Goal: Task Accomplishment & Management: Use online tool/utility

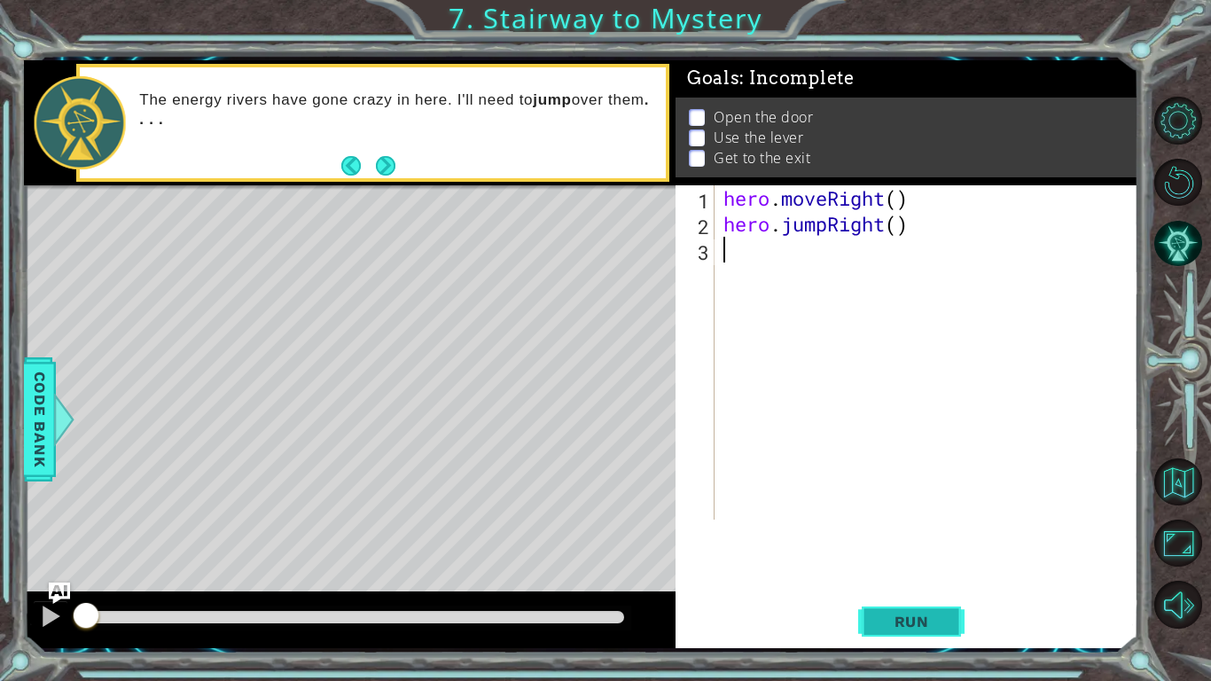
click at [882, 613] on span "Run" at bounding box center [912, 622] width 70 height 18
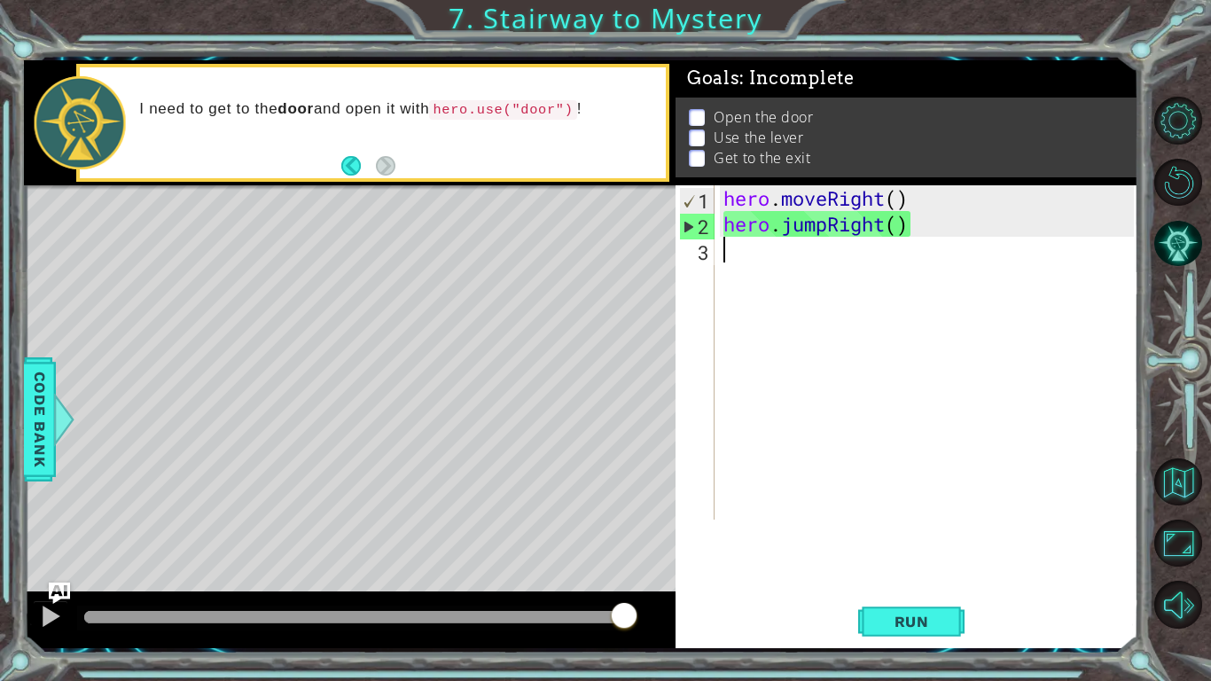
click at [801, 253] on div "hero . moveRight ( ) hero . jumpRight ( )" at bounding box center [931, 378] width 423 height 386
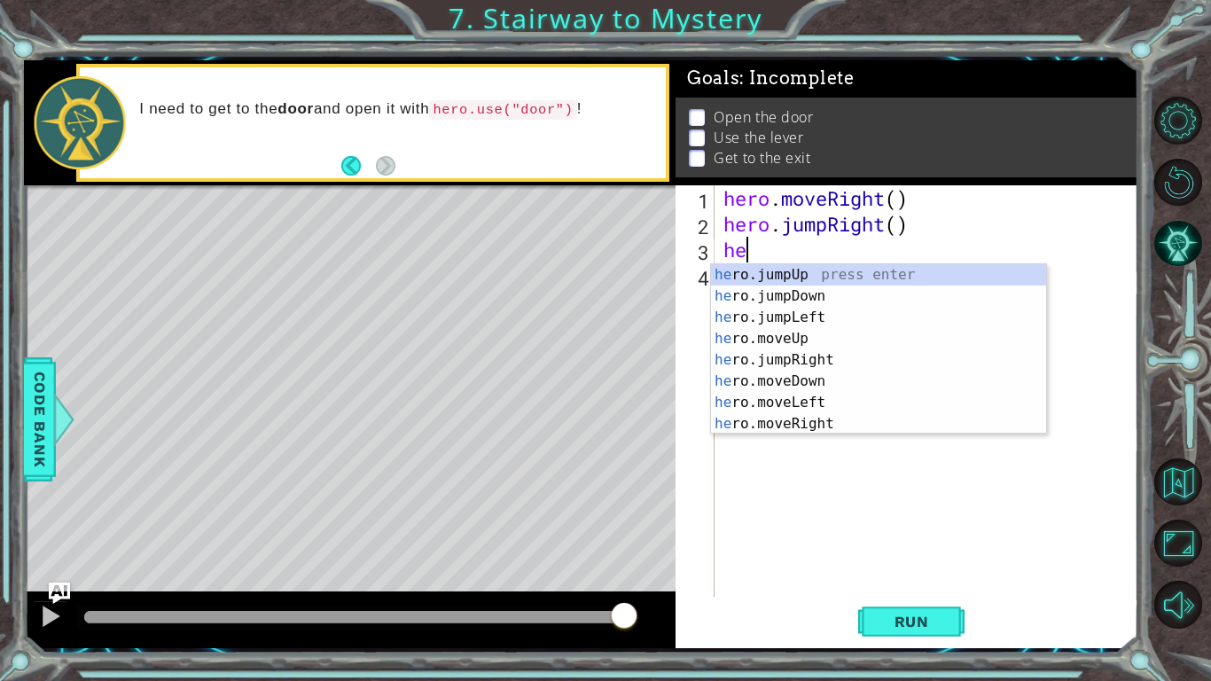
type textarea "her"
click at [842, 277] on div "her o.jumpUp press enter her o.jumpDown press enter her o.jumpLeft press enter …" at bounding box center [878, 370] width 335 height 213
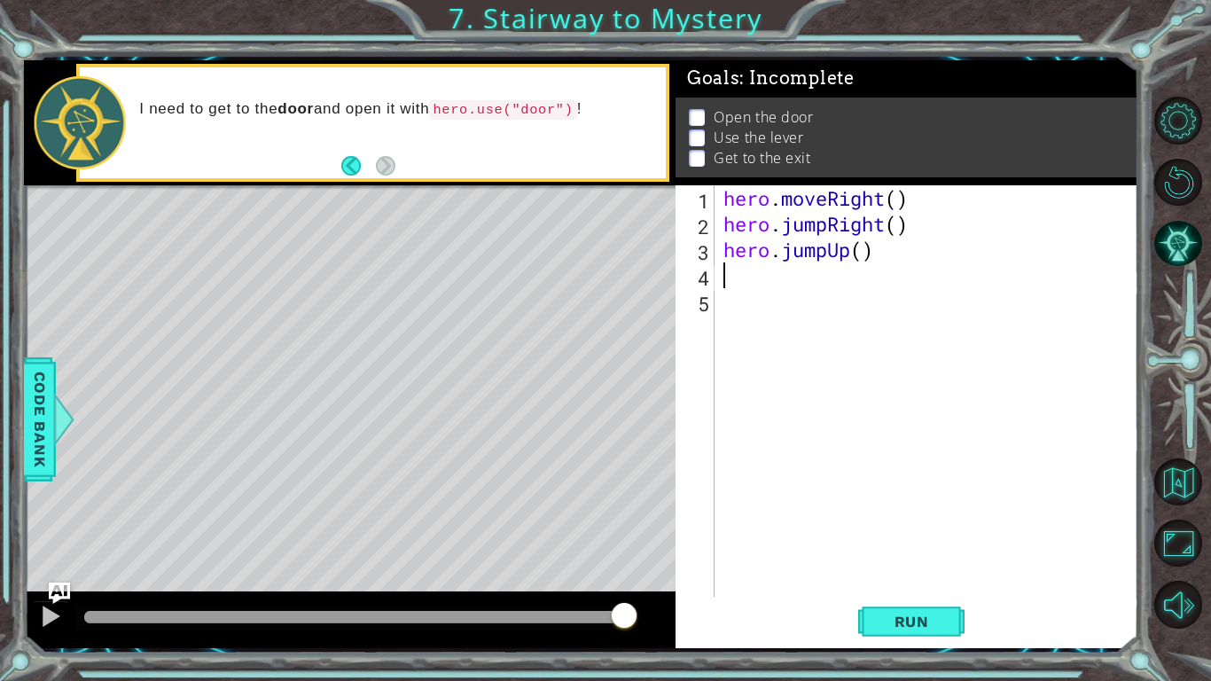
click at [861, 257] on div "hero . moveRight ( ) hero . jumpRight ( ) hero . jumpUp ( )" at bounding box center [931, 416] width 423 height 463
type textarea "hero.jumpUp(1)"
click at [834, 278] on div "hero . moveRight ( ) hero . jumpRight ( ) hero . jumpUp ( 1 )" at bounding box center [931, 416] width 423 height 463
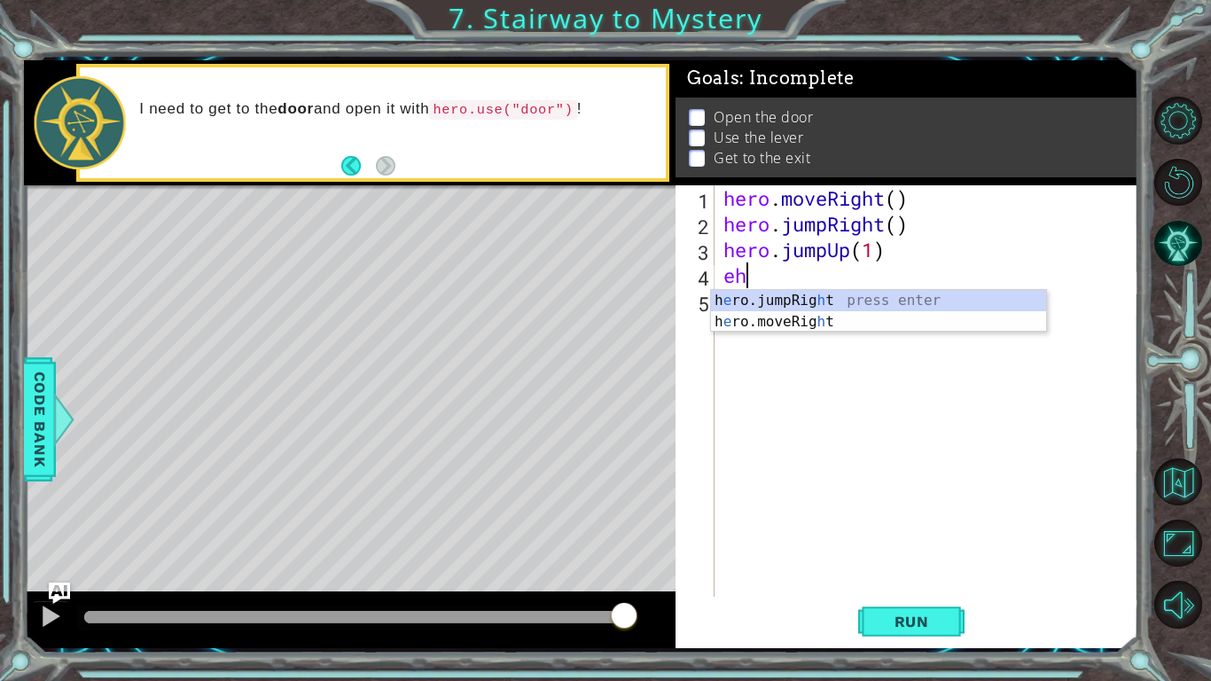
type textarea "e"
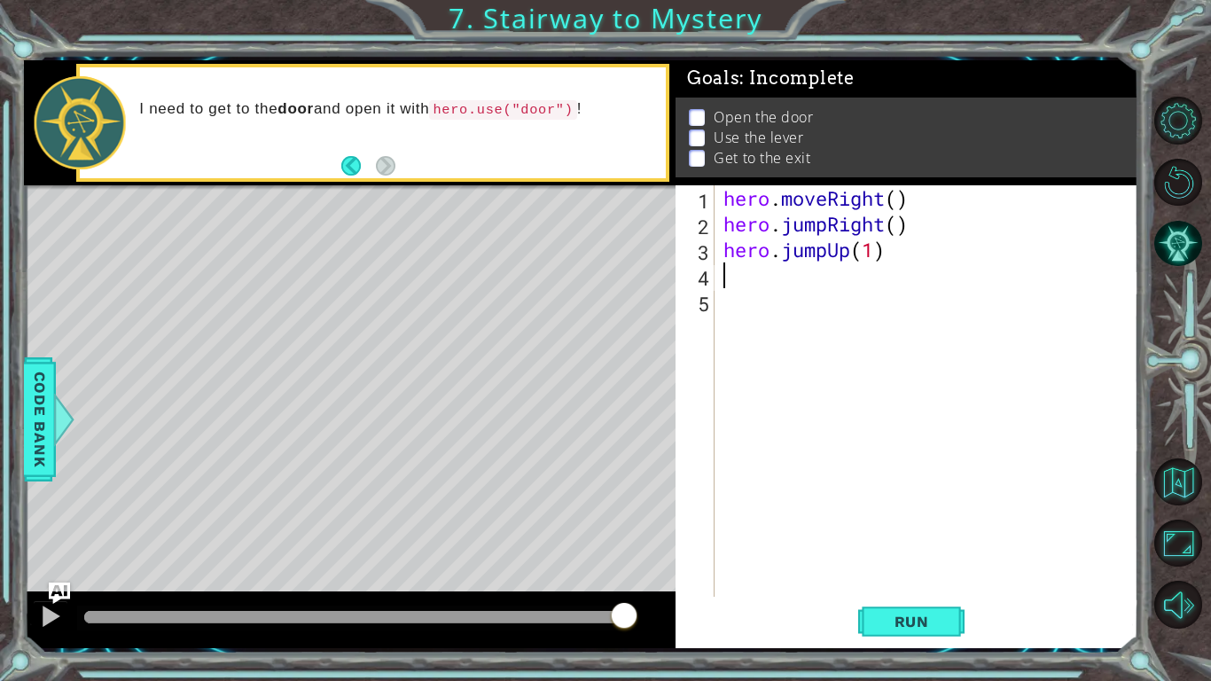
type textarea "j"
type textarea "h"
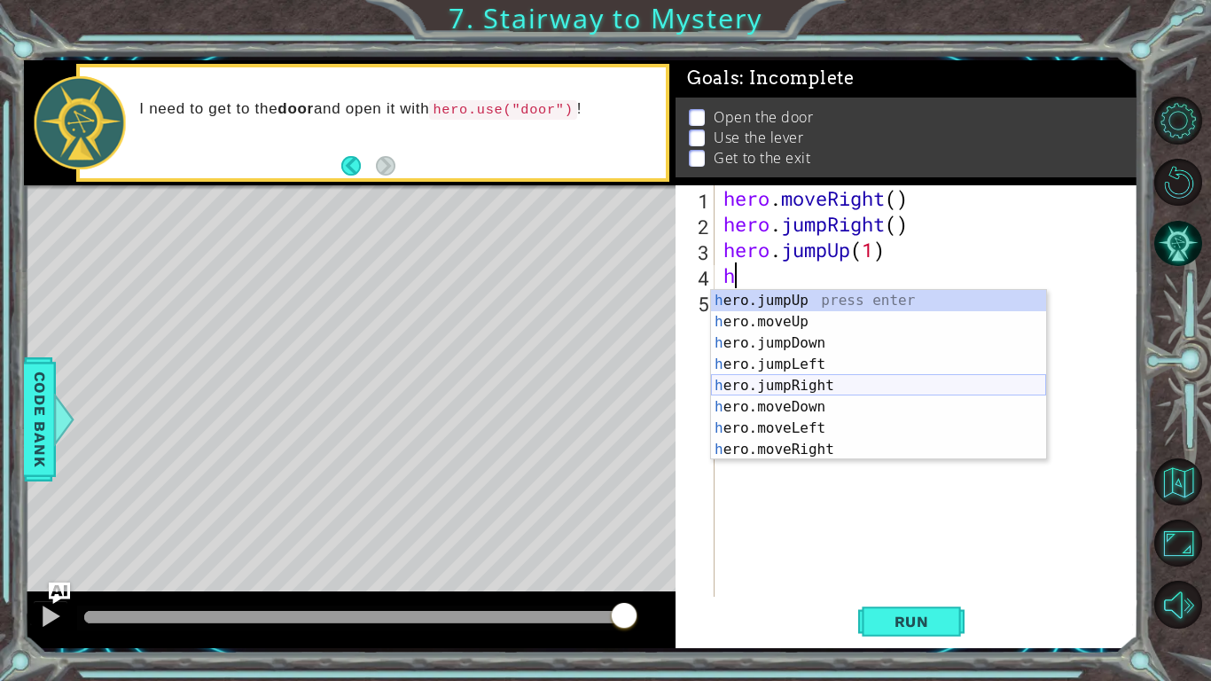
click at [839, 388] on div "h ero.jumpUp press enter h ero.moveUp press enter h ero.jumpDown press enter h …" at bounding box center [878, 396] width 335 height 213
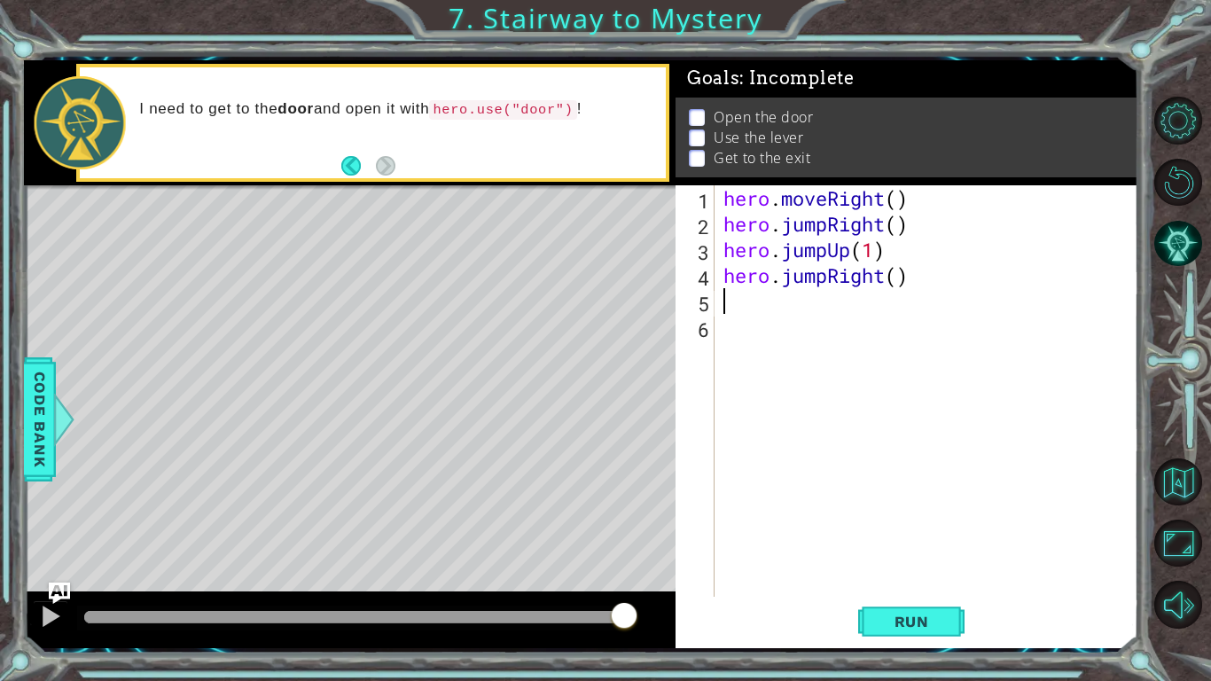
click at [902, 278] on div "hero . moveRight ( ) hero . jumpRight ( ) hero . jumpUp ( 1 ) hero . jumpRight …" at bounding box center [931, 416] width 423 height 463
type textarea "hero.jumpRight(1)"
click at [754, 313] on div "hero . moveRight ( ) hero . jumpRight ( ) hero . jumpUp ( 1 ) hero . jumpRight …" at bounding box center [931, 416] width 423 height 463
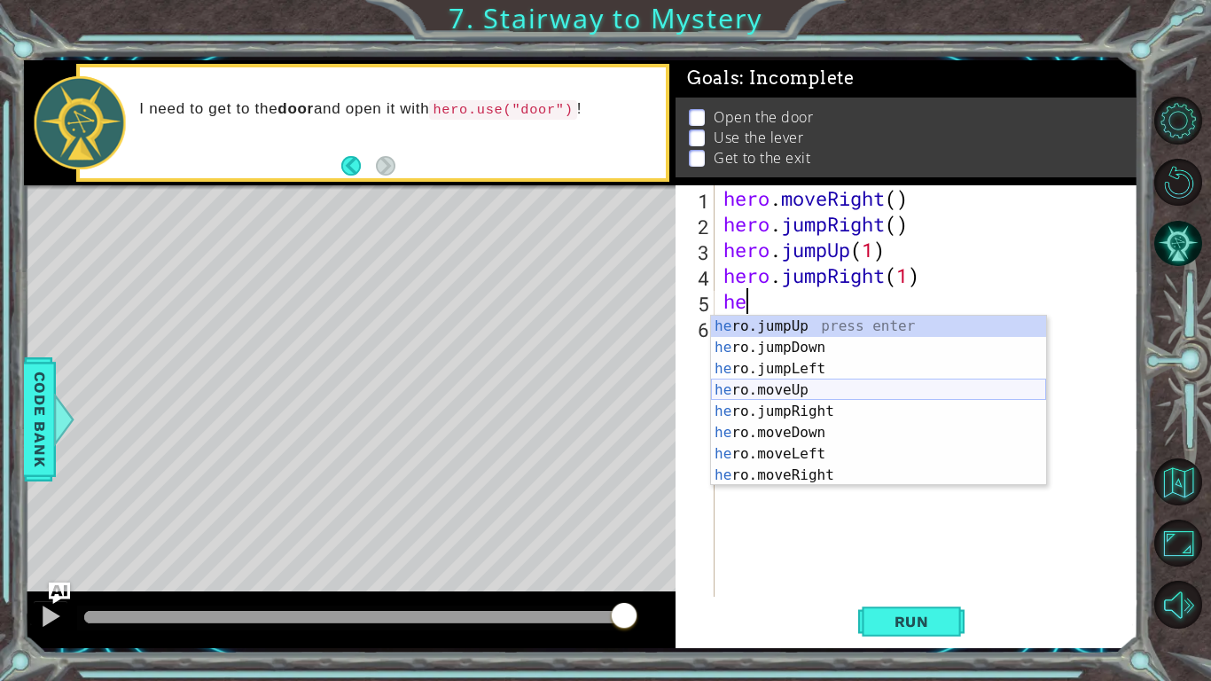
click at [780, 392] on div "he ro.jumpUp press enter he ro.jumpDown press enter he ro.jumpLeft press enter …" at bounding box center [878, 422] width 335 height 213
type textarea "hero.moveUp(1)"
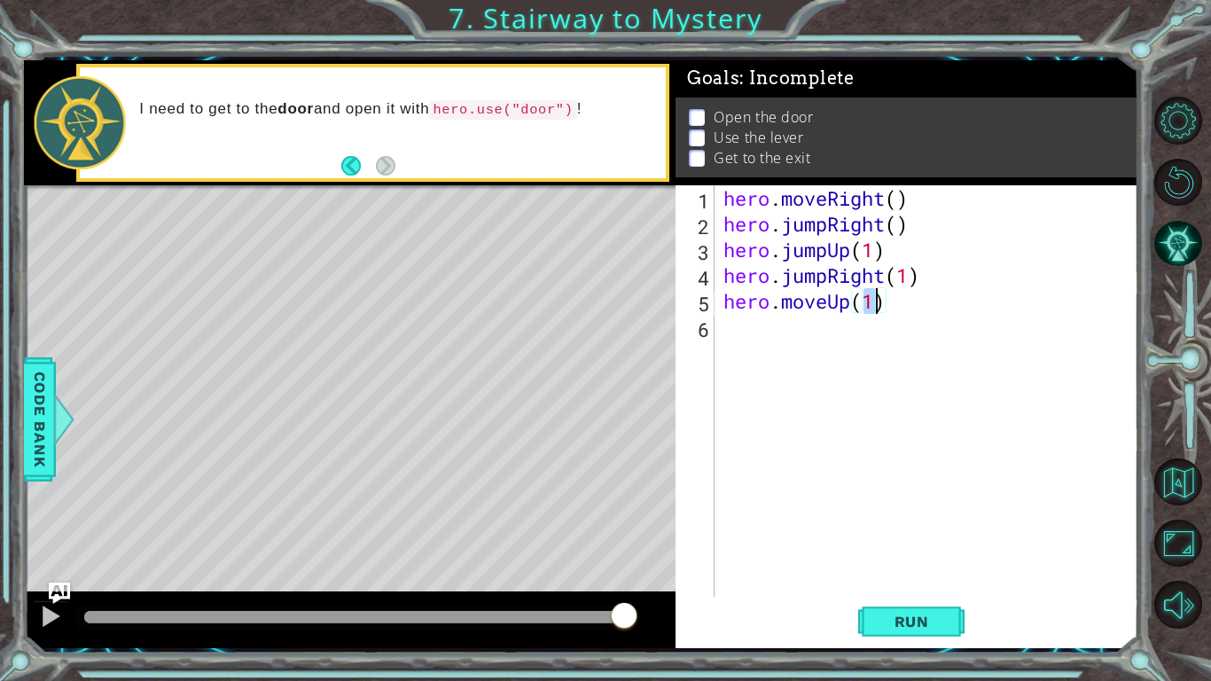
click at [787, 337] on div "hero . moveRight ( ) hero . jumpRight ( ) hero . jumpUp ( 1 ) hero . jumpRight …" at bounding box center [931, 416] width 423 height 463
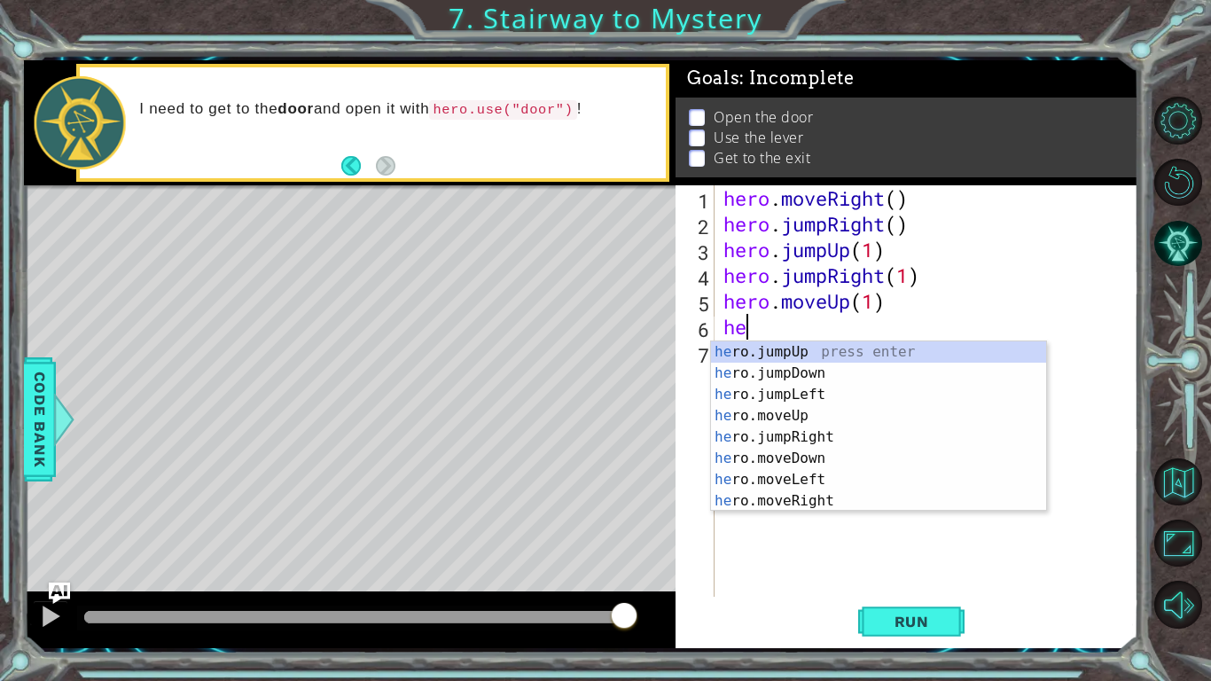
type textarea "h"
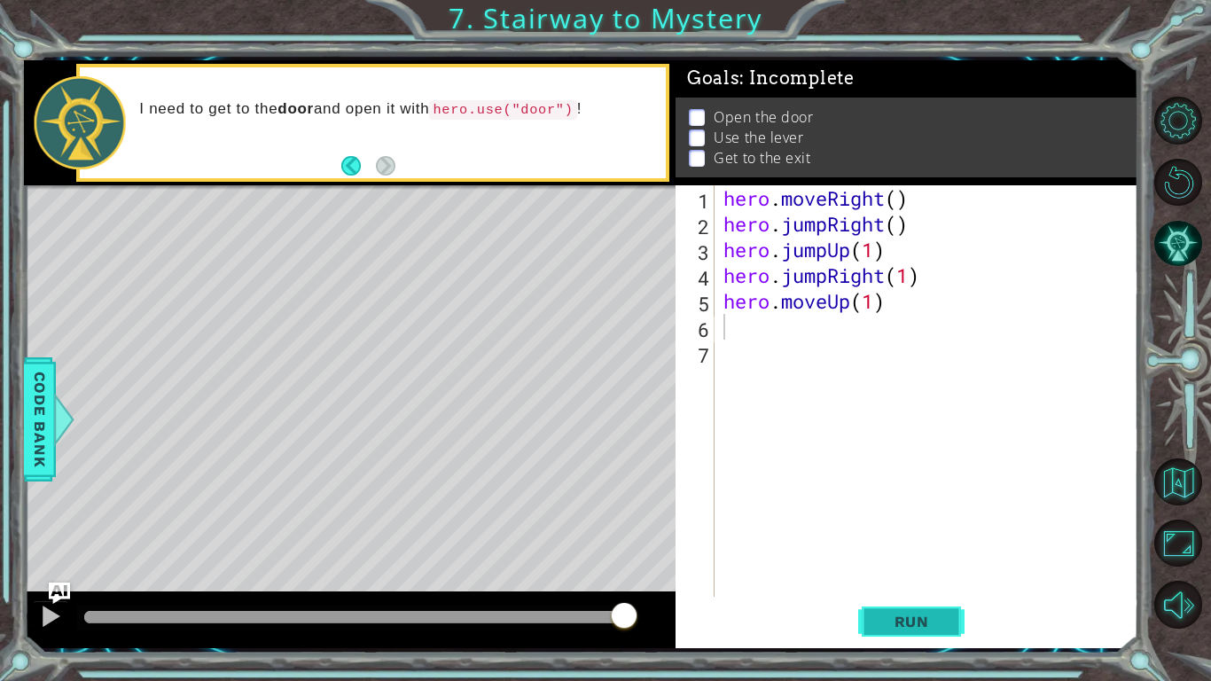
click at [901, 619] on span "Run" at bounding box center [912, 622] width 70 height 18
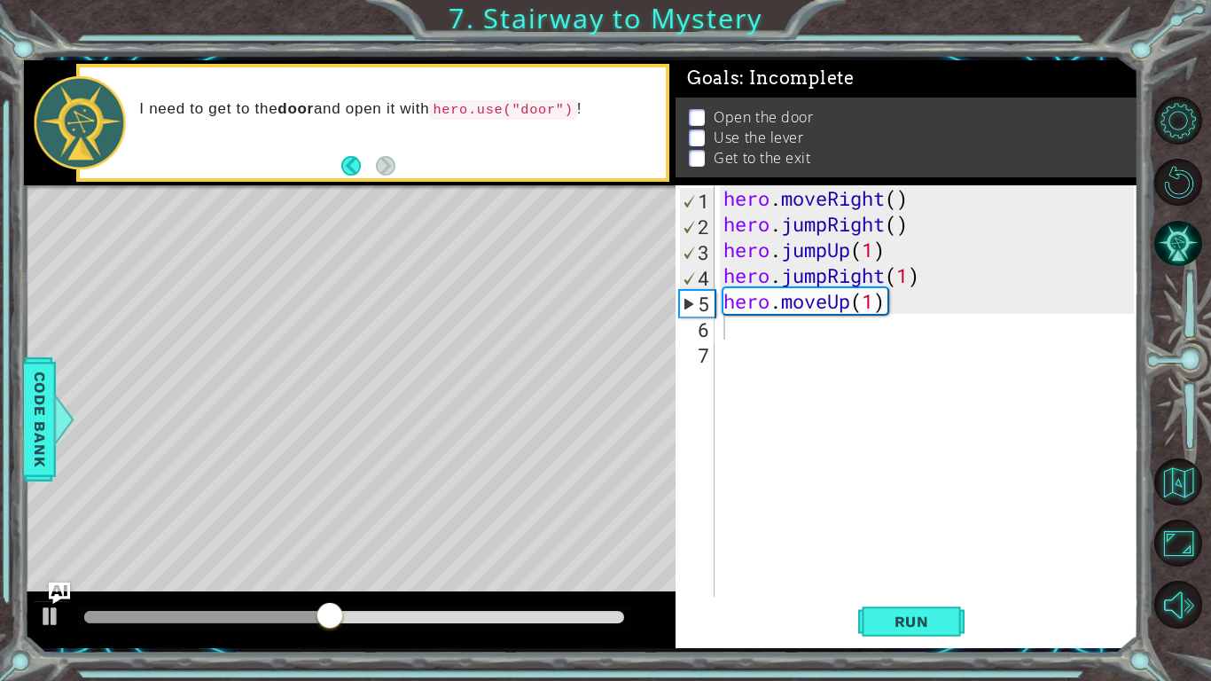
click at [465, 231] on div "Level Map" at bounding box center [433, 446] width 819 height 522
click at [759, 335] on div "hero . moveRight ( ) hero . jumpRight ( ) hero . jumpUp ( 1 ) hero . jumpRight …" at bounding box center [931, 416] width 423 height 463
type textarea "h"
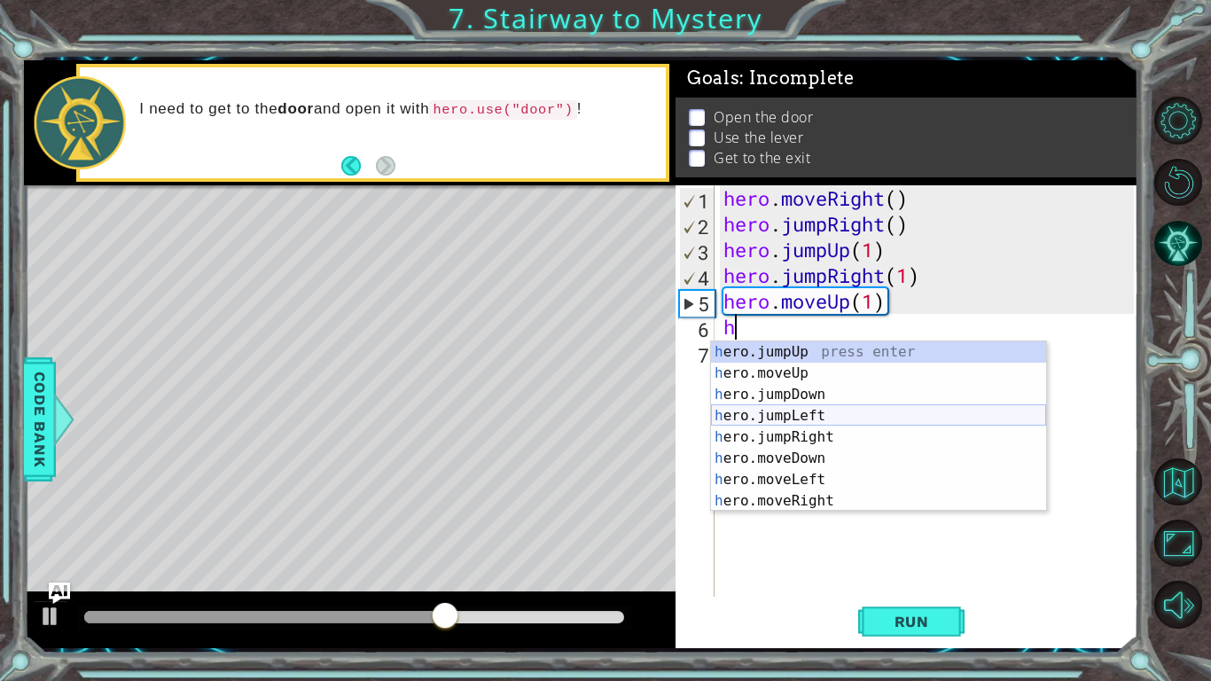
click at [784, 414] on div "h ero.jumpUp press enter h ero.moveUp press enter h ero.jumpDown press enter h …" at bounding box center [878, 447] width 335 height 213
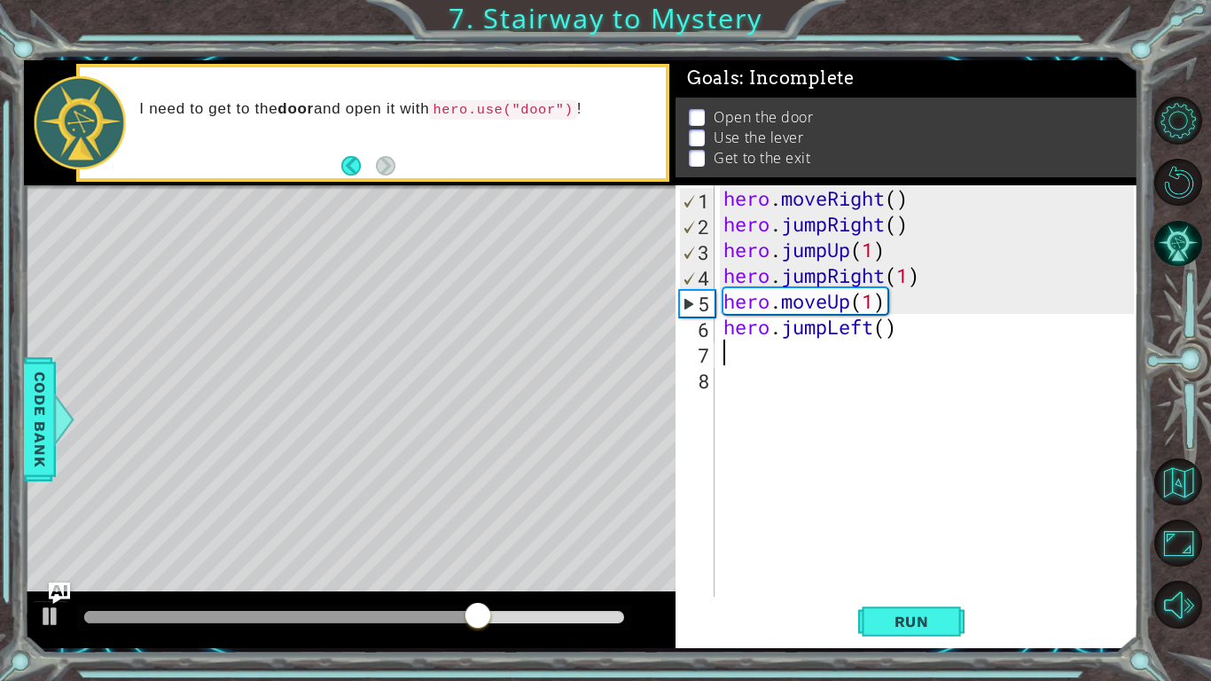
click at [891, 329] on div "hero . moveRight ( ) hero . jumpRight ( ) hero . jumpUp ( 1 ) hero . jumpRight …" at bounding box center [931, 416] width 423 height 463
type textarea "hero.jumpLeft(1)"
click at [789, 364] on div "hero . moveRight ( ) hero . jumpRight ( ) hero . jumpUp ( 1 ) hero . jumpRight …" at bounding box center [931, 416] width 423 height 463
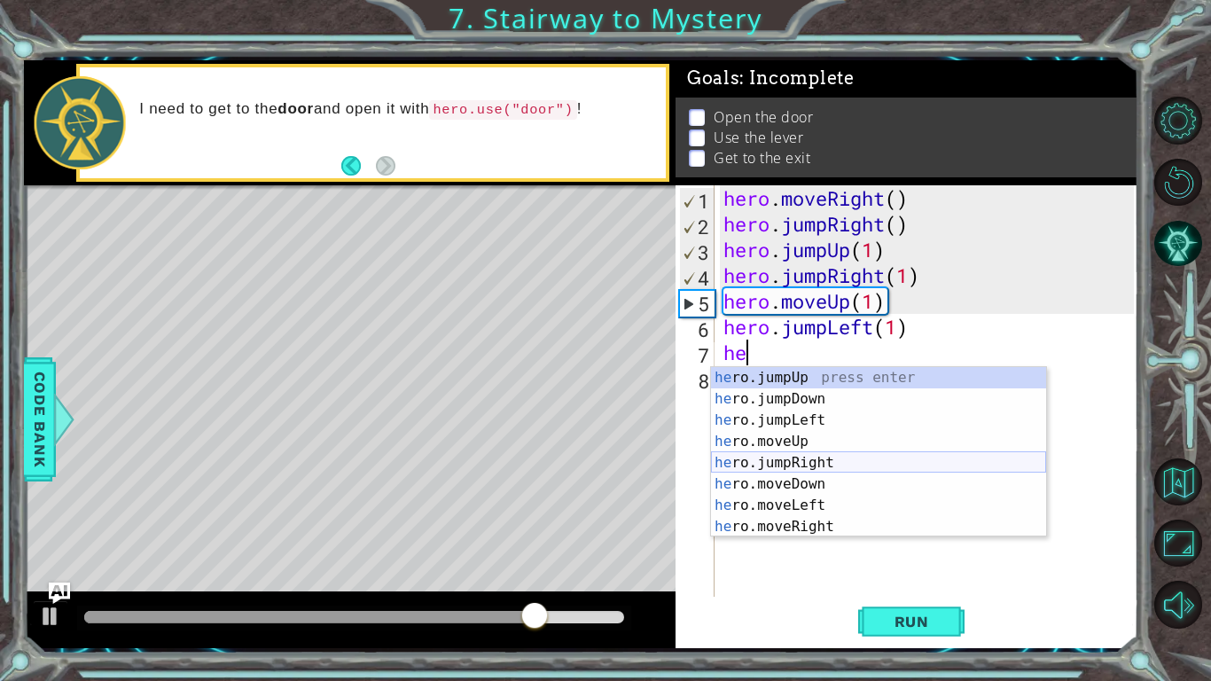
scroll to position [21, 0]
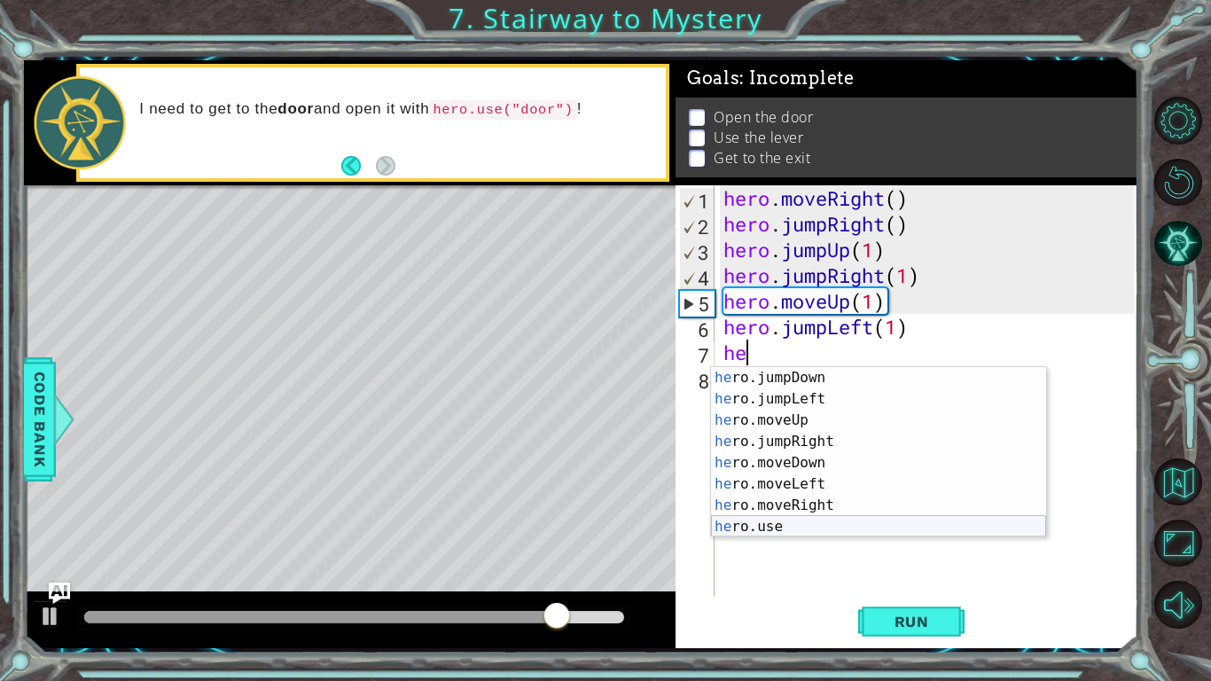
click at [797, 518] on div "he ro.jumpDown press enter he ro.jumpLeft press enter he ro.moveUp press enter …" at bounding box center [878, 473] width 335 height 213
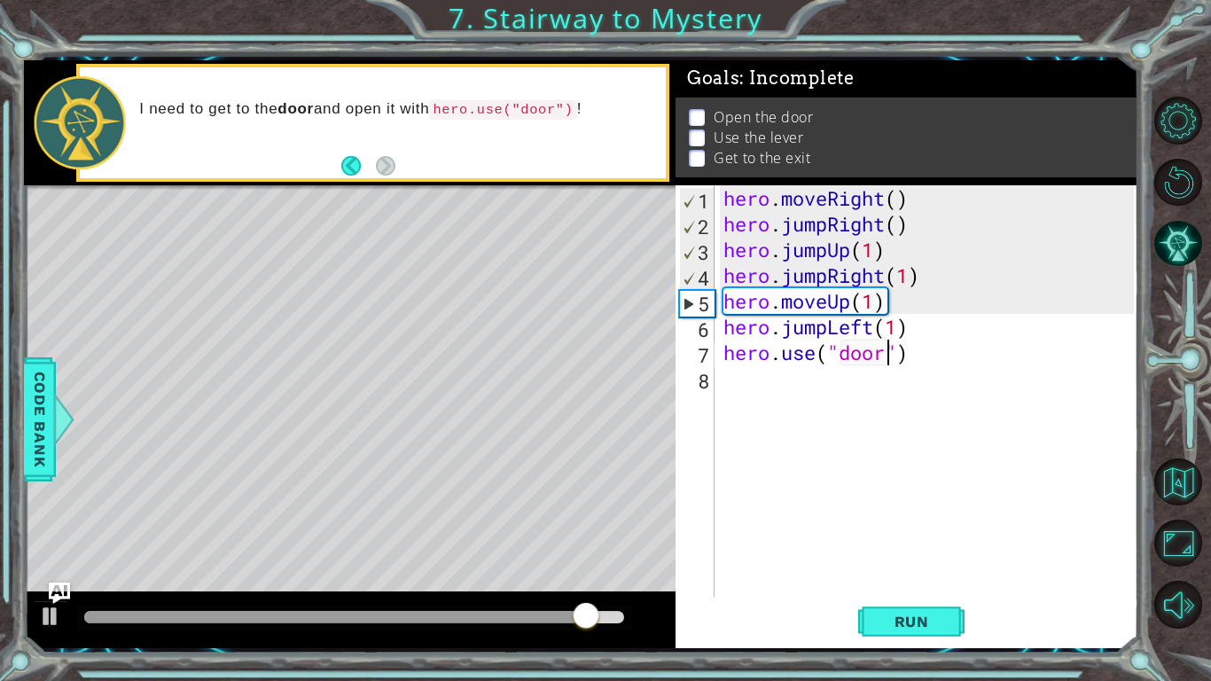
scroll to position [0, 7]
click at [895, 616] on span "Run" at bounding box center [912, 622] width 70 height 18
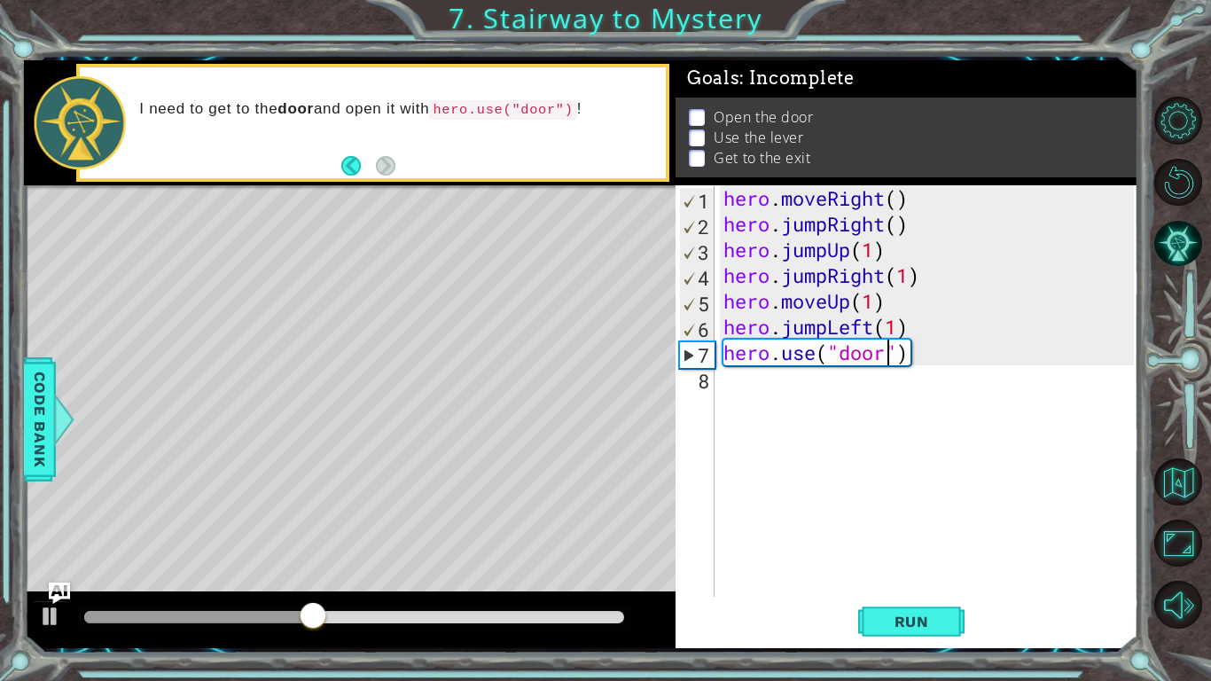
click at [803, 331] on div "hero . moveRight ( ) hero . jumpRight ( ) hero . jumpUp ( 1 ) hero . jumpRight …" at bounding box center [931, 416] width 423 height 463
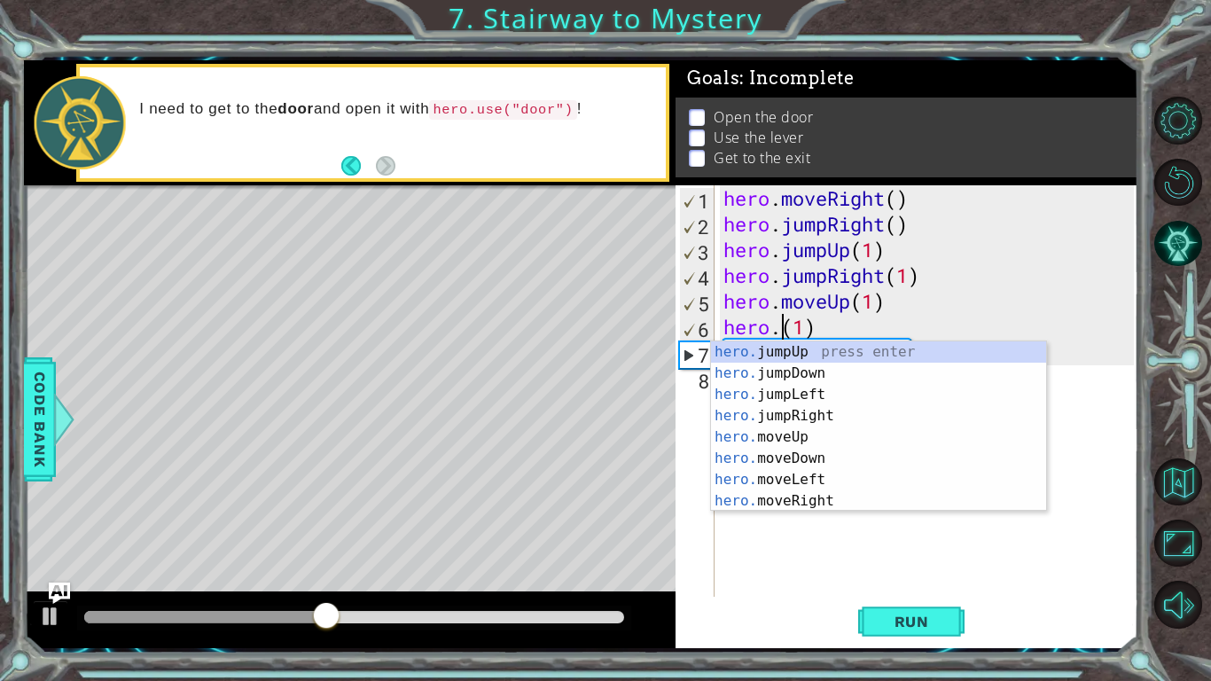
scroll to position [0, 4]
click at [824, 474] on div "hero. jumpUp press enter hero. jumpDown press enter hero. jumpLeft press enter …" at bounding box center [878, 447] width 335 height 213
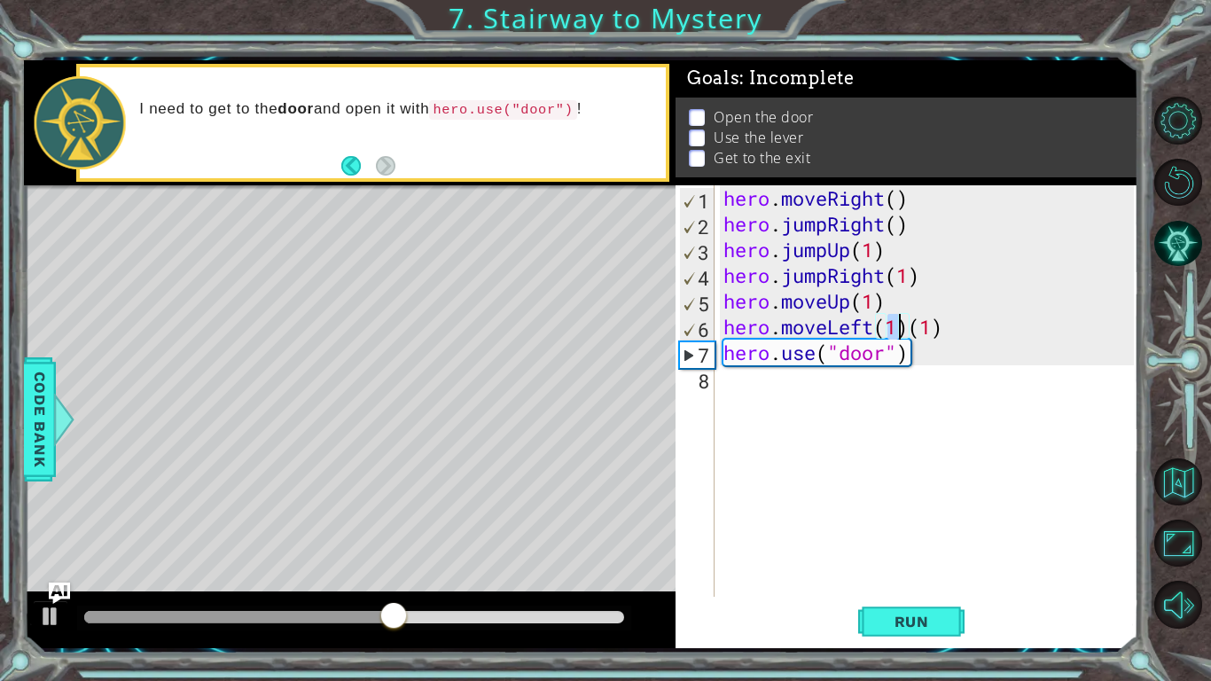
click at [954, 333] on div "hero . moveRight ( ) hero . jumpRight ( ) hero . jumpUp ( 1 ) hero . jumpRight …" at bounding box center [931, 416] width 423 height 463
click at [878, 622] on span "Run" at bounding box center [912, 622] width 70 height 18
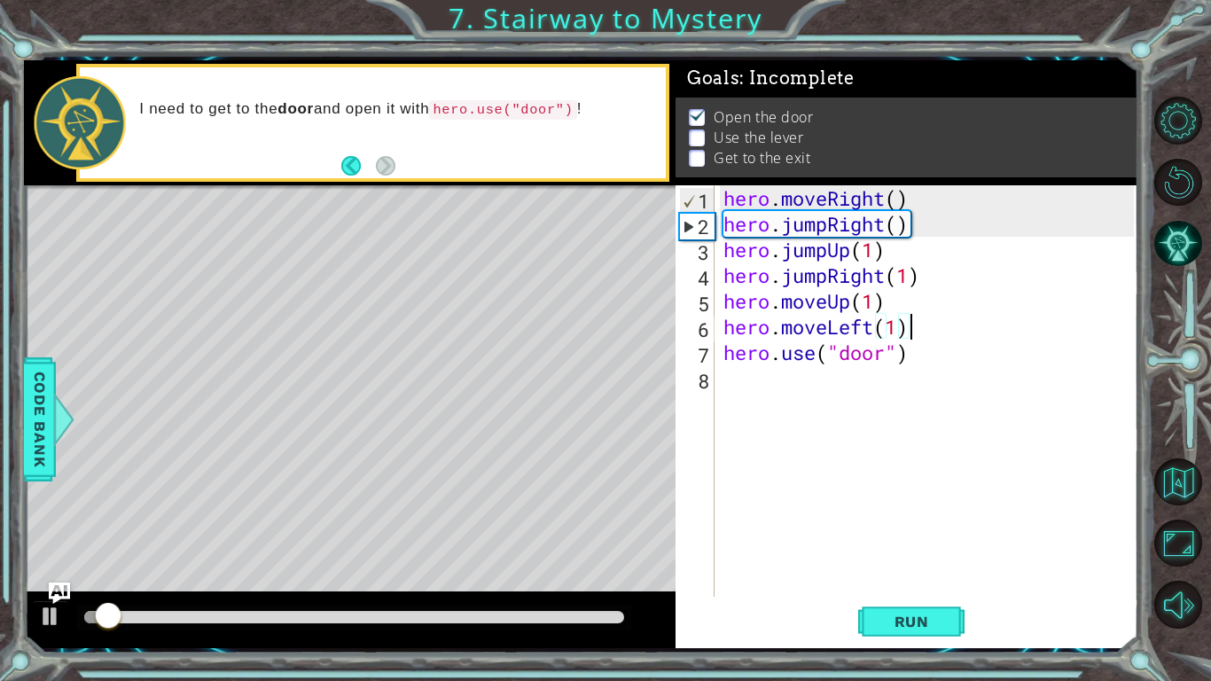
click at [253, 619] on div at bounding box center [354, 617] width 540 height 12
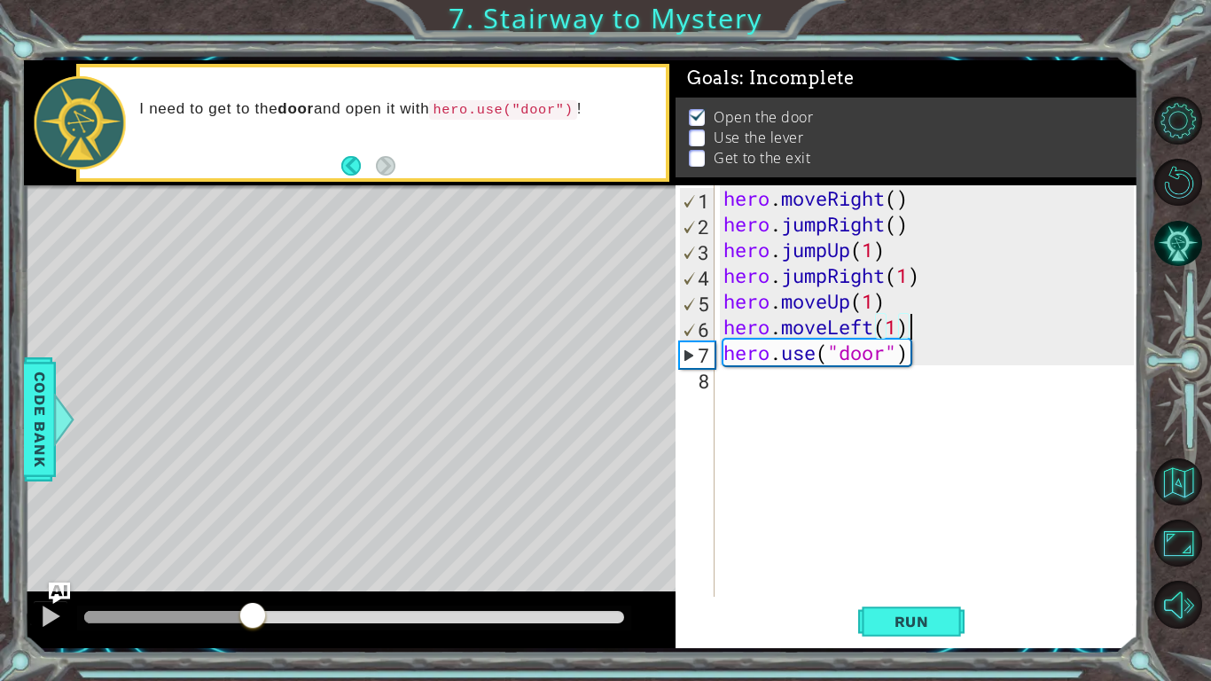
click at [838, 276] on div "hero . moveRight ( ) hero . jumpRight ( ) hero . jumpUp ( 1 ) hero . jumpRight …" at bounding box center [931, 416] width 423 height 463
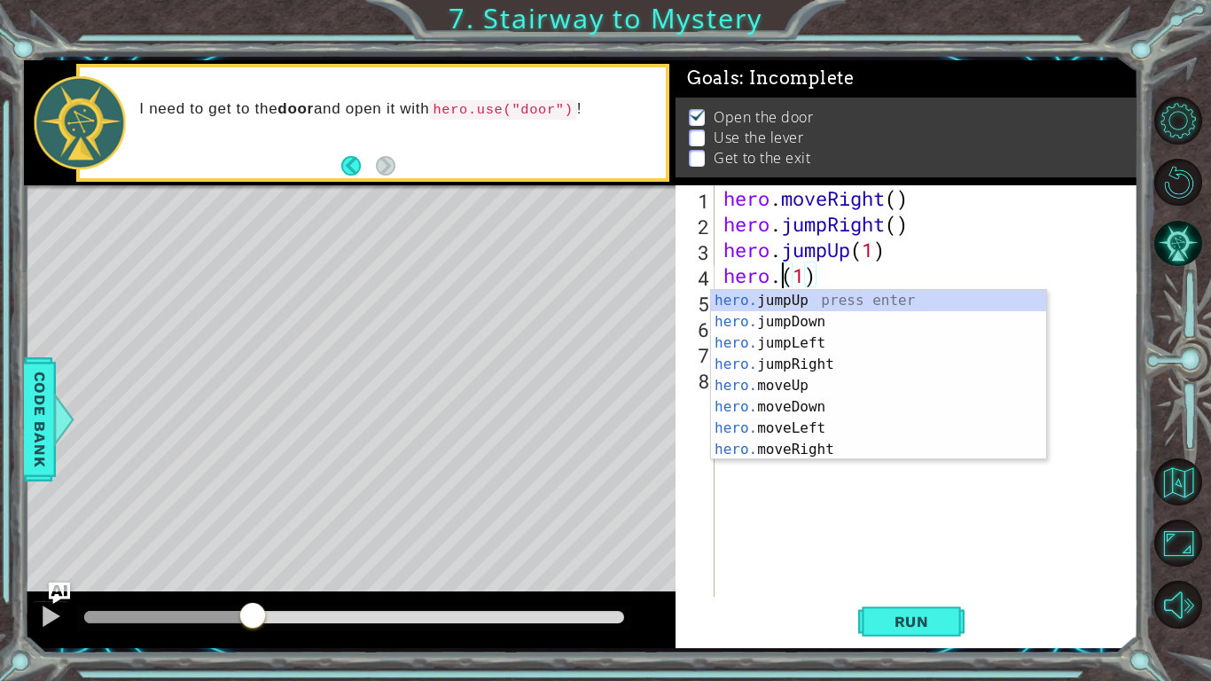
scroll to position [0, 3]
click at [797, 357] on div "hero.m oveUp press enter hero.m oveDown press enter hero.m oveLeft press enter …" at bounding box center [878, 396] width 335 height 213
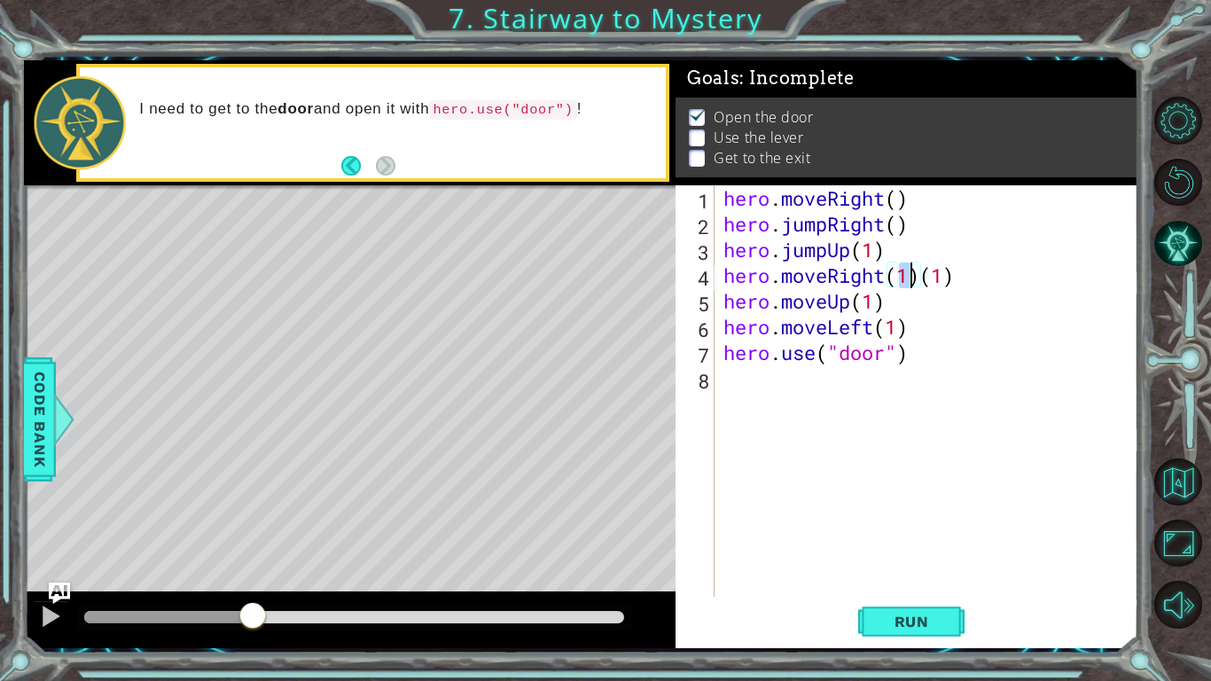
scroll to position [0, 8]
click at [955, 268] on div "hero . moveRight ( ) hero . jumpRight ( ) hero . jumpUp ( 1 ) hero . moveRight …" at bounding box center [931, 416] width 423 height 463
type textarea "hero.moveRight(2)"
click at [803, 393] on div "hero . moveRight ( ) hero . jumpRight ( ) hero . jumpUp ( 1 ) hero . moveRight …" at bounding box center [931, 416] width 423 height 463
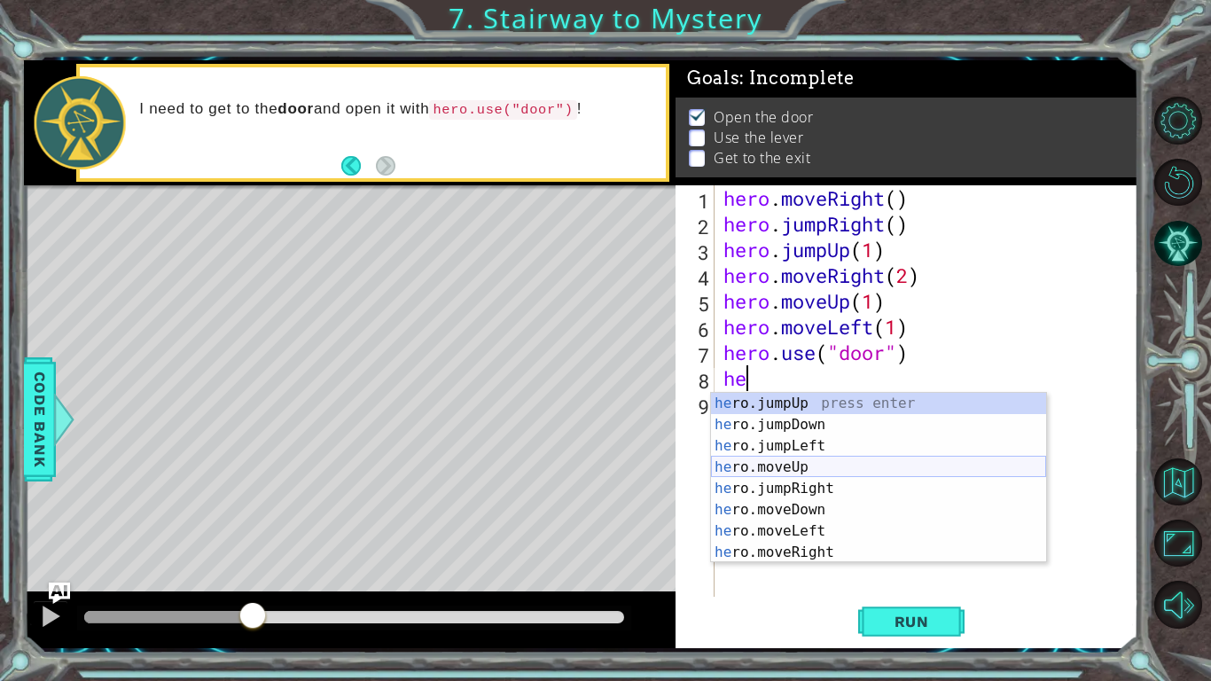
click at [821, 467] on div "he ro.jumpUp press enter he ro.jumpDown press enter he ro.jumpLeft press enter …" at bounding box center [878, 499] width 335 height 213
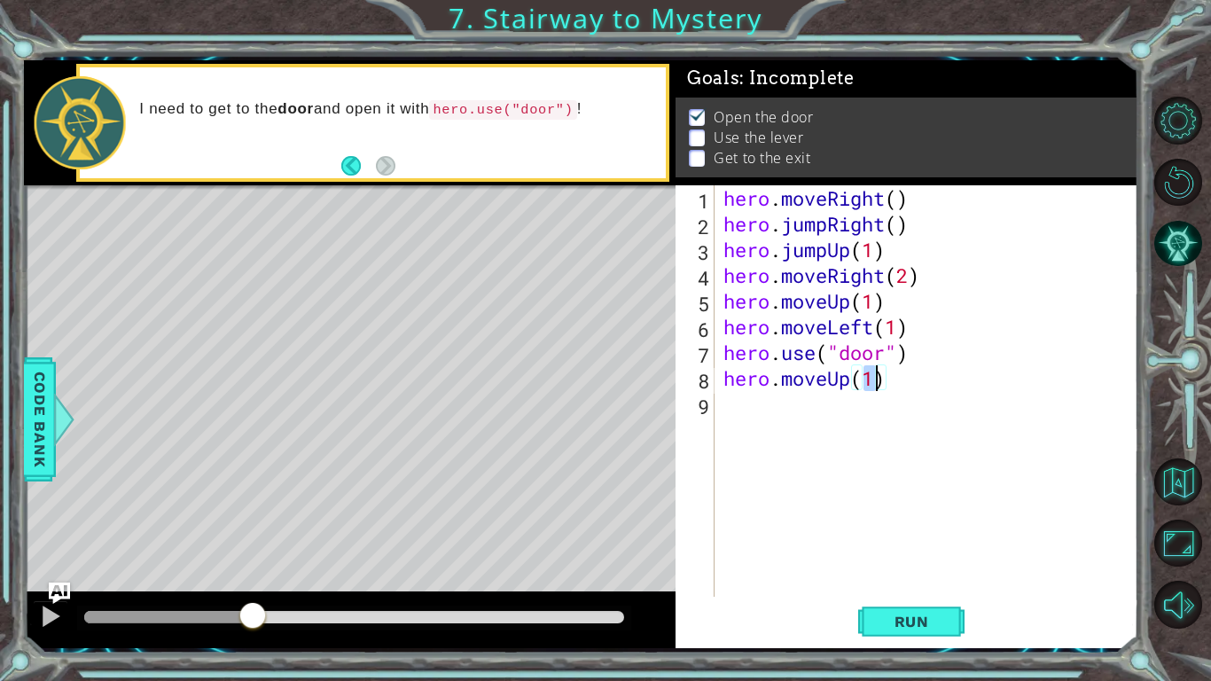
type textarea "hero.moveUp(2)"
click at [855, 412] on div "hero . moveRight ( ) hero . jumpRight ( ) hero . jumpUp ( 1 ) hero . moveRight …" at bounding box center [931, 416] width 423 height 463
type textarea "j"
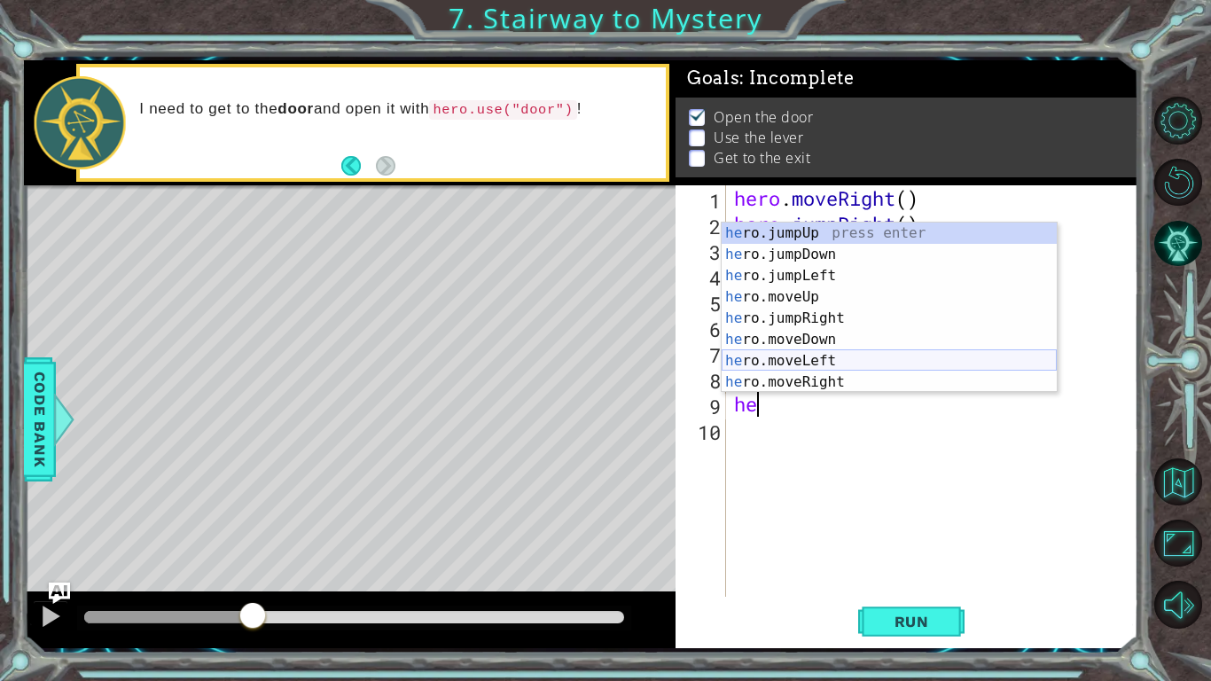
click at [871, 356] on div "he ro.jumpUp press enter he ro.jumpDown press enter he ro.jumpLeft press enter …" at bounding box center [889, 329] width 335 height 213
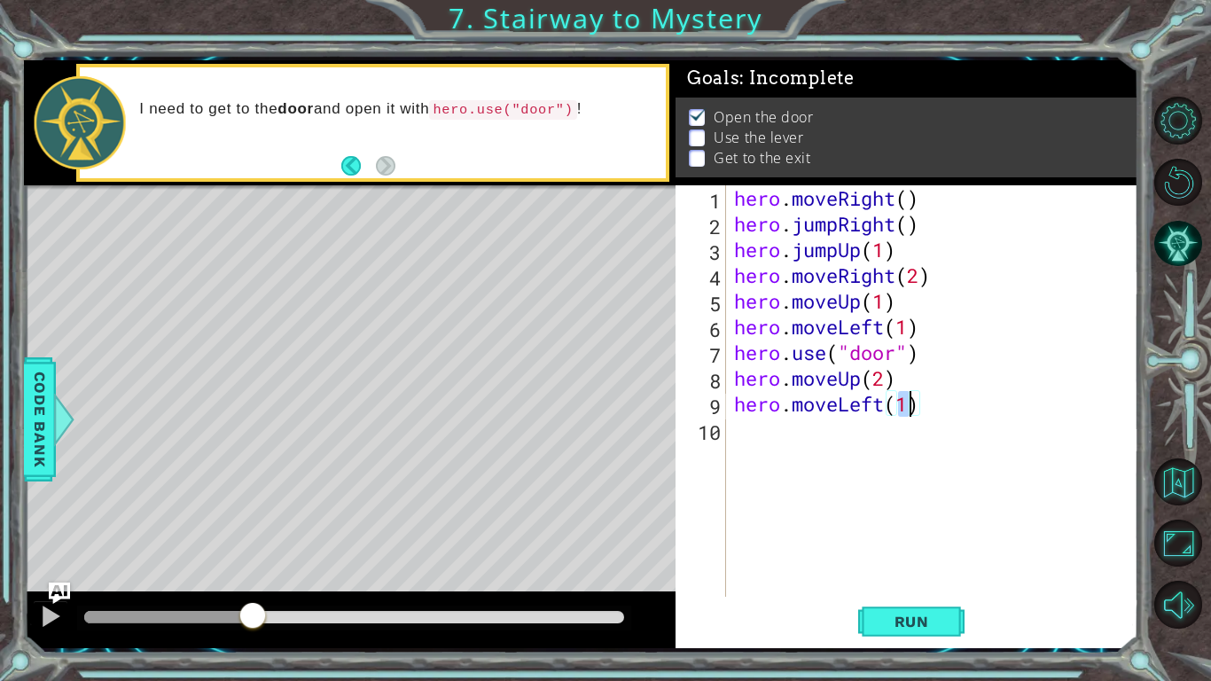
type textarea "hero.moveLeft(2)"
click at [846, 432] on div "hero . moveRight ( ) hero . jumpRight ( ) hero . jumpUp ( 1 ) hero . moveRight …" at bounding box center [937, 416] width 412 height 463
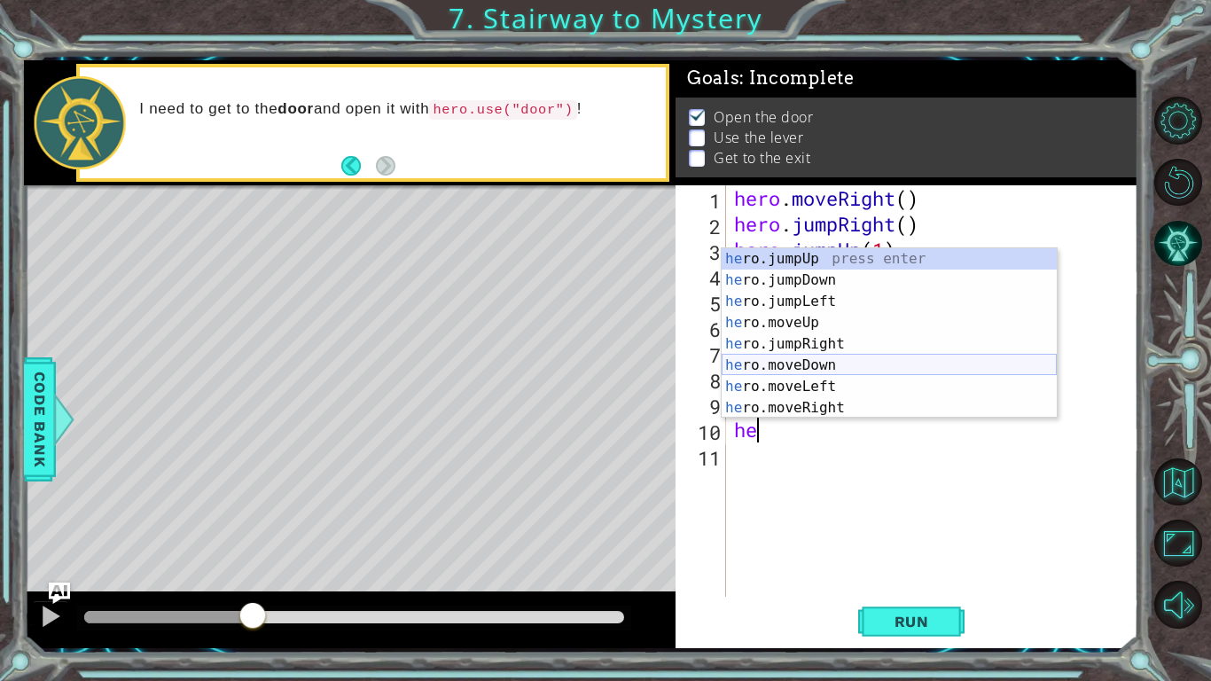
scroll to position [21, 0]
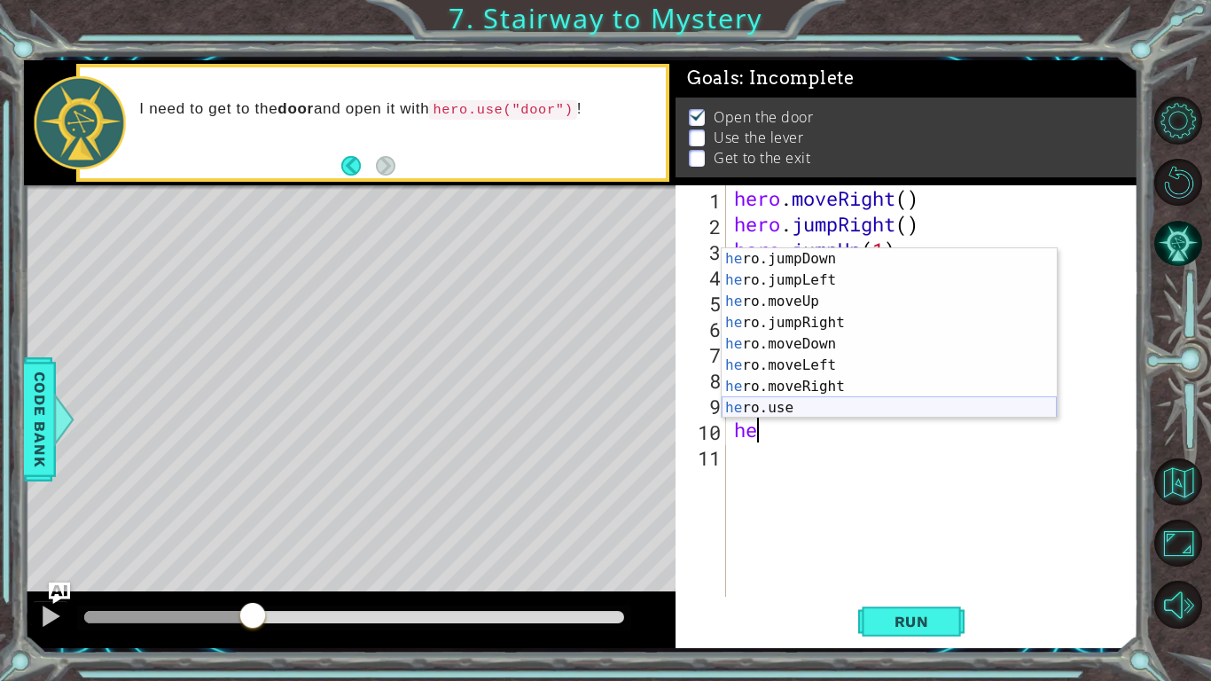
click at [814, 409] on div "he ro.jumpDown press enter he ro.jumpLeft press enter he ro.moveUp press enter …" at bounding box center [889, 354] width 335 height 213
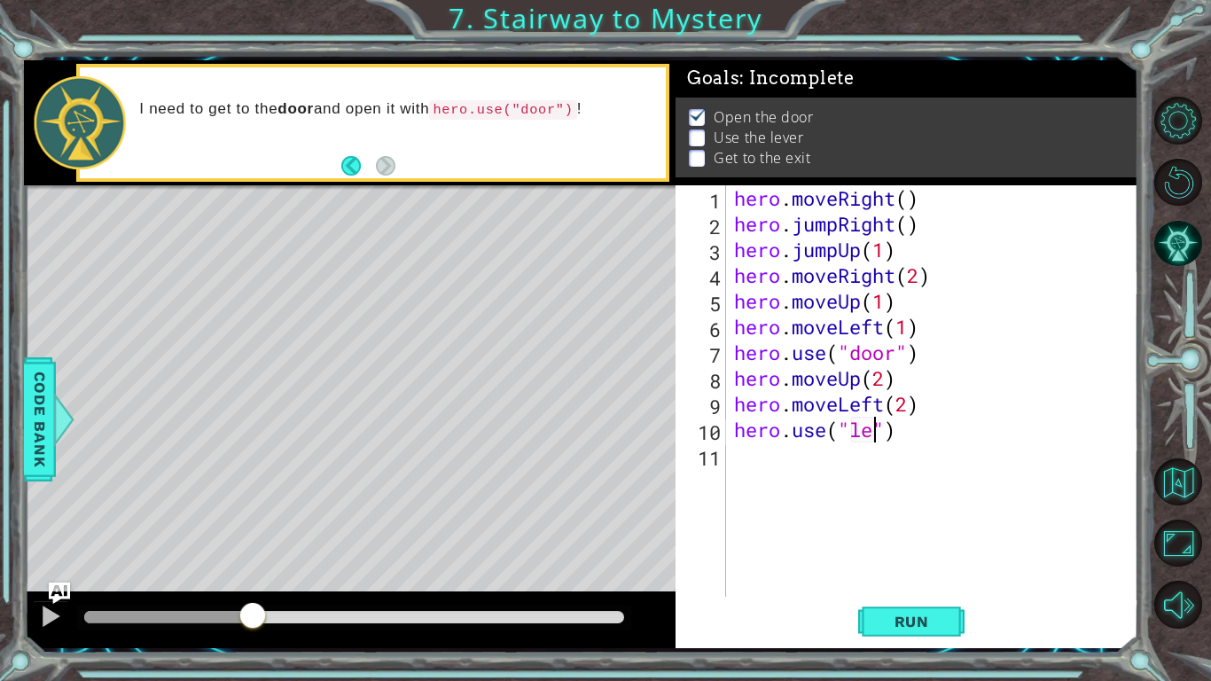
scroll to position [0, 6]
type textarea "hero.use("lever")"
click at [764, 443] on div "hero . moveRight ( ) hero . jumpRight ( ) hero . jumpUp ( 1 ) hero . moveRight …" at bounding box center [937, 416] width 412 height 463
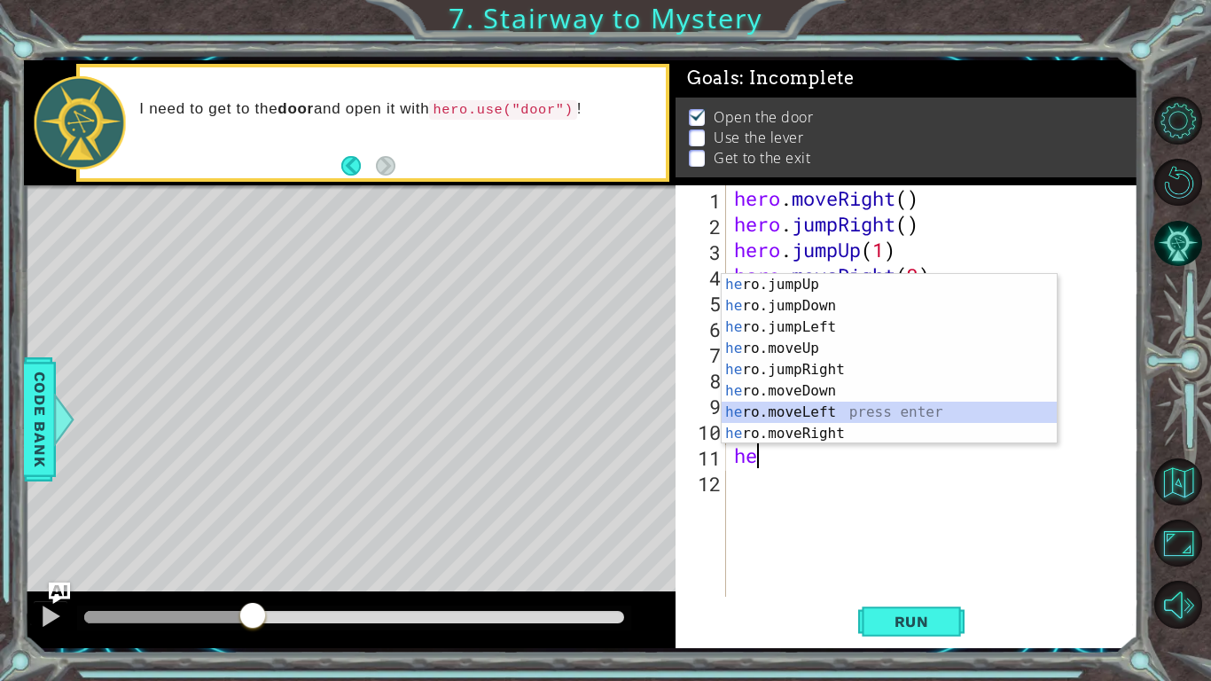
click at [835, 411] on div "he ro.jumpUp press enter he ro.jumpDown press enter he ro.jumpLeft press enter …" at bounding box center [889, 380] width 335 height 213
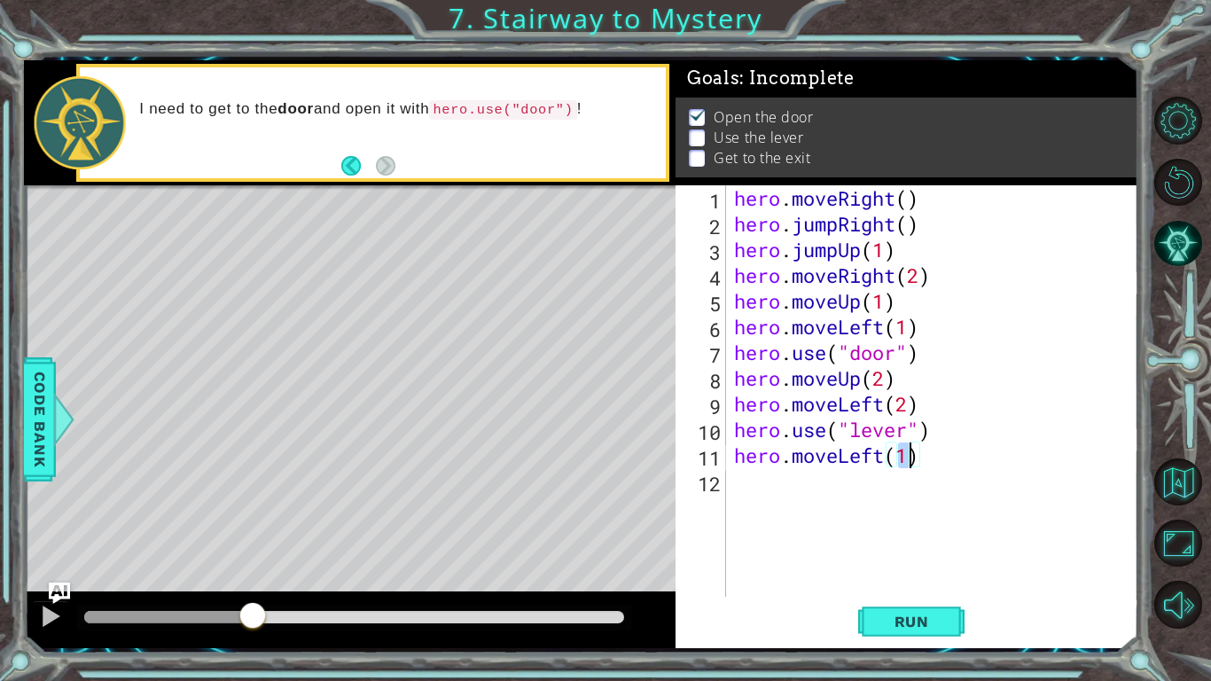
type textarea "hero.moveLeft(2)"
click at [827, 483] on div "hero . moveRight ( ) hero . jumpRight ( ) hero . jumpUp ( 1 ) hero . moveRight …" at bounding box center [937, 416] width 412 height 463
type textarea "he"
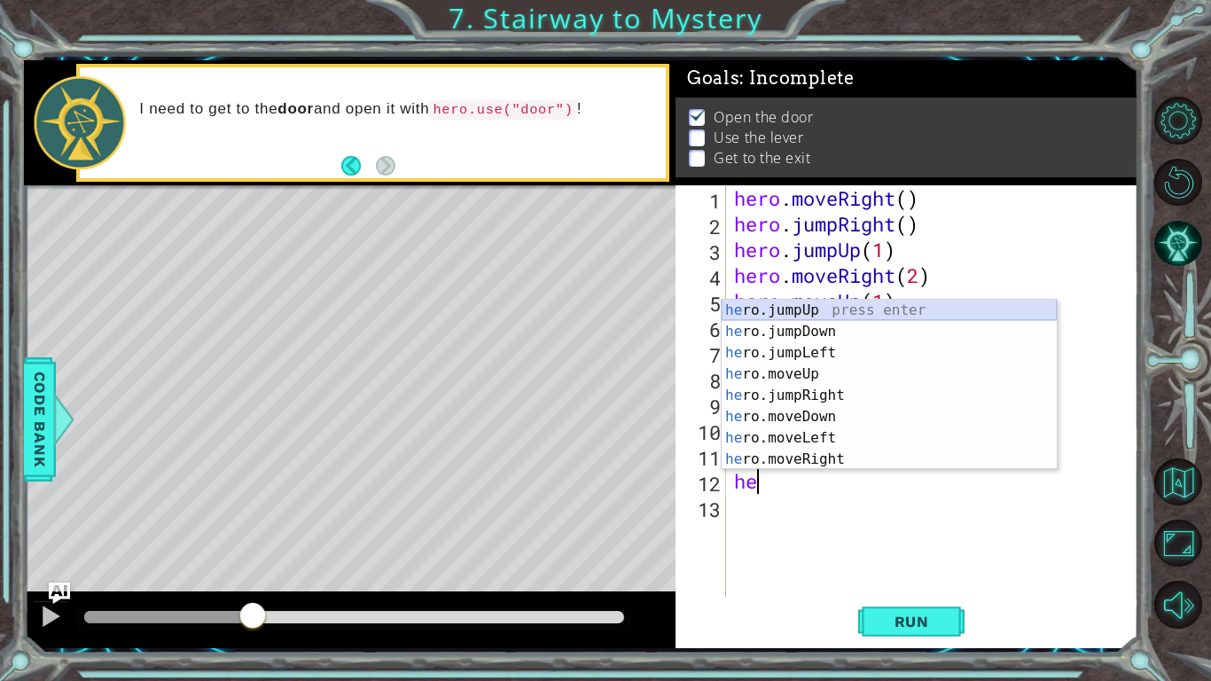
click at [850, 309] on div "he ro.jumpUp press enter he ro.jumpDown press enter he ro.jumpLeft press enter …" at bounding box center [889, 406] width 335 height 213
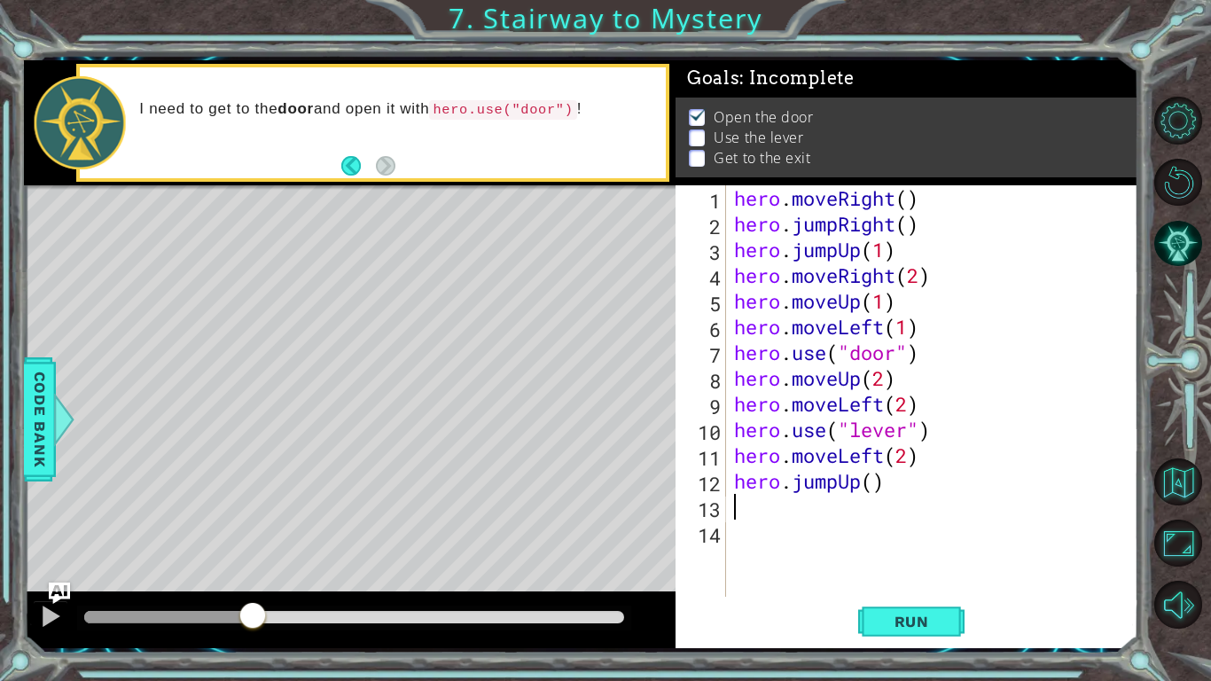
click at [870, 478] on div "hero . moveRight ( ) hero . jumpRight ( ) hero . jumpUp ( 1 ) hero . moveRight …" at bounding box center [937, 416] width 412 height 463
type textarea "hero.jumpUp(1)"
click at [826, 503] on div "hero . moveRight ( ) hero . jumpRight ( ) hero . jumpUp ( 1 ) hero . moveRight …" at bounding box center [937, 416] width 412 height 463
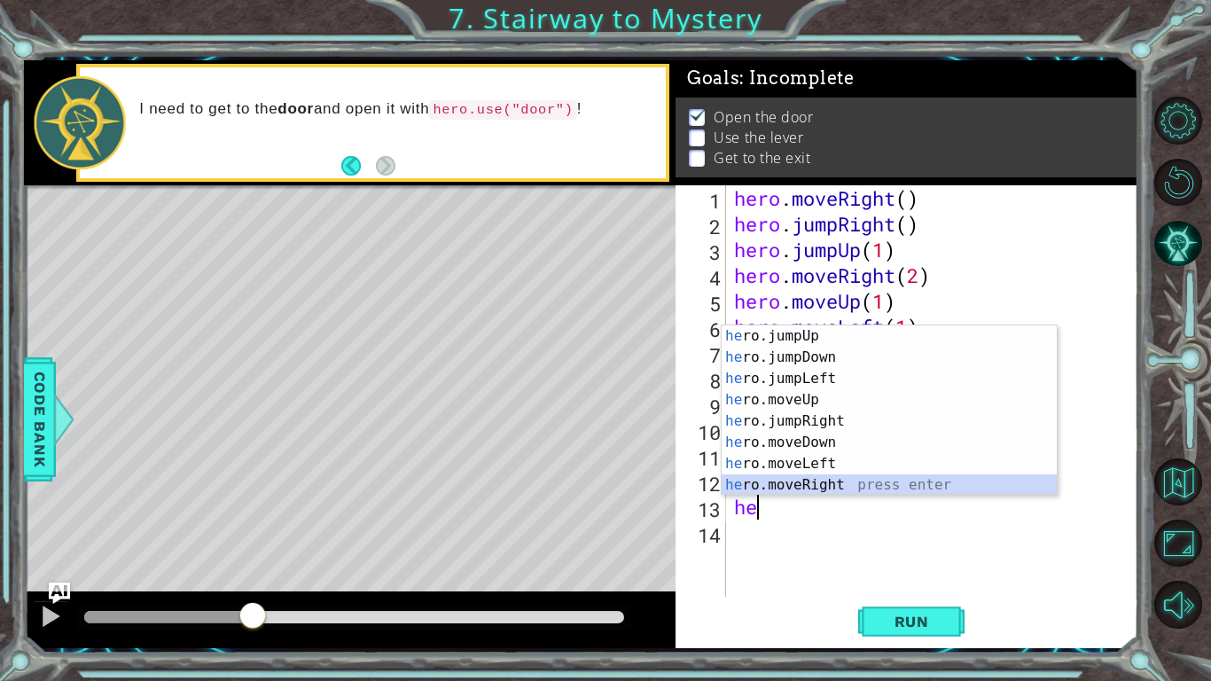
click at [822, 476] on div "he ro.jumpUp press enter he ro.jumpDown press enter he ro.jumpLeft press enter …" at bounding box center [889, 431] width 335 height 213
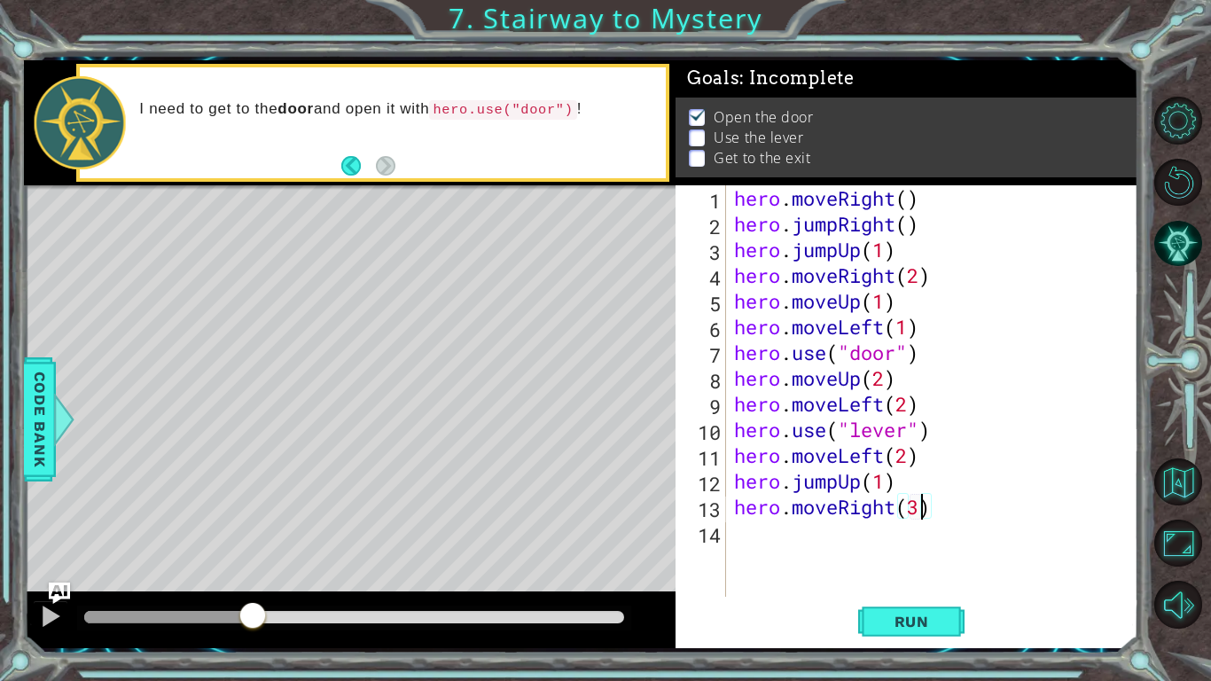
scroll to position [0, 8]
click at [916, 619] on span "Run" at bounding box center [912, 622] width 70 height 18
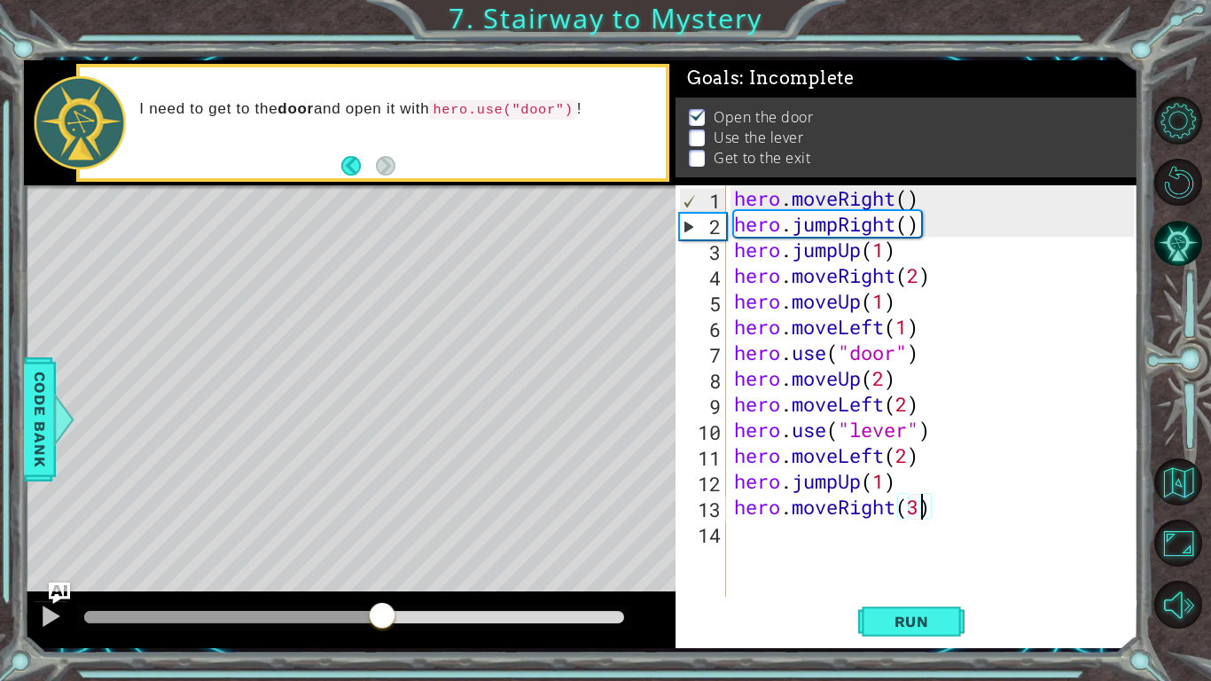
click at [383, 611] on div at bounding box center [354, 617] width 540 height 12
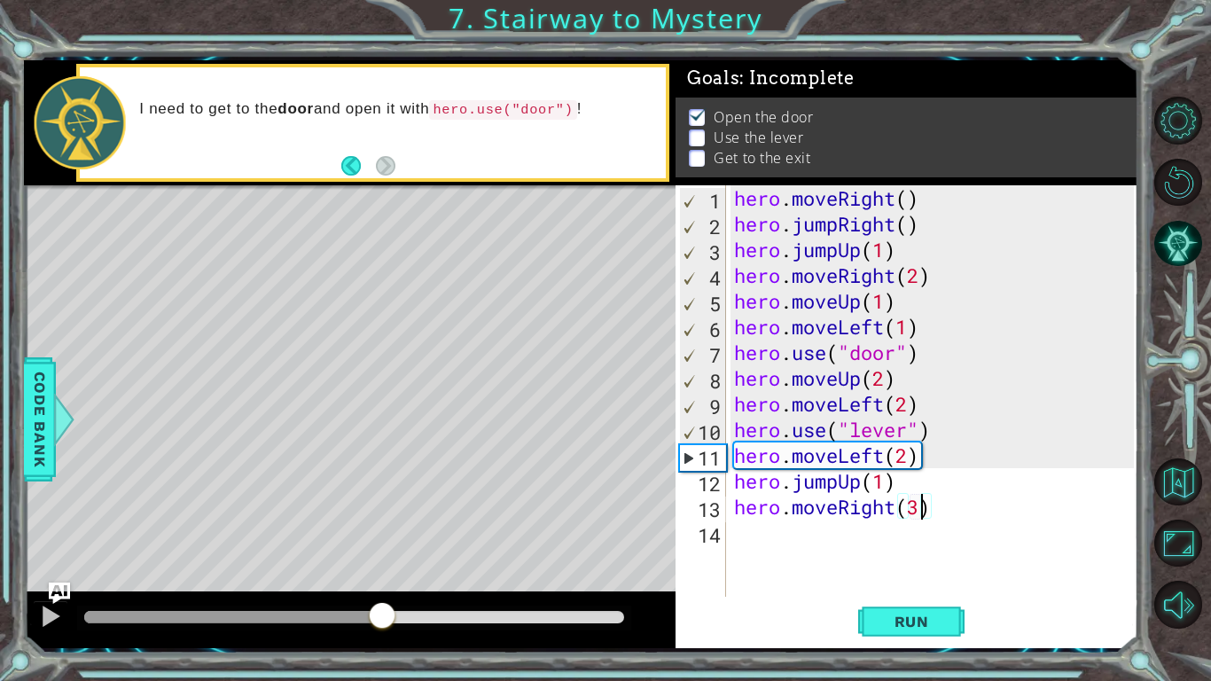
click at [332, 615] on div at bounding box center [233, 617] width 298 height 12
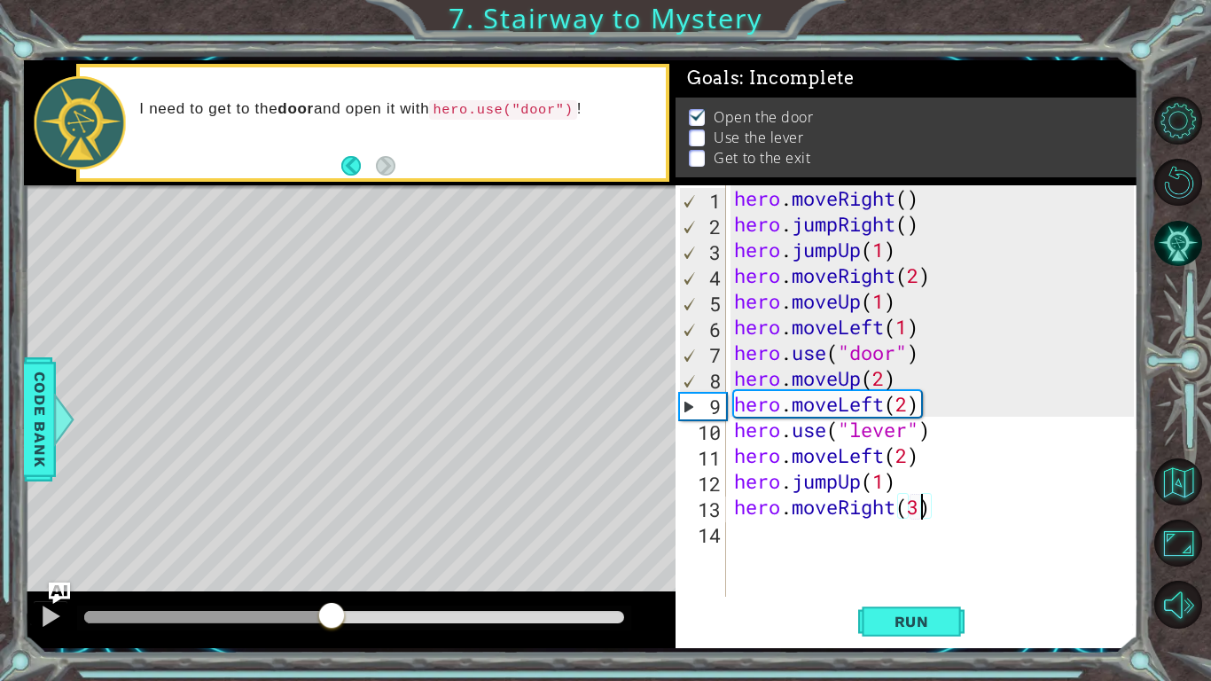
click at [263, 621] on div at bounding box center [207, 617] width 247 height 12
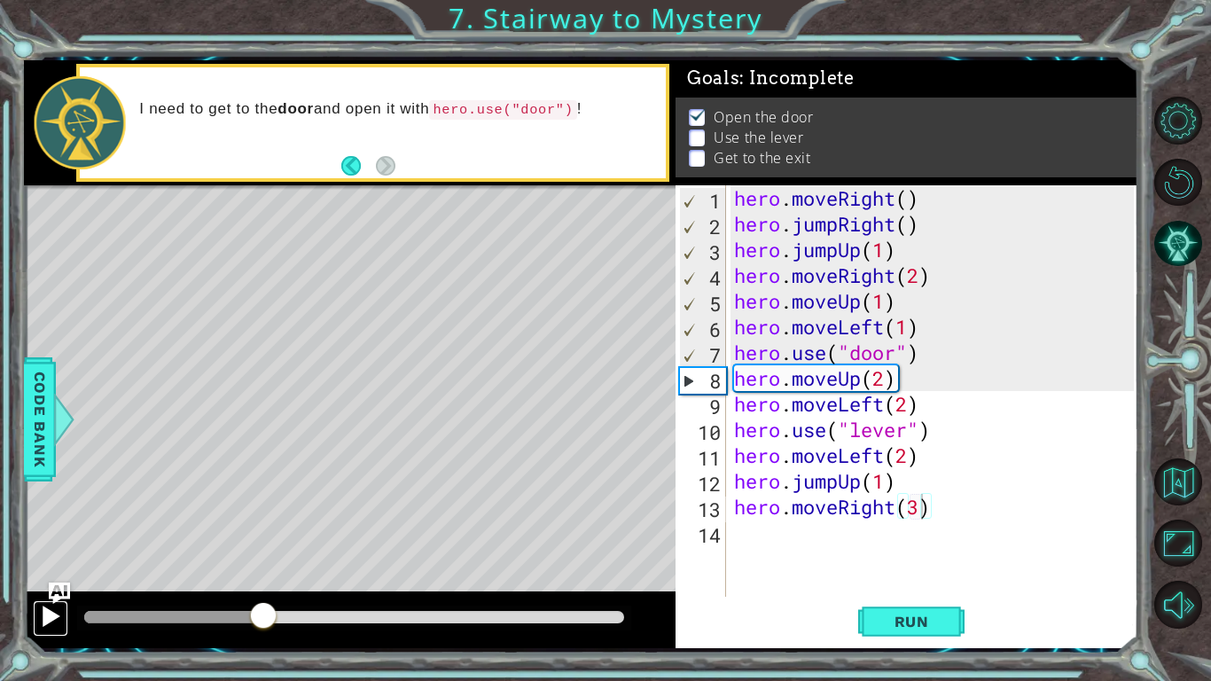
click at [54, 617] on div at bounding box center [50, 616] width 23 height 23
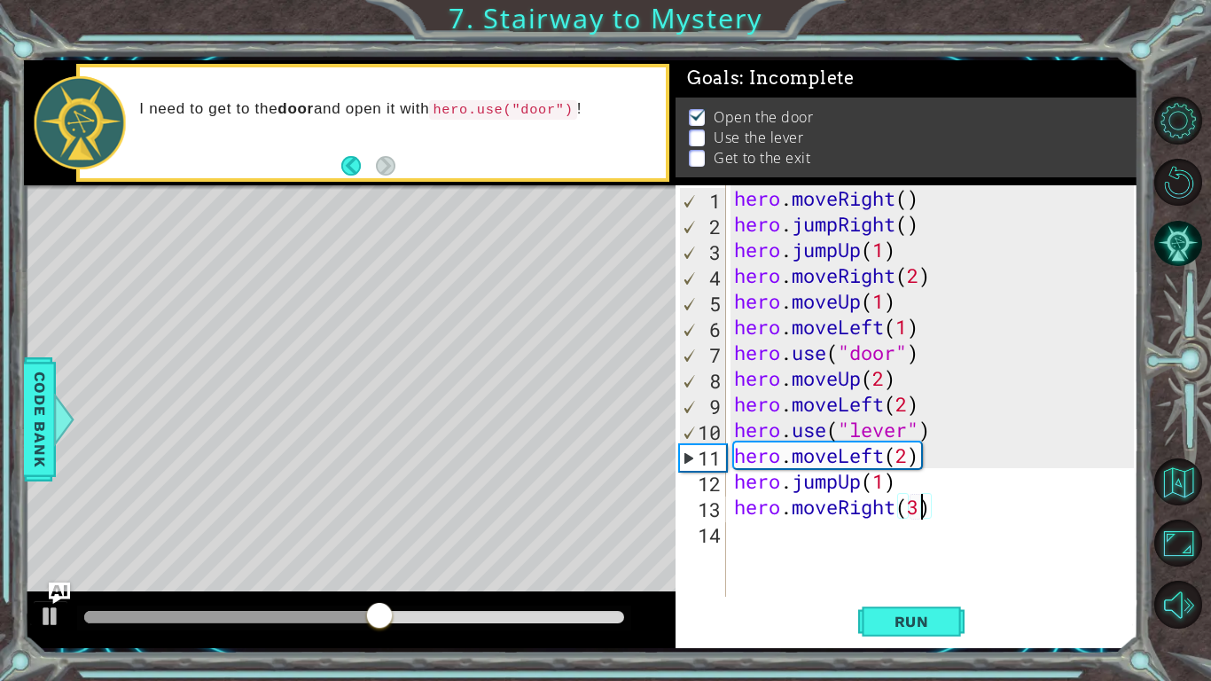
click at [905, 408] on div "hero . moveRight ( ) hero . jumpRight ( ) hero . jumpUp ( 1 ) hero . moveRight …" at bounding box center [937, 416] width 412 height 463
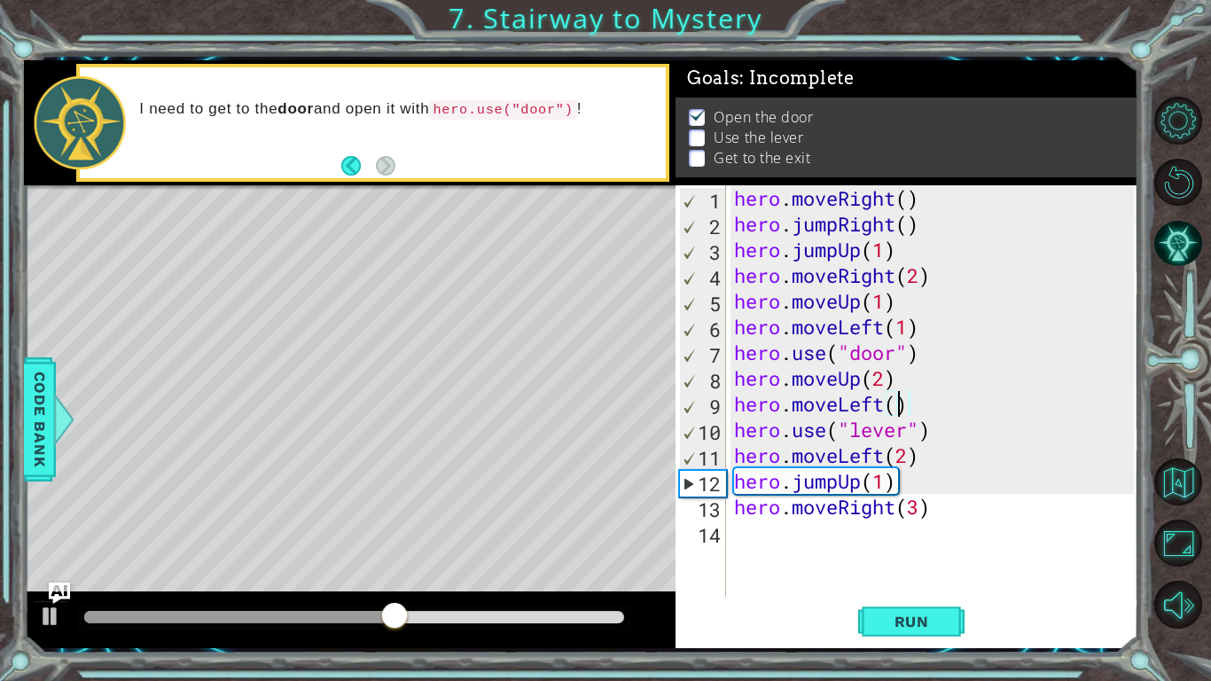
scroll to position [0, 7]
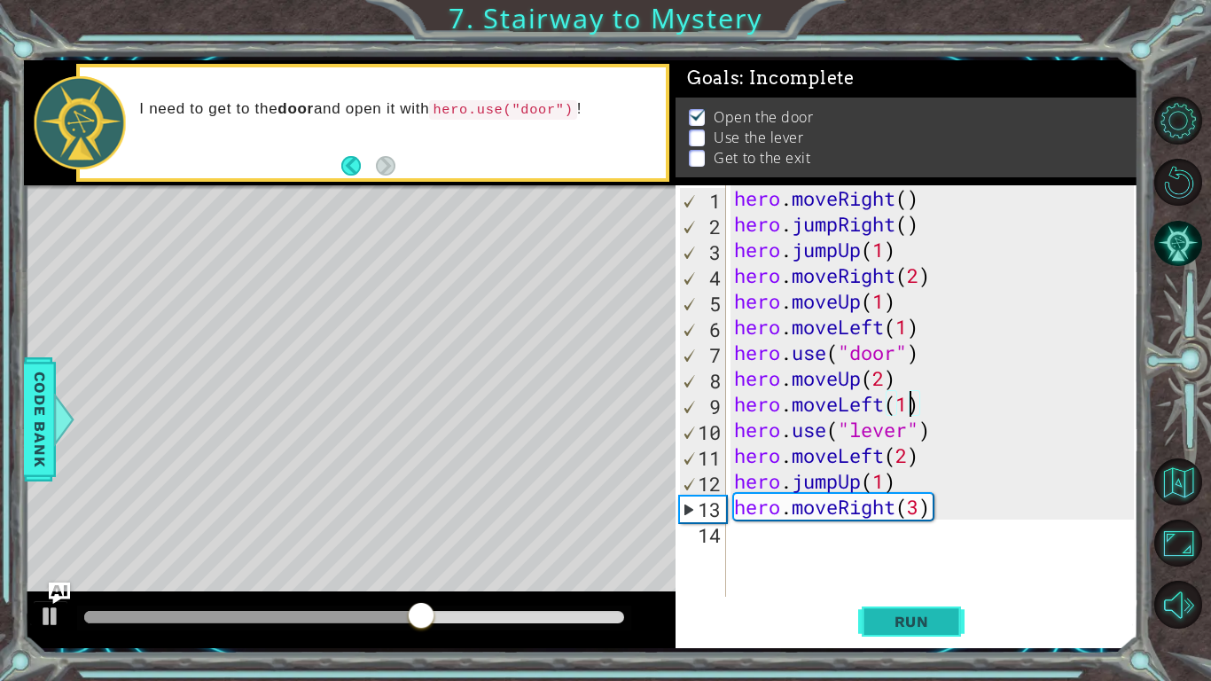
type textarea "hero.moveLeft(1)"
click at [881, 622] on span "Run" at bounding box center [912, 622] width 70 height 18
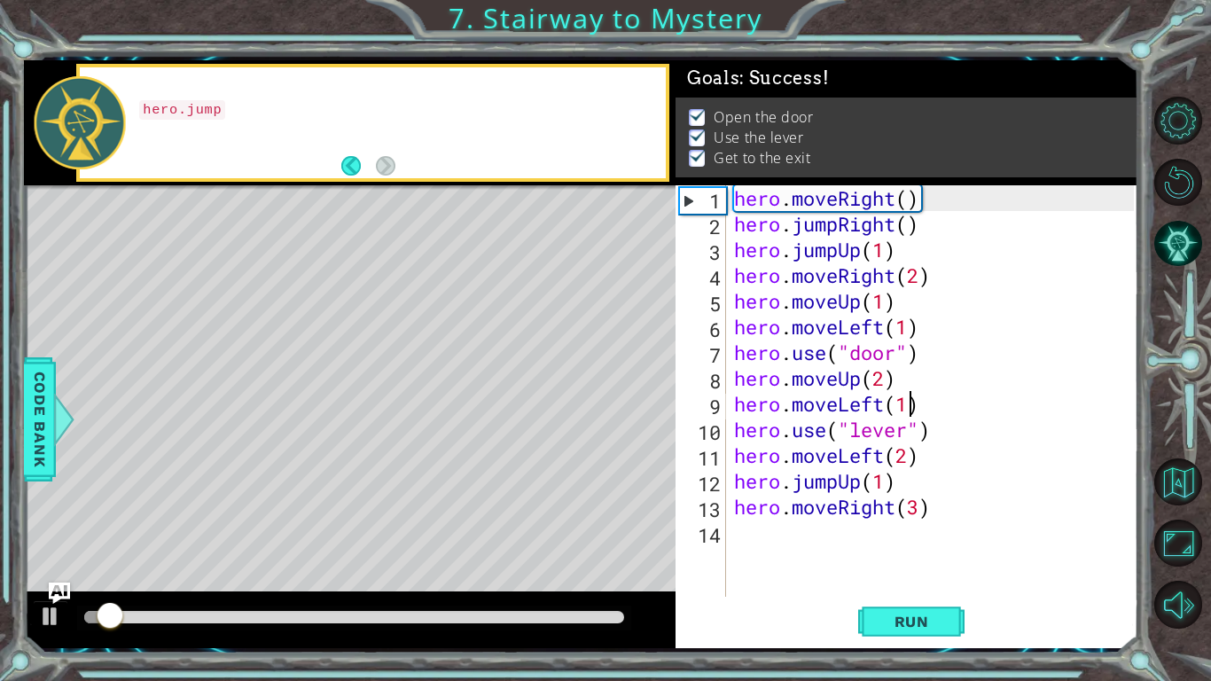
click at [227, 614] on div at bounding box center [354, 617] width 540 height 12
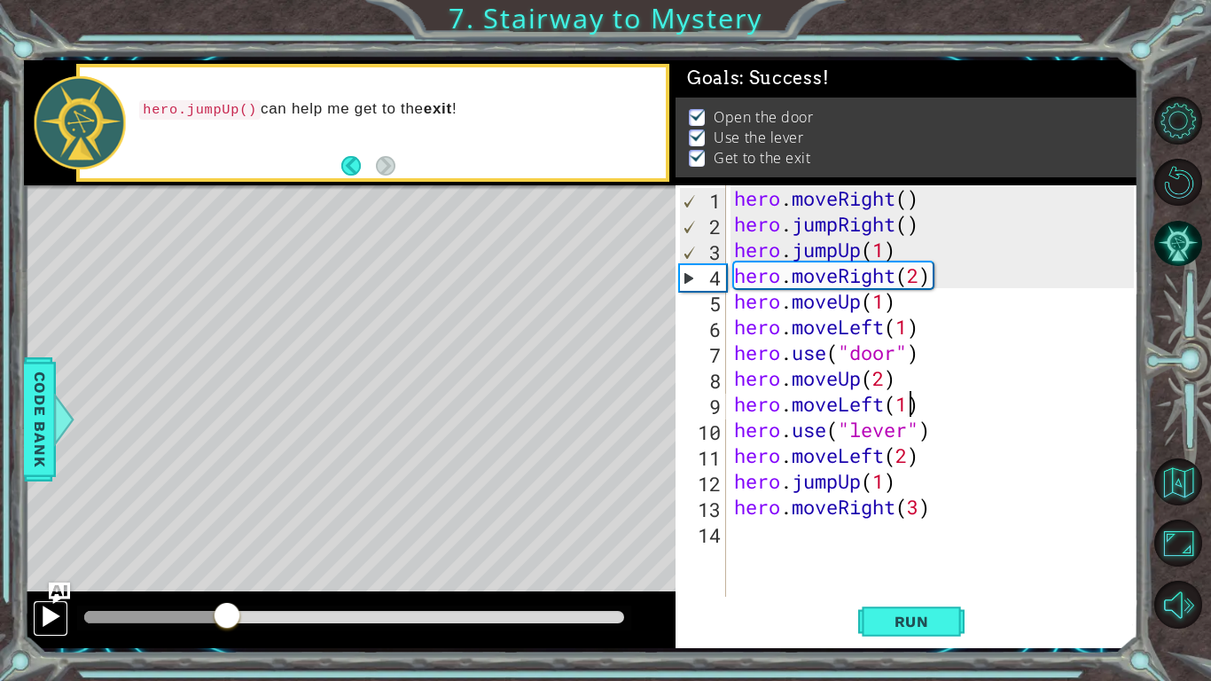
click at [57, 613] on div at bounding box center [50, 616] width 23 height 23
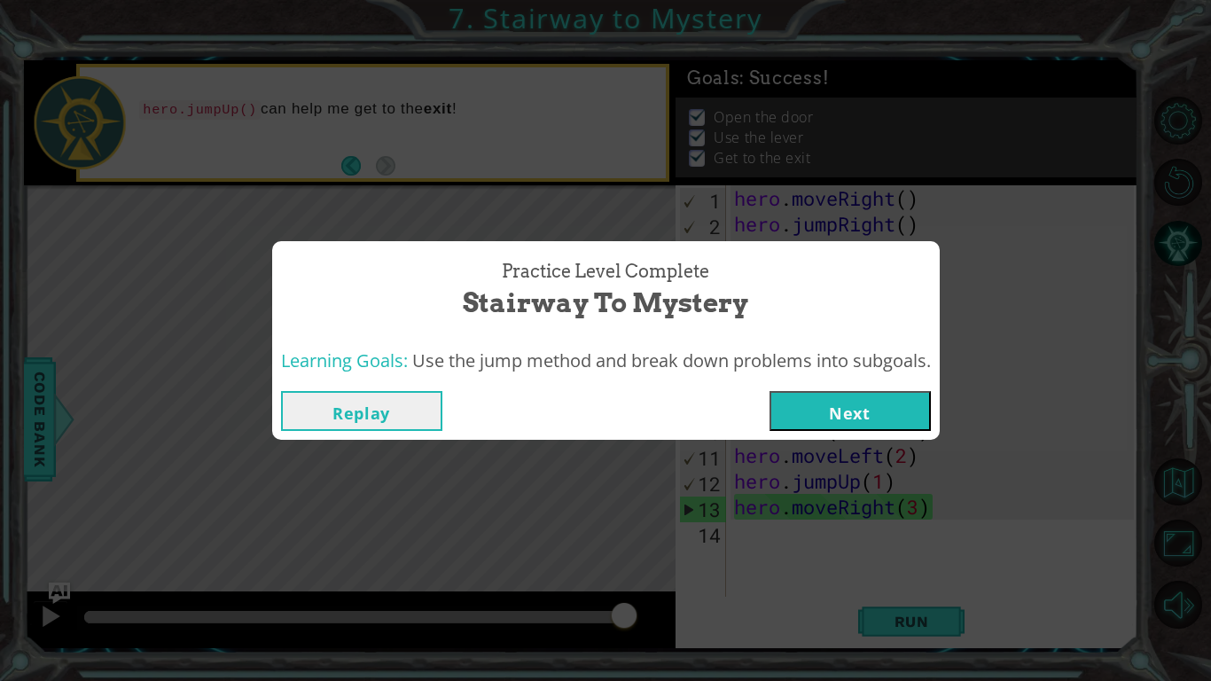
click at [854, 397] on button "Next" at bounding box center [850, 411] width 161 height 40
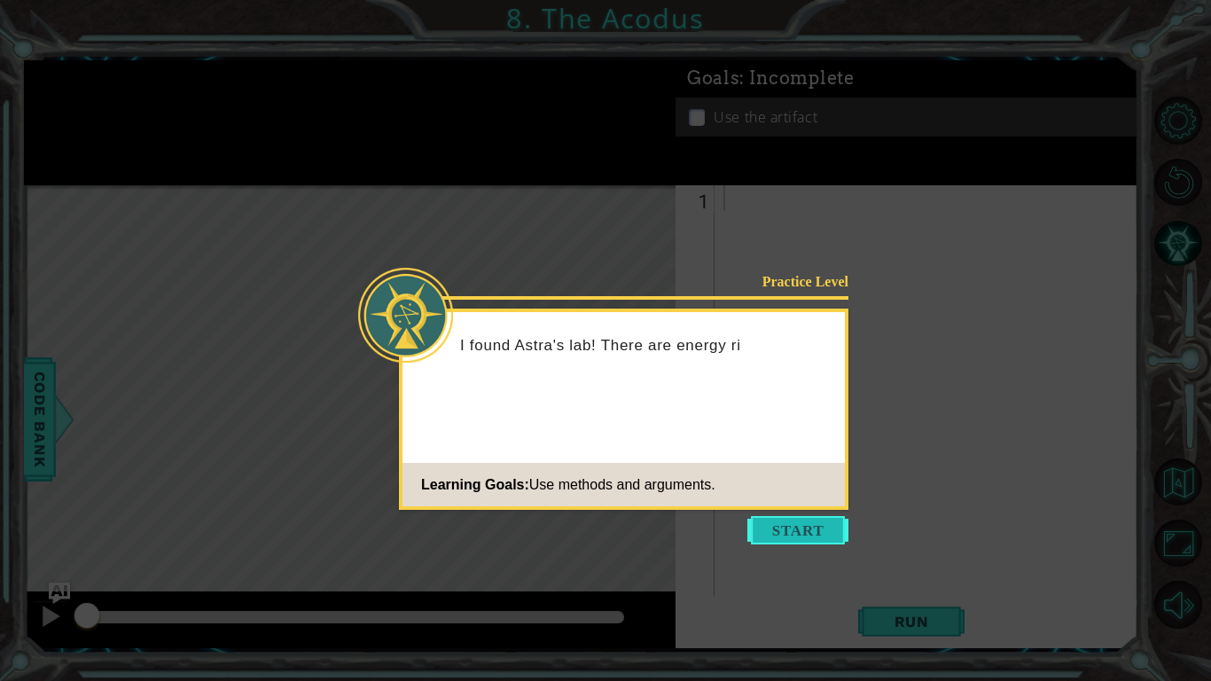
click at [802, 519] on button "Start" at bounding box center [798, 530] width 101 height 28
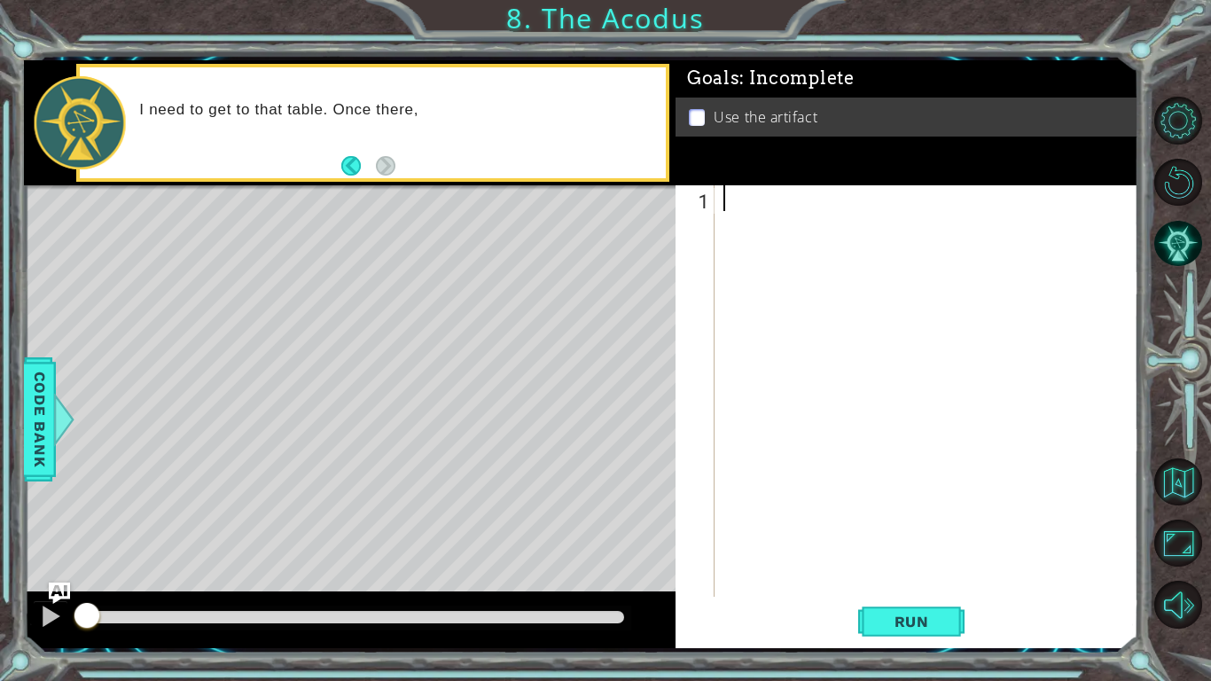
type textarea "he"
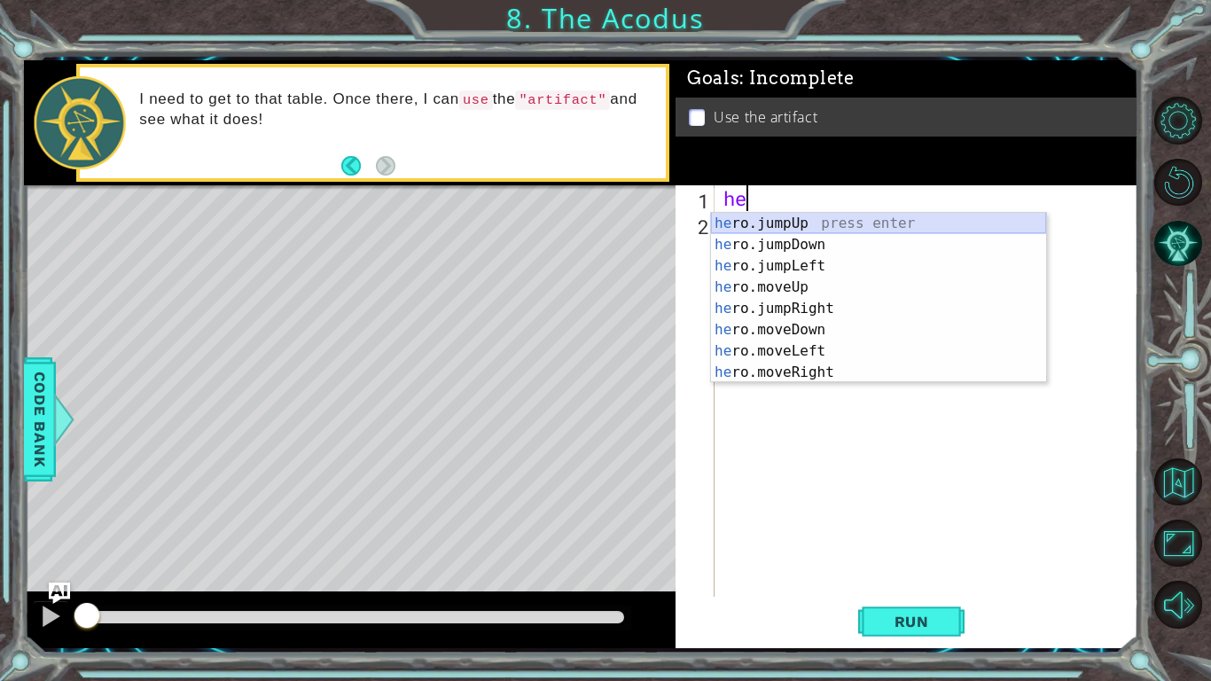
click at [807, 218] on div "he ro.jumpUp press enter he ro.jumpDown press enter he ro.jumpLeft press enter …" at bounding box center [878, 319] width 335 height 213
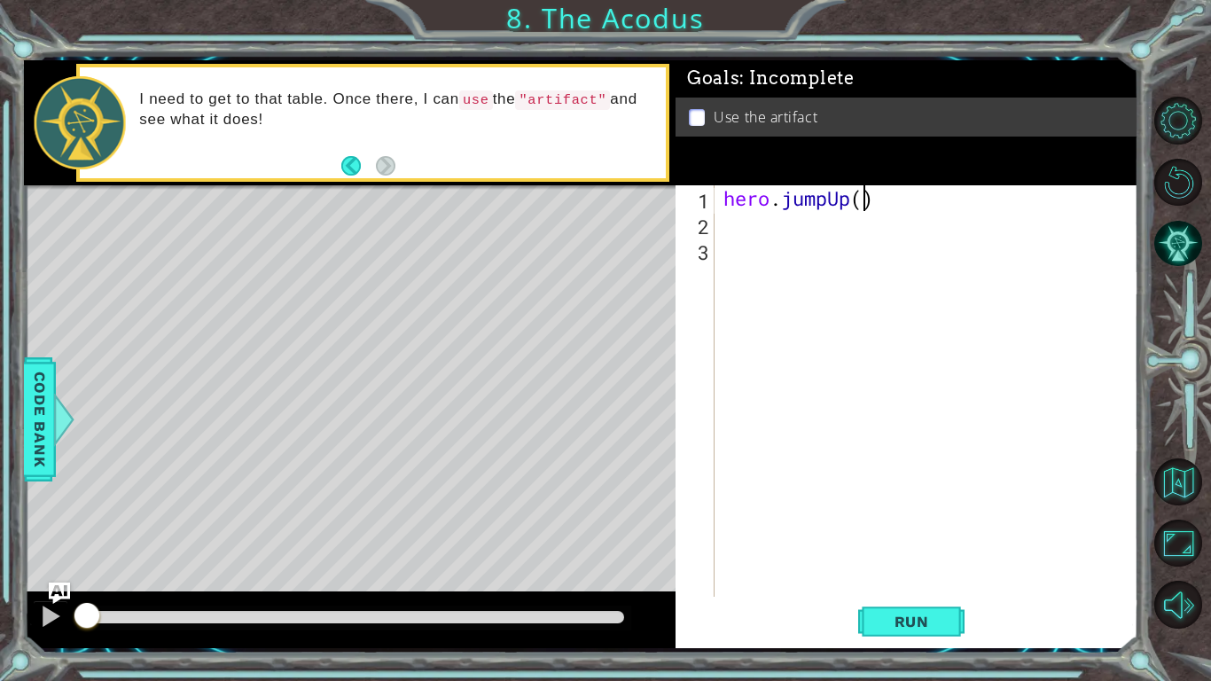
click at [865, 199] on div "hero . jumpUp ( )" at bounding box center [931, 416] width 423 height 463
type textarea "hero.jumpUp(2)"
click at [803, 227] on div "hero . jumpUp ( 2 )" at bounding box center [931, 416] width 423 height 463
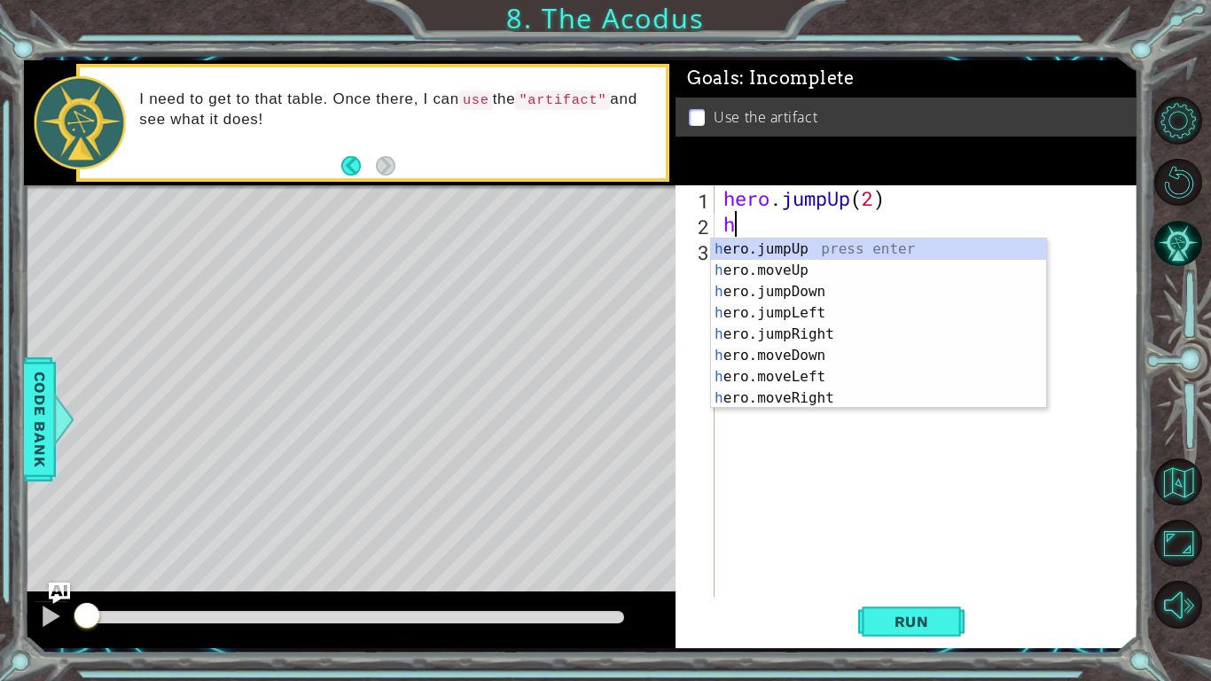
type textarea "he"
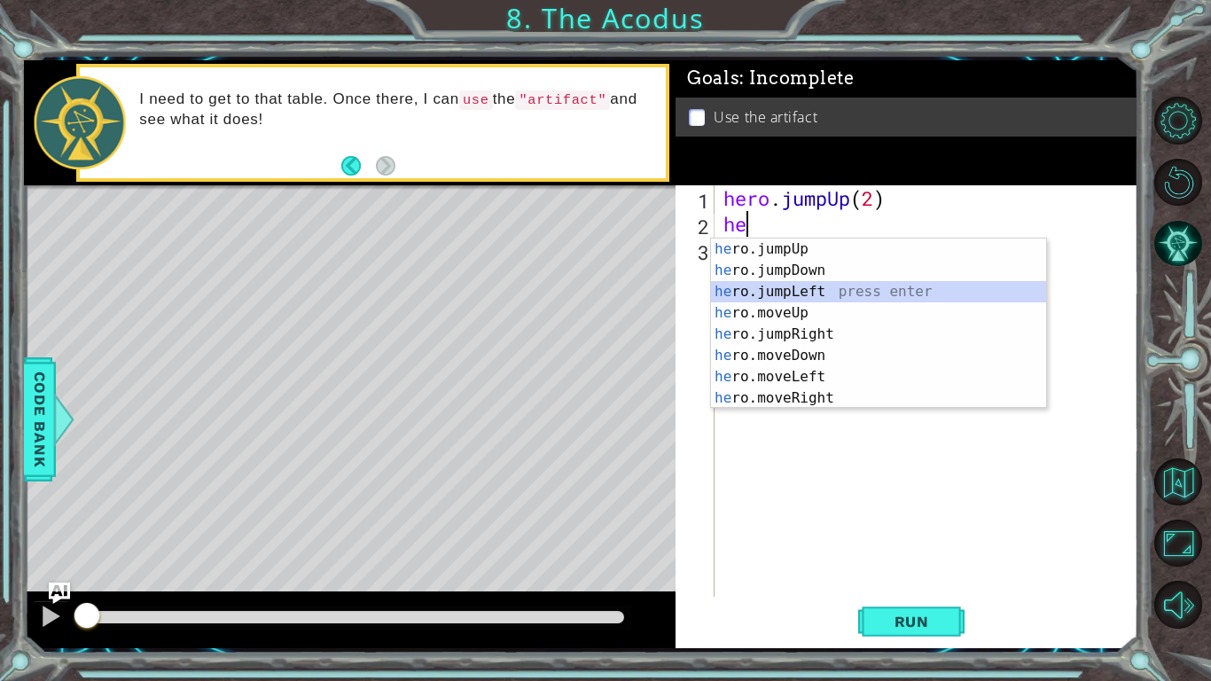
click at [780, 294] on div "he ro.jumpUp press enter he ro.jumpDown press enter he ro.jumpLeft press enter …" at bounding box center [878, 345] width 335 height 213
type textarea "2"
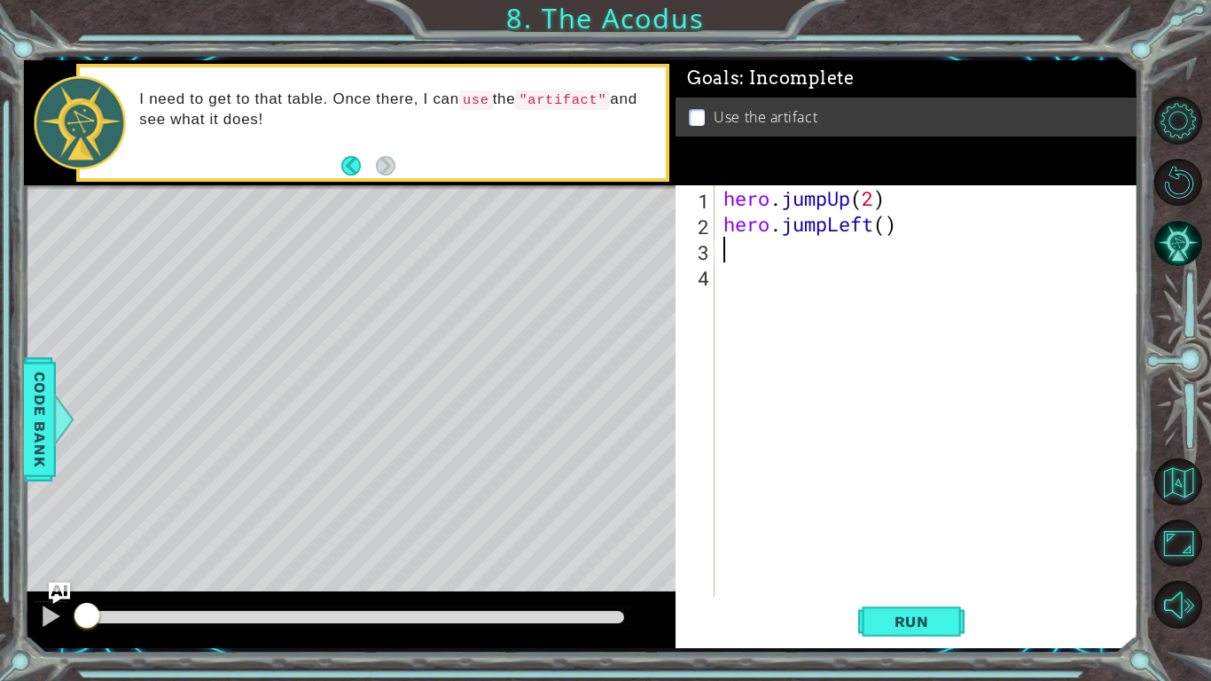
click at [884, 231] on div "hero . jumpUp ( 2 ) hero . jumpLeft ( )" at bounding box center [931, 416] width 423 height 463
type textarea "hero.jumpLeft(2)"
click at [817, 247] on div "hero . jumpUp ( 2 ) hero . jumpLeft ( 2 )" at bounding box center [931, 416] width 423 height 463
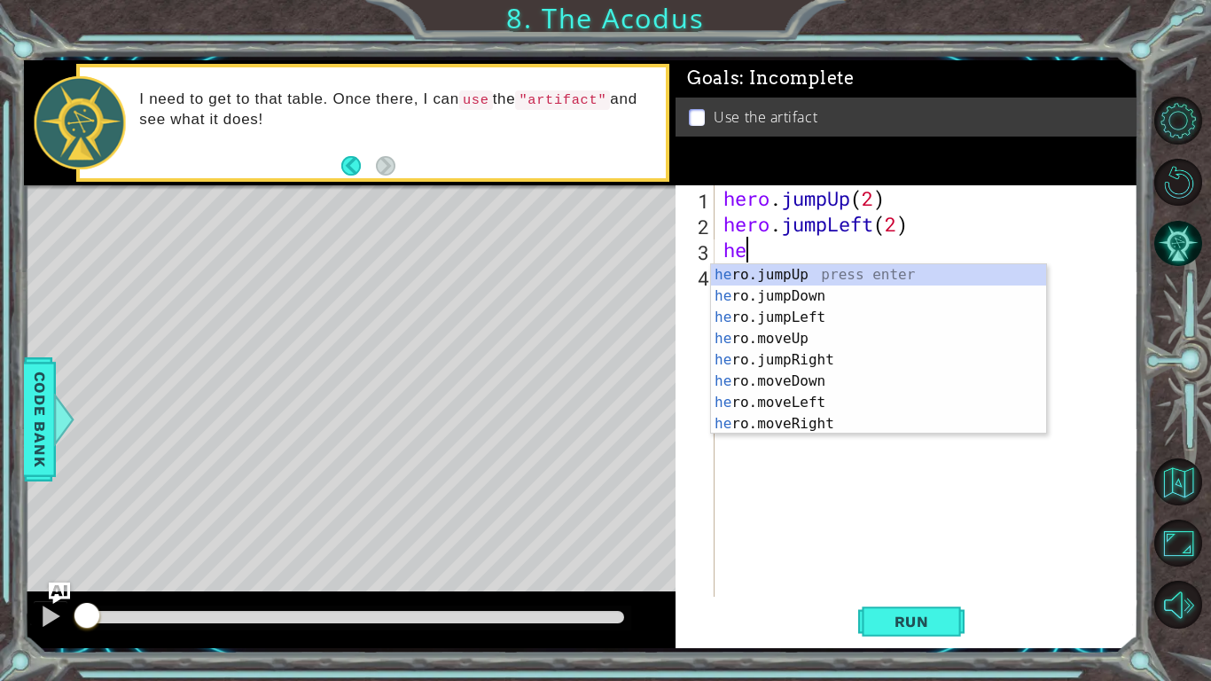
type textarea "he"
click at [817, 291] on div "he ro.jumpUp press enter he ro.jumpDown press enter he ro.jumpLeft press enter …" at bounding box center [878, 370] width 335 height 213
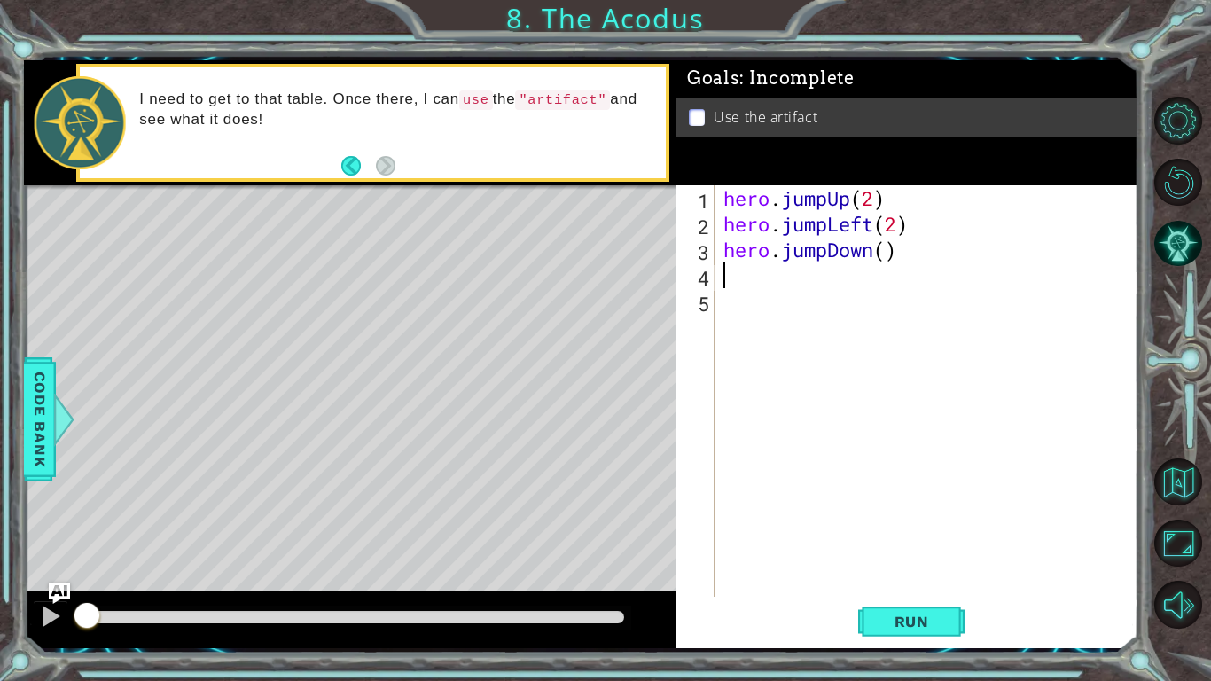
click at [893, 249] on div "hero . jumpUp ( 2 ) hero . jumpLeft ( 2 ) hero . jumpDown ( )" at bounding box center [931, 416] width 423 height 463
type textarea "hero.jumpDown(3)"
click at [847, 280] on div "hero . jumpUp ( 2 ) hero . jumpLeft ( 2 ) hero . jumpDown ( 3 )" at bounding box center [931, 416] width 423 height 463
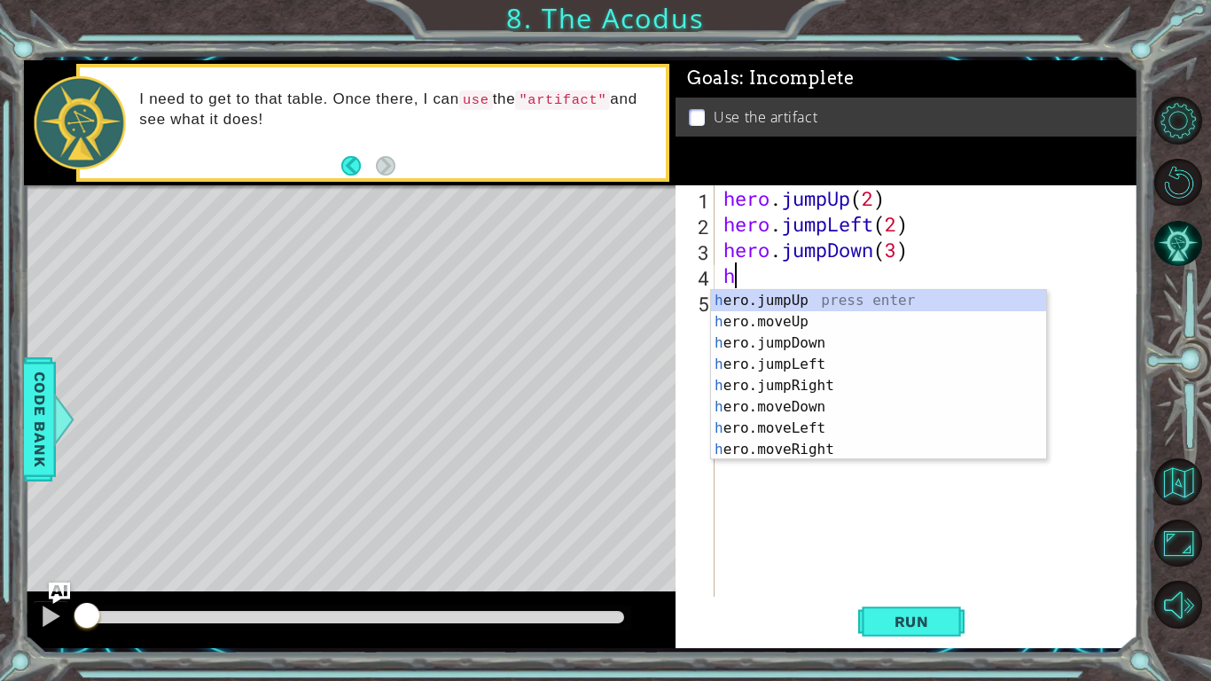
type textarea "he"
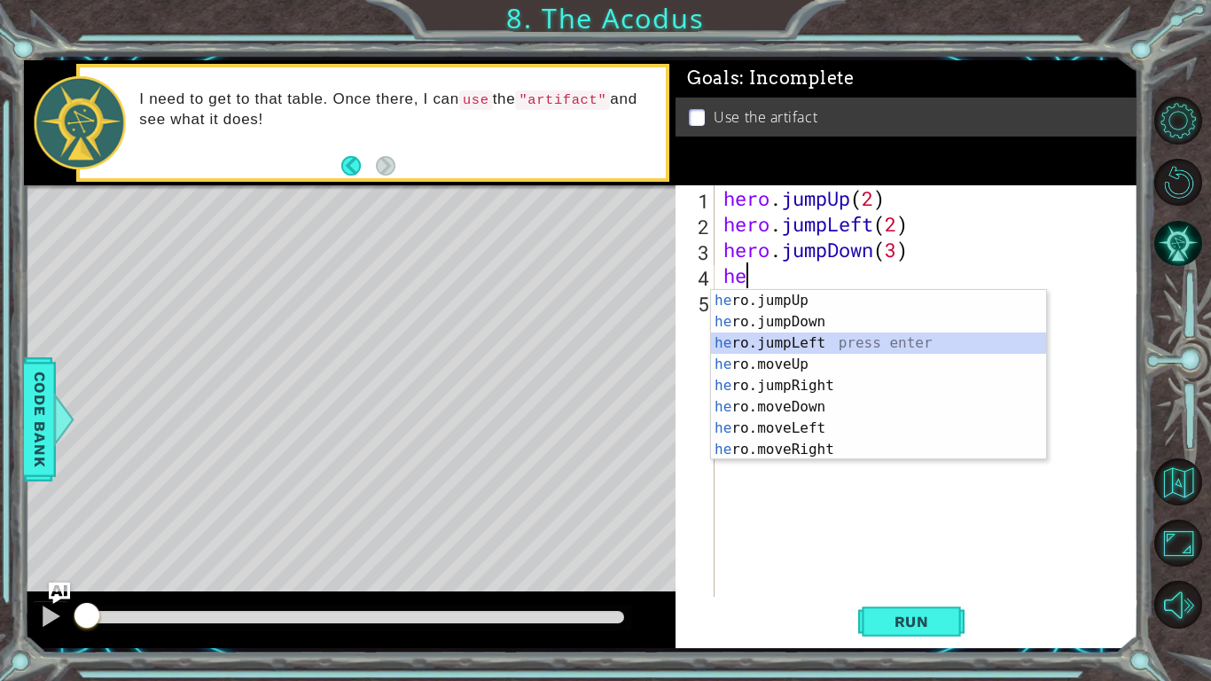
click at [820, 334] on div "he ro.jumpUp press enter he ro.jumpDown press enter he ro.jumpLeft press enter …" at bounding box center [878, 396] width 335 height 213
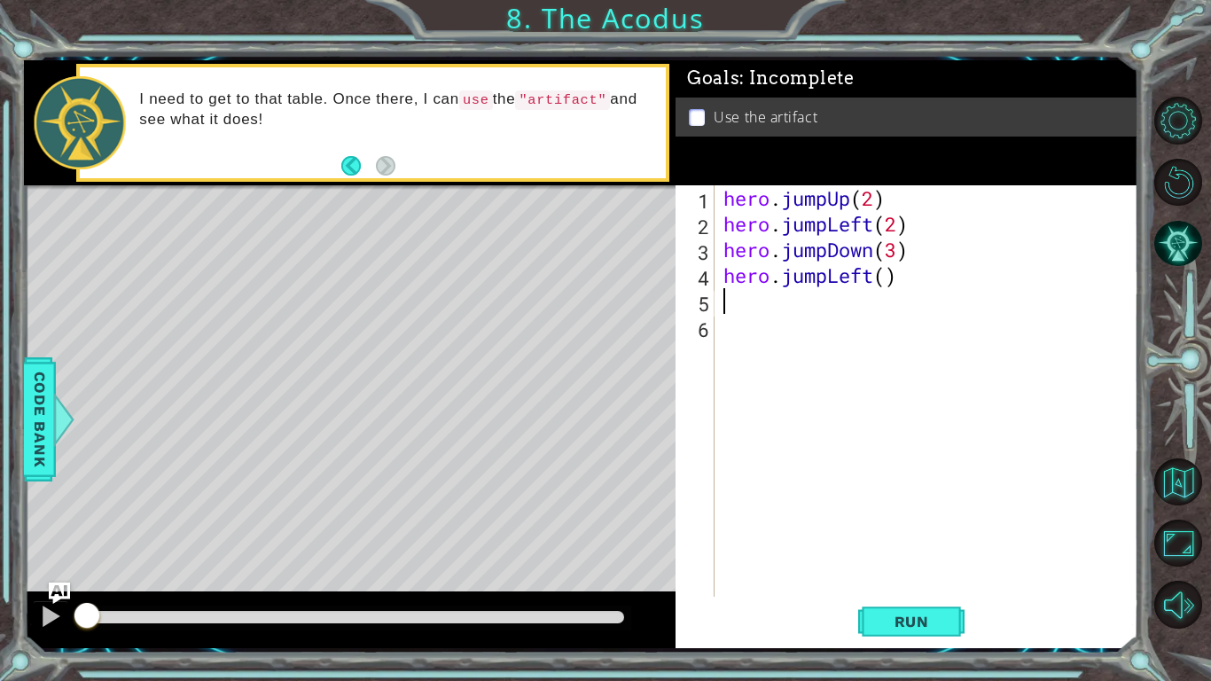
click at [888, 277] on div "hero . jumpUp ( 2 ) hero . jumpLeft ( 2 ) hero . jumpDown ( 3 ) hero . jumpLeft…" at bounding box center [931, 416] width 423 height 463
type textarea "hero.jumpLeft(1)"
click at [829, 297] on div "hero . jumpUp ( 2 ) hero . jumpLeft ( 2 ) hero . jumpDown ( 3 ) hero . jumpLeft…" at bounding box center [931, 416] width 423 height 463
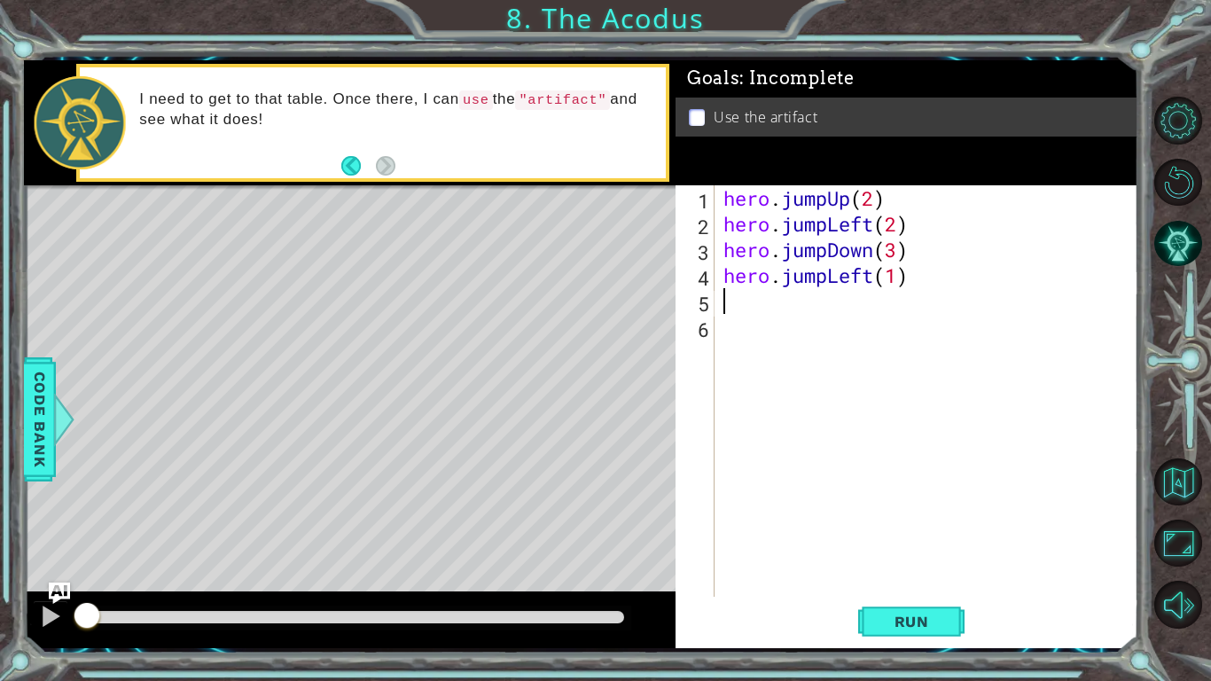
type textarea "he"
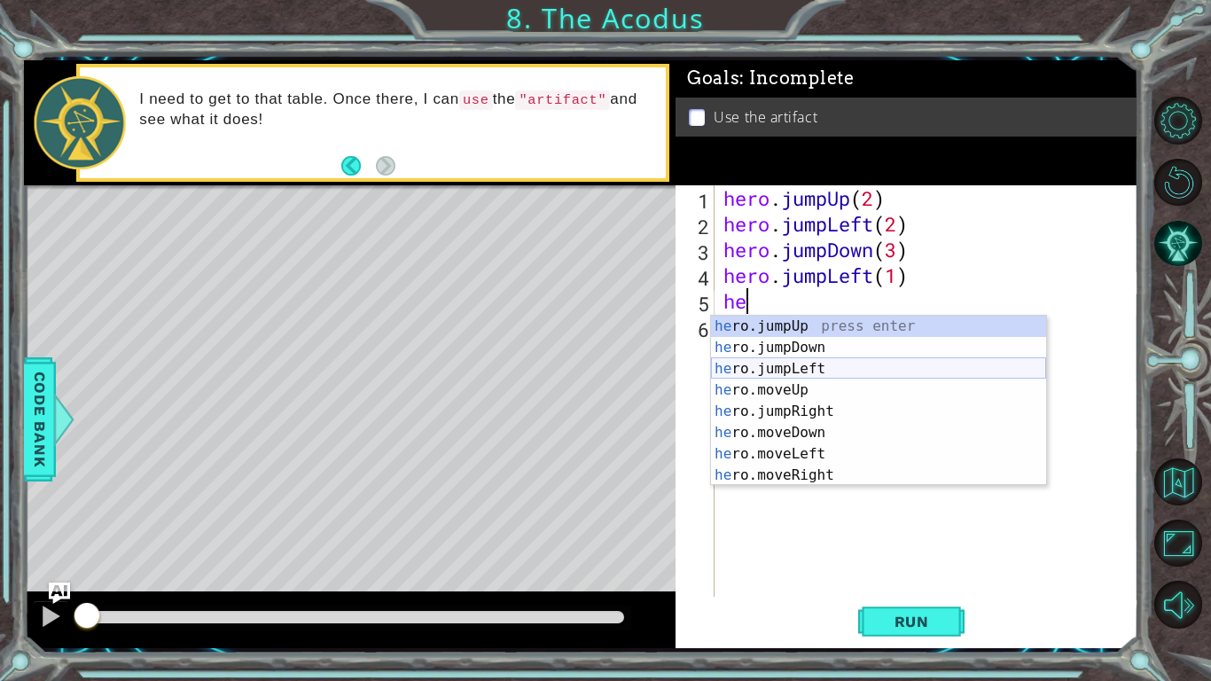
click at [792, 361] on div "he ro.jumpUp press enter he ro.jumpDown press enter he ro.jumpLeft press enter …" at bounding box center [878, 422] width 335 height 213
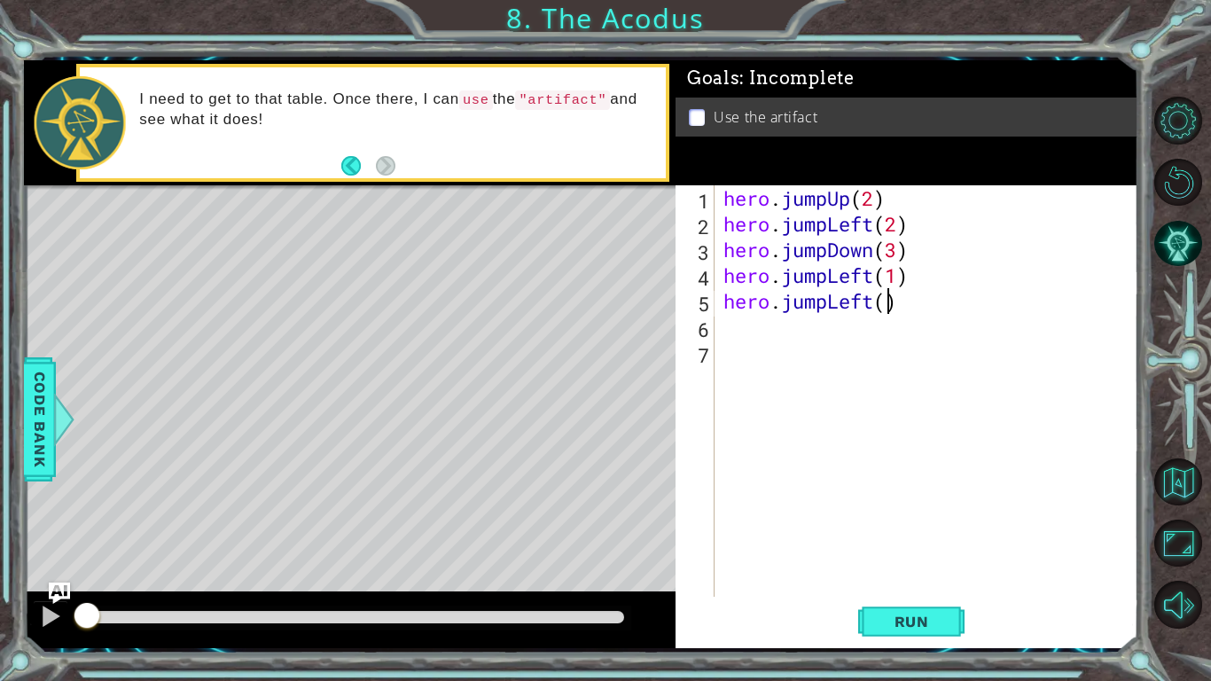
click at [884, 302] on div "hero . jumpUp ( 2 ) hero . jumpLeft ( 2 ) hero . jumpDown ( 3 ) hero . jumpLeft…" at bounding box center [931, 416] width 423 height 463
type textarea "hero.jumpLeft(1)"
click at [816, 340] on div "hero . jumpUp ( 2 ) hero . jumpLeft ( 2 ) hero . jumpDown ( 3 ) hero . jumpLeft…" at bounding box center [931, 416] width 423 height 463
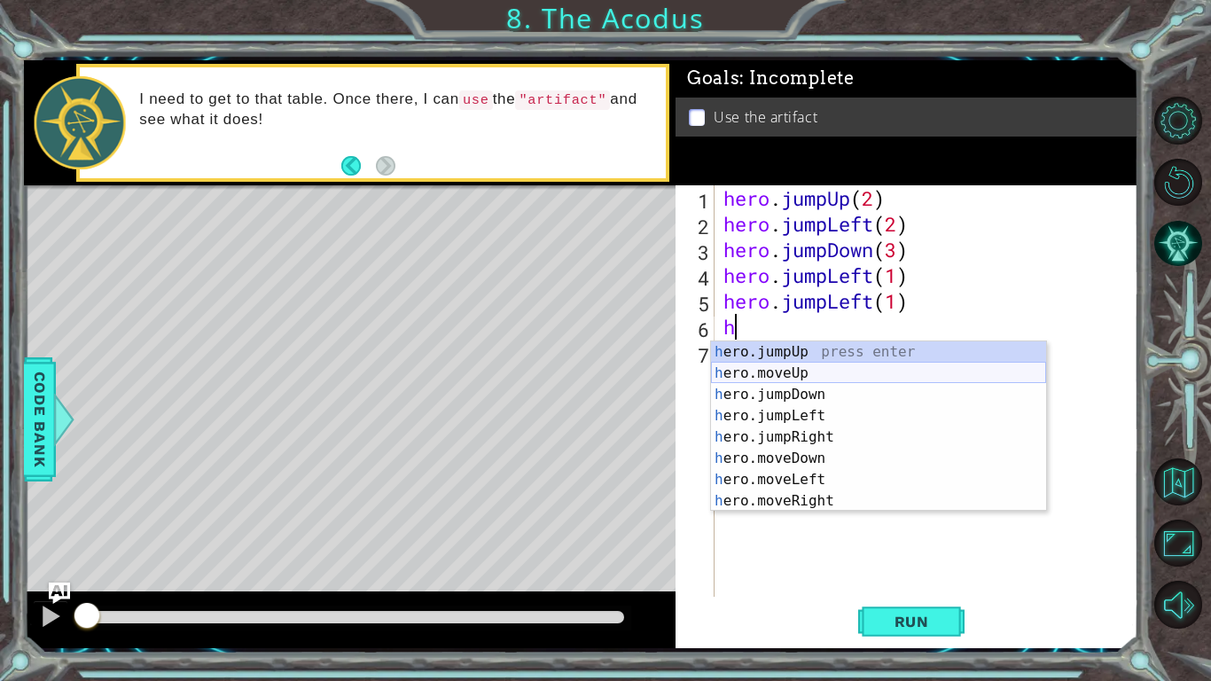
click at [844, 374] on div "h ero.jumpUp press enter h ero.moveUp press enter h ero.jumpDown press enter h …" at bounding box center [878, 447] width 335 height 213
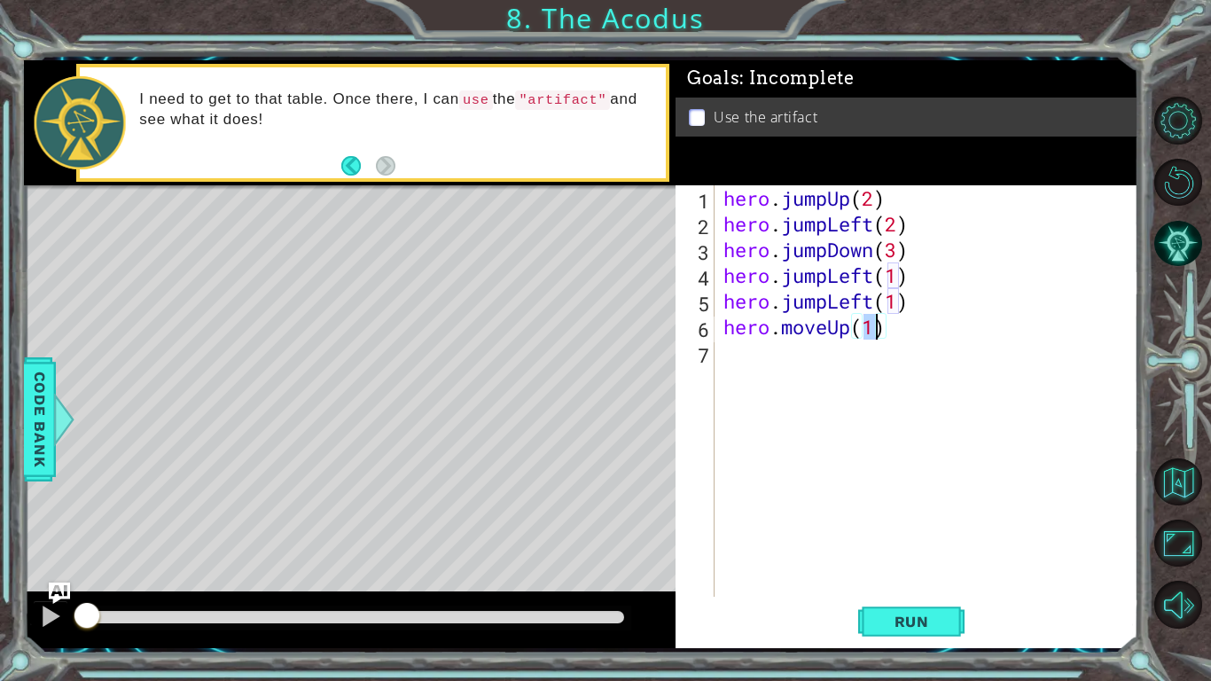
type textarea "hero.moveUp(3)"
click at [814, 363] on div "hero . jumpUp ( 2 ) hero . jumpLeft ( 2 ) hero . jumpDown ( 3 ) hero . jumpLeft…" at bounding box center [931, 416] width 423 height 463
type textarea "he"
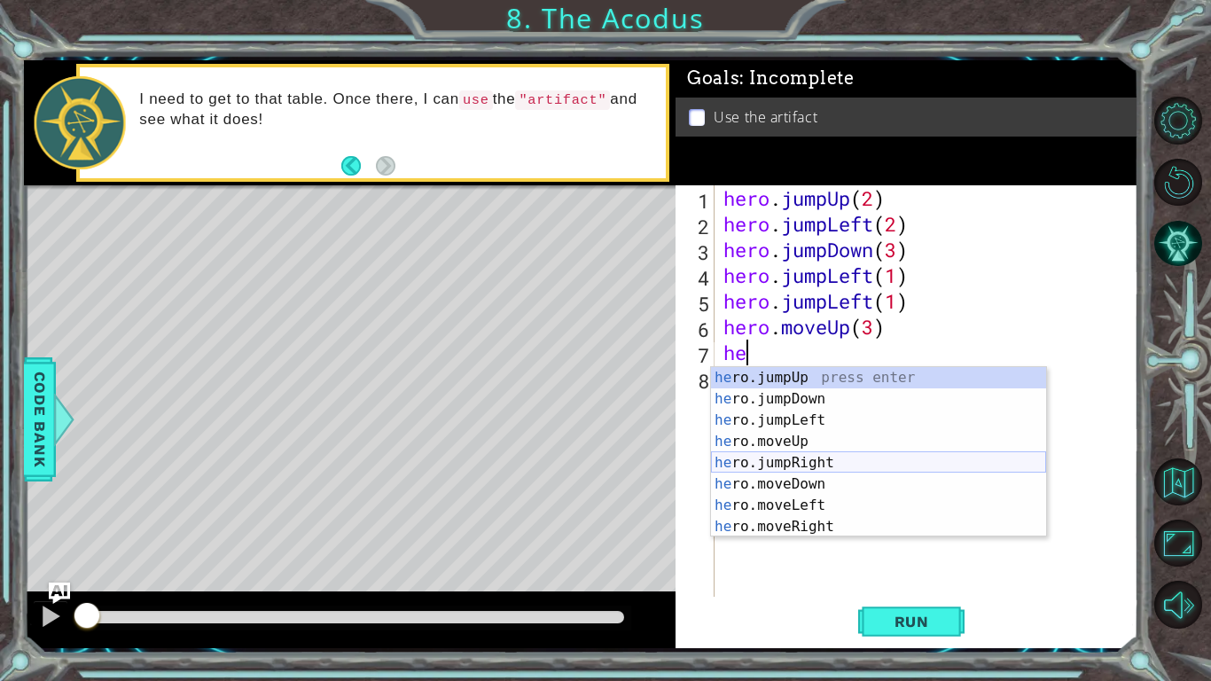
click at [784, 467] on div "he ro.jumpUp press enter he ro.jumpDown press enter he ro.jumpLeft press enter …" at bounding box center [878, 473] width 335 height 213
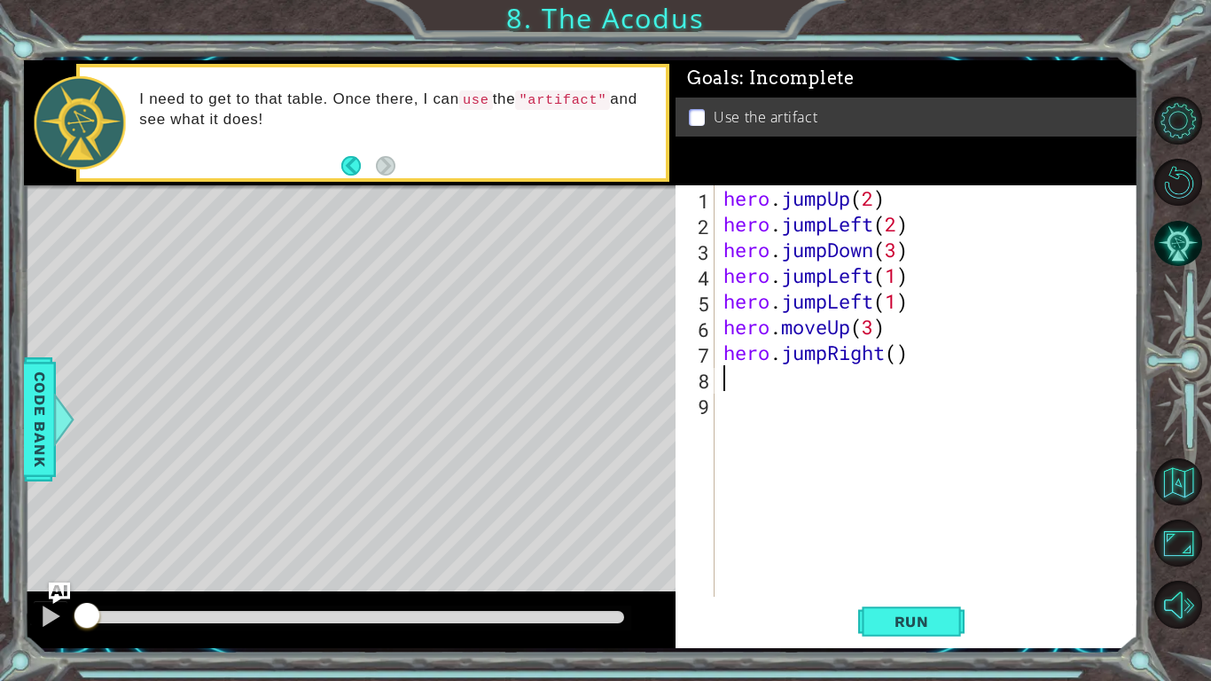
type textarea "2"
click at [850, 357] on div "hero . jumpUp ( 2 ) hero . jumpLeft ( 2 ) hero . jumpDown ( 3 ) hero . jumpLeft…" at bounding box center [931, 416] width 423 height 463
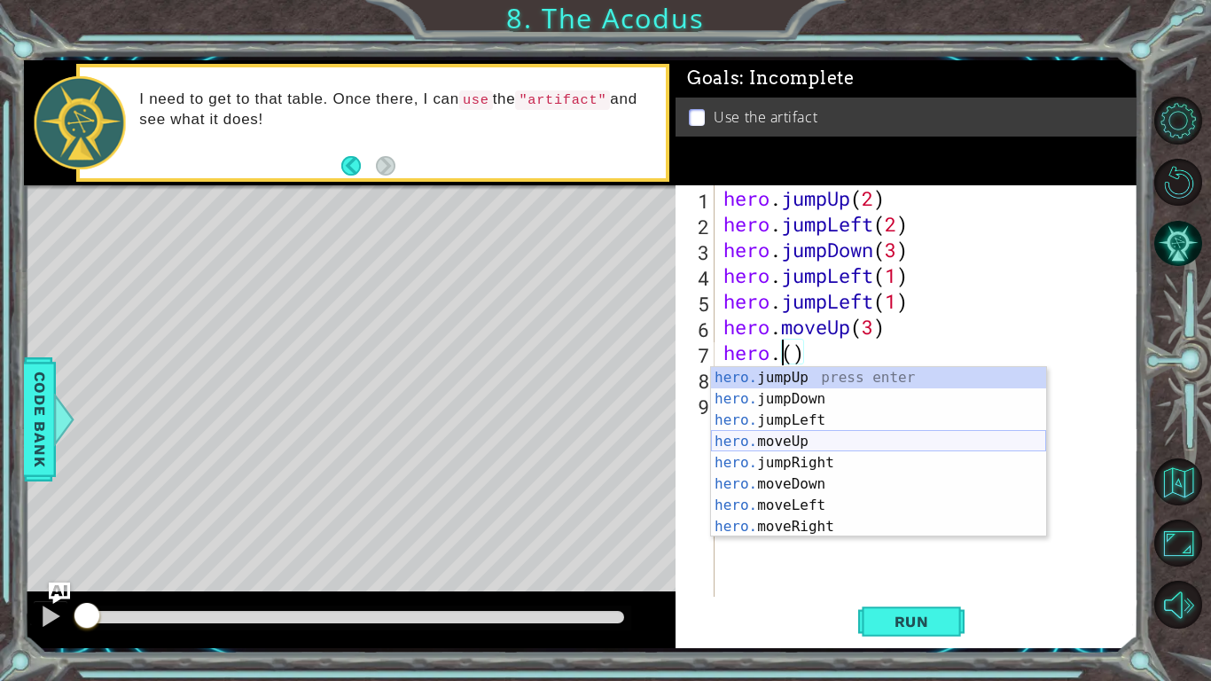
click at [803, 440] on div "hero. jumpUp press enter hero. jumpDown press enter hero. jumpLeft press enter …" at bounding box center [878, 473] width 335 height 213
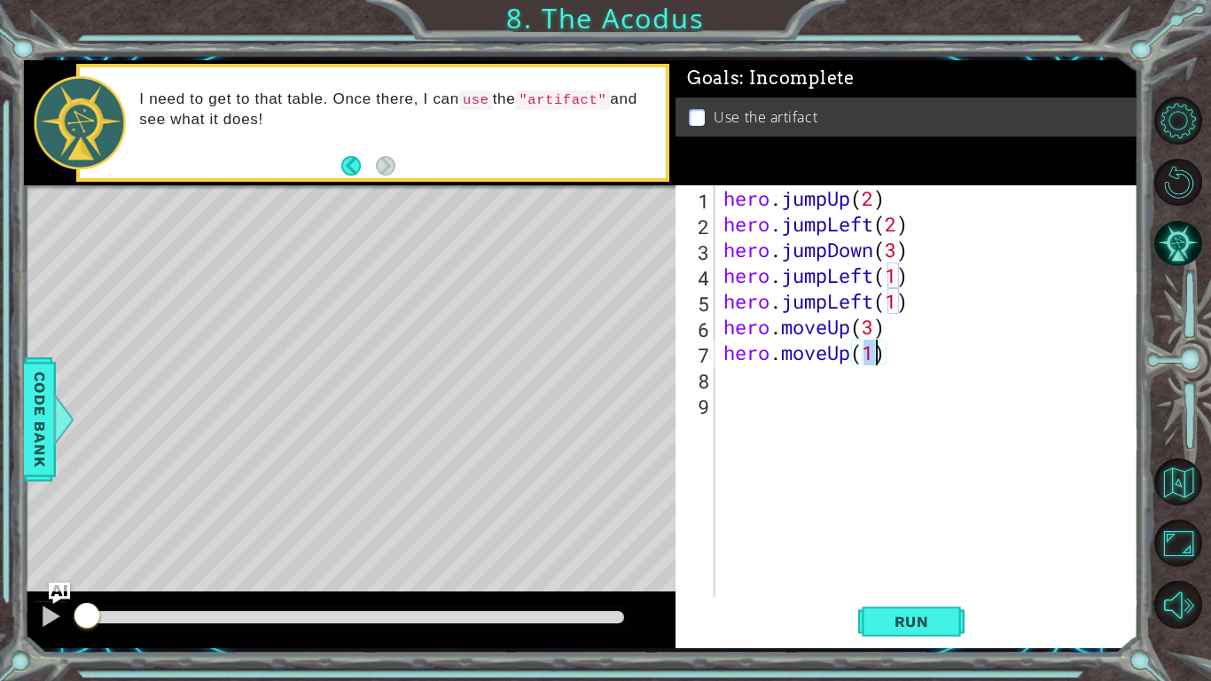
scroll to position [0, 6]
click at [895, 608] on button "Run" at bounding box center [911, 622] width 106 height 46
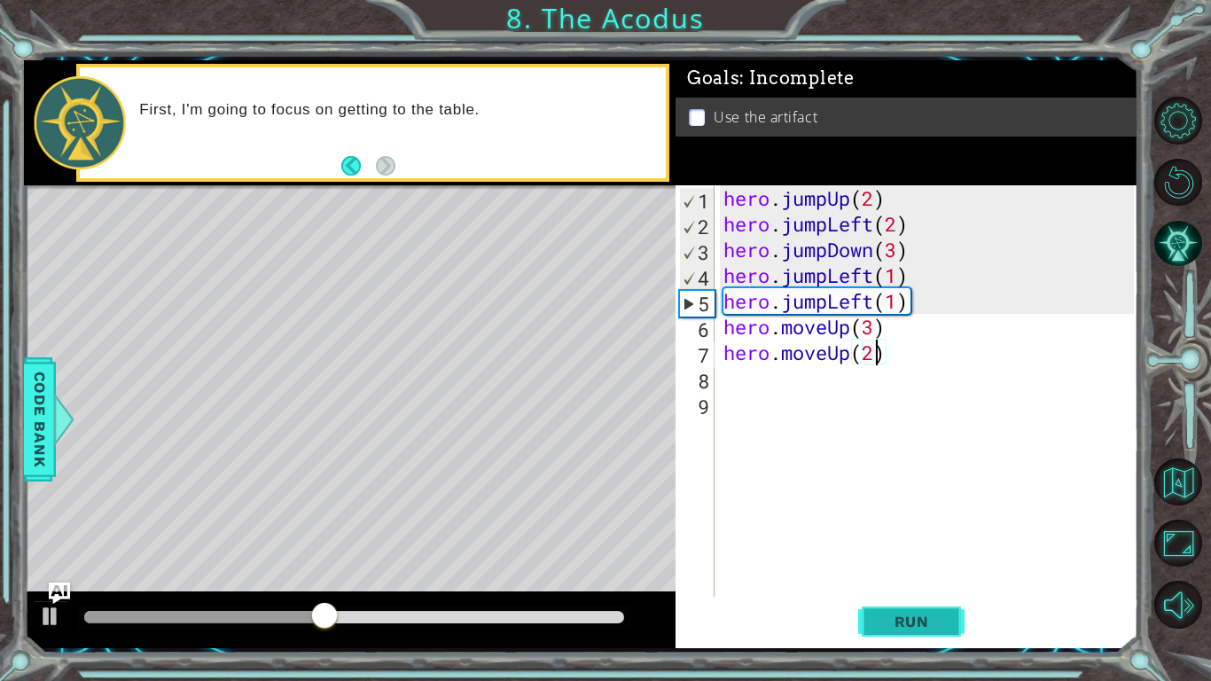
click at [895, 608] on button "Run" at bounding box center [911, 622] width 106 height 46
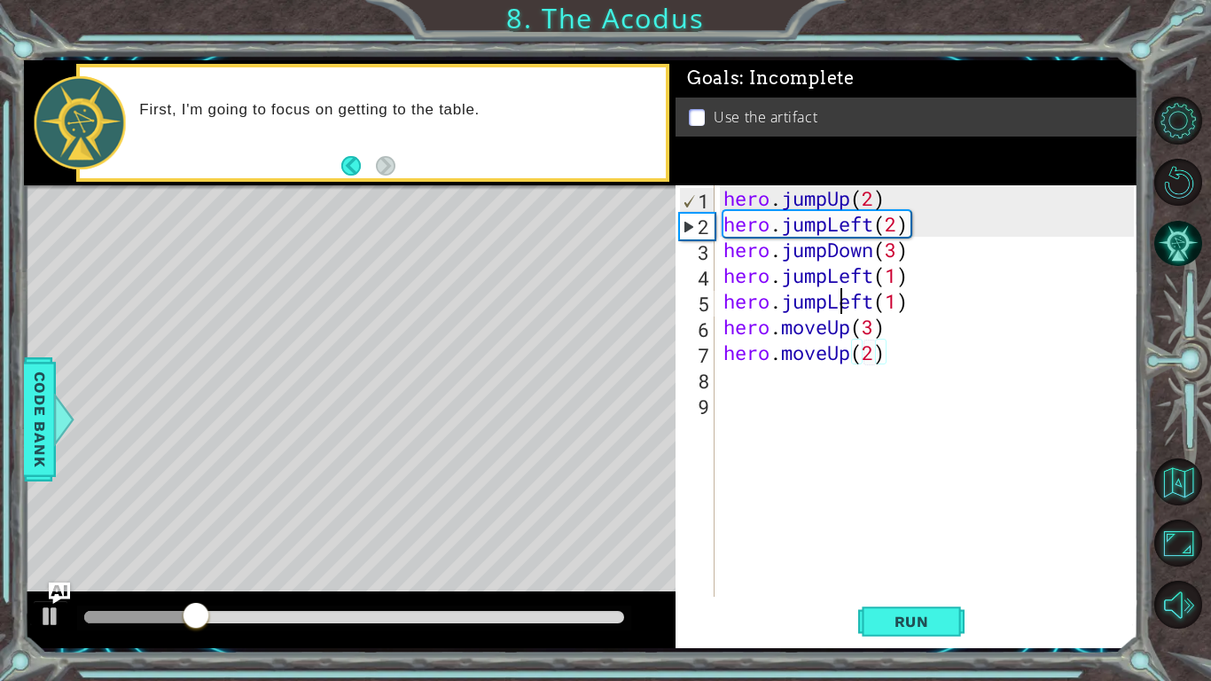
click at [843, 310] on div "hero . jumpUp ( 2 ) hero . jumpLeft ( 2 ) hero . jumpDown ( 3 ) hero . jumpLeft…" at bounding box center [931, 416] width 423 height 463
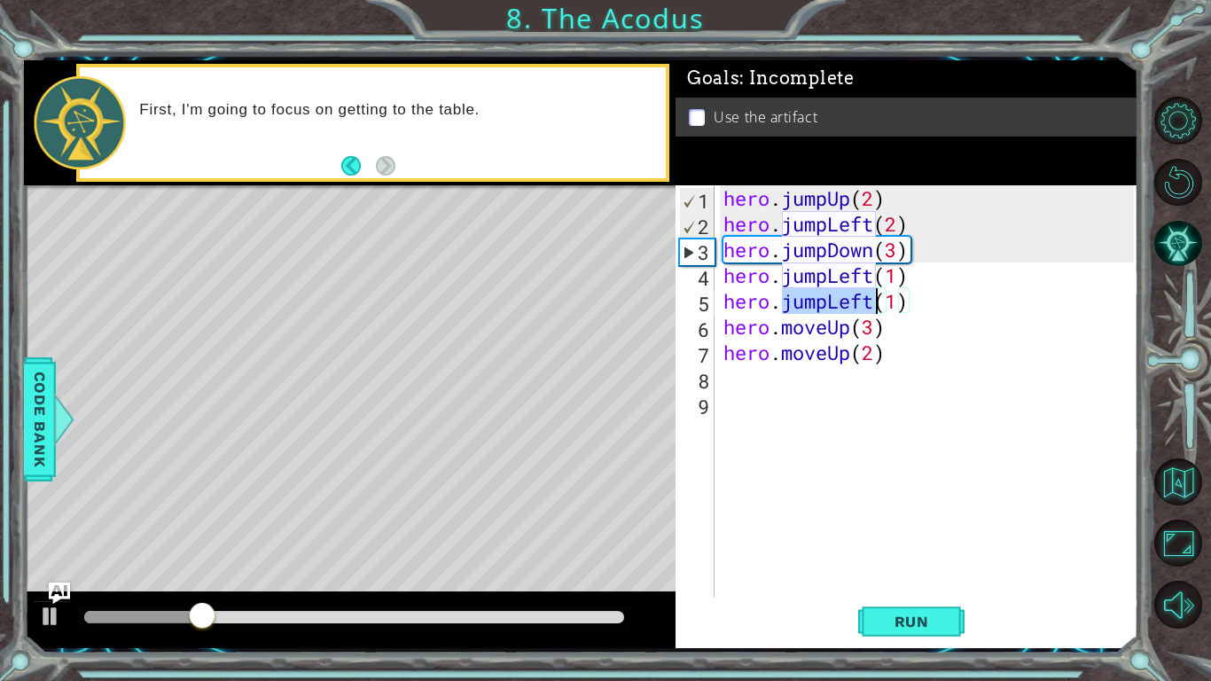
click at [843, 310] on div "hero . jumpUp ( 2 ) hero . jumpLeft ( 2 ) hero . jumpDown ( 3 ) hero . jumpLeft…" at bounding box center [931, 416] width 423 height 463
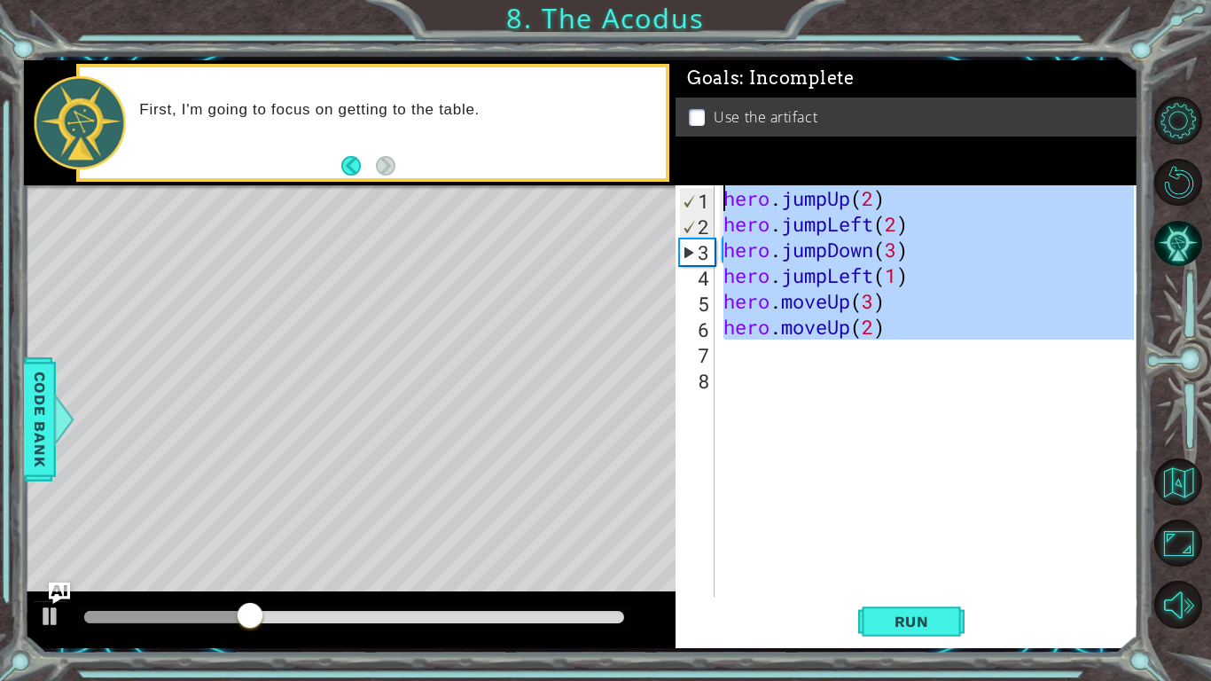
drag, startPoint x: 939, startPoint y: 365, endPoint x: 713, endPoint y: 203, distance: 278.4
click at [713, 203] on div "hero.moveUp(3) 1 2 3 4 5 6 7 8 hero . jumpUp ( 2 ) hero . jumpLeft ( 2 ) hero .…" at bounding box center [905, 391] width 459 height 412
type textarea "hero.jumpUp(2) hero.jumpLeft(2)"
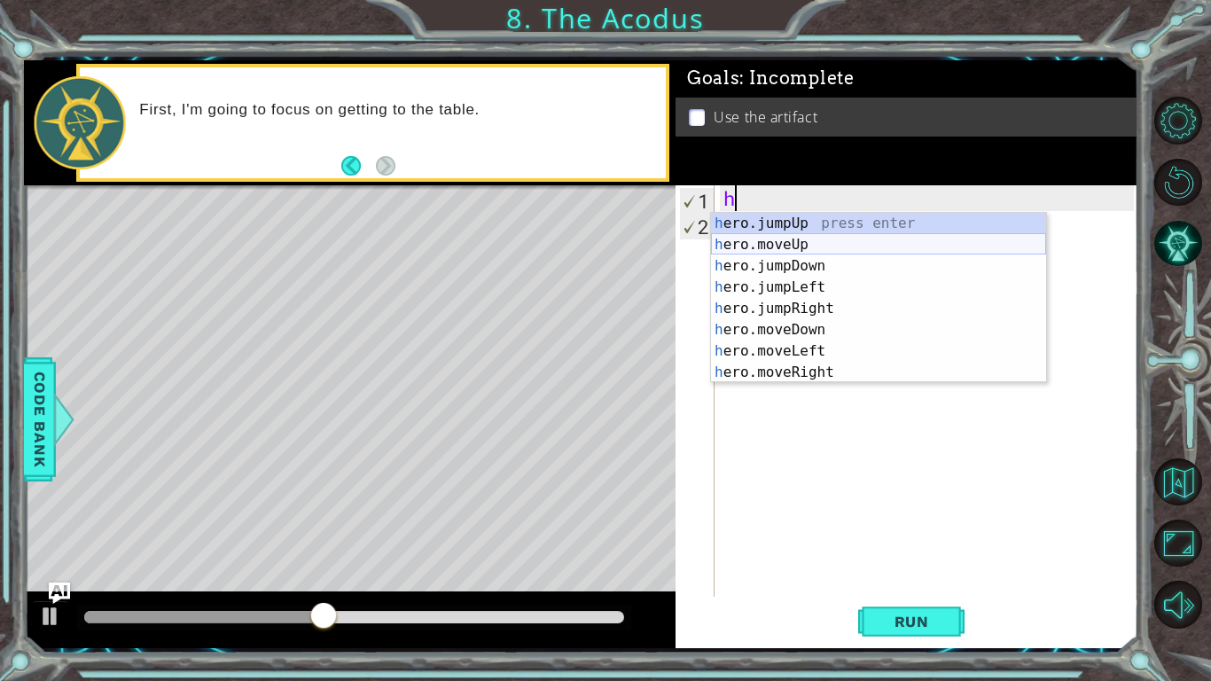
click at [817, 237] on div "h ero.jumpUp press enter h ero.moveUp press enter h ero.jumpDown press enter h …" at bounding box center [878, 319] width 335 height 213
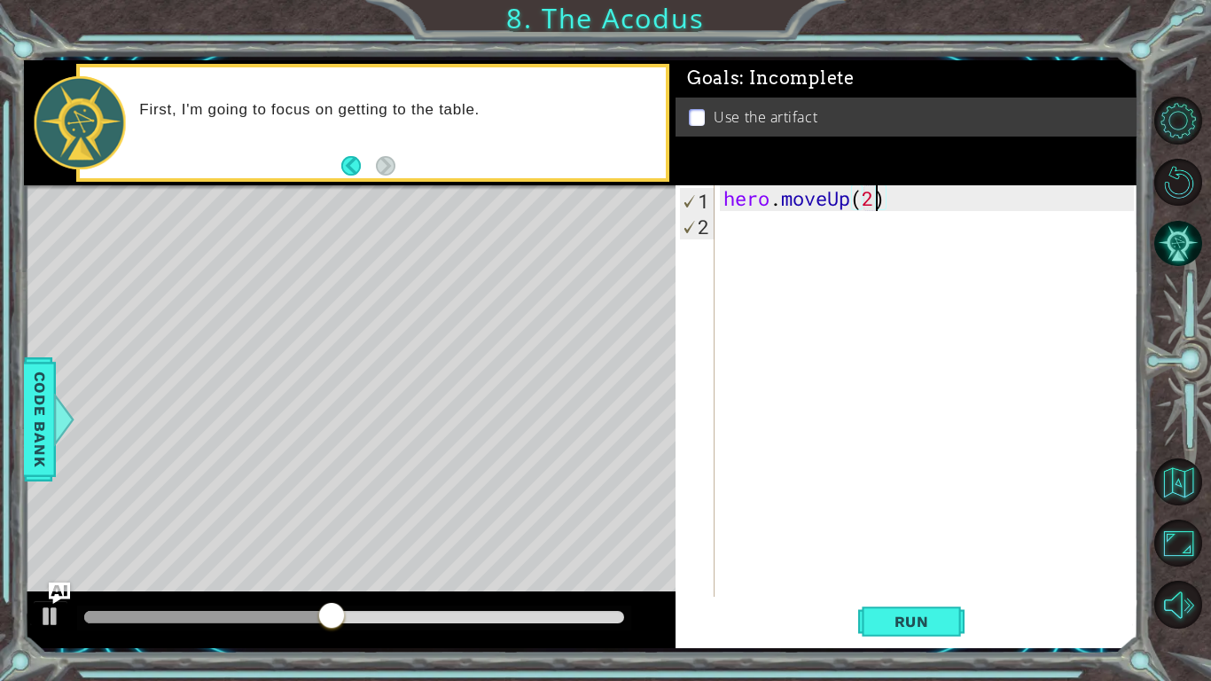
scroll to position [0, 6]
type textarea "hero.moveUp(2)"
click at [894, 608] on button "Run" at bounding box center [911, 622] width 106 height 46
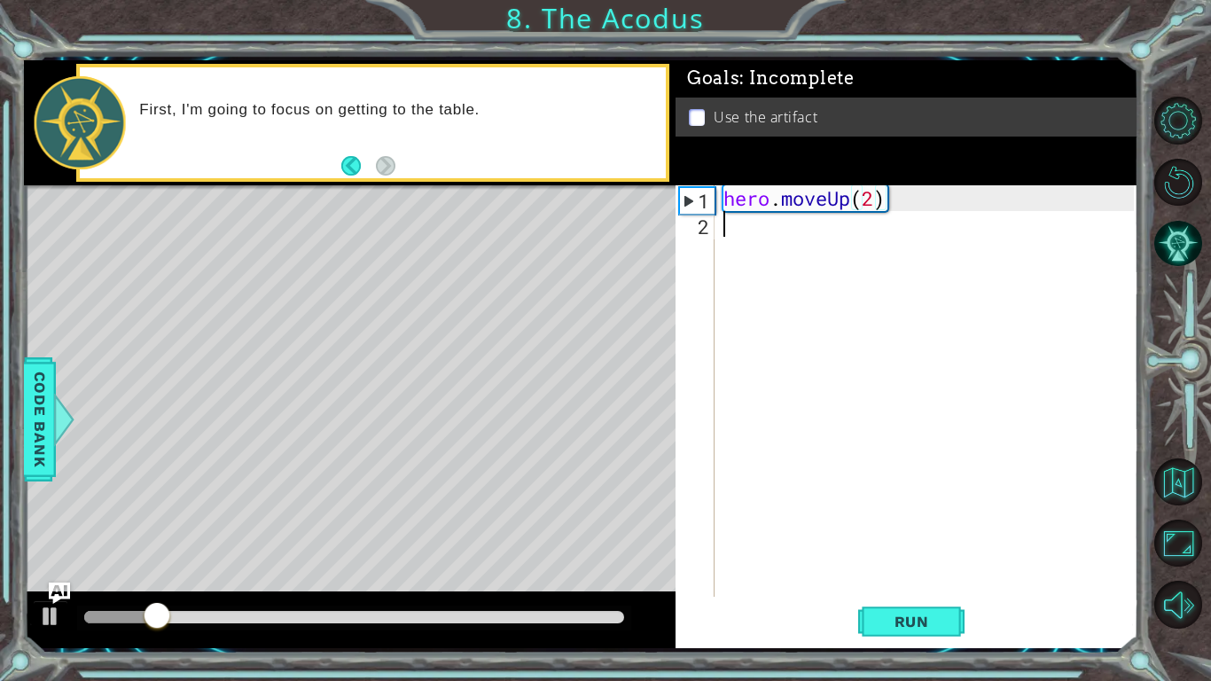
click at [810, 242] on div "hero . moveUp ( 2 )" at bounding box center [931, 416] width 423 height 463
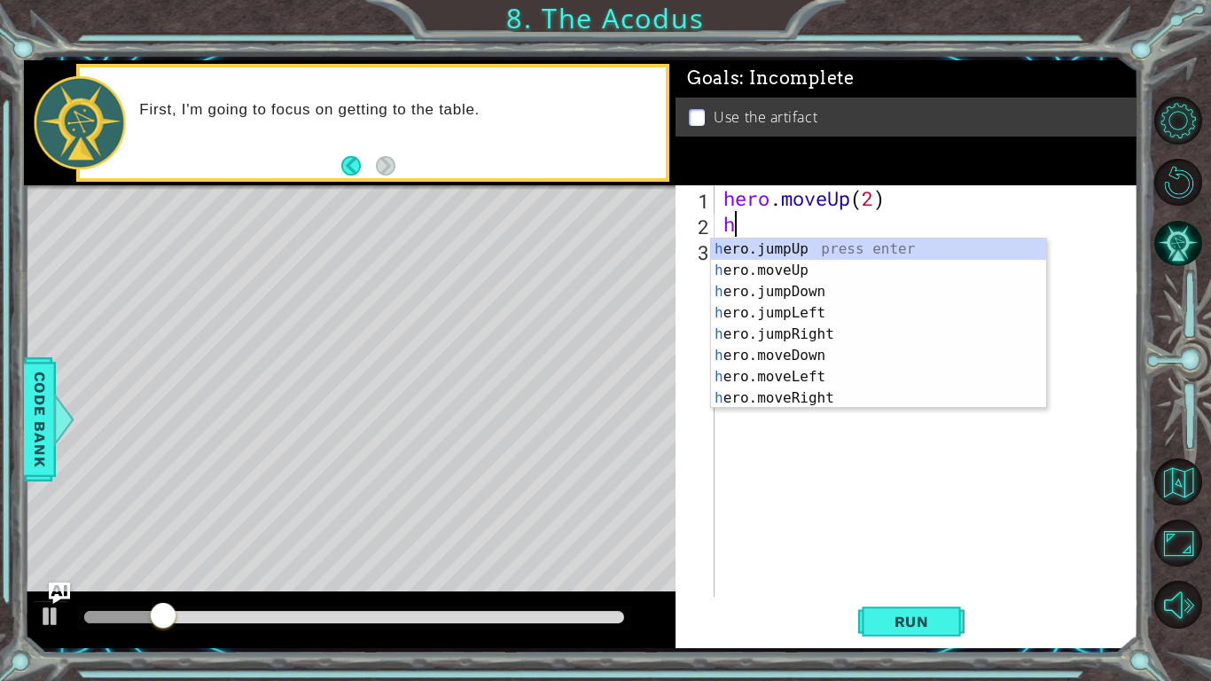
type textarea "he"
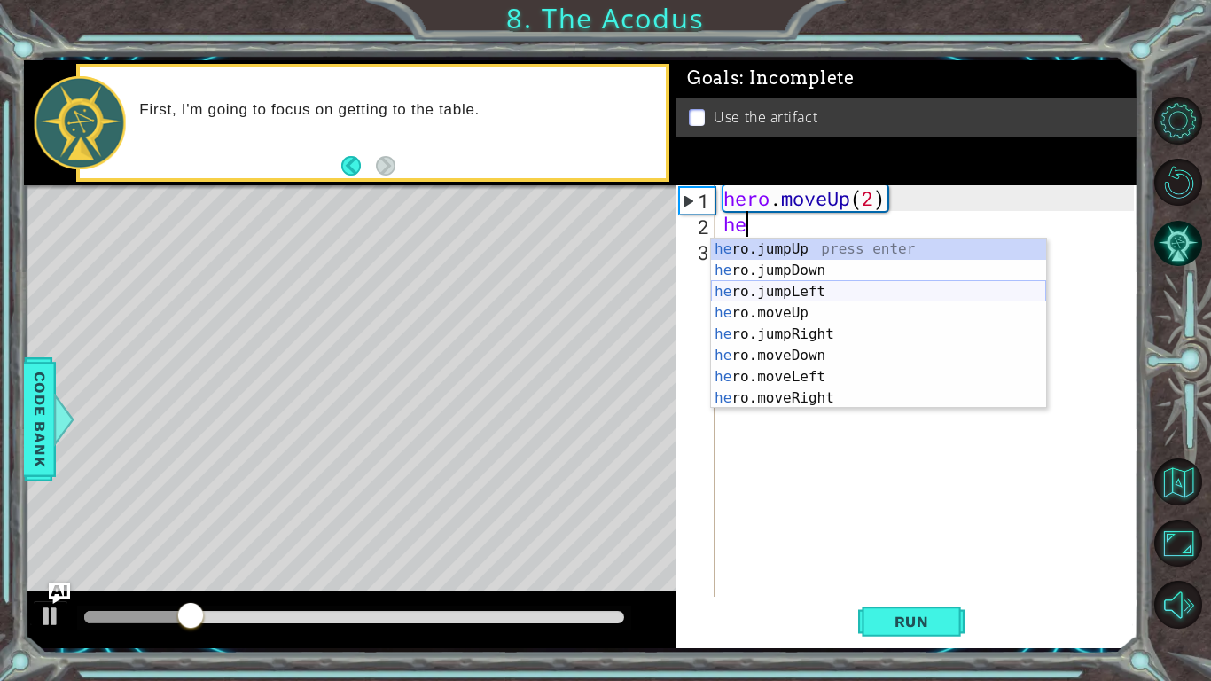
click at [820, 286] on div "he ro.jumpUp press enter he ro.jumpDown press enter he ro.jumpLeft press enter …" at bounding box center [878, 345] width 335 height 213
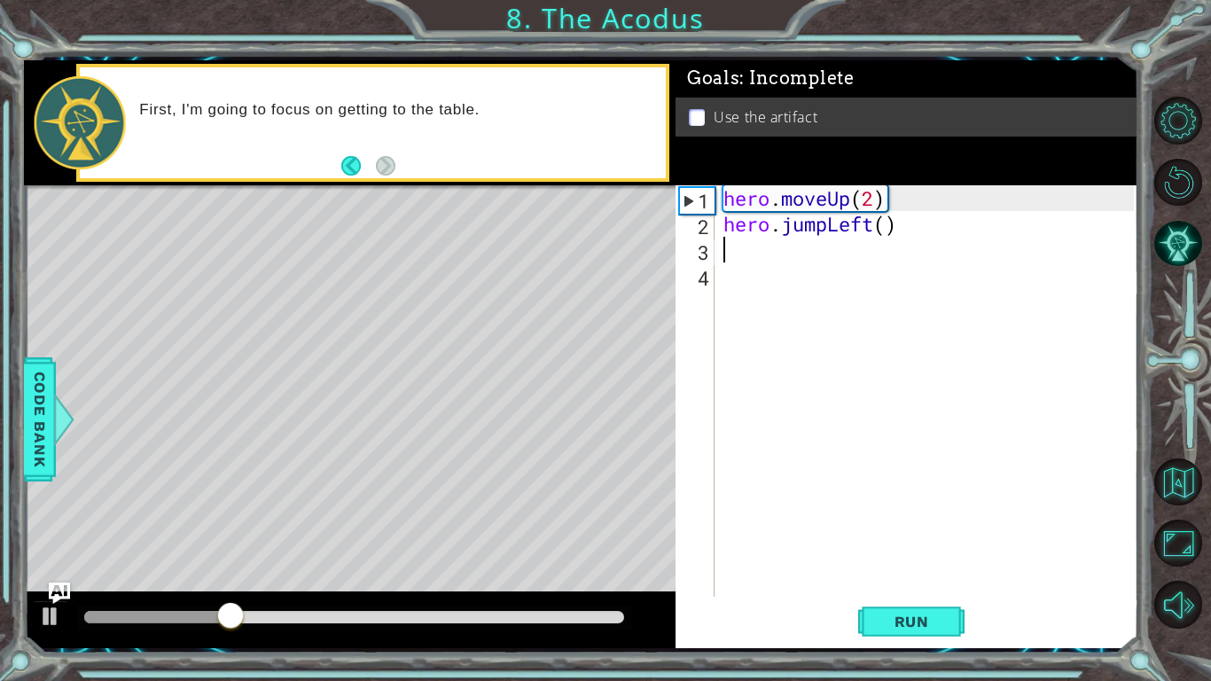
click at [882, 230] on div "hero . moveUp ( 2 ) hero . jumpLeft ( )" at bounding box center [931, 416] width 423 height 463
click at [897, 615] on span "Run" at bounding box center [912, 622] width 70 height 18
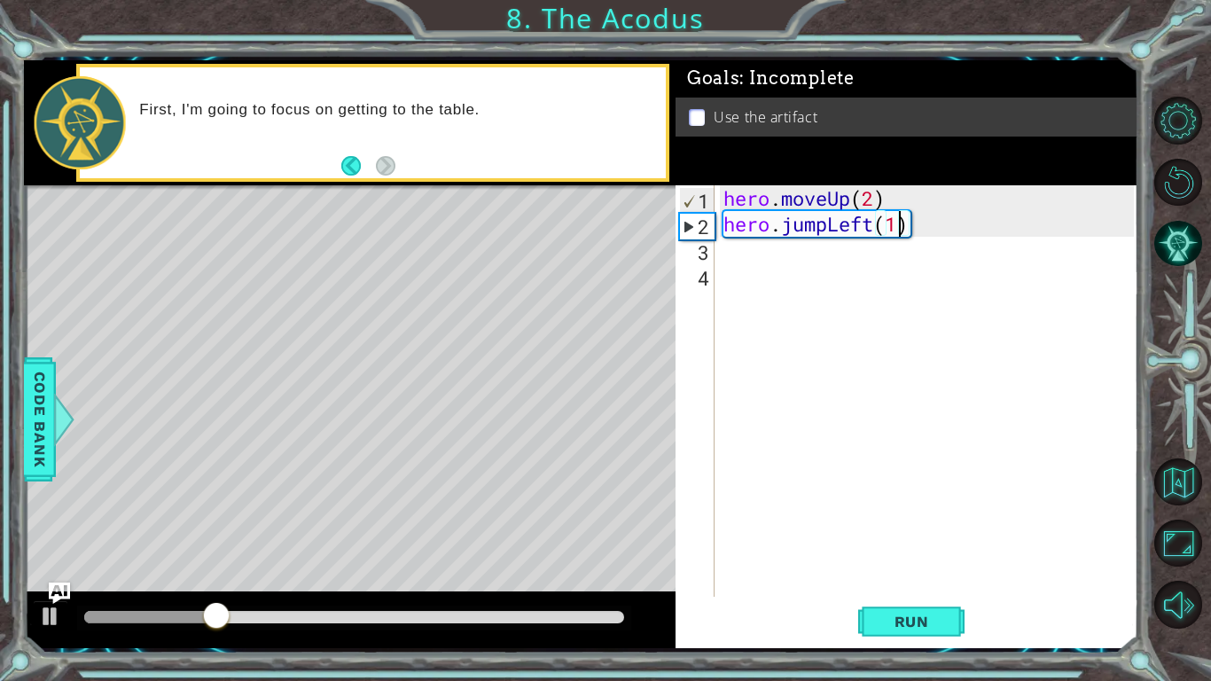
click at [849, 222] on div "hero . moveUp ( 2 ) hero . jumpLeft ( 1 )" at bounding box center [931, 416] width 423 height 463
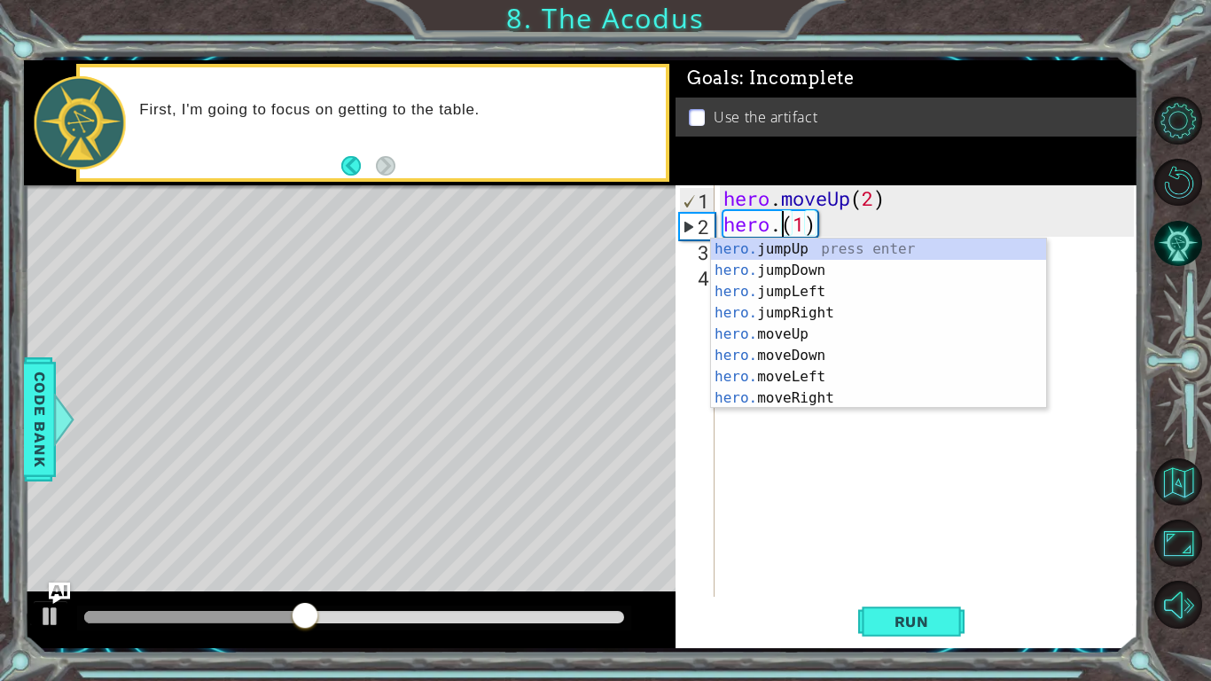
scroll to position [0, 4]
click at [827, 295] on div "hero. jumpUp press enter hero. jumpDown press enter hero. jumpLeft press enter …" at bounding box center [878, 345] width 335 height 213
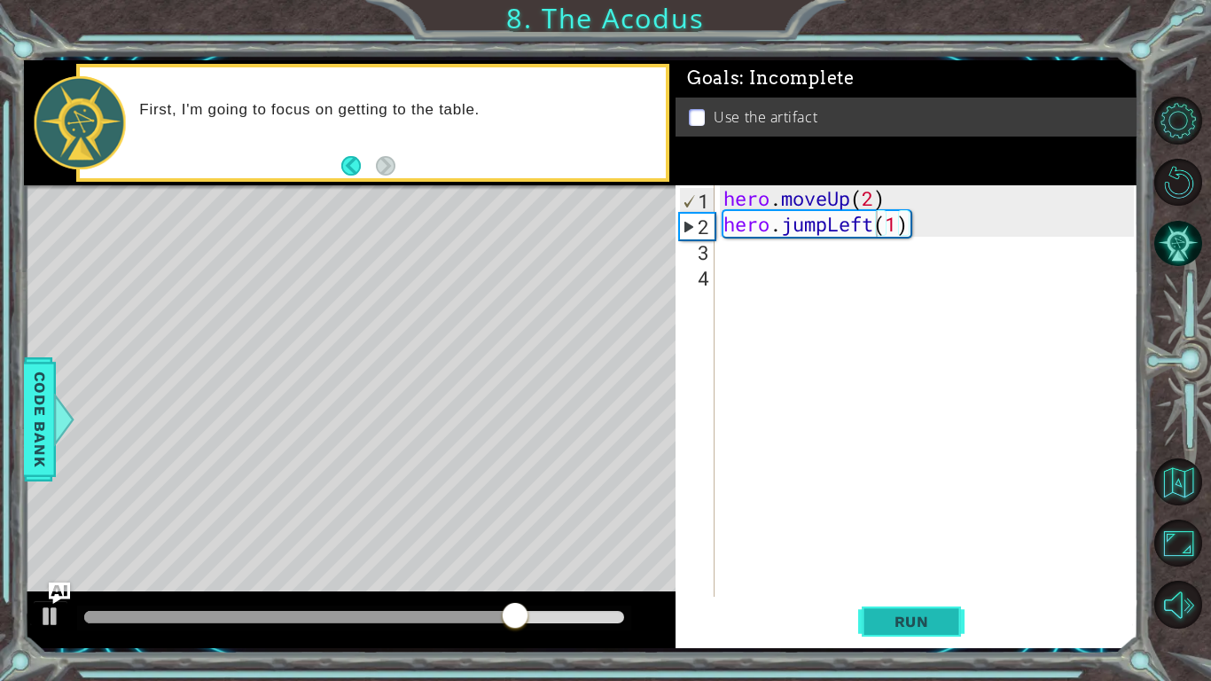
click at [892, 610] on button "Run" at bounding box center [911, 622] width 106 height 46
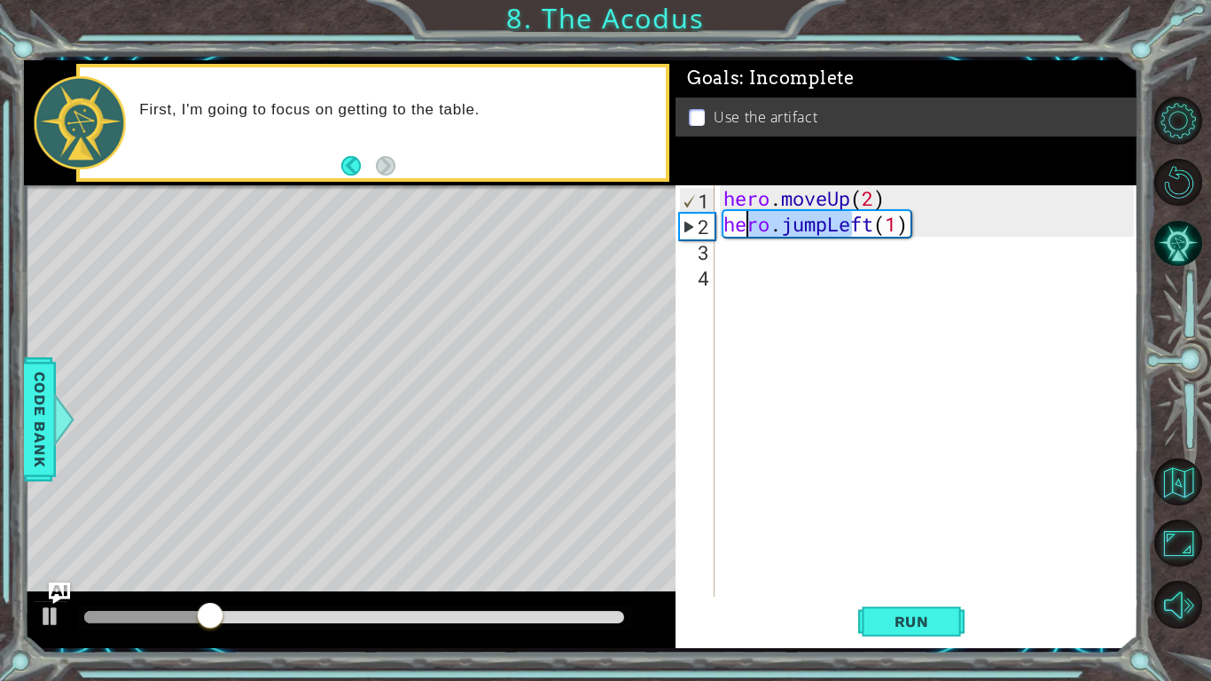
drag, startPoint x: 858, startPoint y: 226, endPoint x: 696, endPoint y: 232, distance: 161.5
click at [696, 232] on div "hero.jumpLeft(1) 1 2 3 4 hero . moveUp ( 2 ) hero . jumpLeft ( 1 ) הההההההההההה…" at bounding box center [905, 391] width 459 height 412
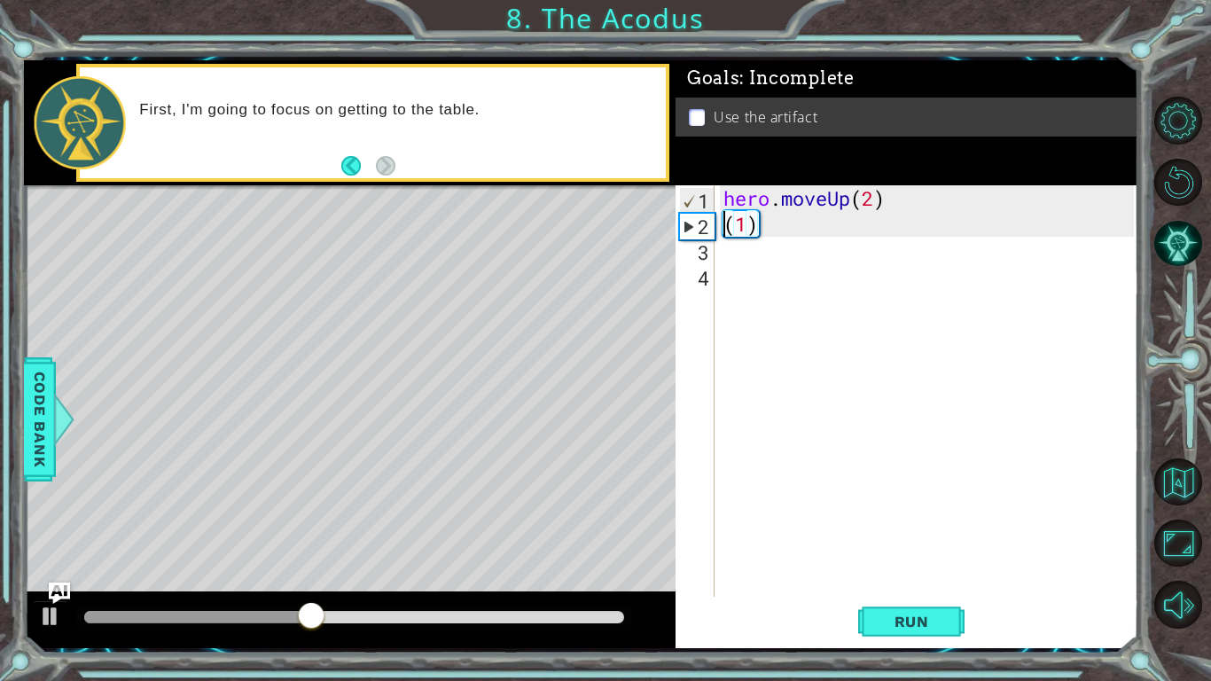
scroll to position [0, 0]
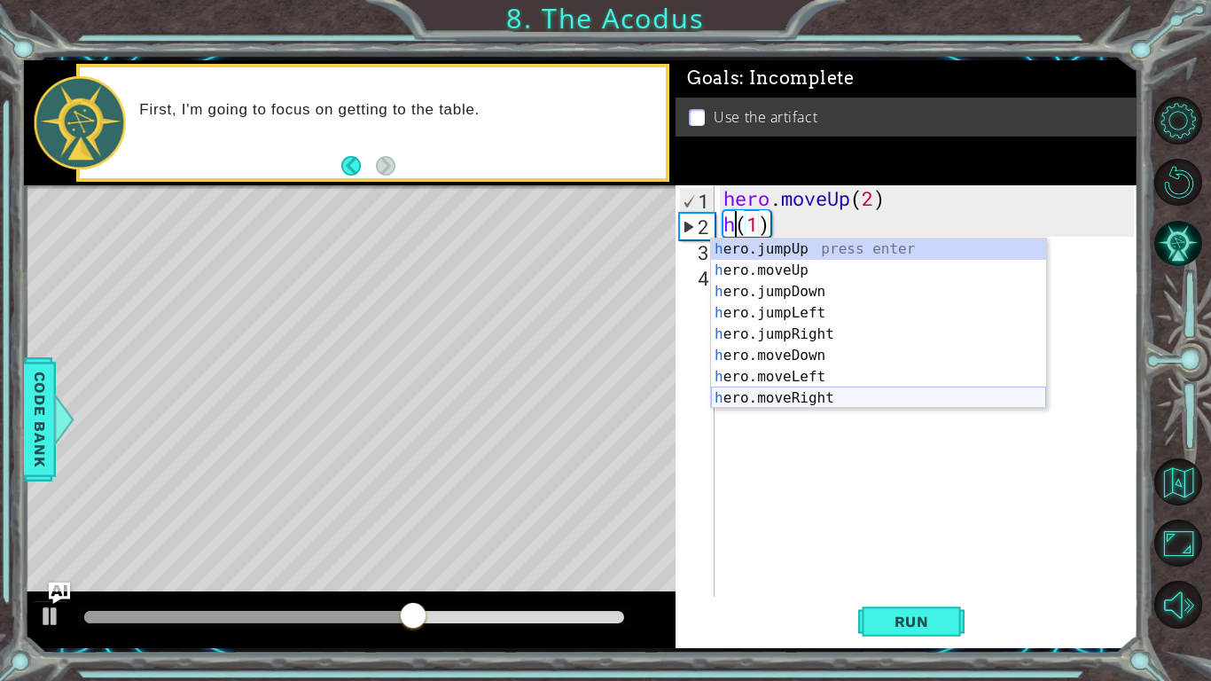
click at [776, 391] on div "h ero.jumpUp press enter h ero.moveUp press enter h ero.jumpDown press enter h …" at bounding box center [878, 345] width 335 height 213
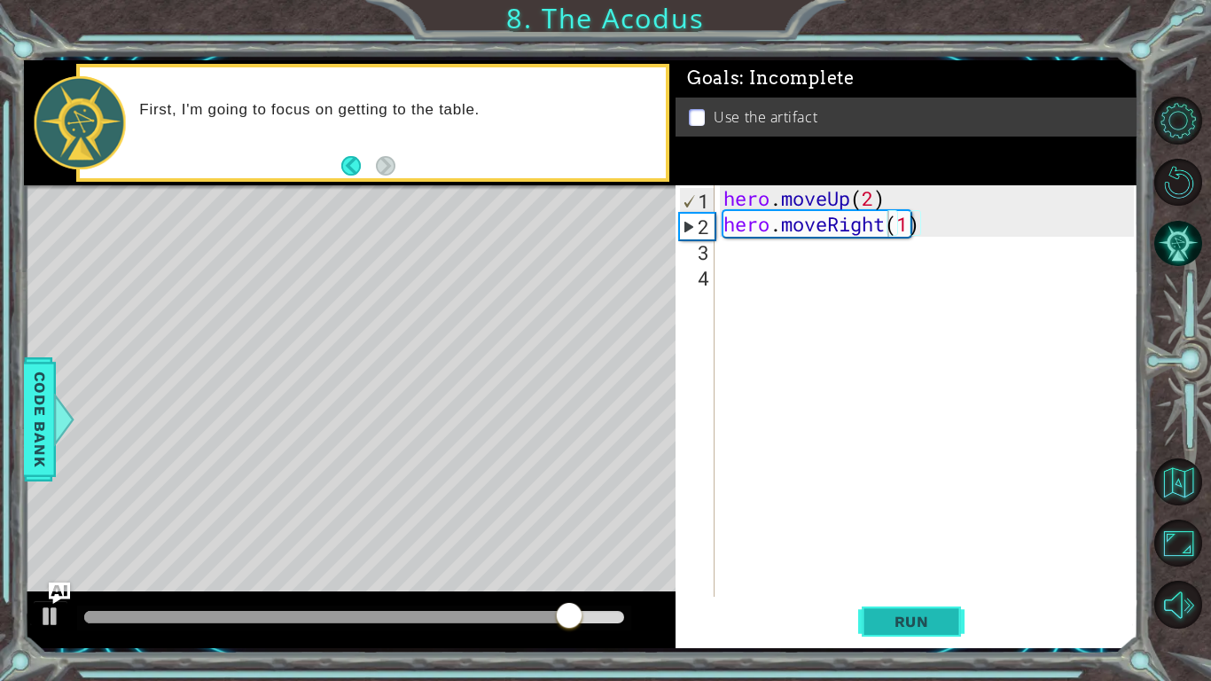
click at [909, 613] on span "Run" at bounding box center [912, 622] width 70 height 18
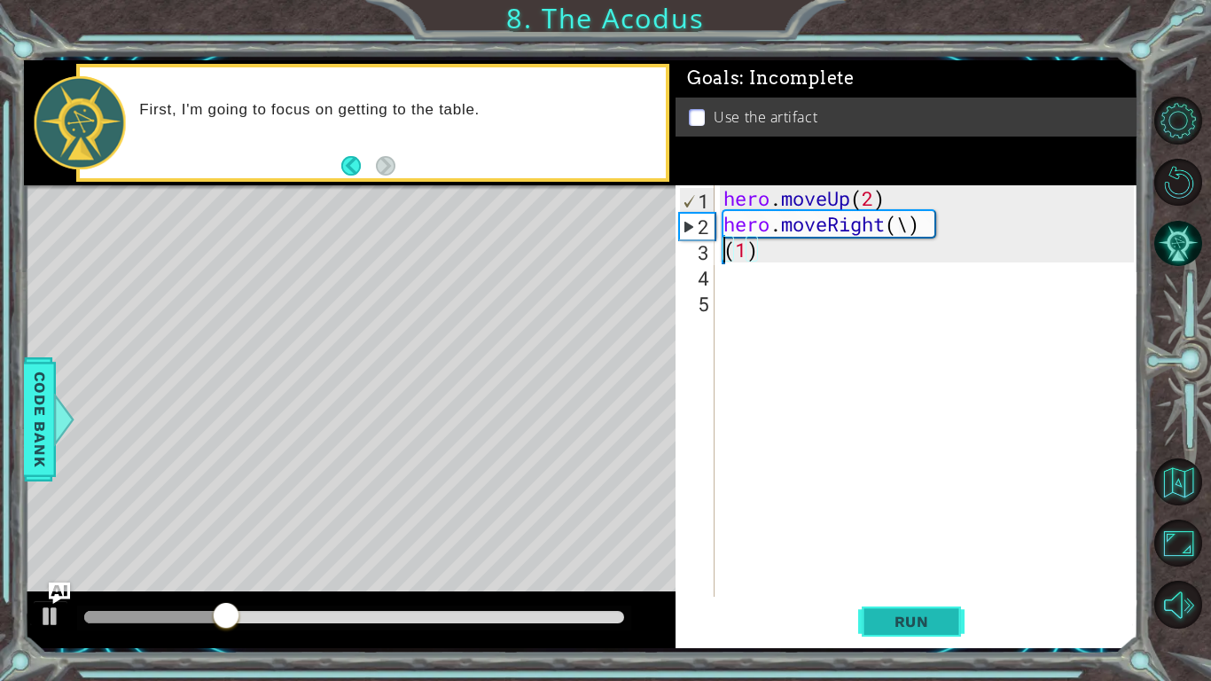
scroll to position [0, 1]
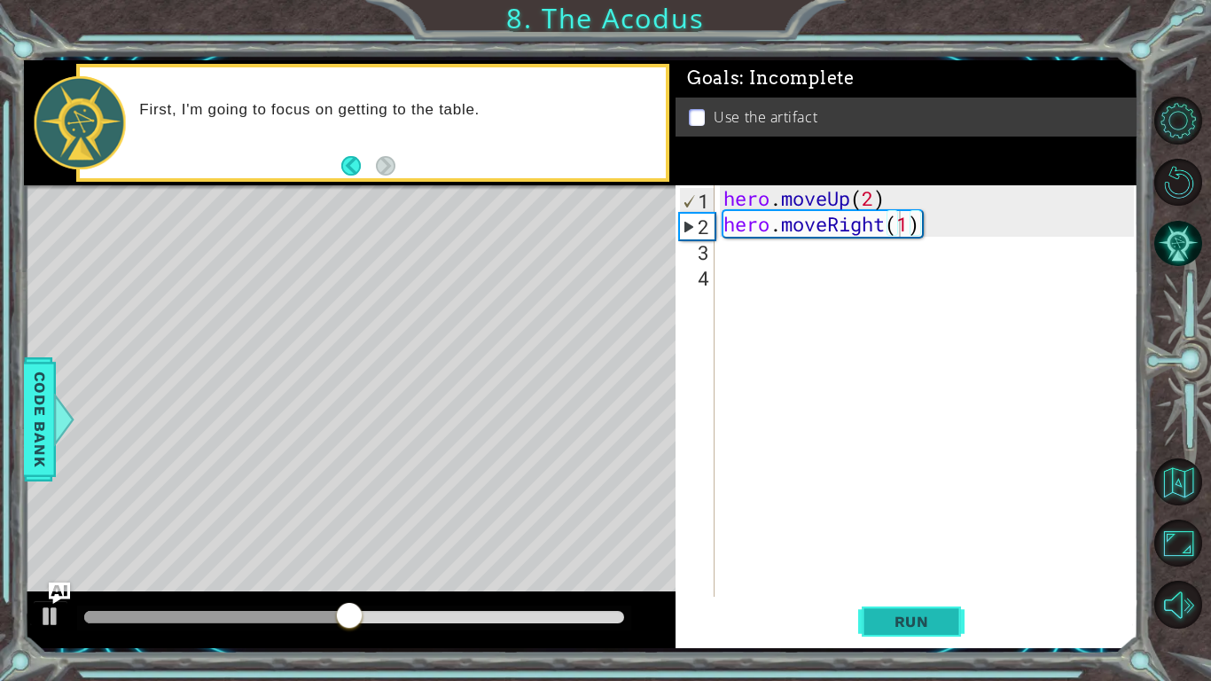
click at [932, 621] on span "Run" at bounding box center [912, 622] width 70 height 18
click at [945, 229] on div "hero . moveUp ( 2 ) hero . moveRight ( 1 )" at bounding box center [931, 416] width 423 height 463
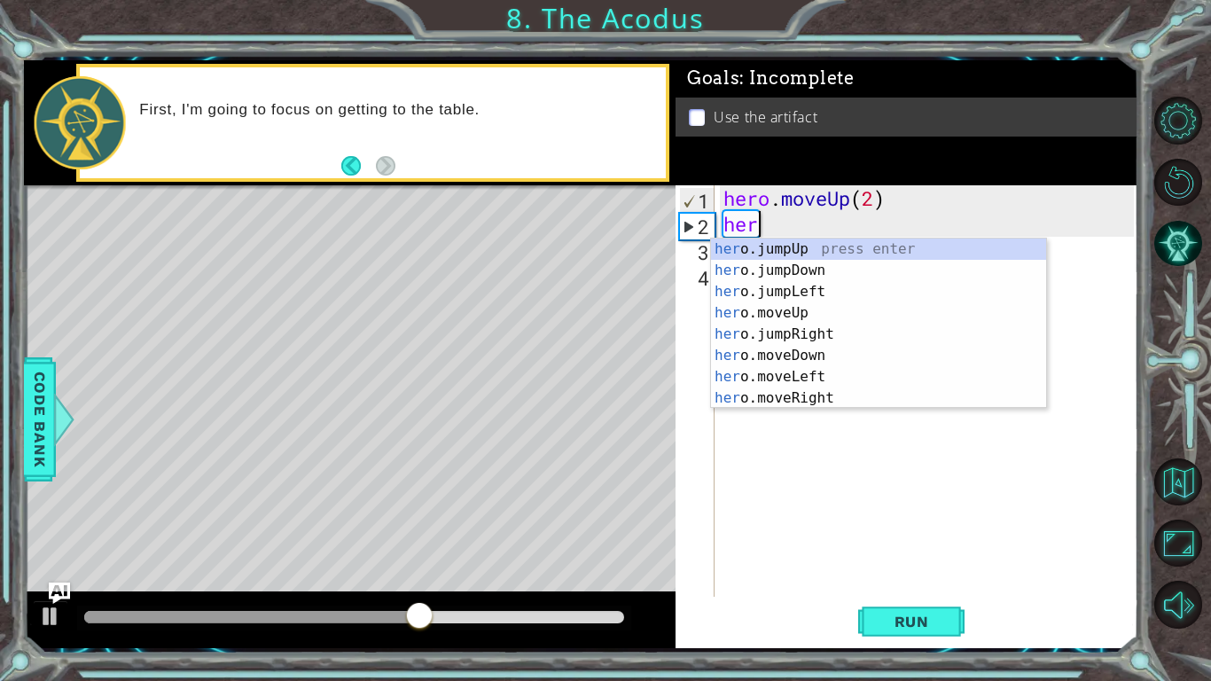
type textarea "h"
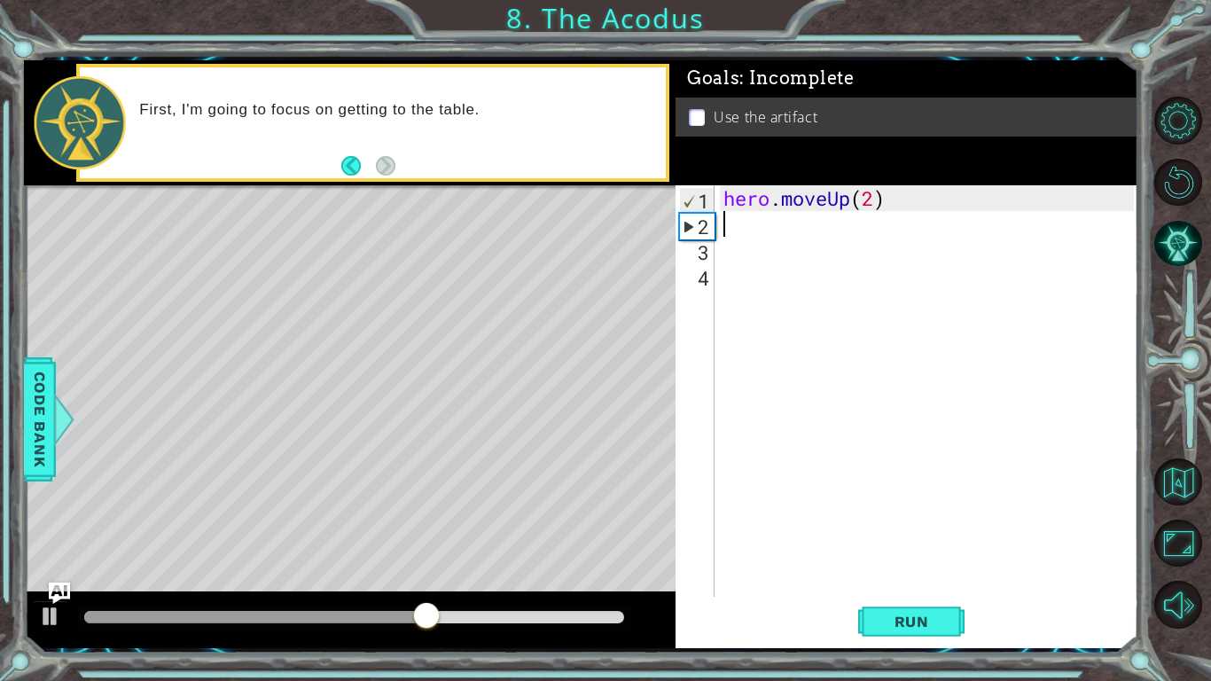
type textarea "hero.moveUp(2)"
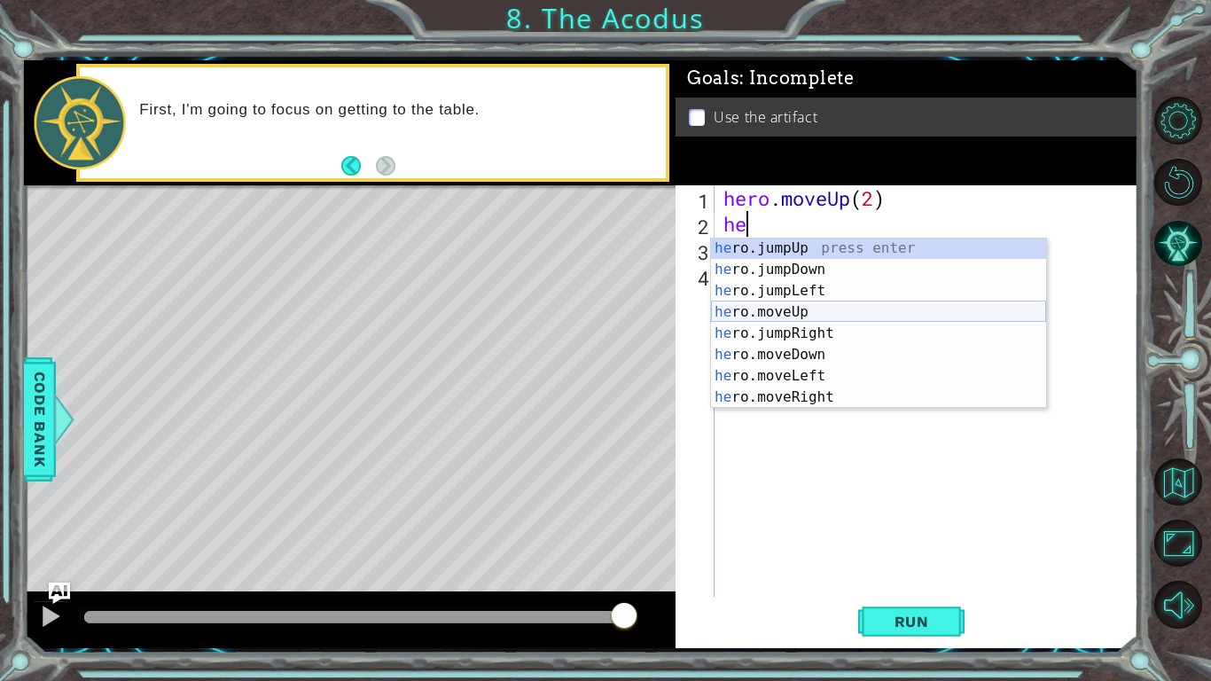
scroll to position [1, 0]
click at [829, 380] on div "he ro.jumpUp press enter he ro.jumpDown press enter he ro.jumpLeft press enter …" at bounding box center [878, 344] width 335 height 213
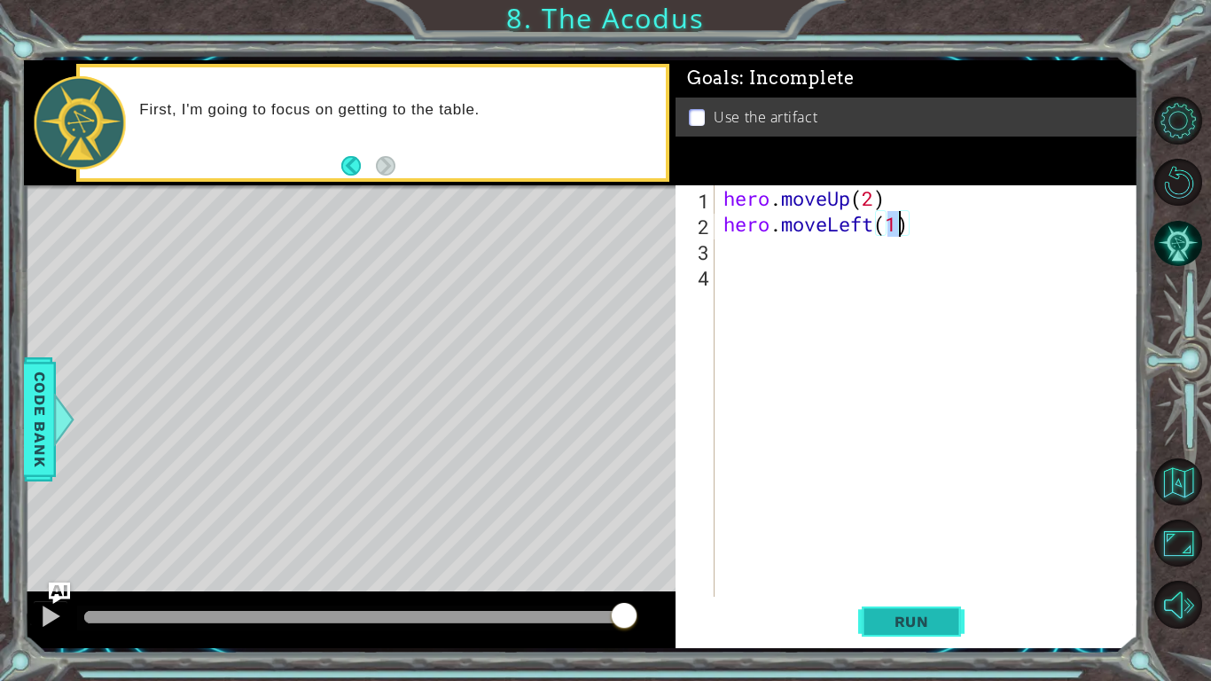
type textarea "hero.moveLeft(1)"
click at [890, 631] on button "Run" at bounding box center [911, 622] width 106 height 46
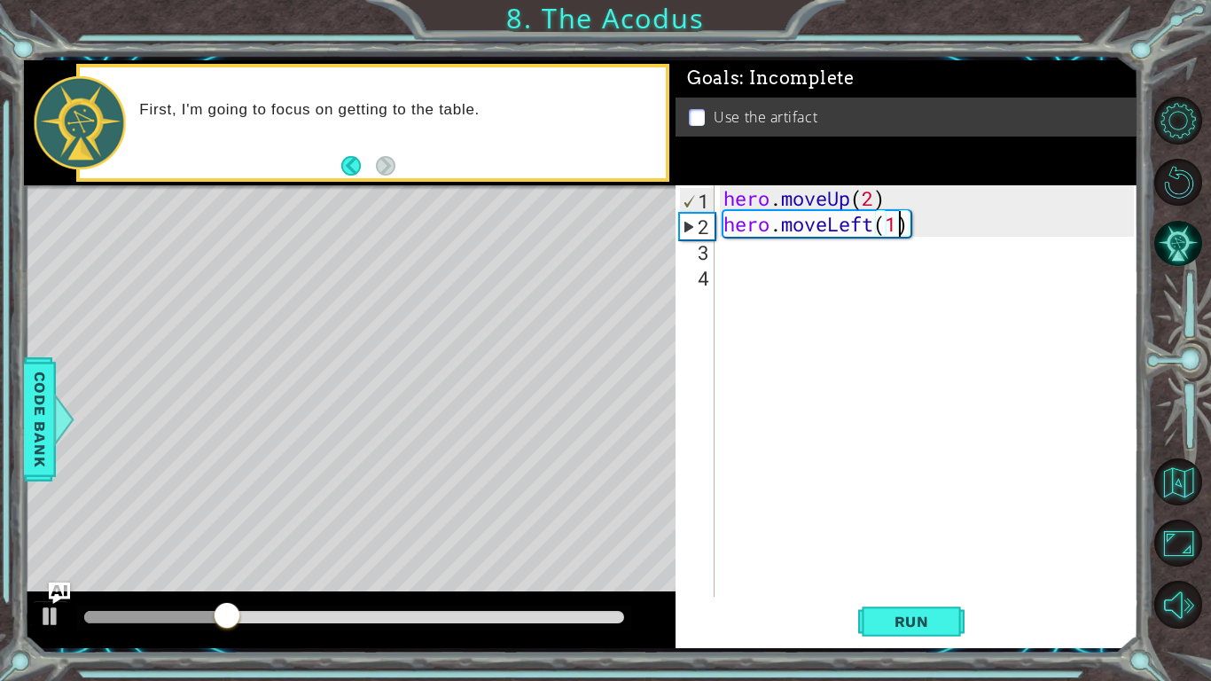
click at [919, 253] on div "hero . moveUp ( 2 ) hero . moveLeft ( 1 )" at bounding box center [931, 416] width 423 height 463
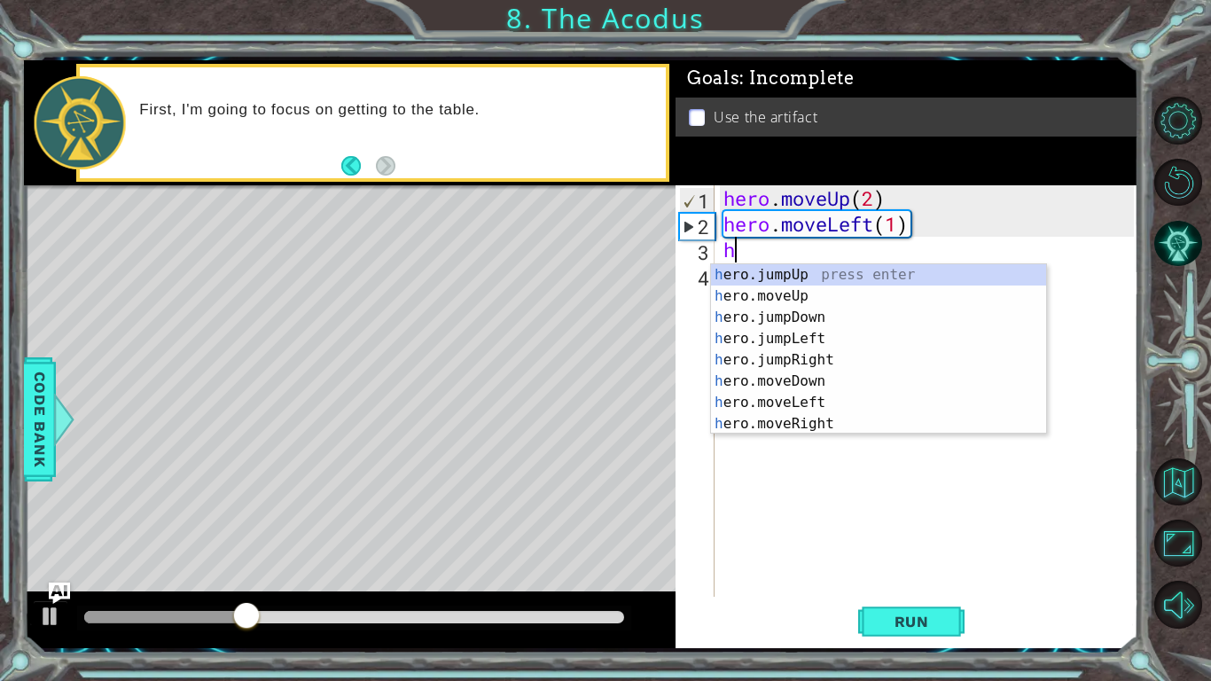
scroll to position [0, 0]
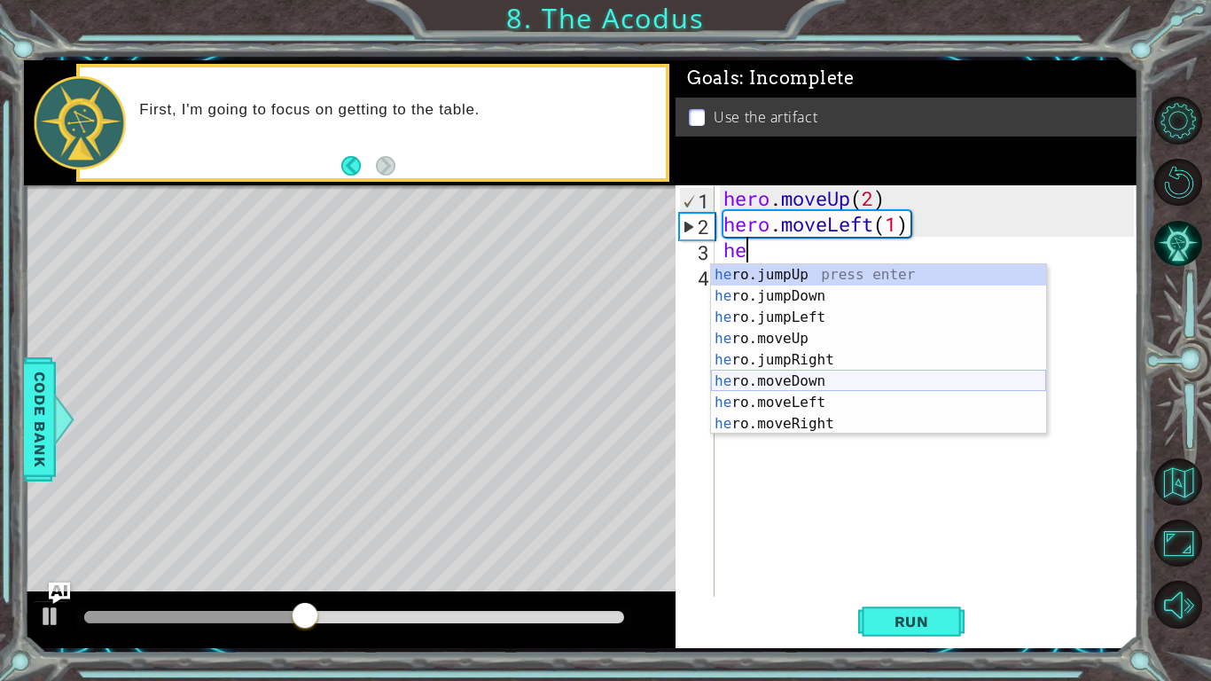
click at [840, 380] on div "he ro.jumpUp press enter he ro.jumpDown press enter he ro.jumpLeft press enter …" at bounding box center [878, 370] width 335 height 213
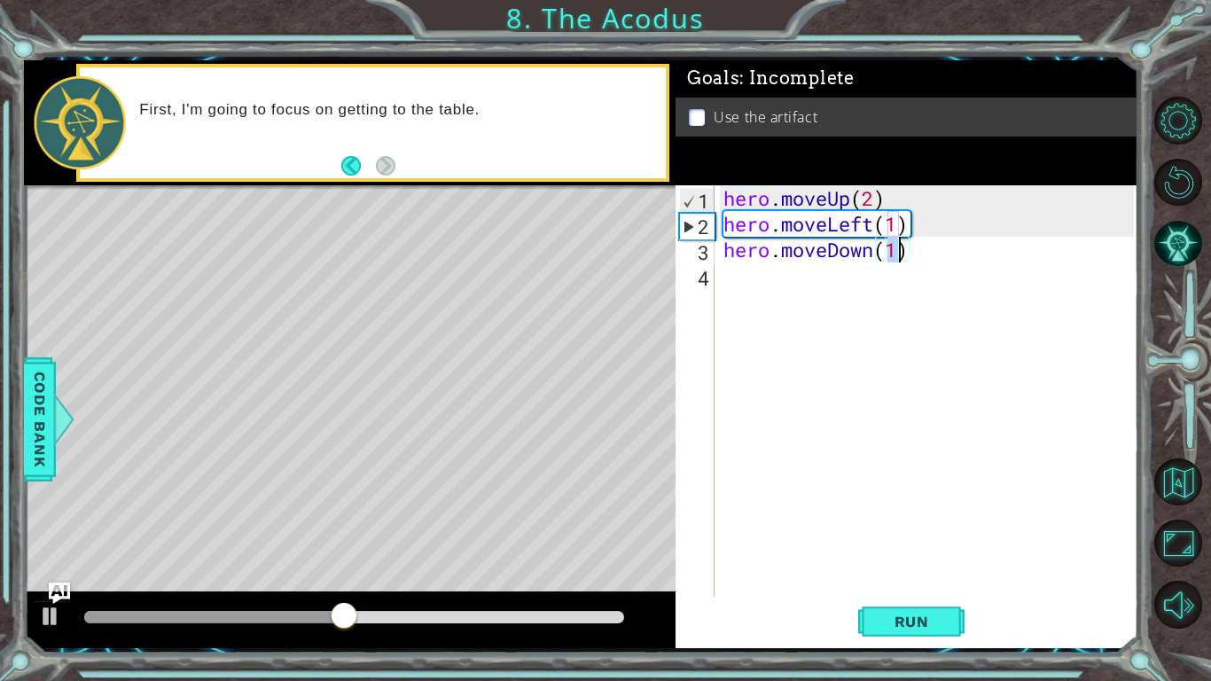
click at [898, 255] on div "hero . moveUp ( 2 ) hero . moveLeft ( 1 ) hero . moveDown ( 1 )" at bounding box center [927, 391] width 414 height 412
type textarea "hero.moveDown(2)"
click at [902, 606] on button "Run" at bounding box center [911, 622] width 106 height 46
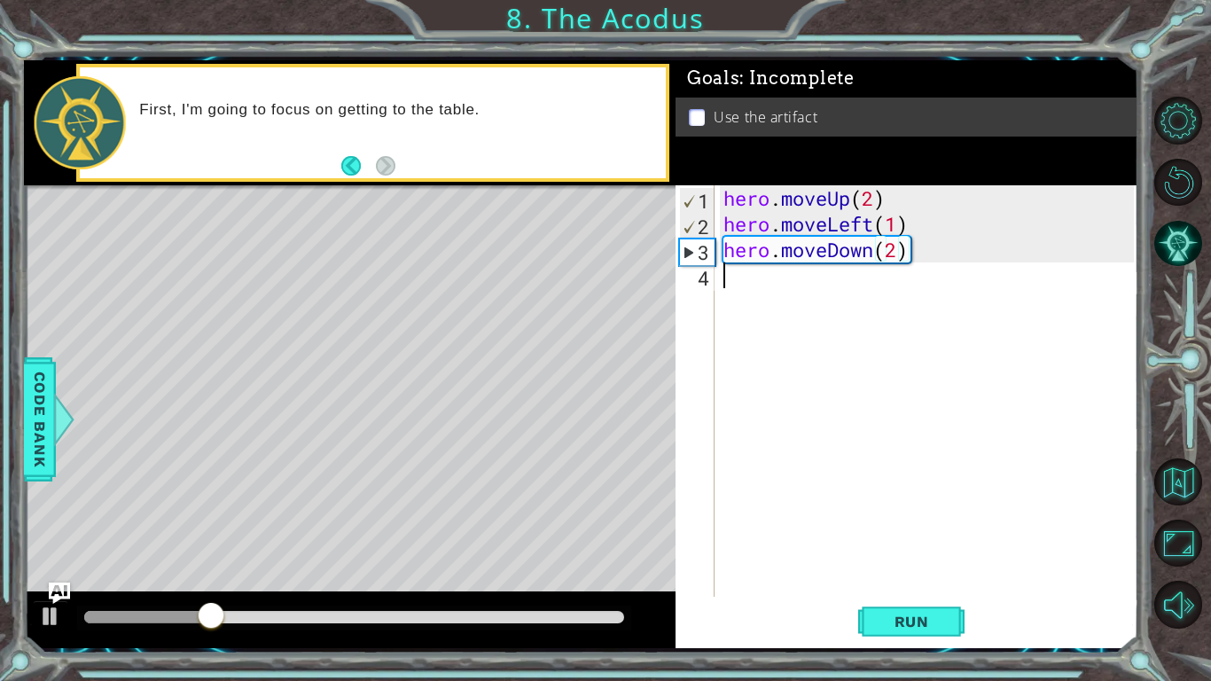
click at [762, 304] on div "hero . moveUp ( 2 ) hero . moveLeft ( 1 ) hero . moveDown ( 2 )" at bounding box center [931, 416] width 423 height 463
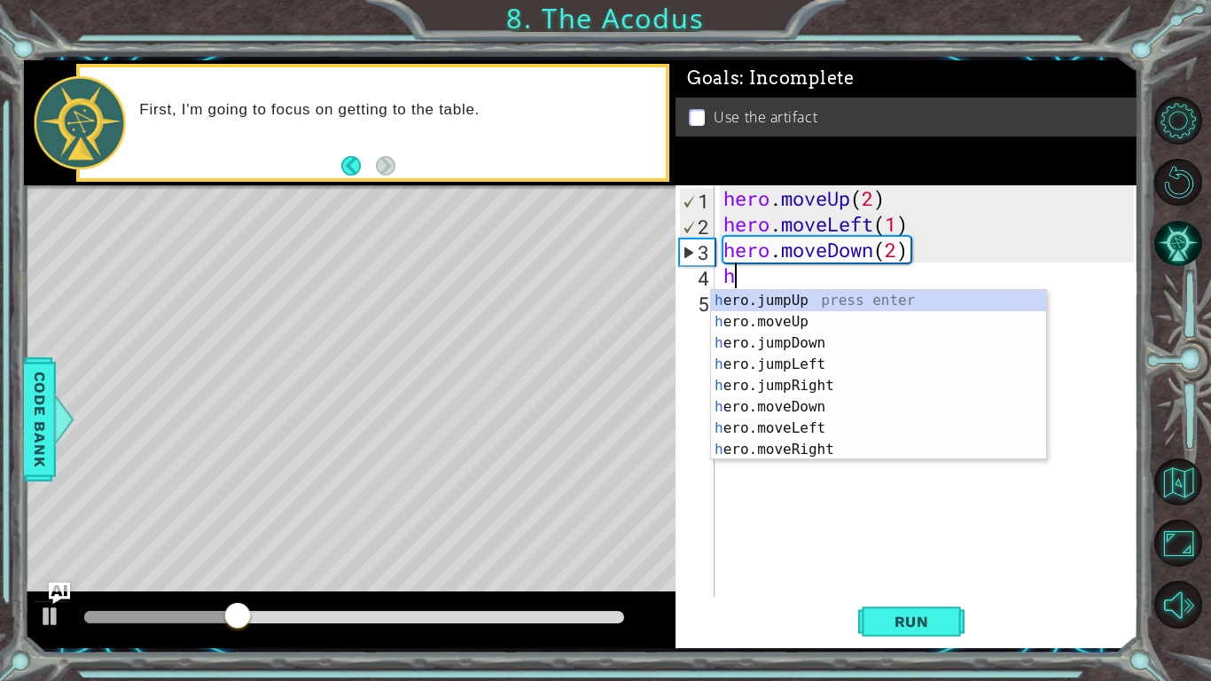
type textarea "he"
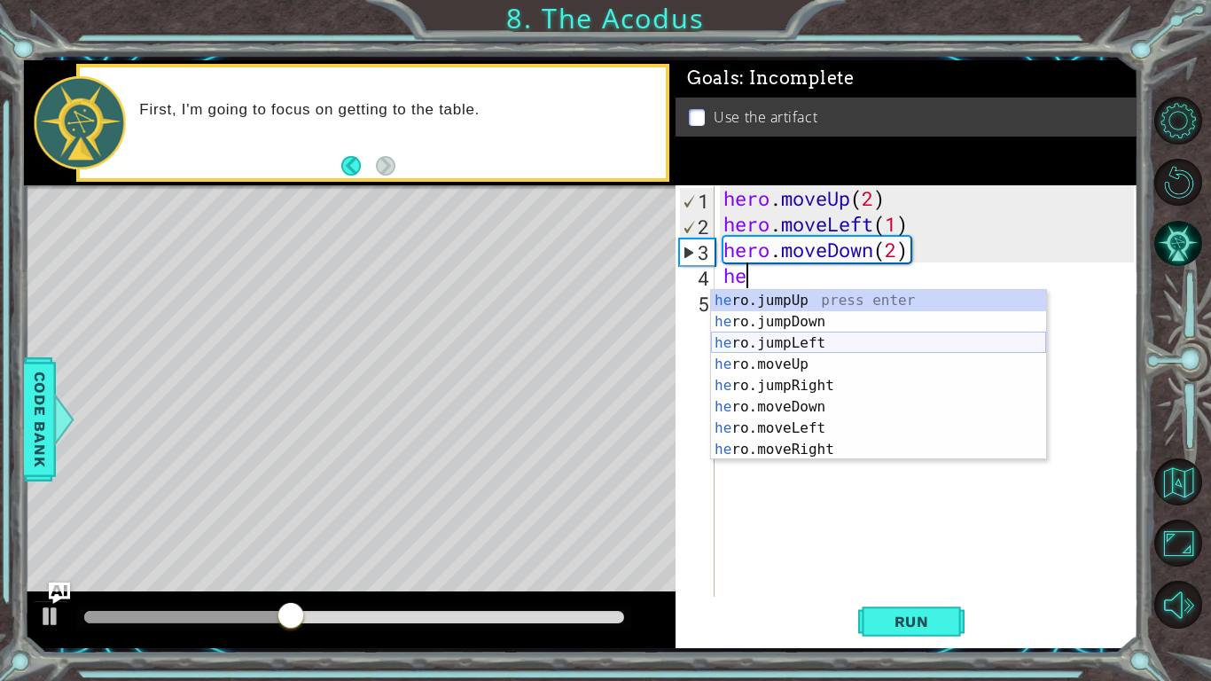
click at [772, 338] on div "he ro.jumpUp press enter he ro.jumpDown press enter he ro.jumpLeft press enter …" at bounding box center [878, 396] width 335 height 213
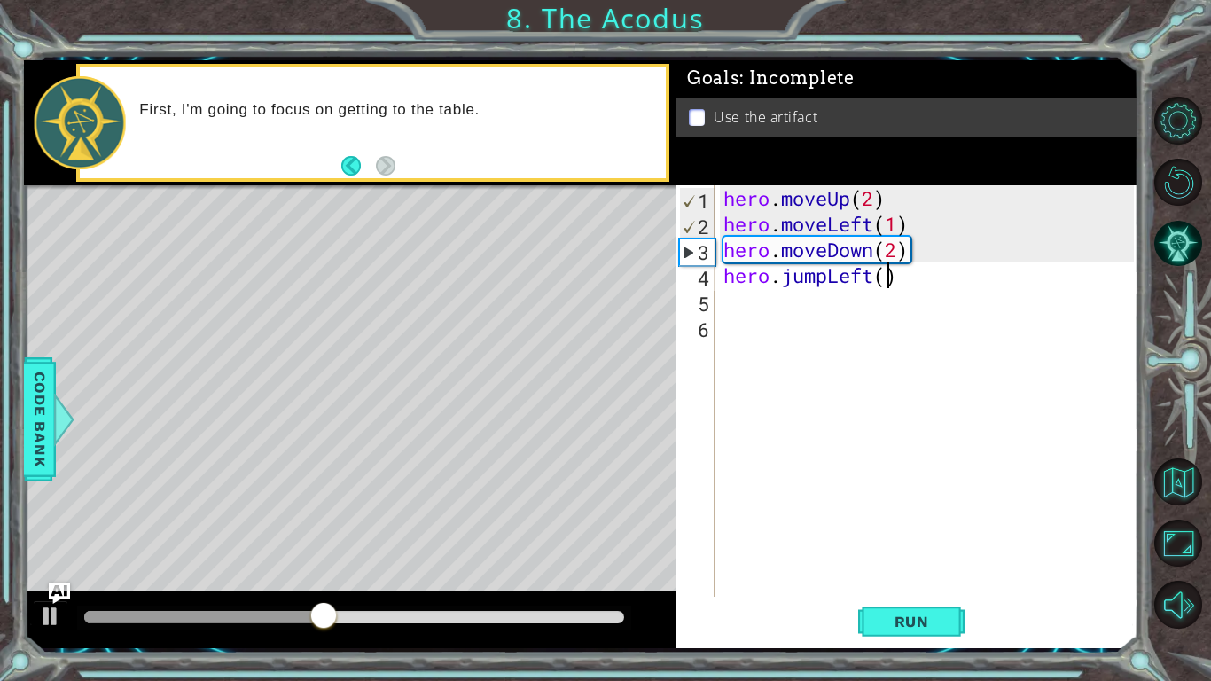
click at [890, 274] on div "hero . moveUp ( 2 ) hero . moveLeft ( 1 ) hero . moveDown ( 2 ) hero . jumpLeft…" at bounding box center [931, 416] width 423 height 463
type textarea "hero.jumpLeft(1)"
click at [872, 627] on button "Run" at bounding box center [911, 622] width 106 height 46
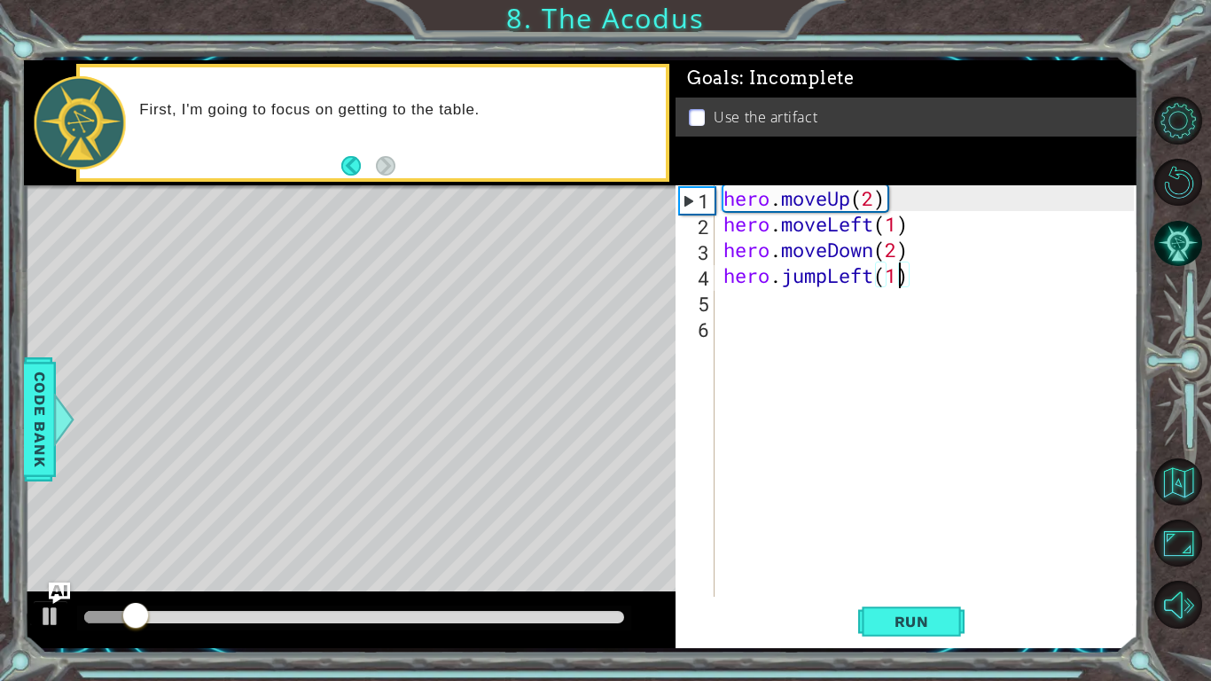
click at [733, 316] on div "hero . moveUp ( 2 ) hero . moveLeft ( 1 ) hero . moveDown ( 2 ) hero . jumpLeft…" at bounding box center [931, 416] width 423 height 463
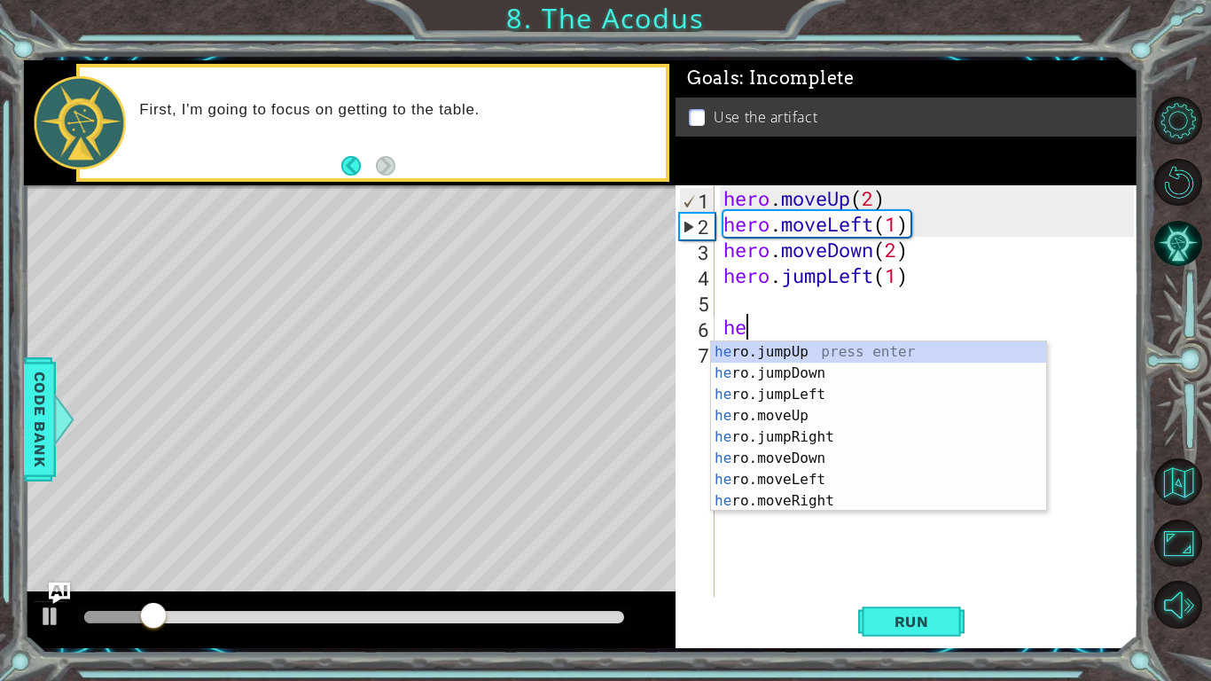
type textarea "h"
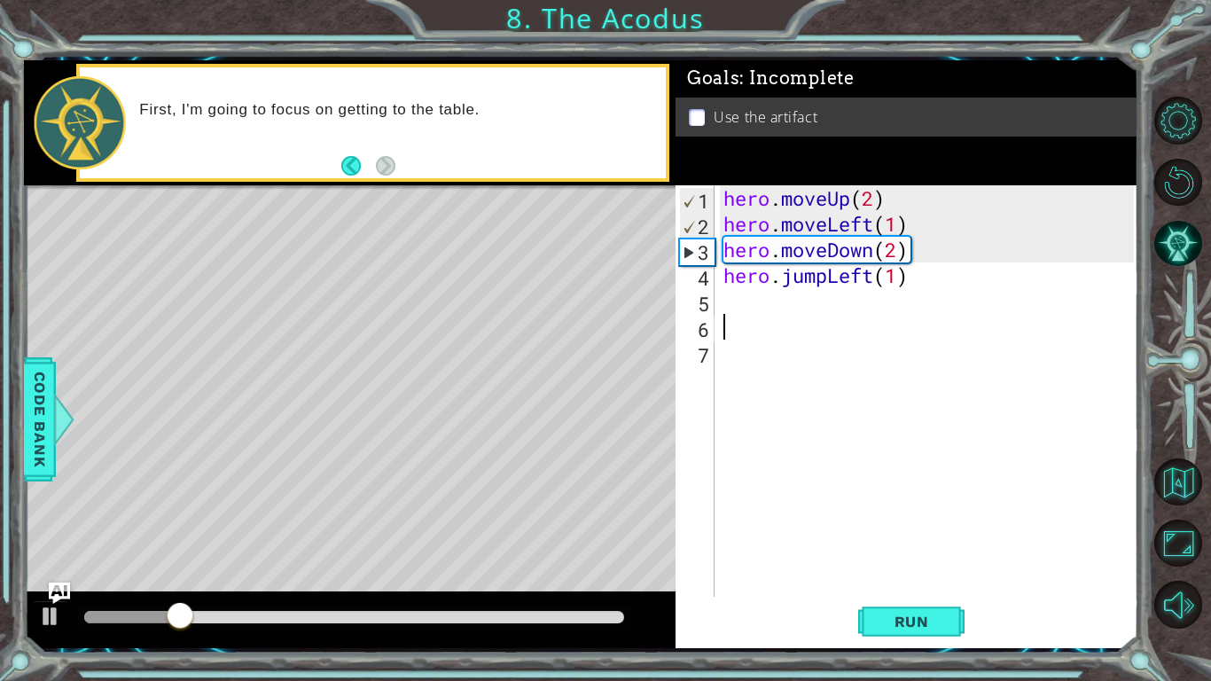
click at [728, 302] on div "hero . moveUp ( 2 ) hero . moveLeft ( 1 ) hero . moveDown ( 2 ) hero . jumpLeft…" at bounding box center [931, 416] width 423 height 463
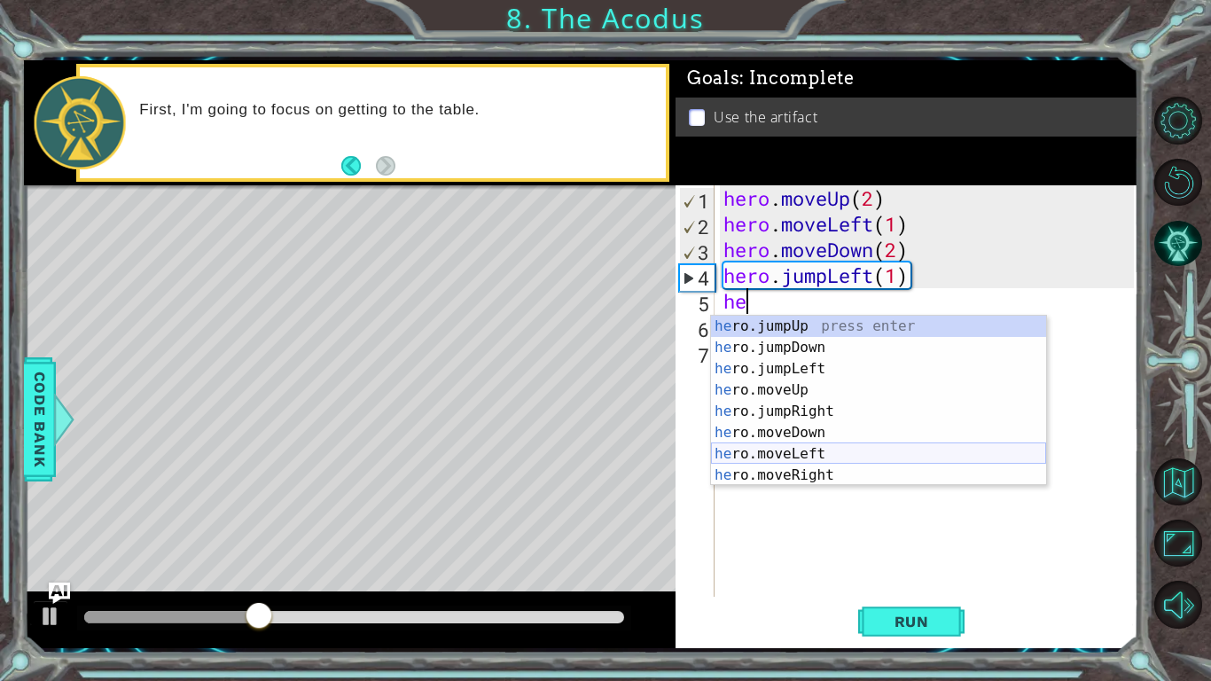
scroll to position [12, 0]
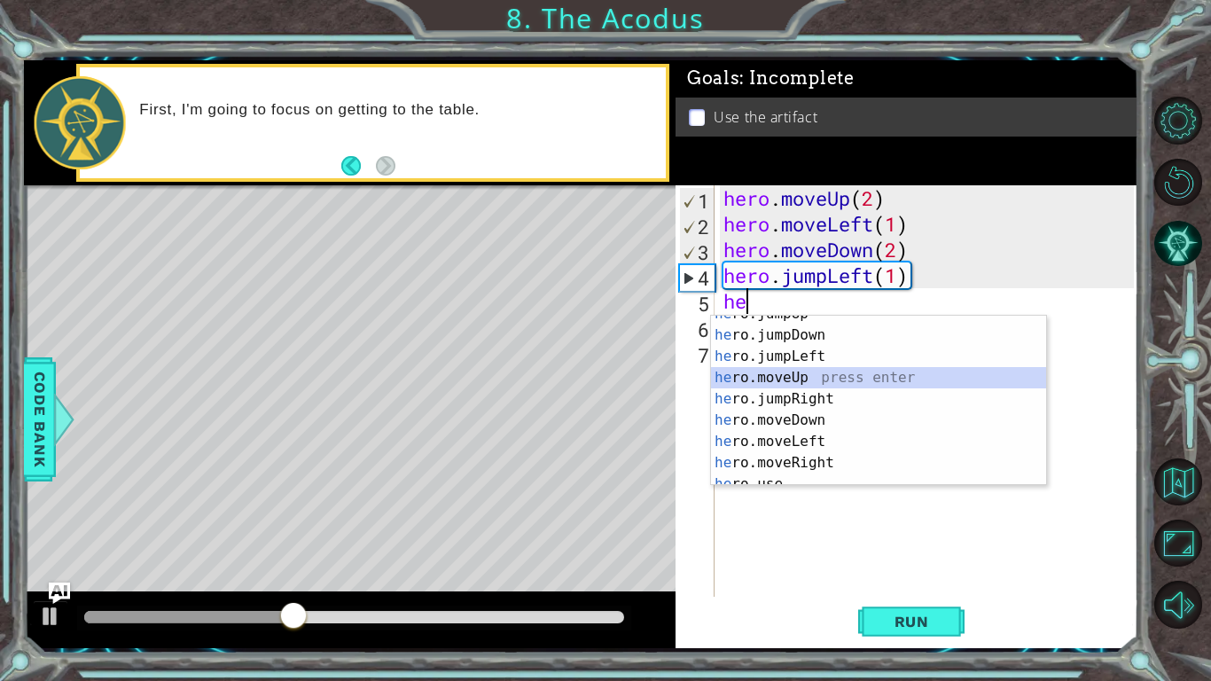
click at [798, 379] on div "he ro.jumpUp press enter he ro.jumpDown press enter he ro.jumpLeft press enter …" at bounding box center [878, 409] width 335 height 213
type textarea "hero.moveUp(3)"
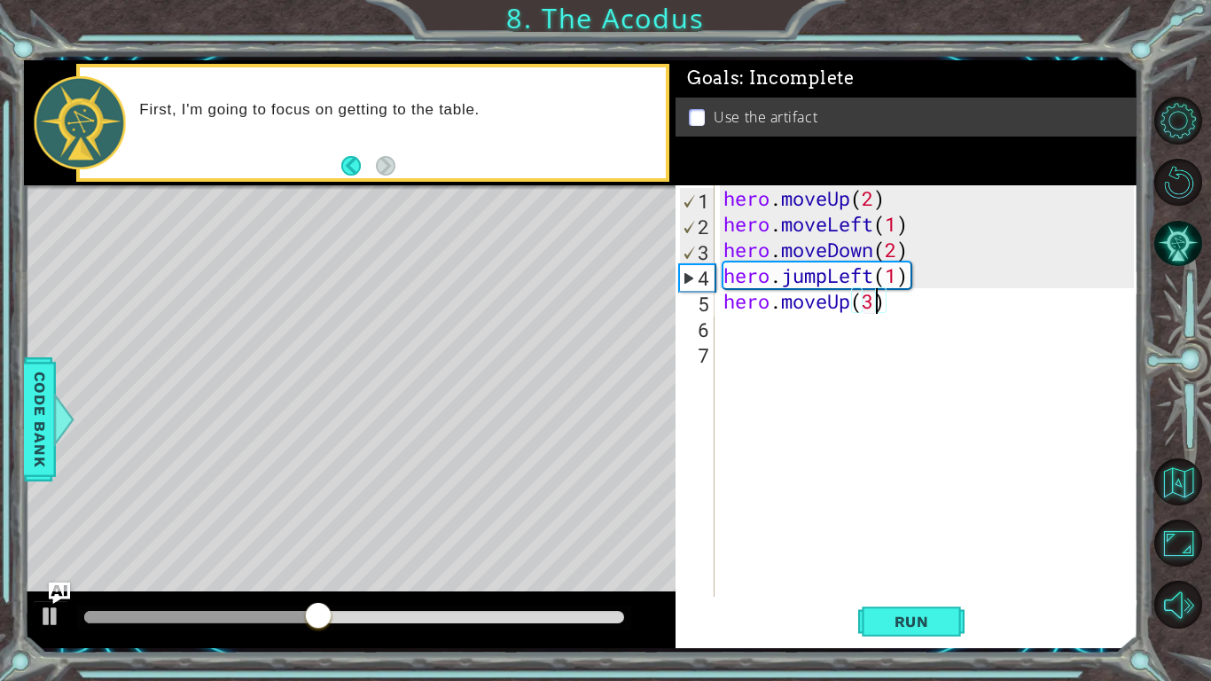
click at [835, 341] on div "hero . moveUp ( 2 ) hero . moveLeft ( 1 ) hero . moveDown ( 2 ) hero . jumpLeft…" at bounding box center [931, 416] width 423 height 463
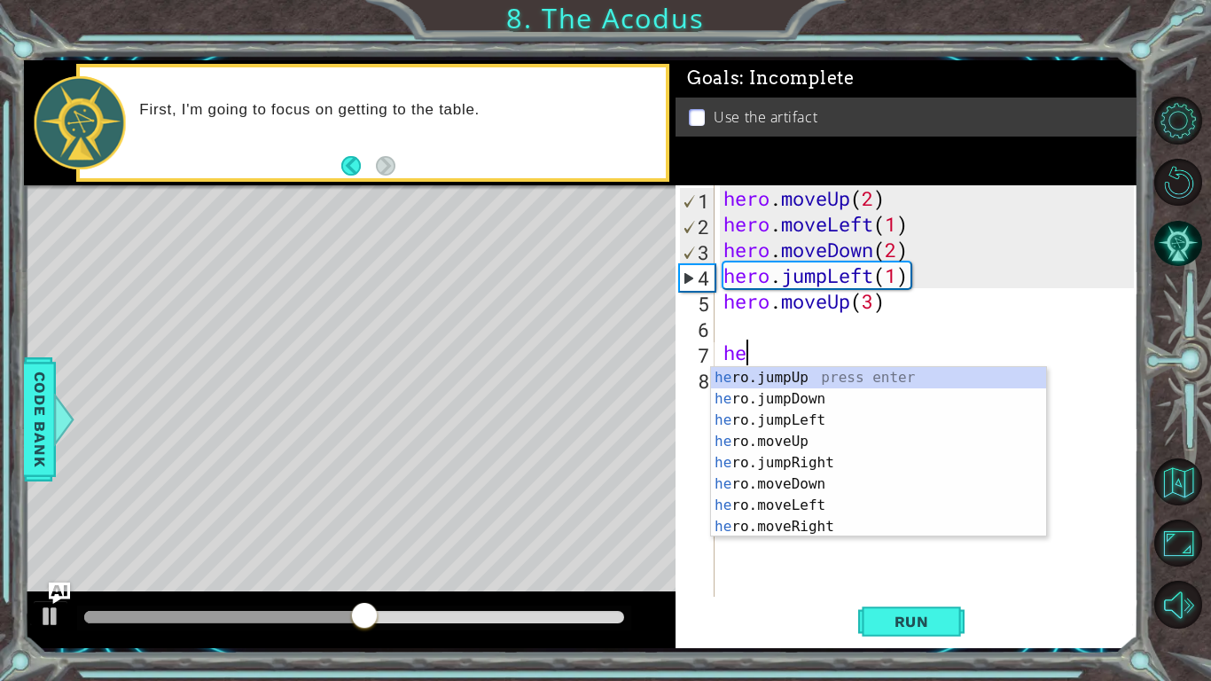
type textarea "h"
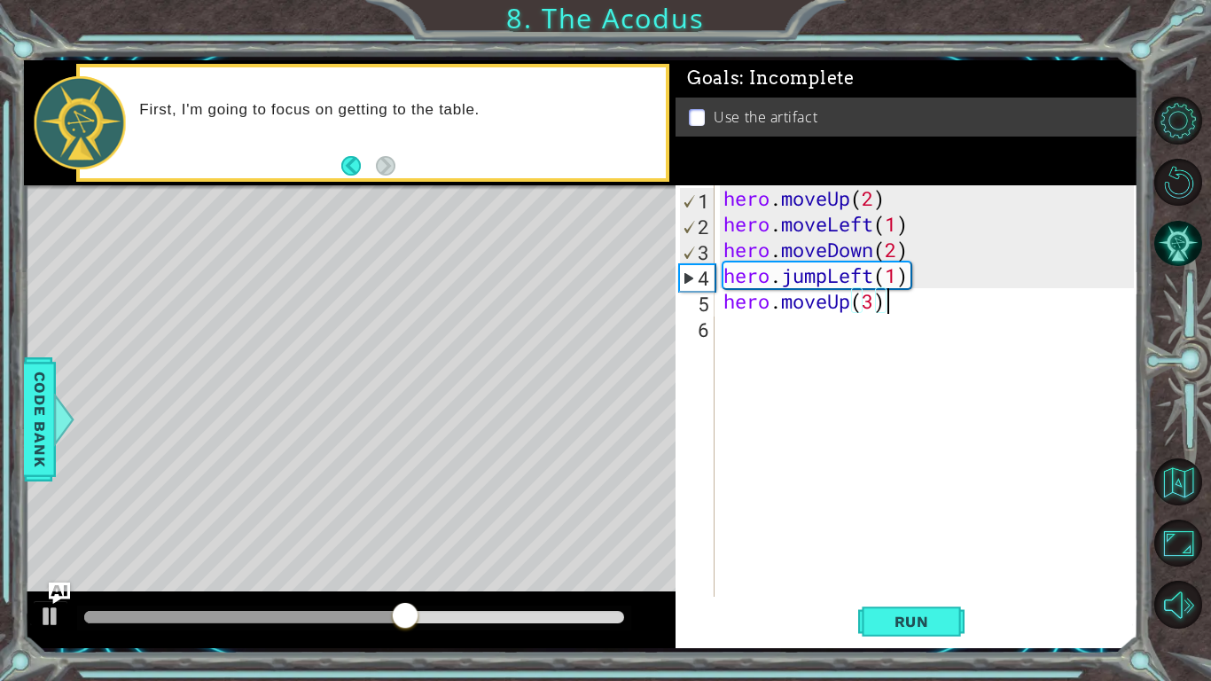
type textarea "hero.moveUp(3)]"
type textarea "hero.moveUp(3)"
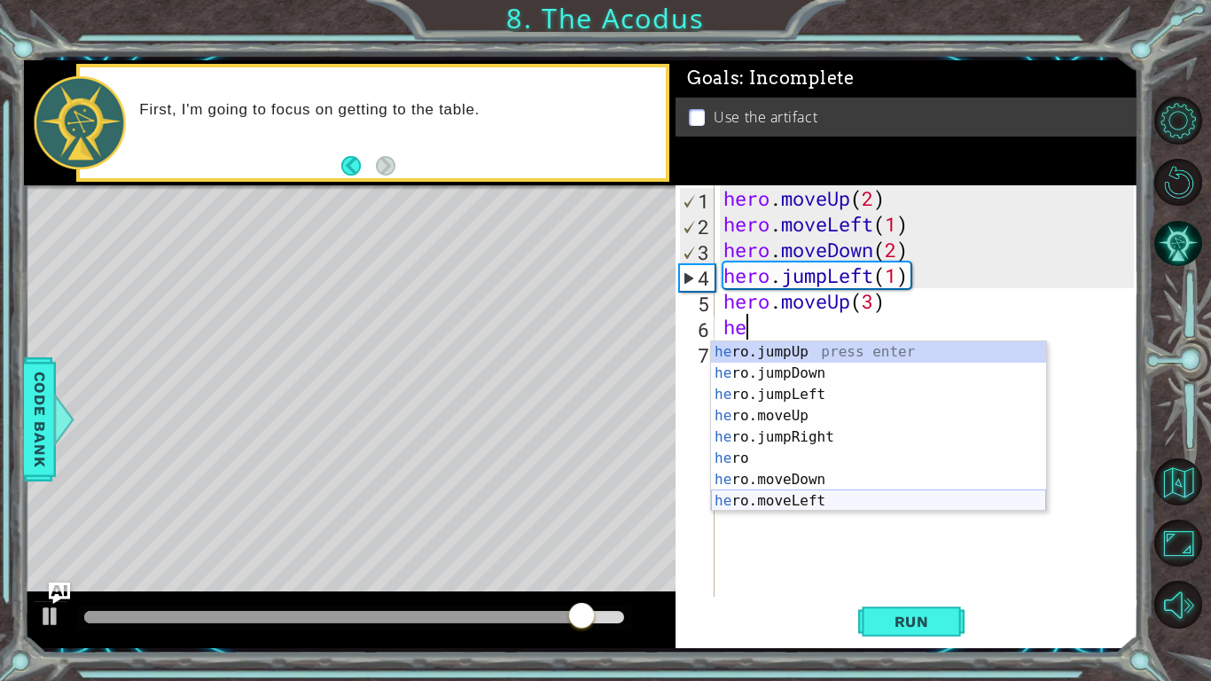
click at [829, 494] on div "he ro.jumpUp press enter he ro.jumpDown press enter he ro.jumpLeft press enter …" at bounding box center [878, 447] width 335 height 213
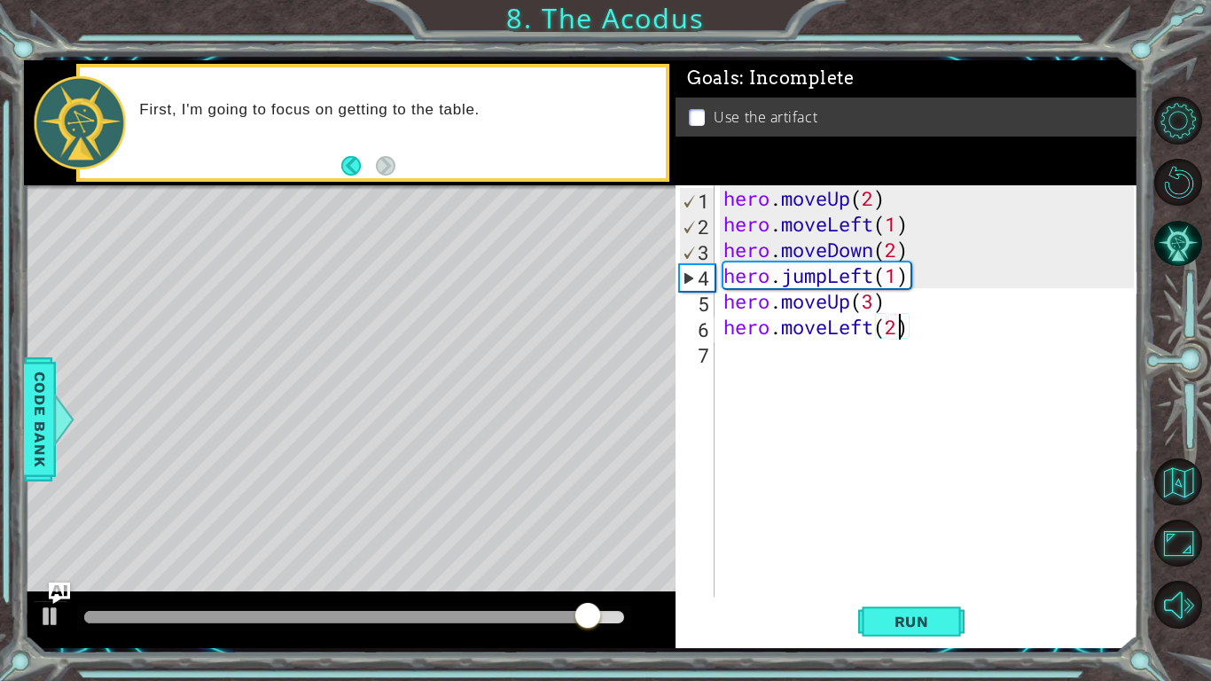
scroll to position [0, 7]
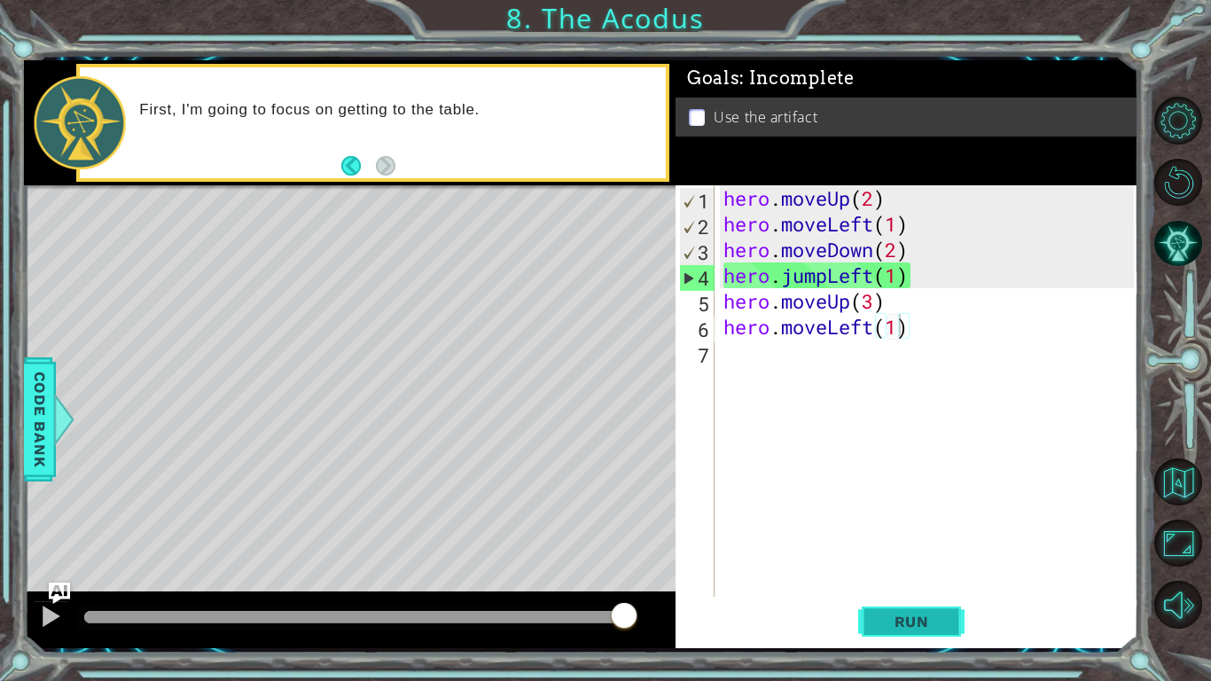
click at [906, 622] on span "Run" at bounding box center [912, 622] width 70 height 18
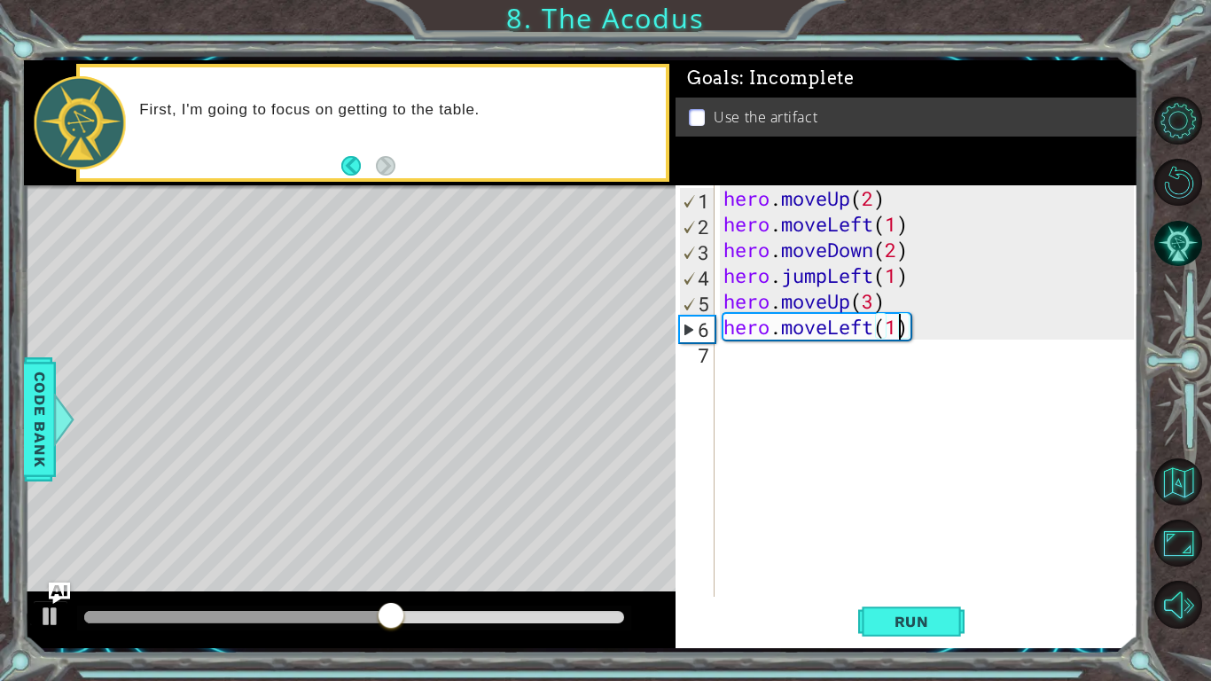
click at [864, 325] on div "hero . moveUp ( 2 ) hero . moveLeft ( 1 ) hero . moveDown ( 2 ) hero . jumpLeft…" at bounding box center [931, 416] width 423 height 463
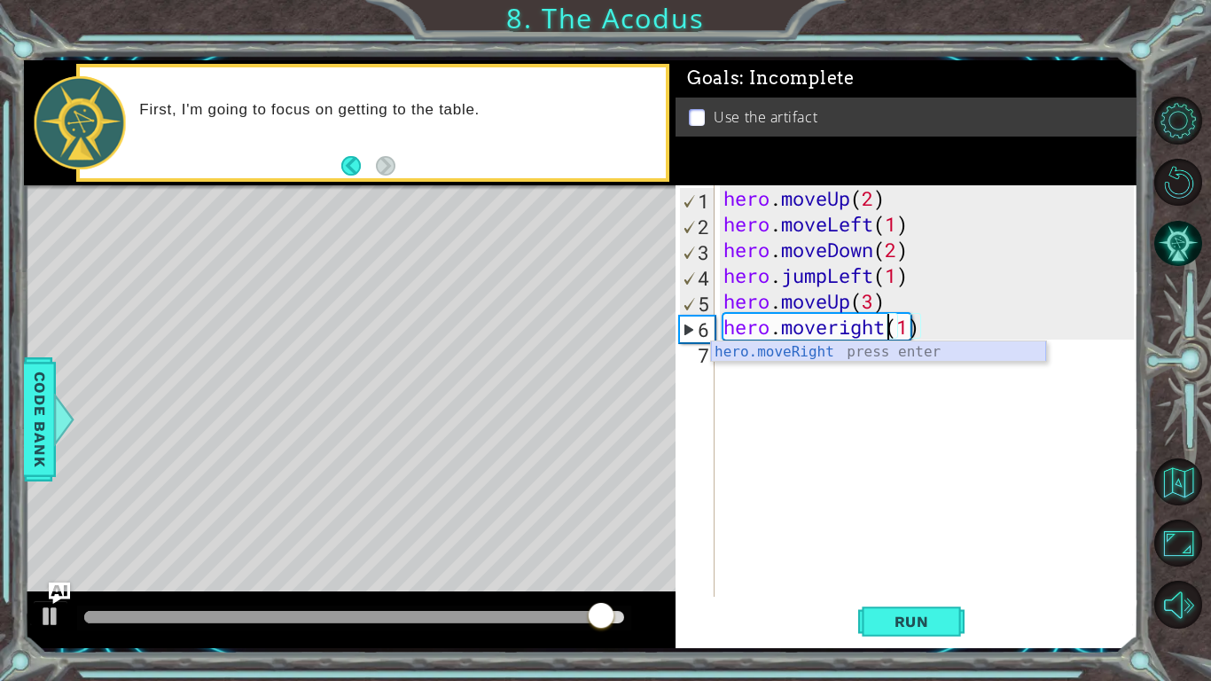
click at [840, 359] on div "hero.moveRight press enter" at bounding box center [878, 373] width 335 height 64
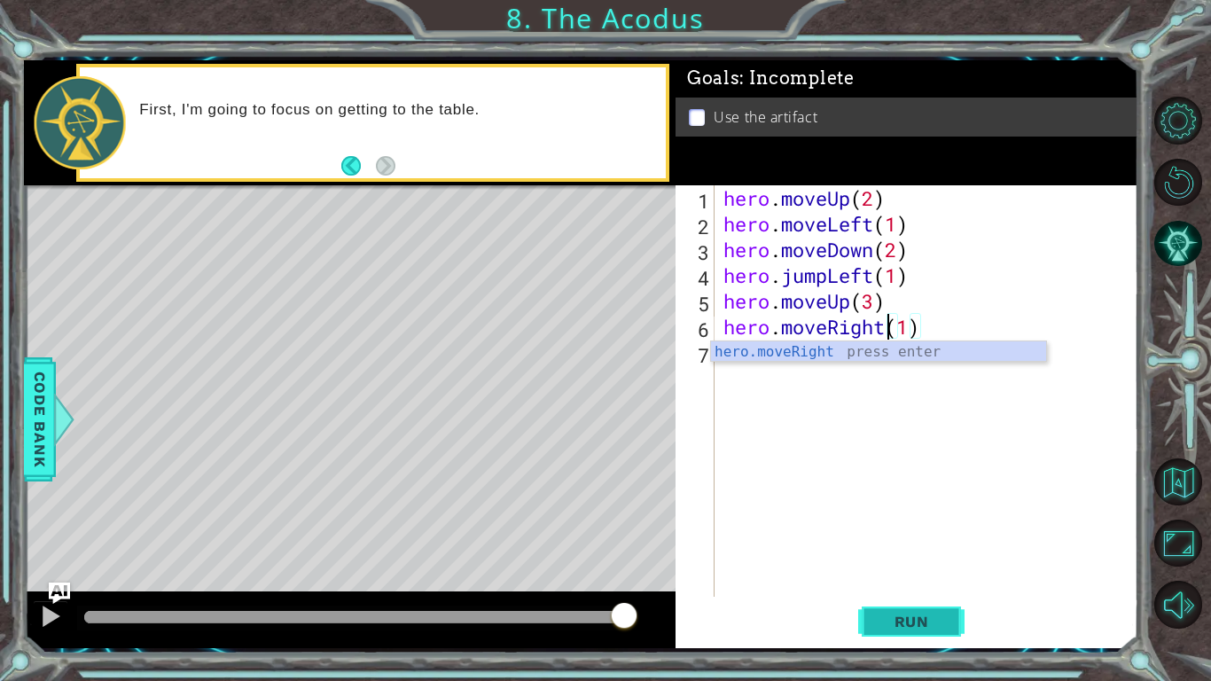
type textarea "hero.moveRight(1)"
click at [882, 611] on button "Run" at bounding box center [911, 622] width 106 height 46
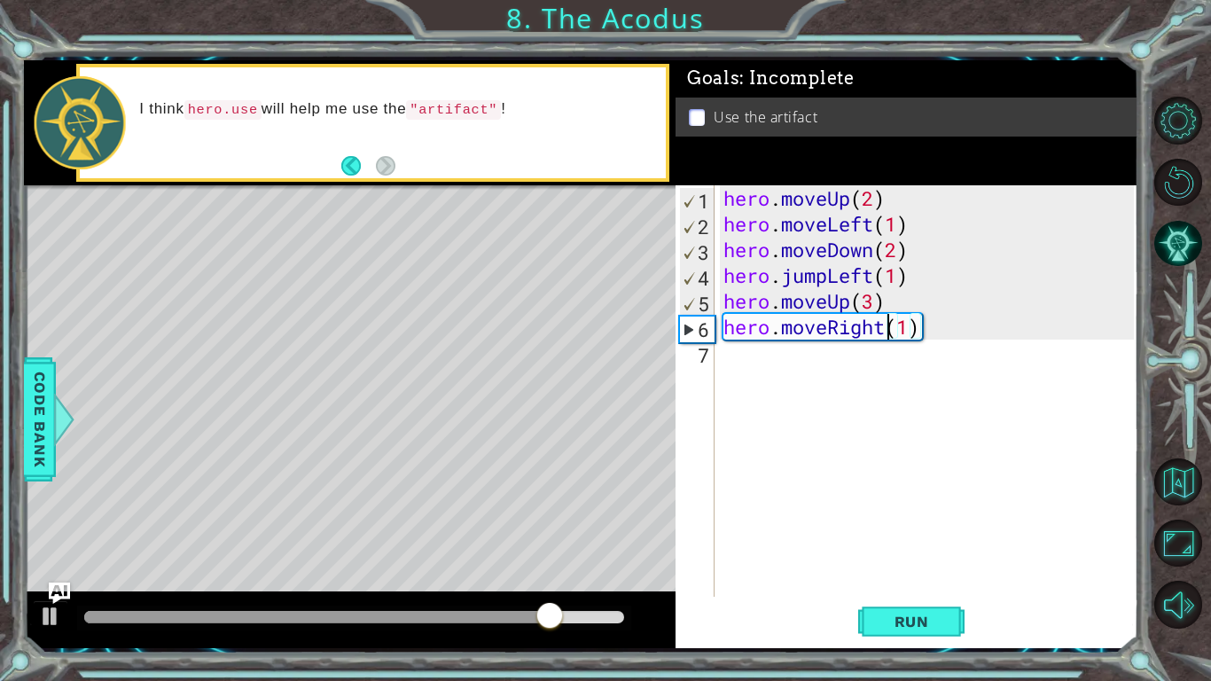
click at [789, 371] on div "hero . moveUp ( 2 ) hero . moveLeft ( 1 ) hero . moveDown ( 2 ) hero . jumpLeft…" at bounding box center [931, 416] width 423 height 463
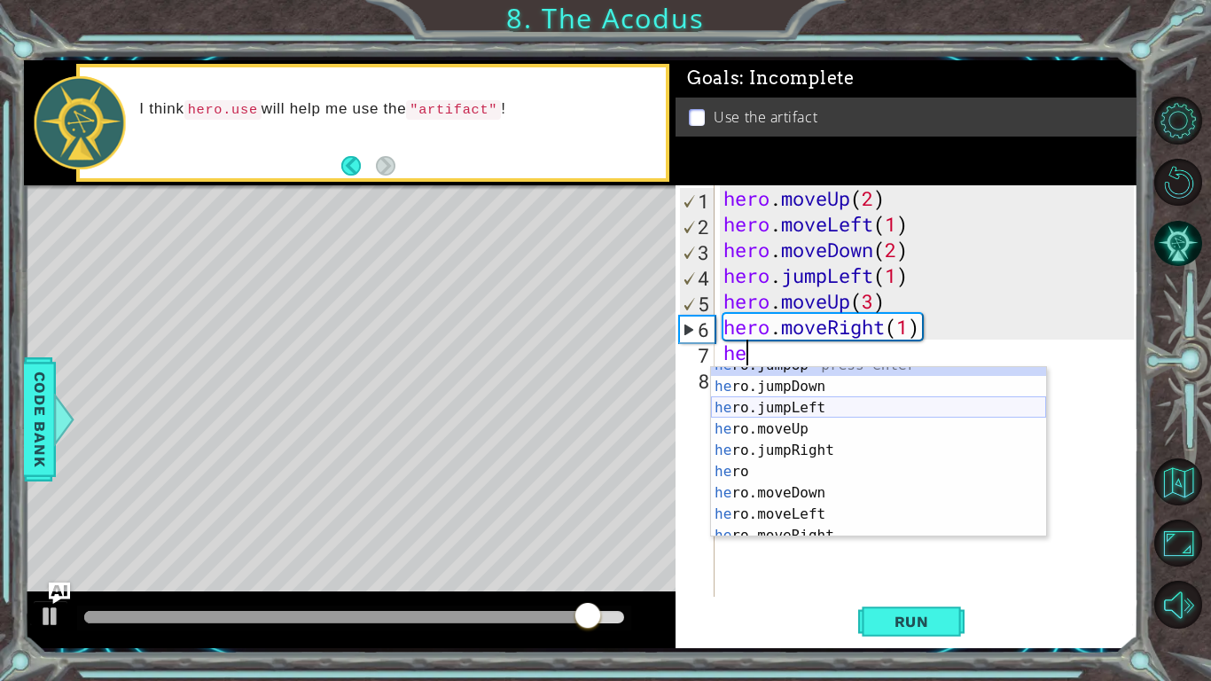
scroll to position [43, 0]
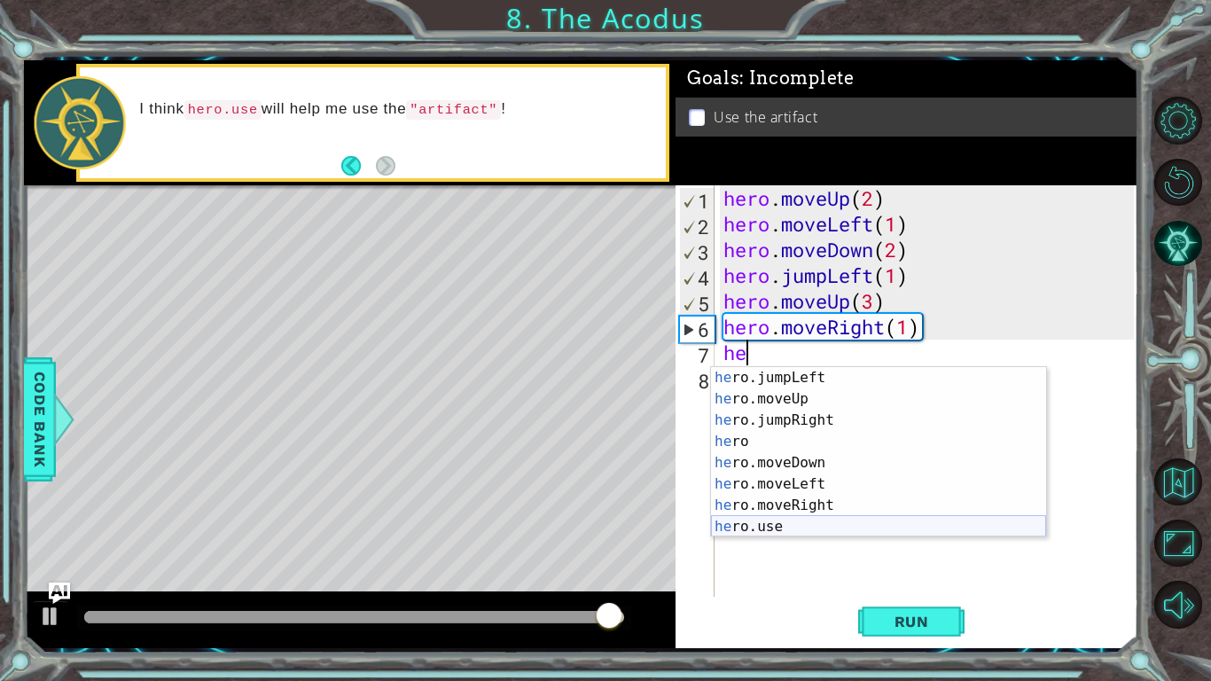
click at [788, 519] on div "he ro.jumpLeft press enter he ro.moveUp press enter he ro.jumpRight press enter…" at bounding box center [878, 473] width 335 height 213
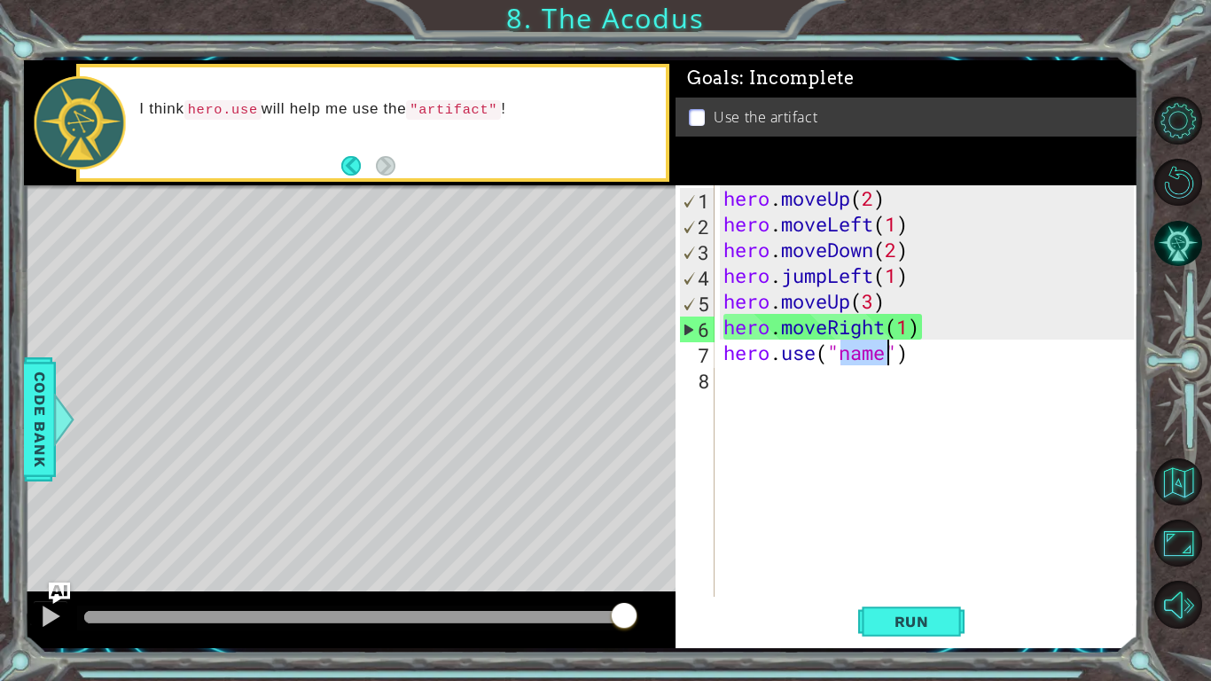
click at [864, 352] on div "hero . moveUp ( 2 ) hero . moveLeft ( 1 ) hero . moveDown ( 2 ) hero . jumpLeft…" at bounding box center [927, 391] width 414 height 412
click at [864, 352] on div "hero . moveUp ( 2 ) hero . moveLeft ( 1 ) hero . moveDown ( 2 ) hero . jumpLeft…" at bounding box center [931, 416] width 423 height 463
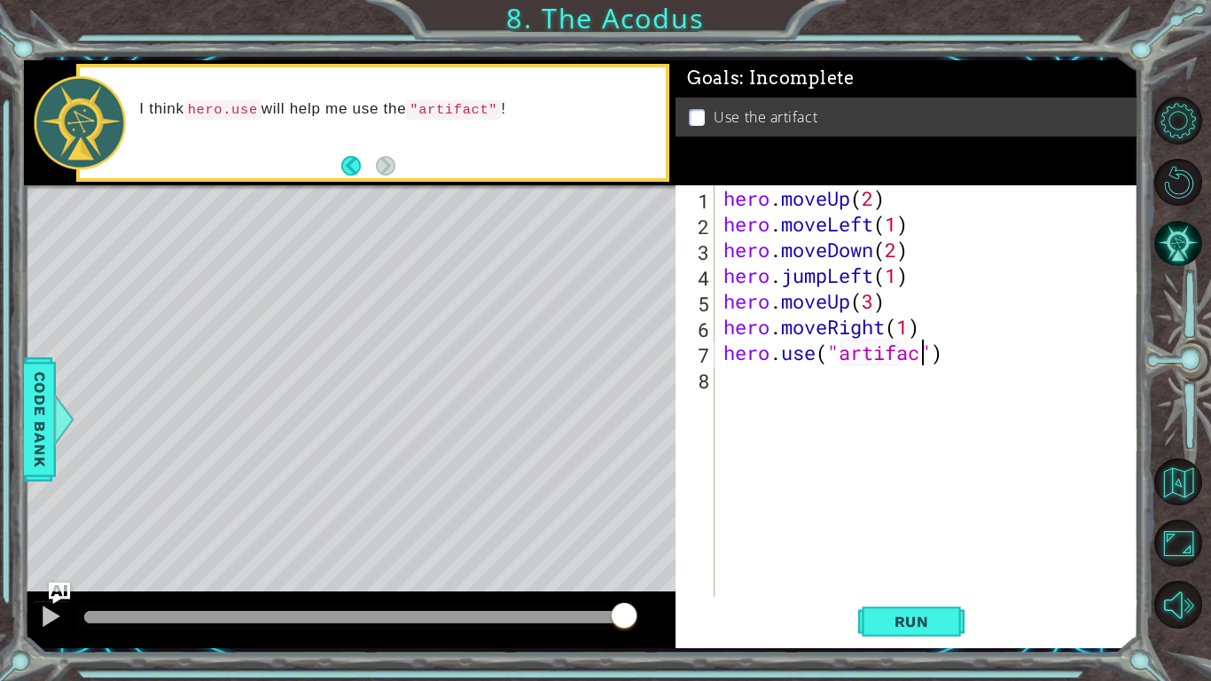
scroll to position [0, 9]
type textarea "hero.use("artifact")"
click at [845, 384] on div "hero . moveUp ( 2 ) hero . moveLeft ( 1 ) hero . moveDown ( 2 ) hero . jumpLeft…" at bounding box center [931, 416] width 423 height 463
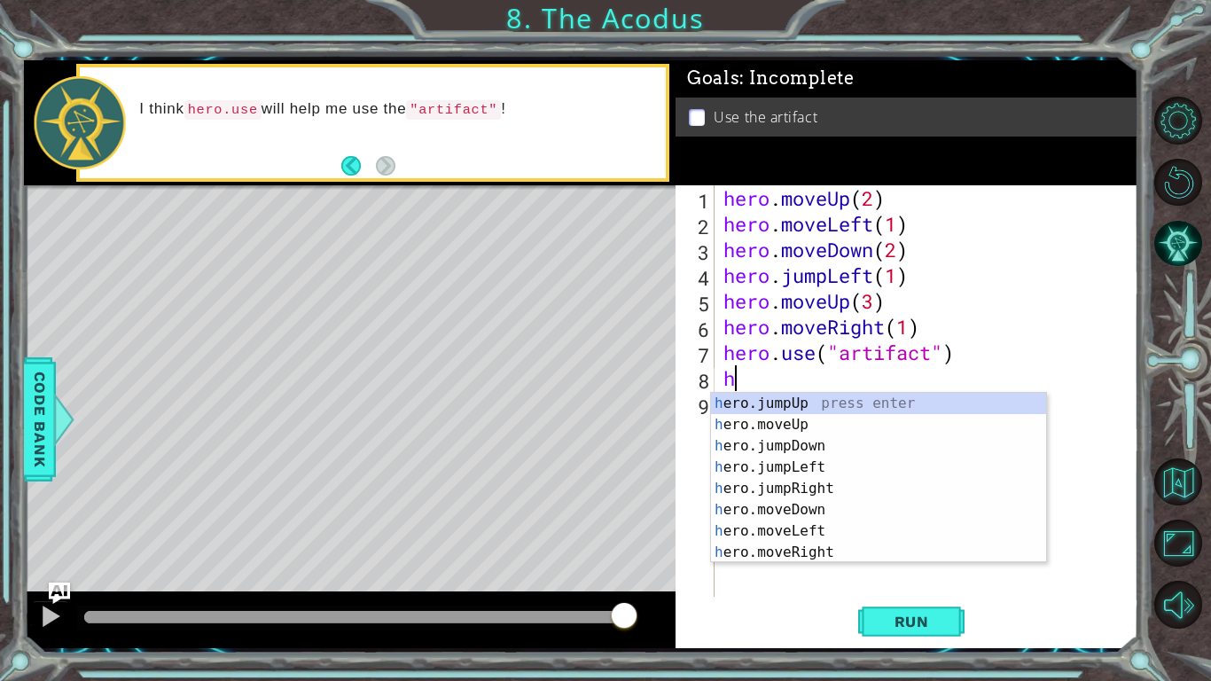
scroll to position [0, 0]
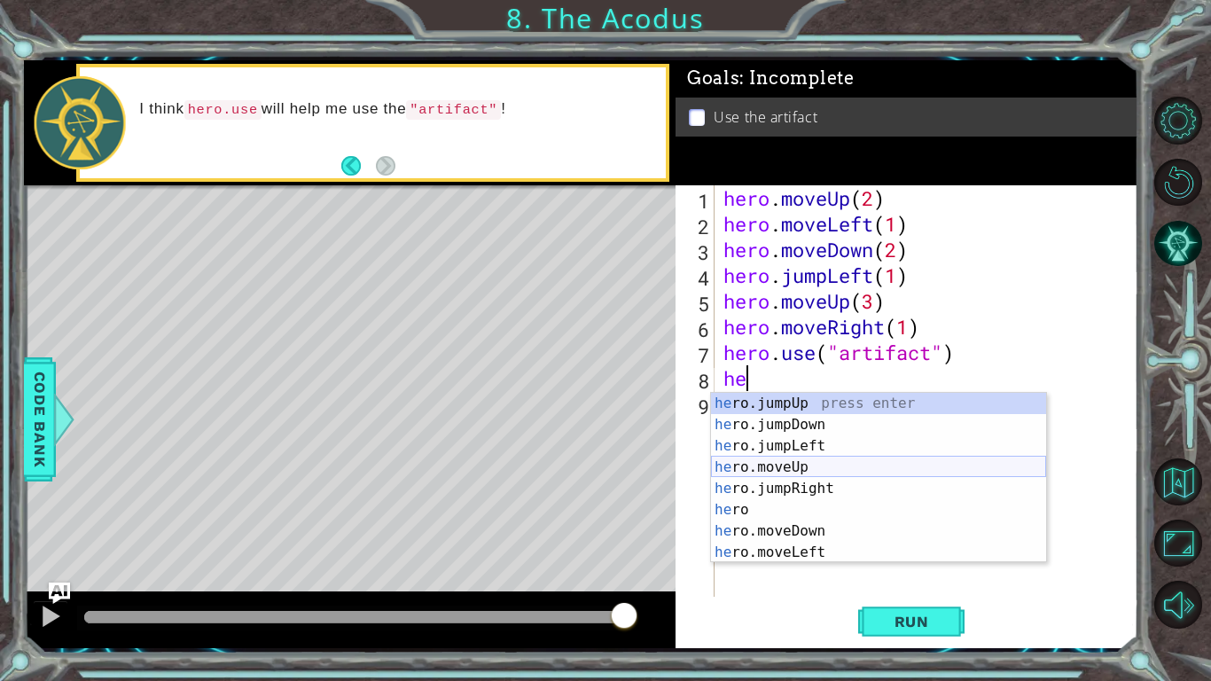
click at [839, 461] on div "he ro.jumpUp press enter he ro.jumpDown press enter he ro.jumpLeft press enter …" at bounding box center [878, 499] width 335 height 213
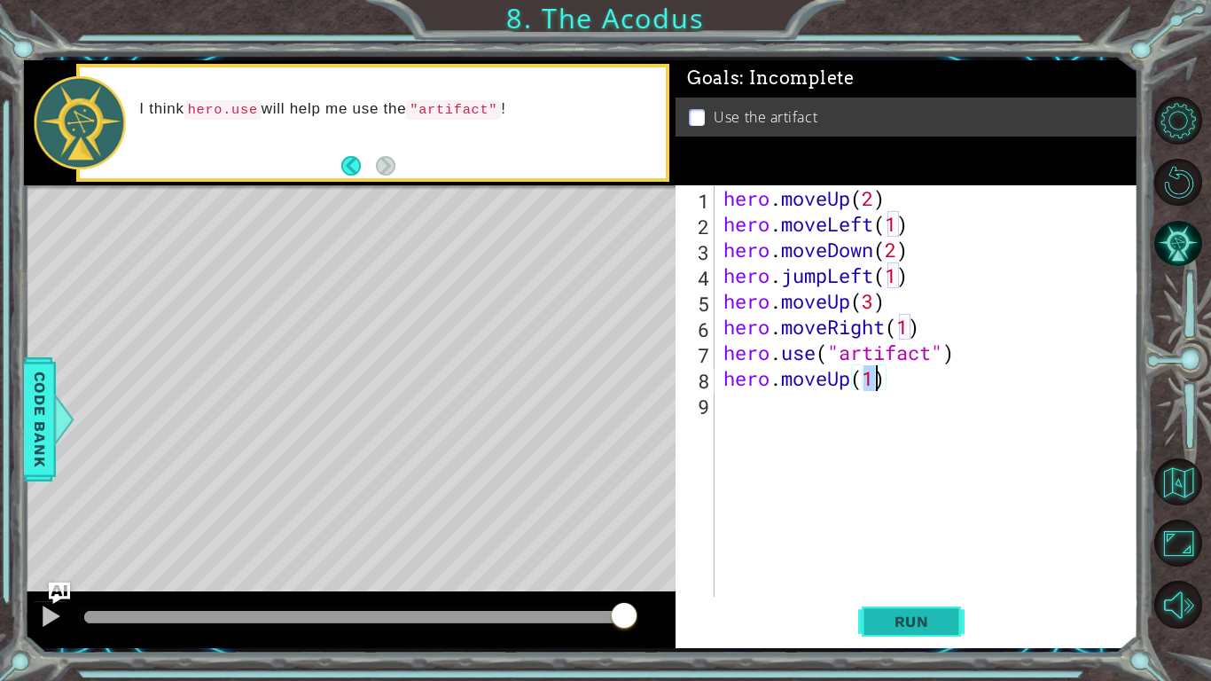
type textarea "hero.moveUp(1)"
click at [896, 615] on span "Run" at bounding box center [912, 622] width 70 height 18
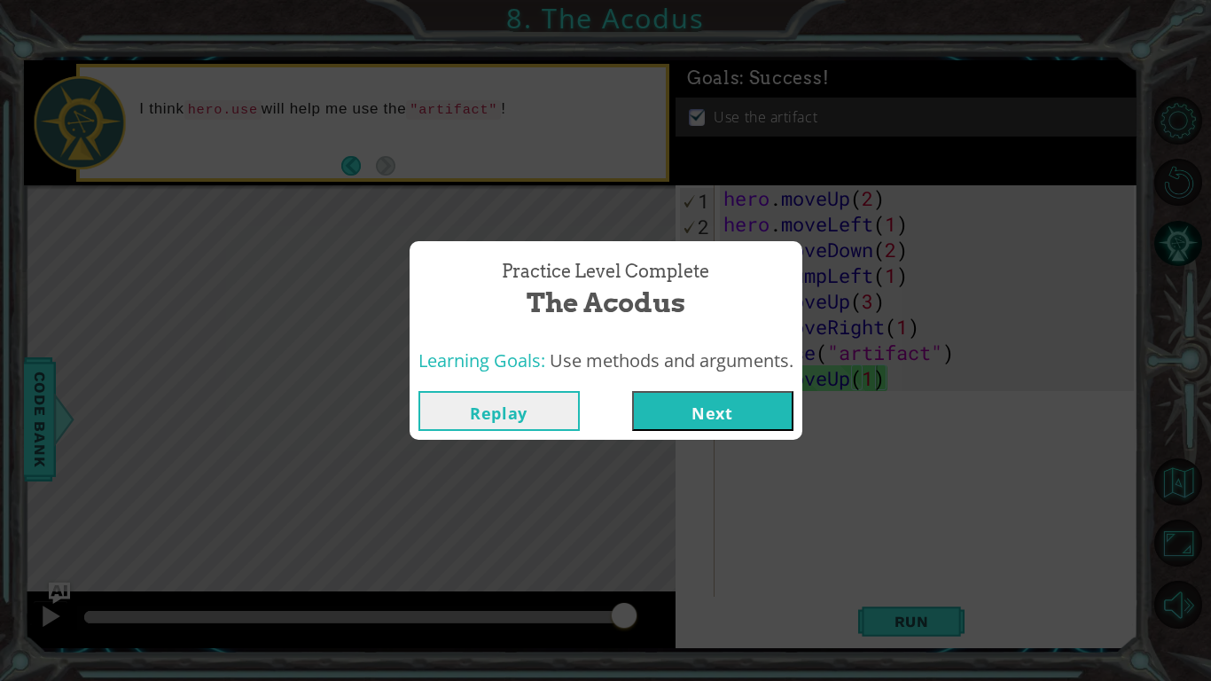
click at [650, 398] on button "Next" at bounding box center [712, 411] width 161 height 40
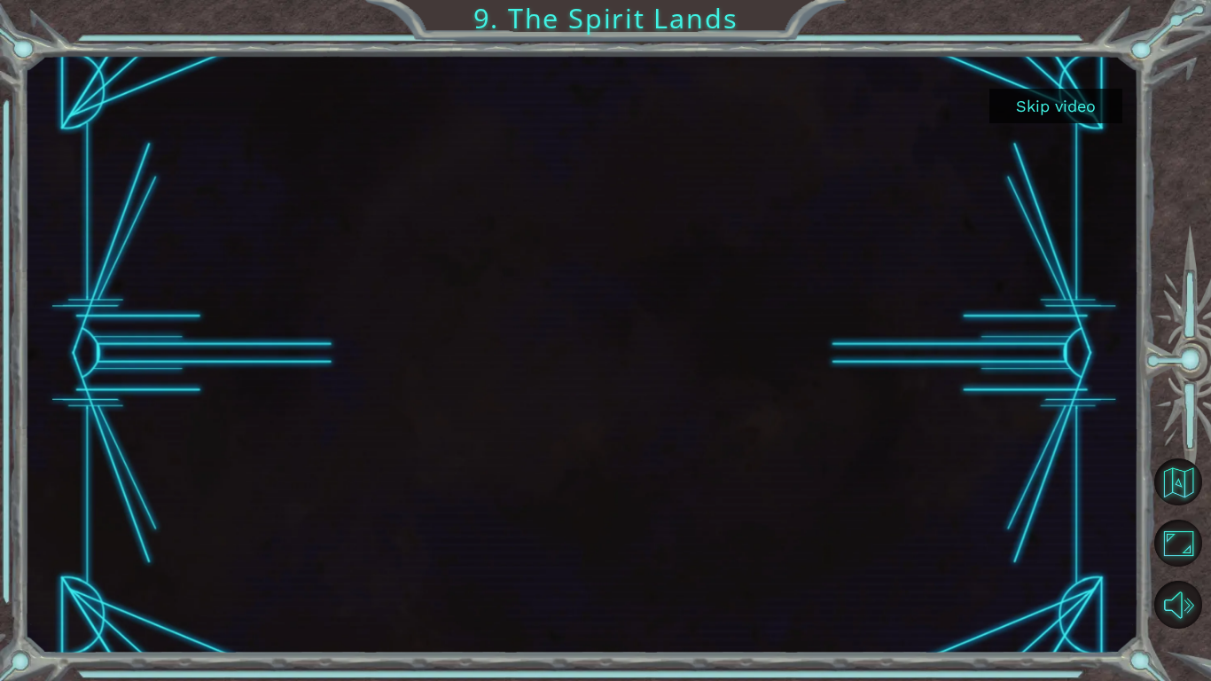
click at [1040, 99] on button "Skip video" at bounding box center [1056, 106] width 133 height 35
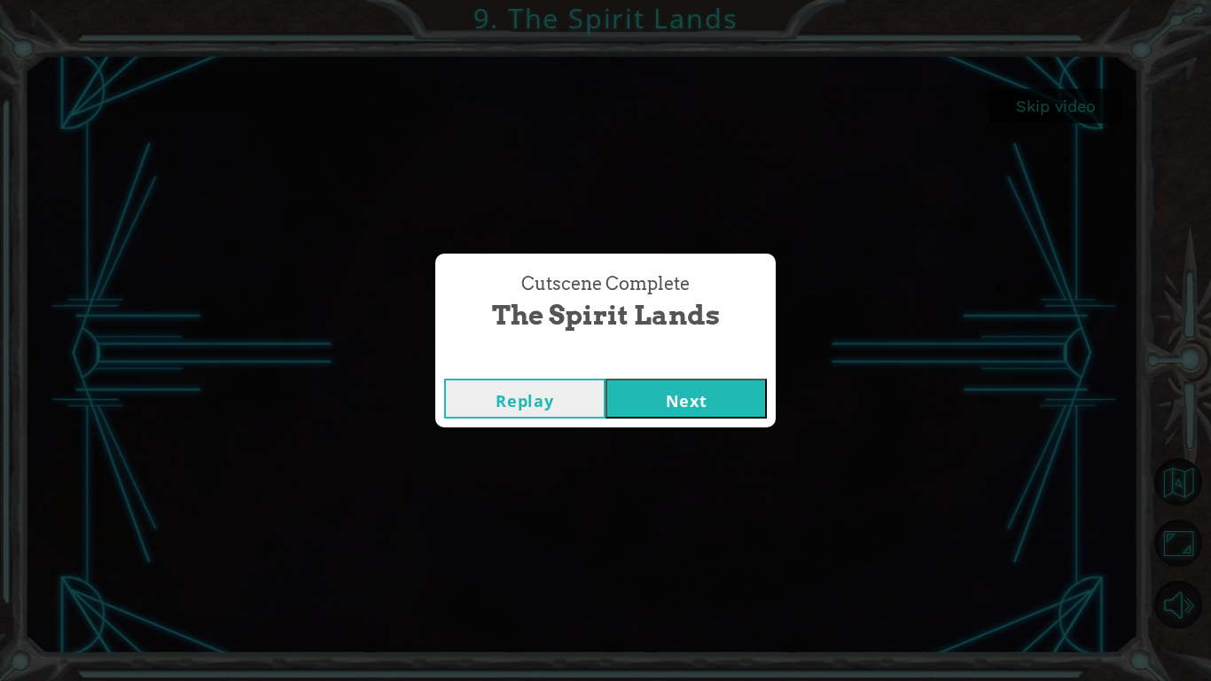
click at [713, 387] on button "Next" at bounding box center [686, 399] width 161 height 40
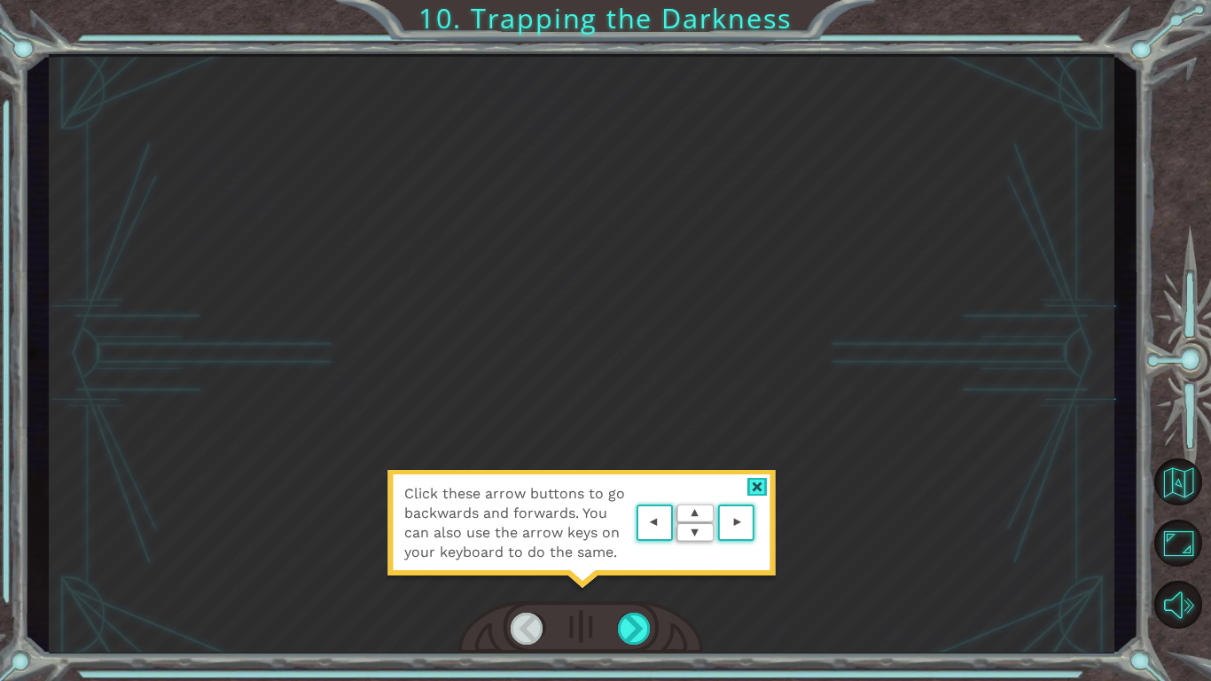
click at [678, 342] on div "Click these arrow buttons to go backwards and forwards. You can also use the ar…" at bounding box center [582, 354] width 1066 height 600
click at [605, 621] on div at bounding box center [581, 628] width 245 height 54
click at [626, 624] on div at bounding box center [635, 629] width 34 height 32
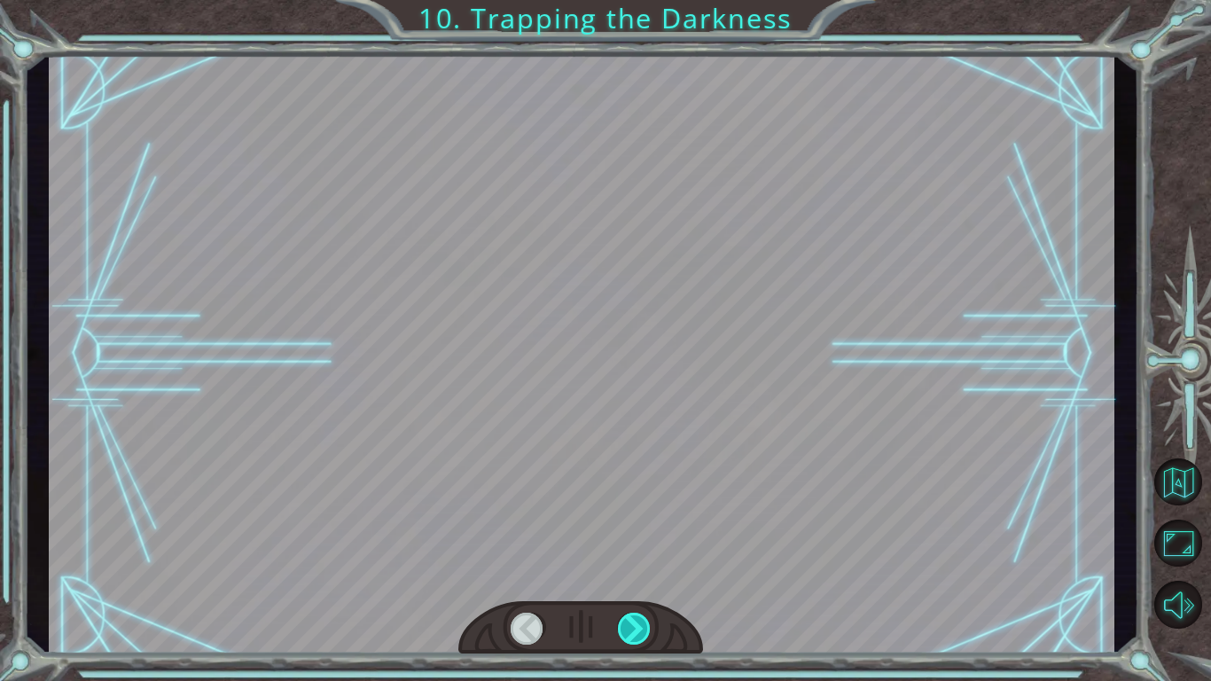
click at [626, 624] on div at bounding box center [635, 629] width 34 height 32
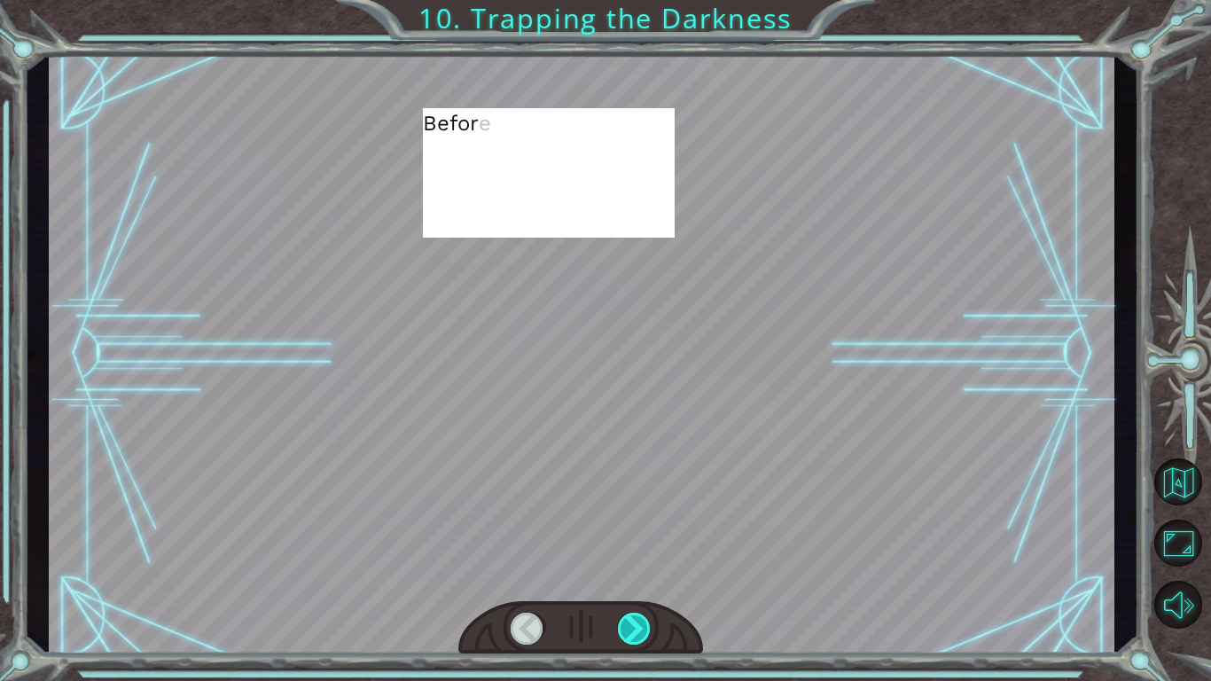
click at [626, 624] on div at bounding box center [635, 629] width 34 height 32
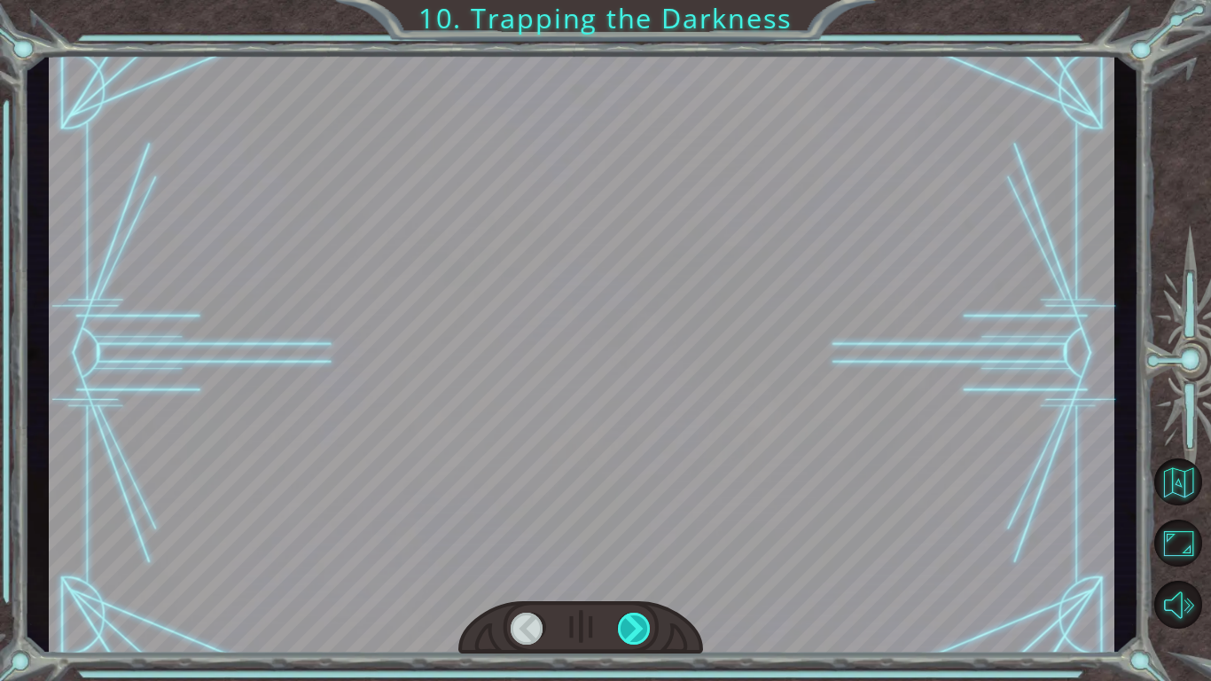
click at [626, 624] on div at bounding box center [635, 629] width 34 height 32
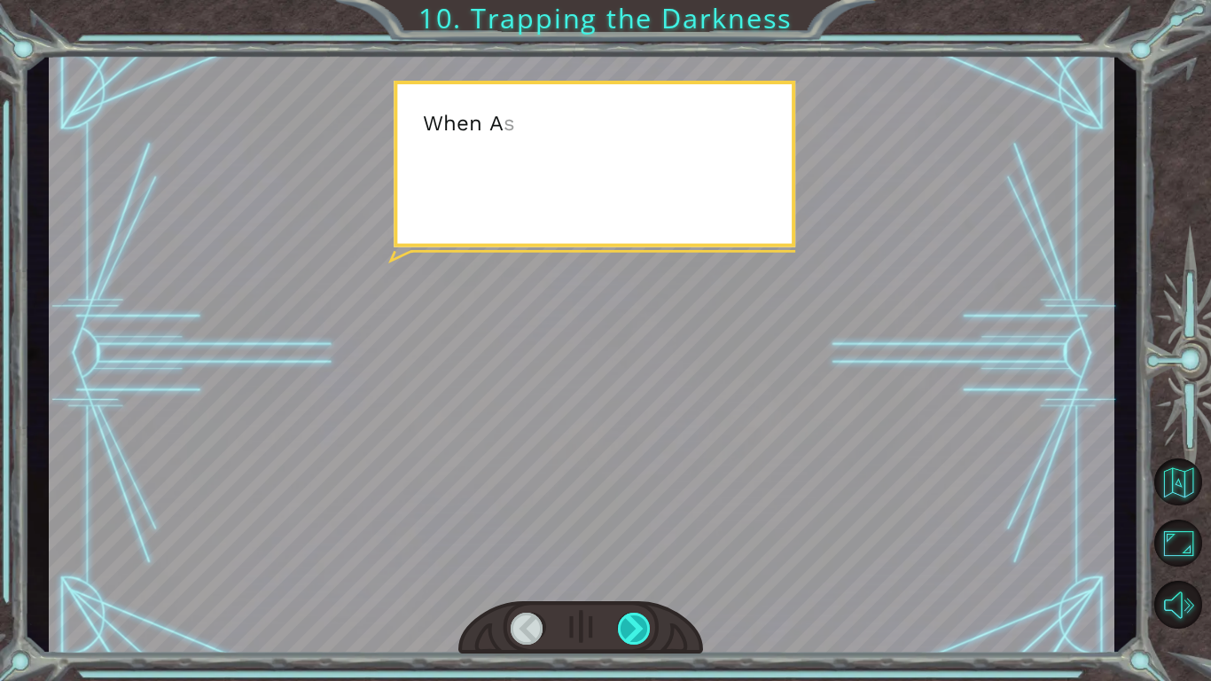
click at [626, 624] on div at bounding box center [635, 629] width 34 height 32
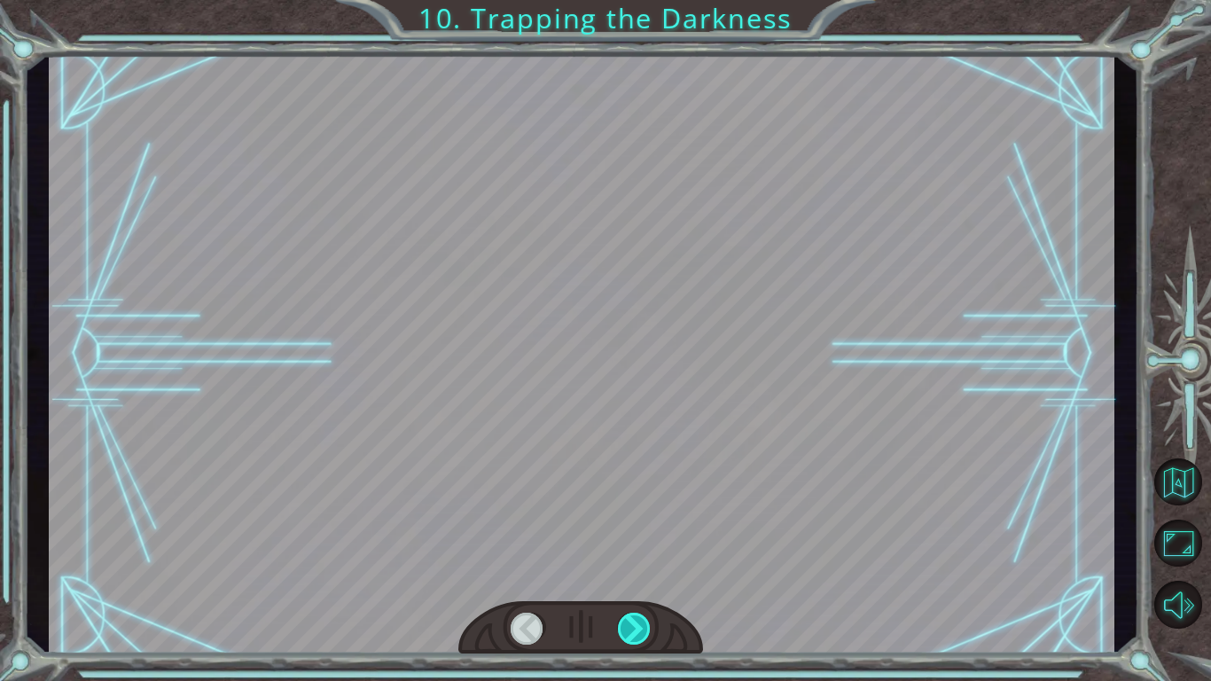
click at [626, 624] on div at bounding box center [635, 629] width 34 height 32
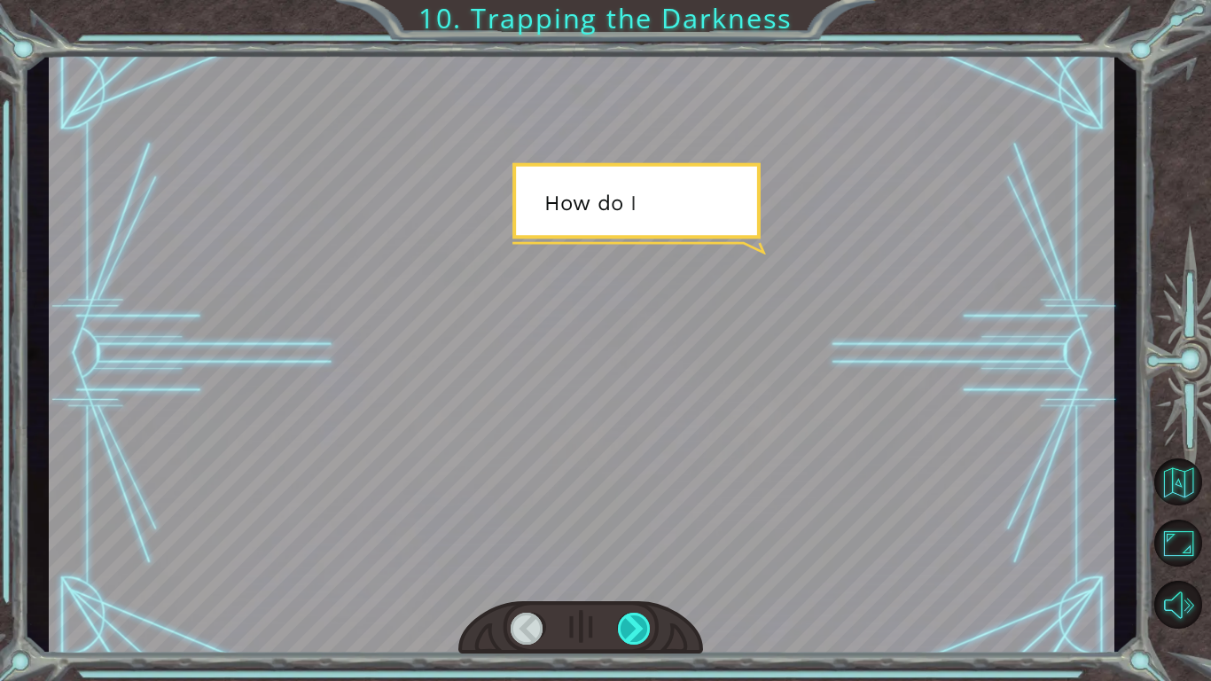
click at [626, 624] on div at bounding box center [635, 629] width 34 height 32
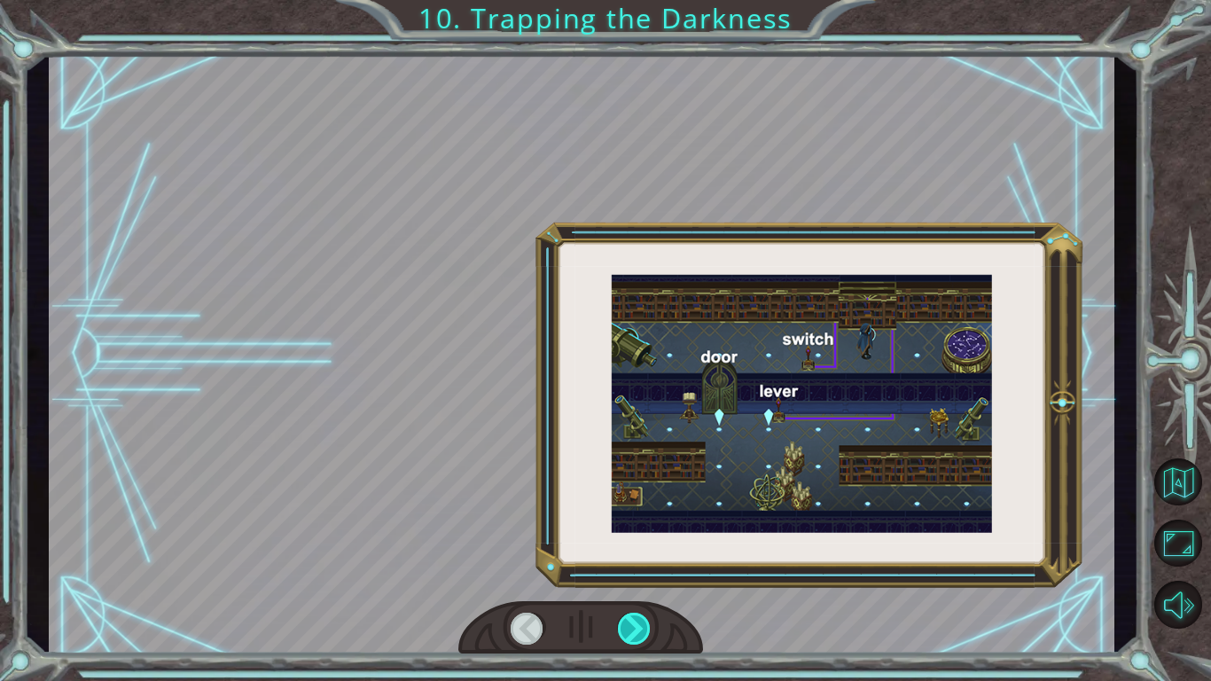
click at [626, 624] on div at bounding box center [635, 629] width 34 height 32
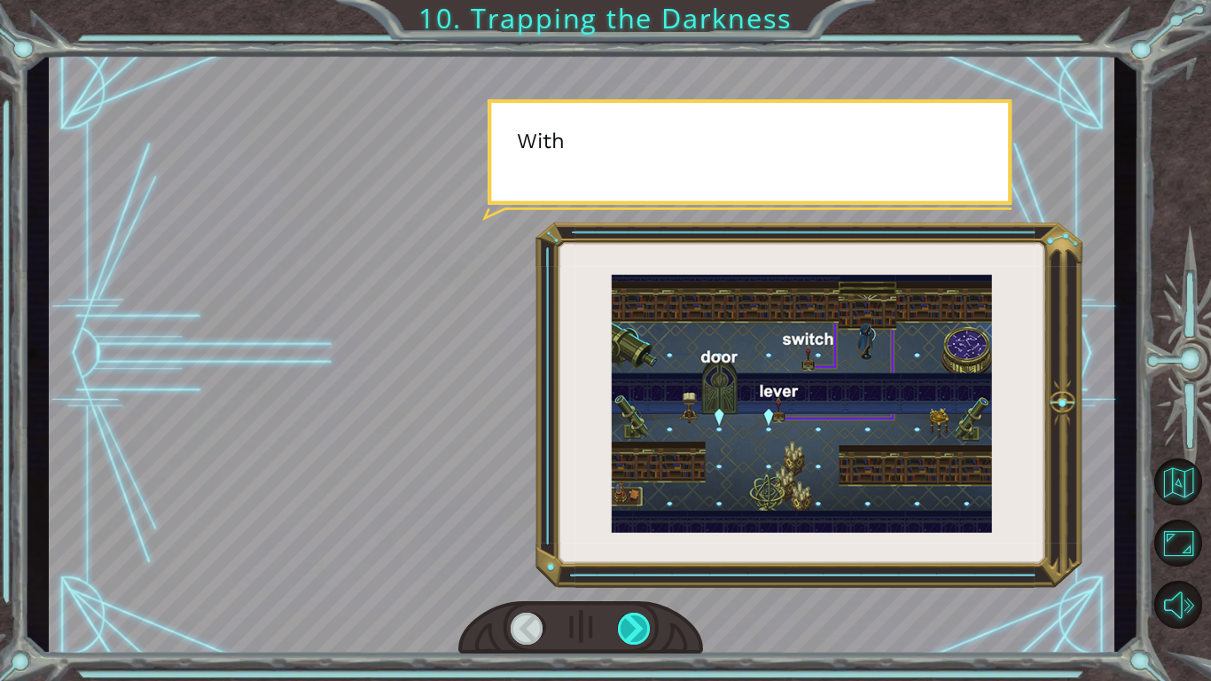
click at [626, 624] on div at bounding box center [635, 629] width 34 height 32
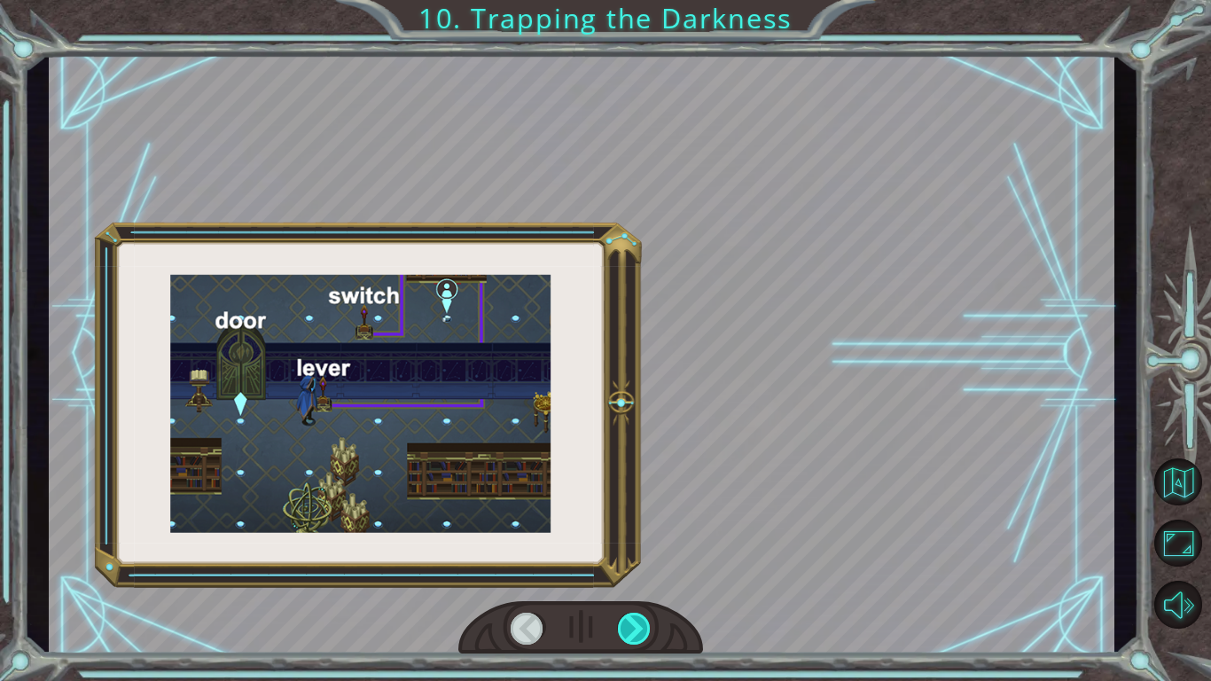
click at [626, 624] on div at bounding box center [635, 629] width 34 height 32
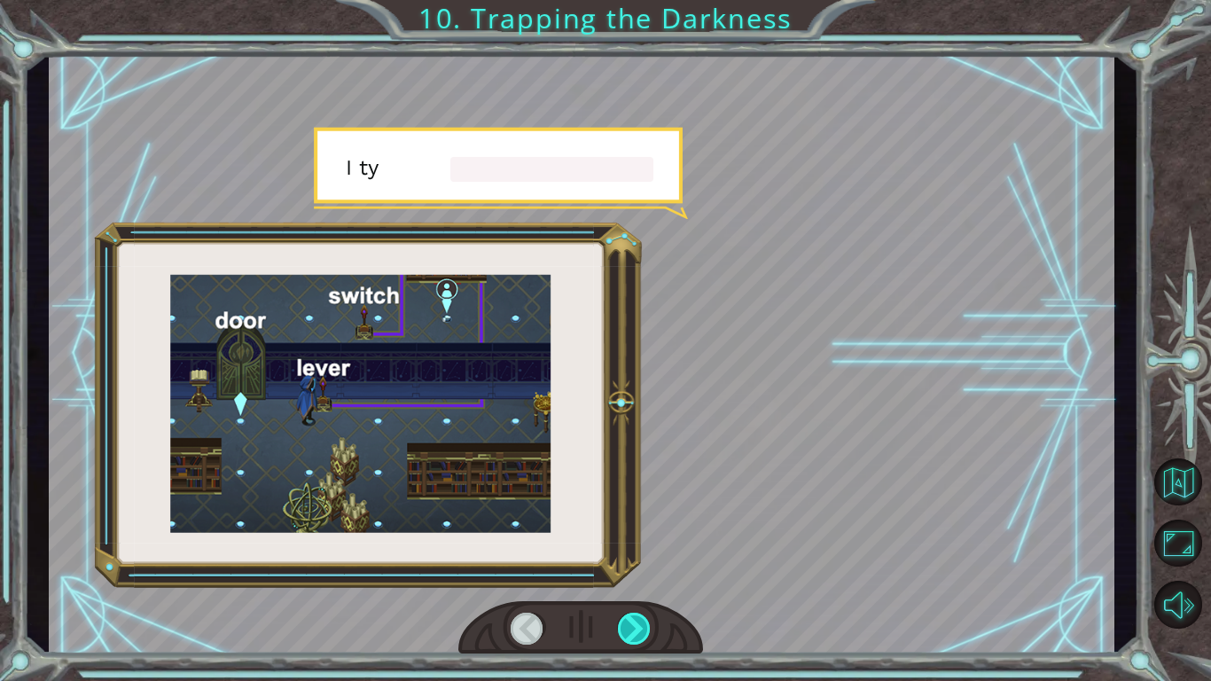
click at [626, 624] on div at bounding box center [635, 629] width 34 height 32
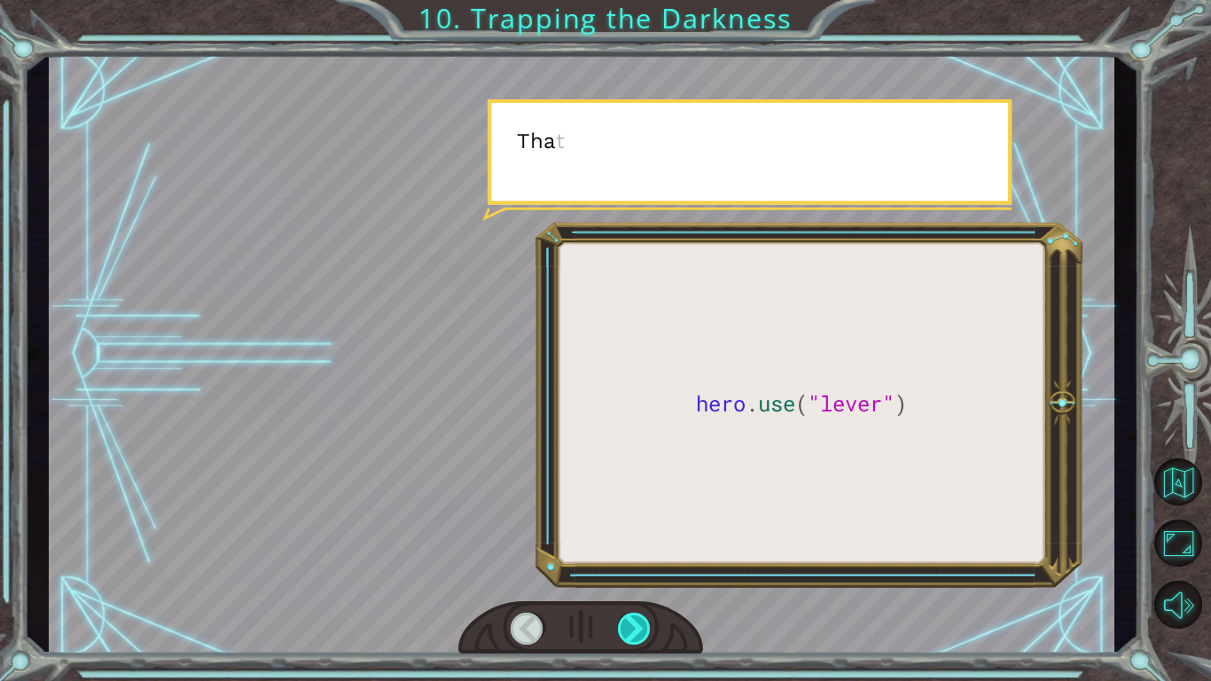
click at [626, 624] on div at bounding box center [635, 629] width 34 height 32
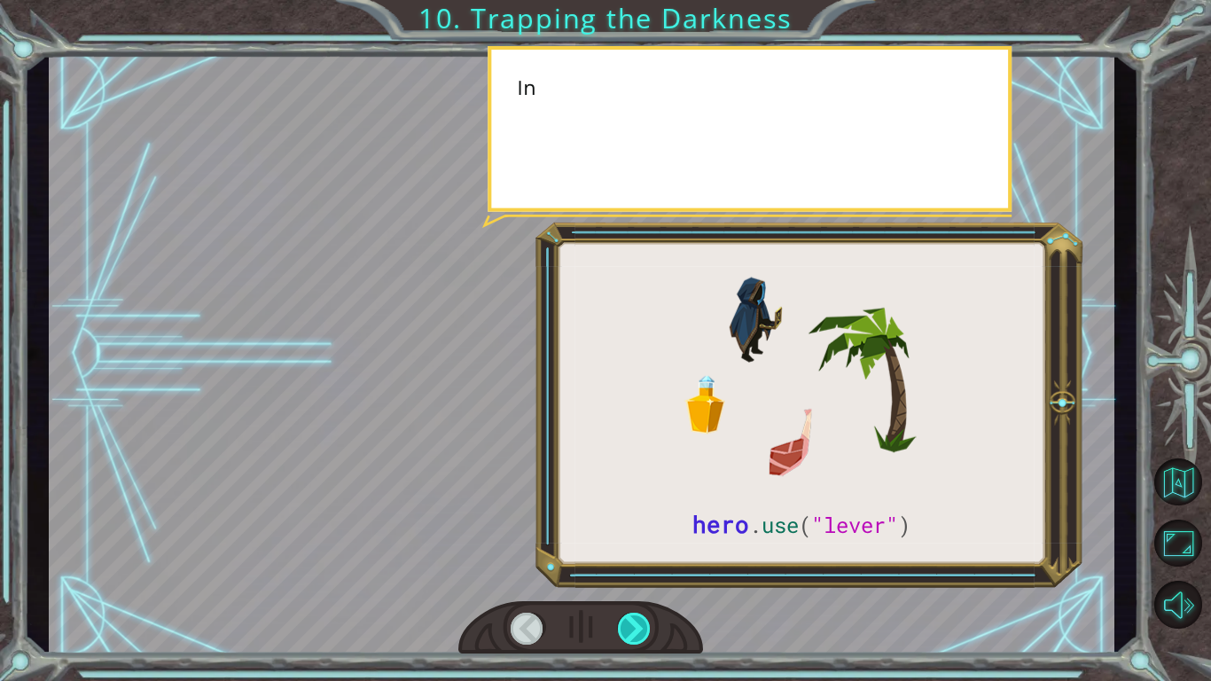
click at [626, 624] on div at bounding box center [635, 629] width 34 height 32
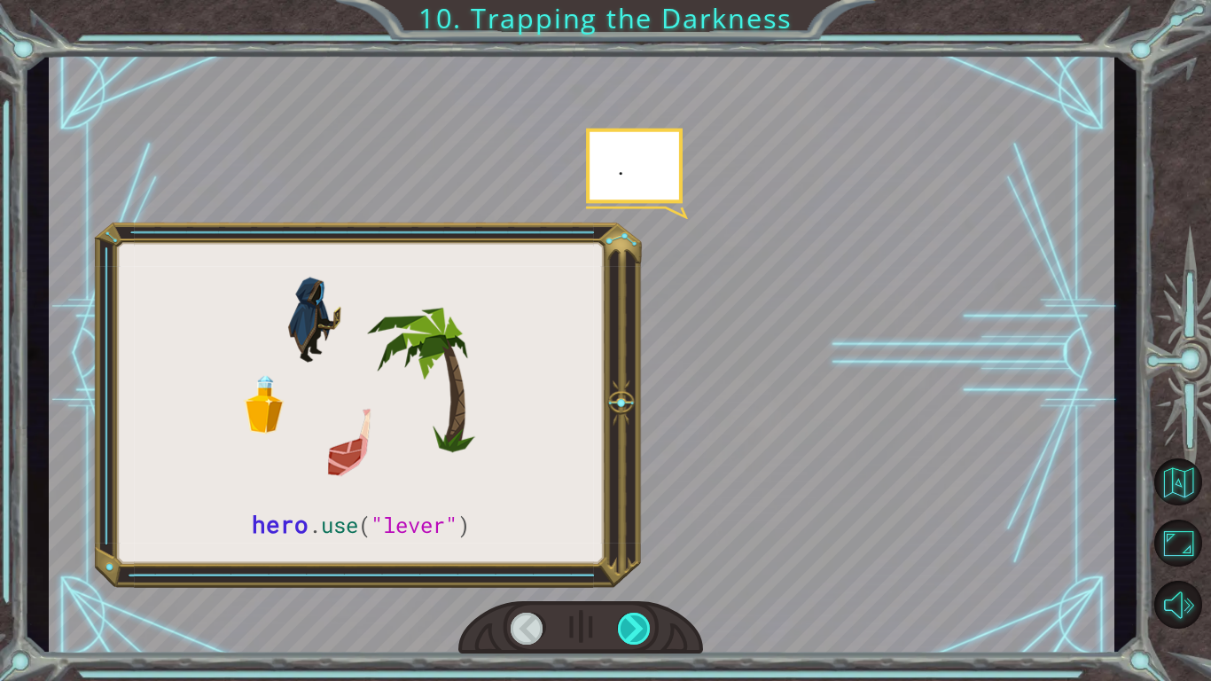
click at [626, 624] on div at bounding box center [635, 629] width 34 height 32
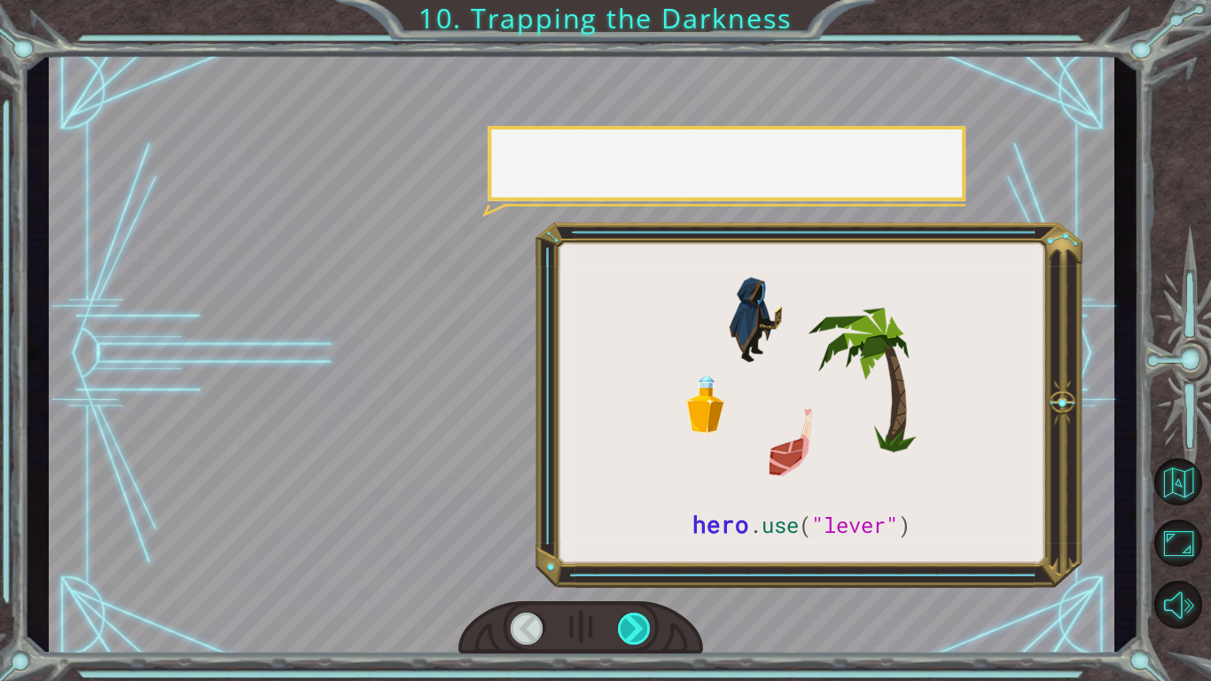
click at [626, 624] on div at bounding box center [635, 629] width 34 height 32
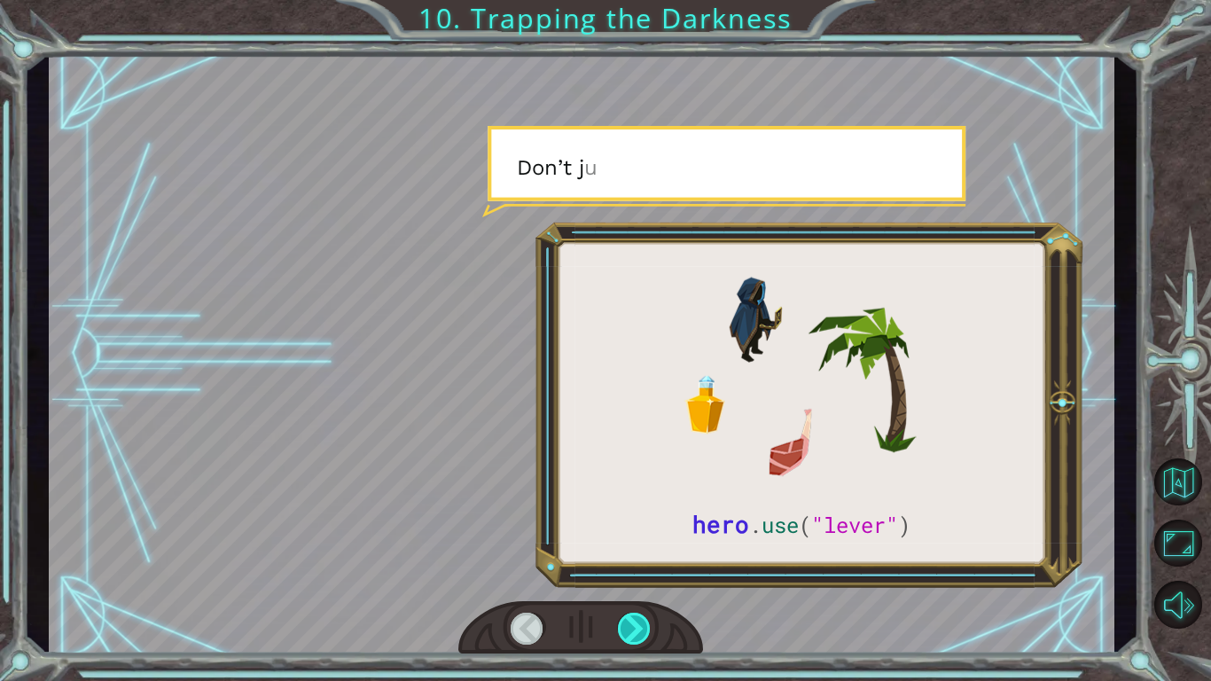
click at [626, 624] on div at bounding box center [635, 629] width 34 height 32
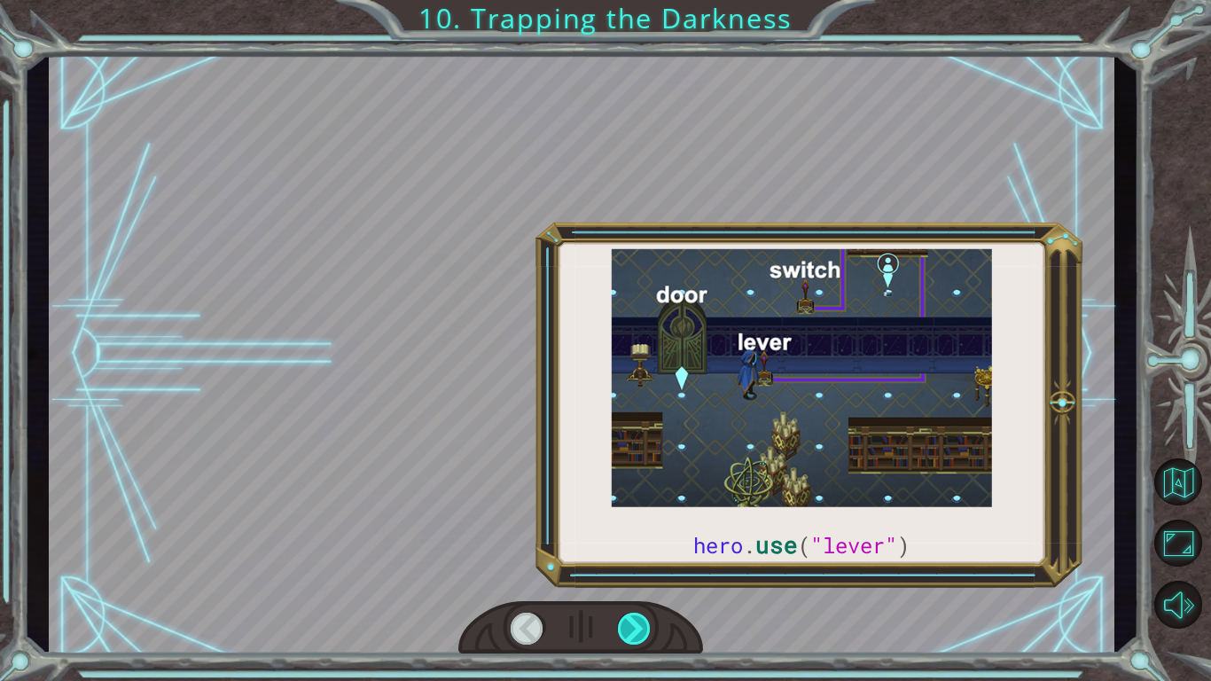
click at [626, 624] on div at bounding box center [635, 629] width 34 height 32
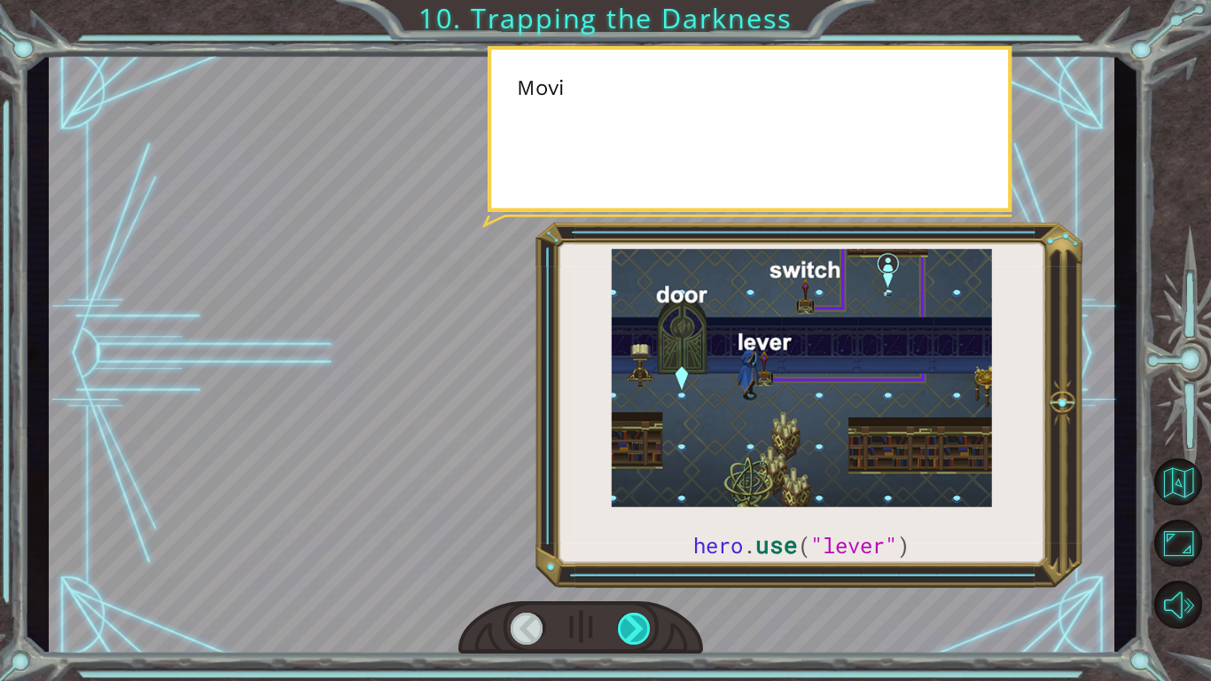
click at [626, 624] on div at bounding box center [635, 629] width 34 height 32
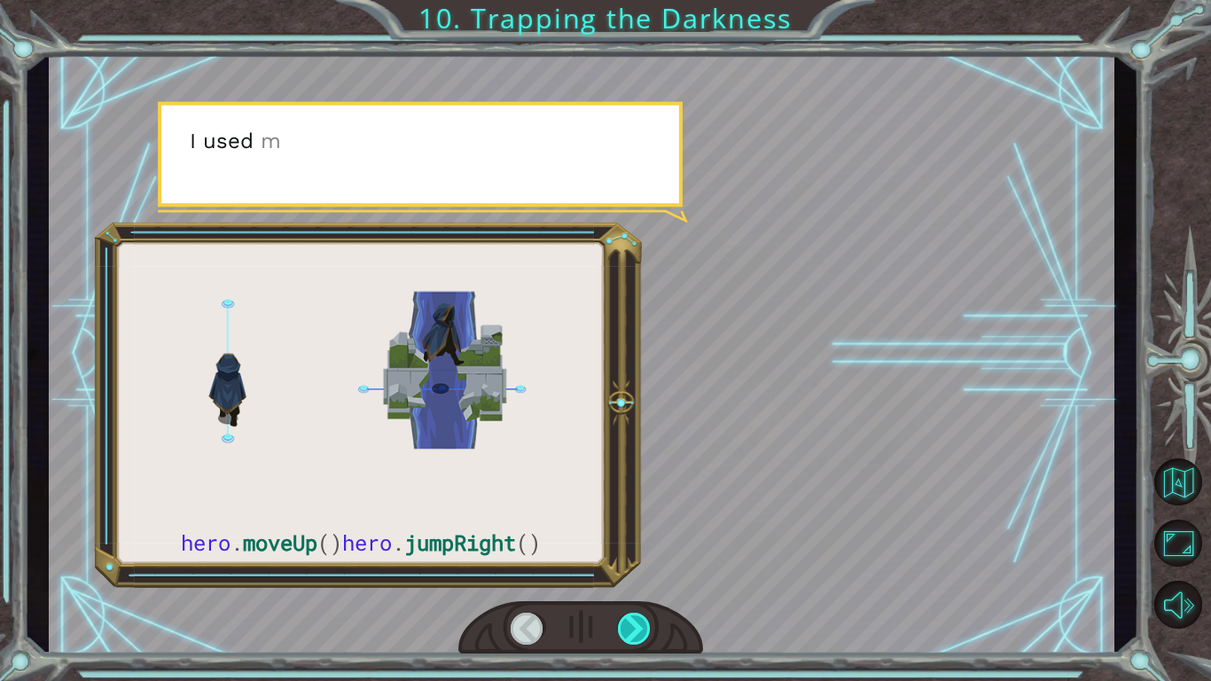
click at [626, 624] on div at bounding box center [635, 629] width 34 height 32
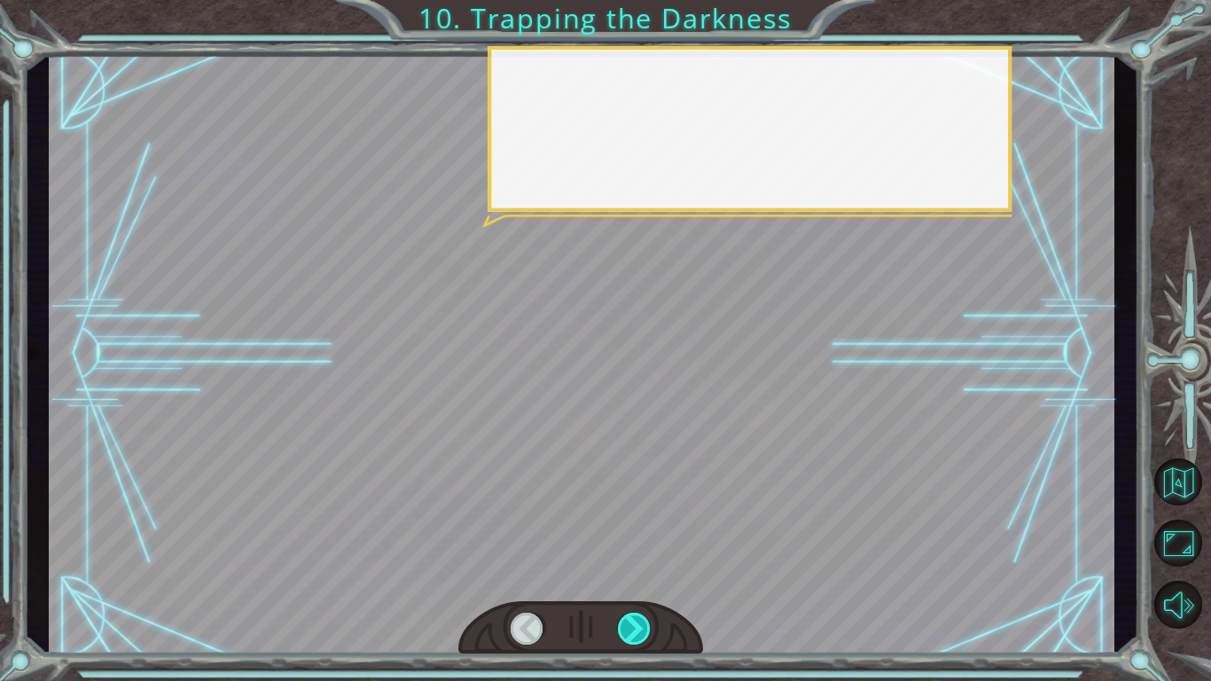
click at [626, 624] on div at bounding box center [635, 629] width 34 height 32
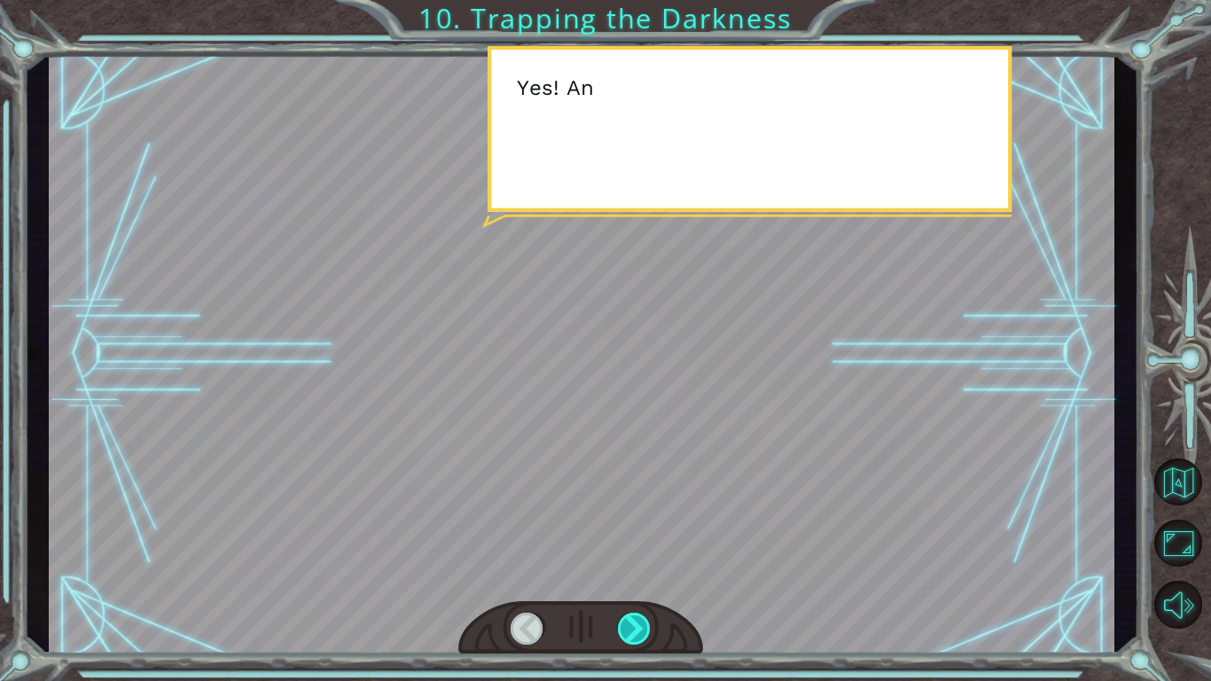
click at [626, 624] on div at bounding box center [635, 629] width 34 height 32
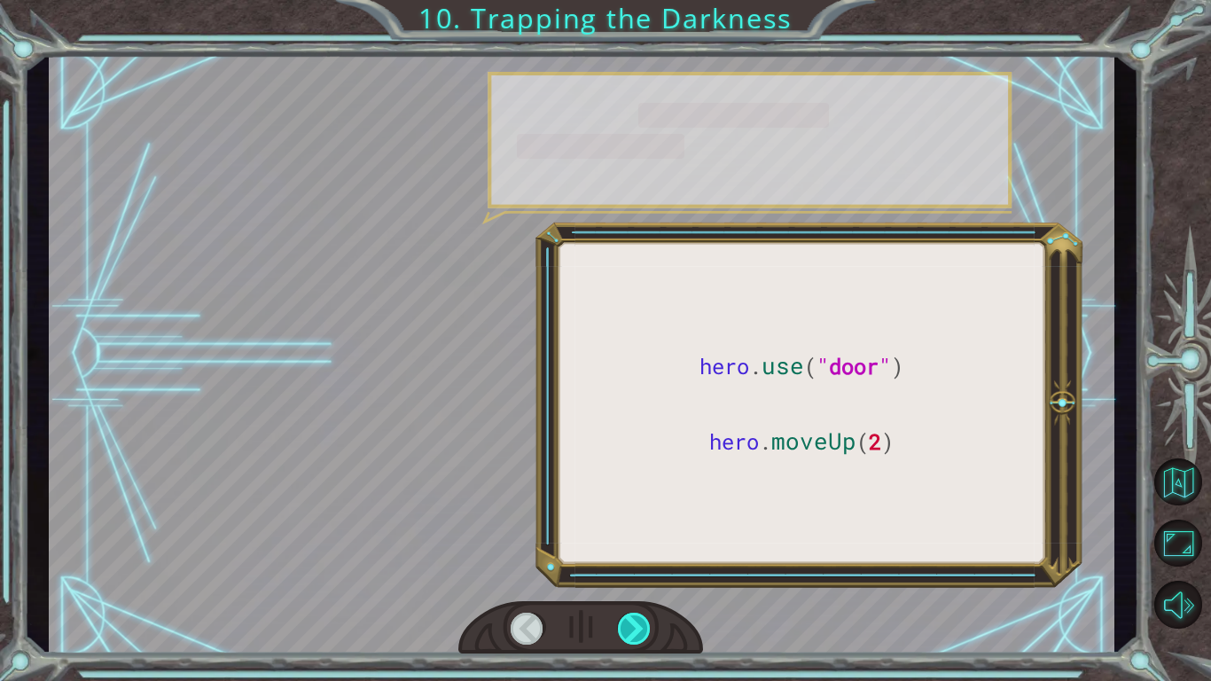
click at [626, 624] on div at bounding box center [635, 629] width 34 height 32
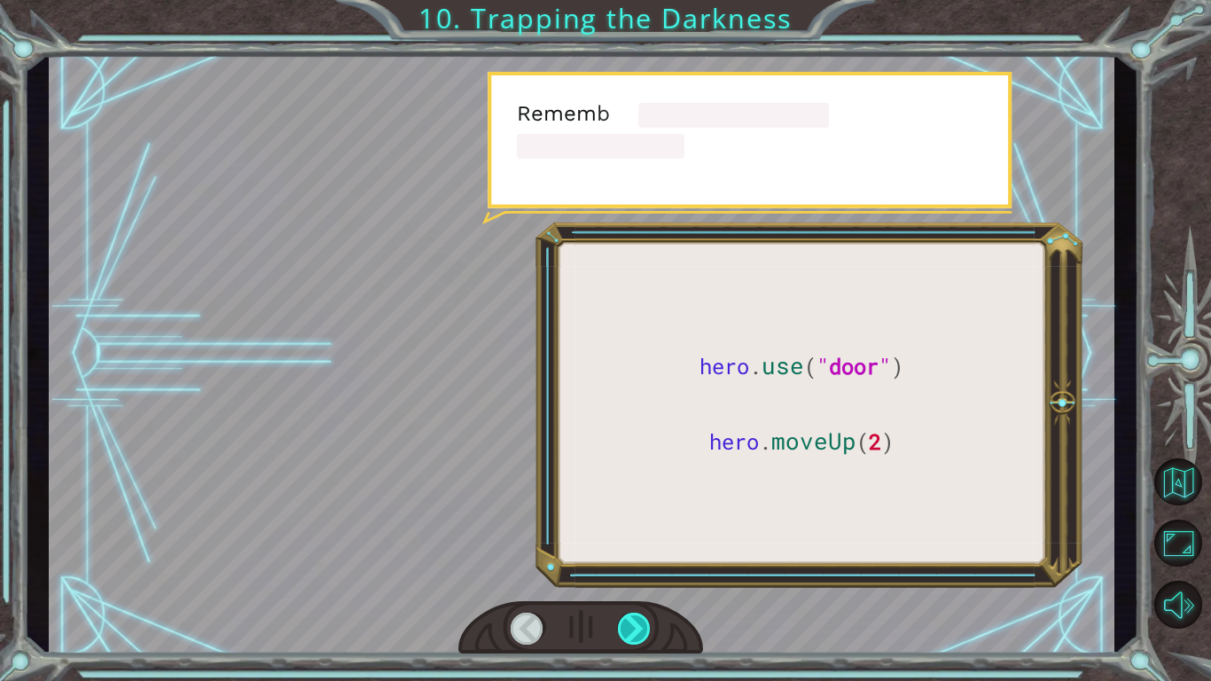
click at [626, 624] on div at bounding box center [635, 629] width 34 height 32
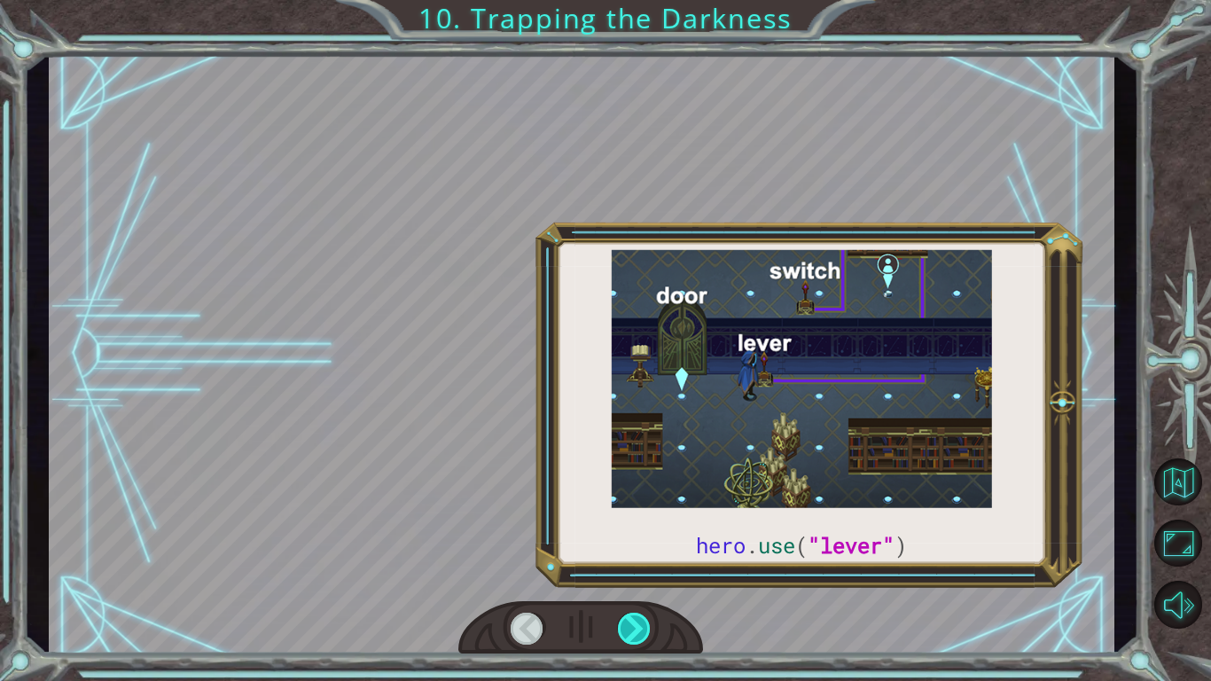
click at [626, 624] on div at bounding box center [635, 629] width 34 height 32
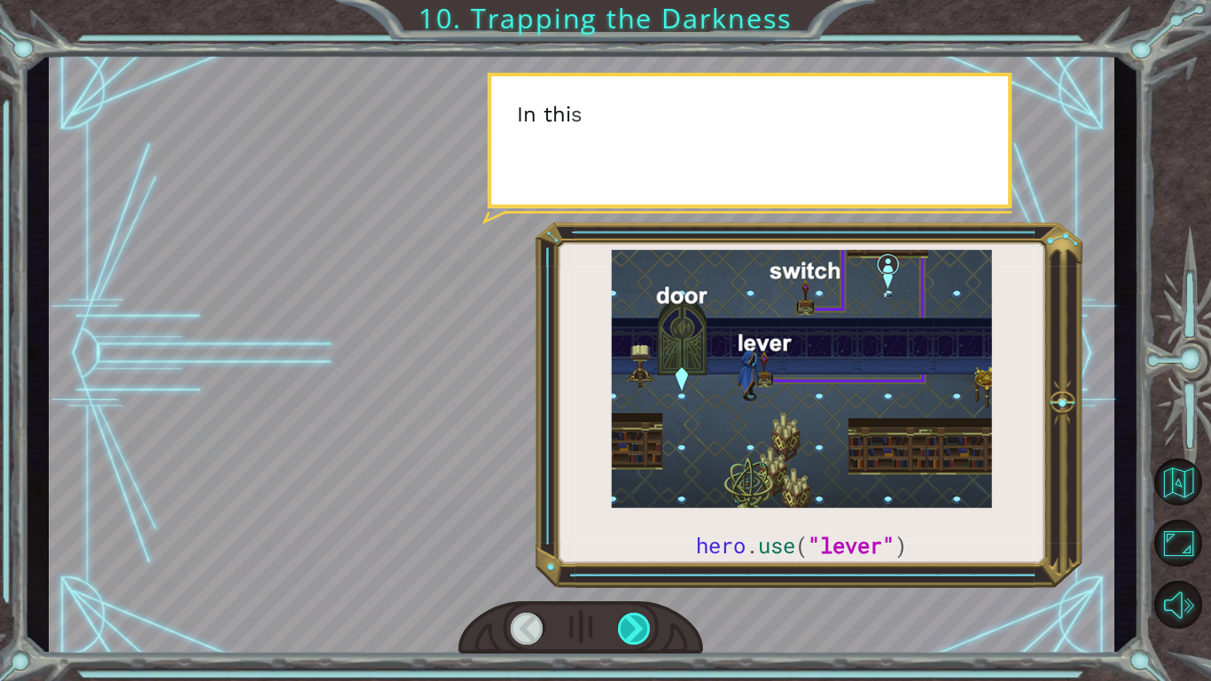
click at [626, 624] on div at bounding box center [635, 629] width 34 height 32
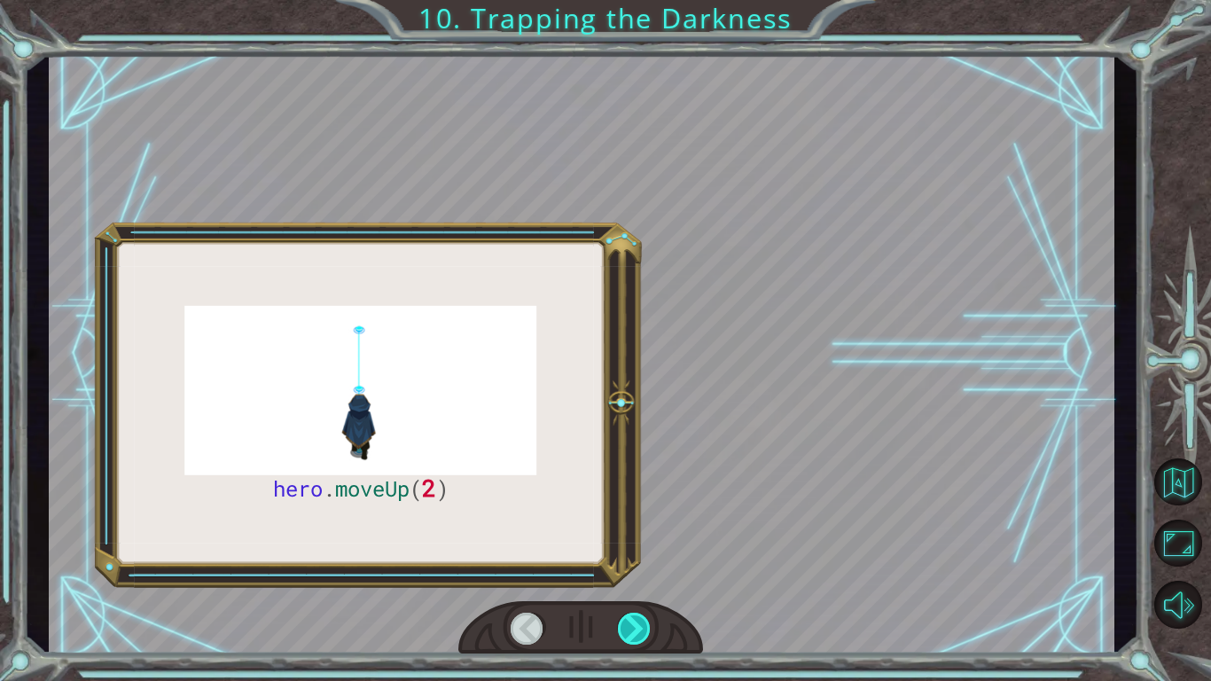
click at [626, 624] on div at bounding box center [635, 629] width 34 height 32
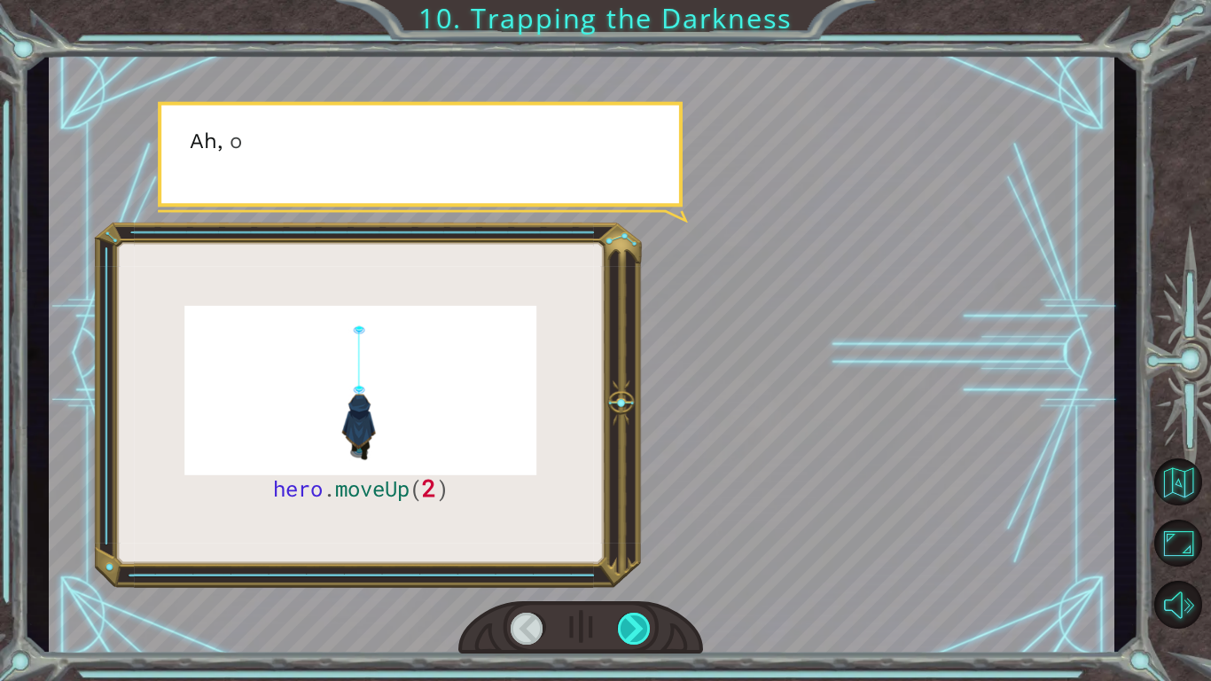
click at [626, 624] on div at bounding box center [635, 629] width 34 height 32
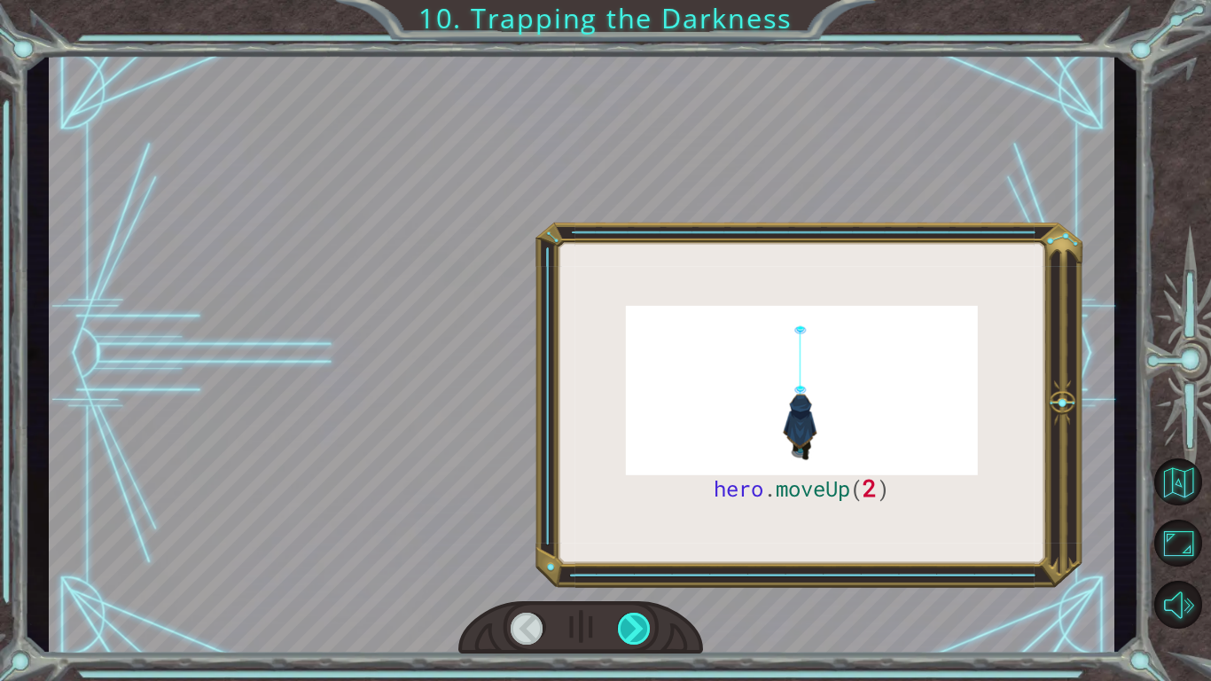
click at [626, 624] on div at bounding box center [635, 629] width 34 height 32
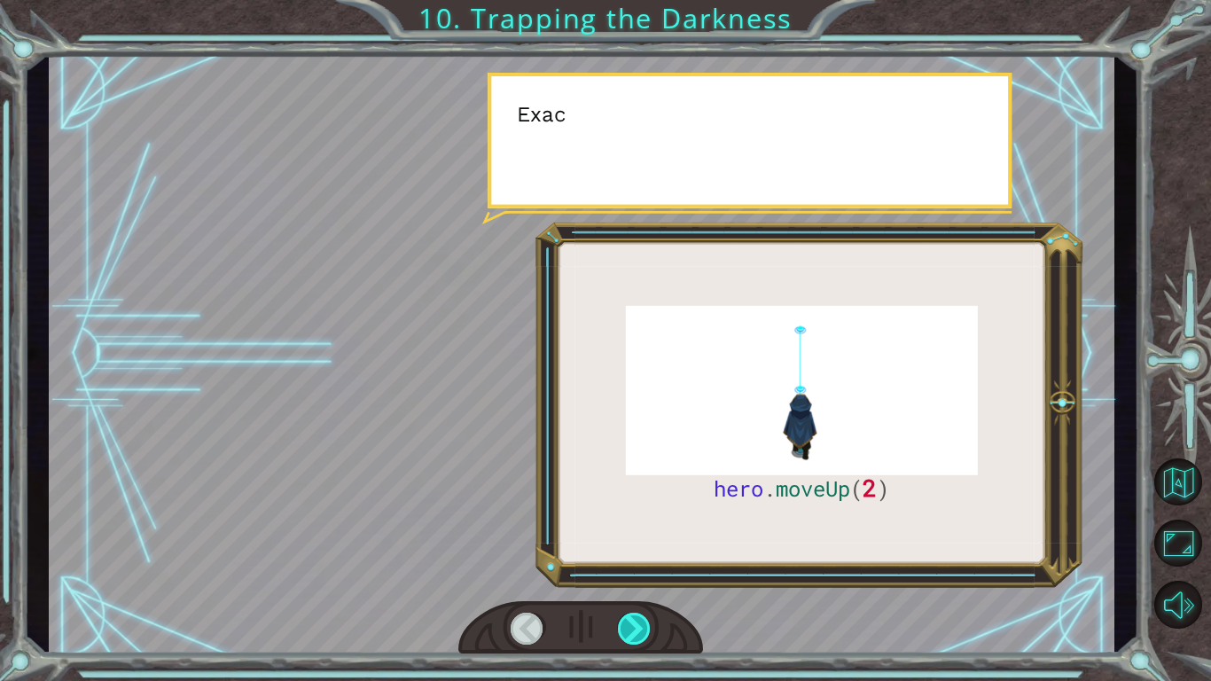
click at [626, 624] on div at bounding box center [635, 629] width 34 height 32
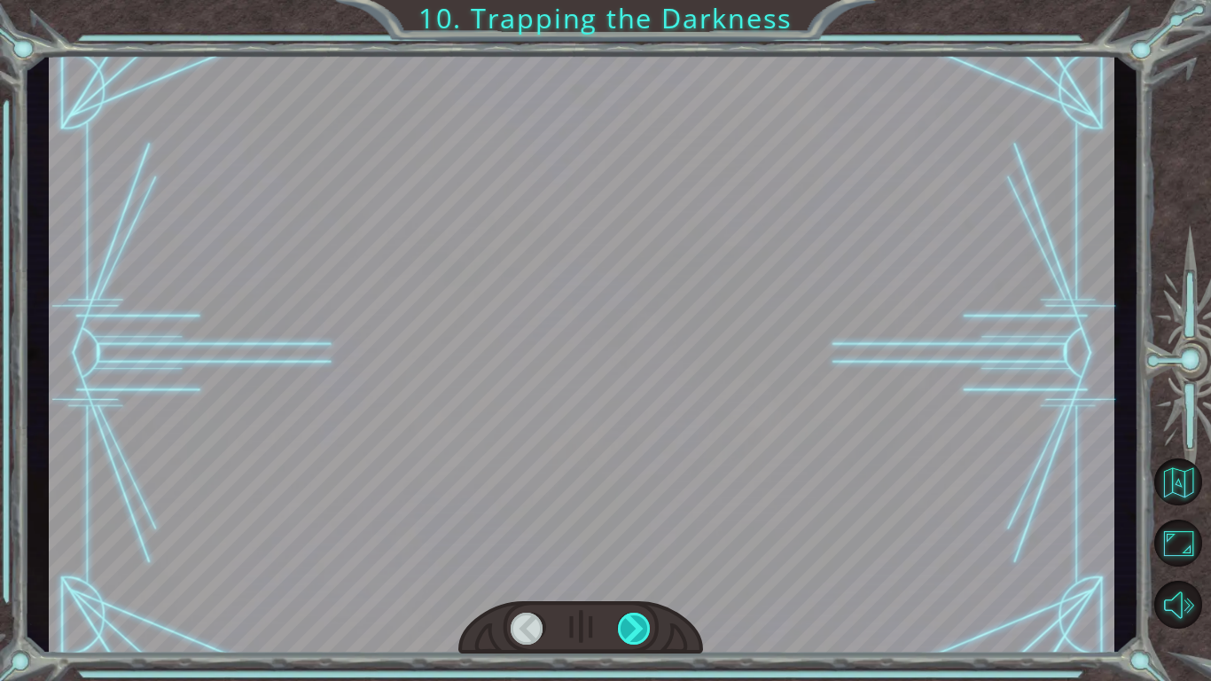
click at [626, 624] on div at bounding box center [635, 629] width 34 height 32
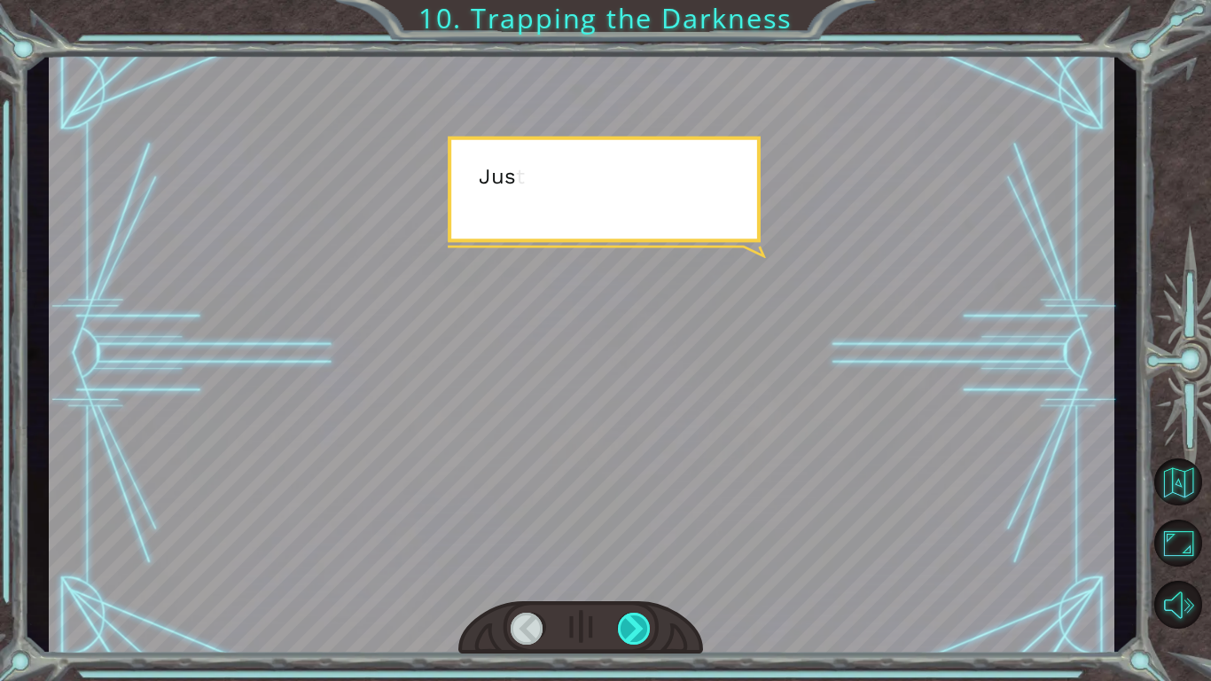
click at [626, 624] on div at bounding box center [635, 629] width 34 height 32
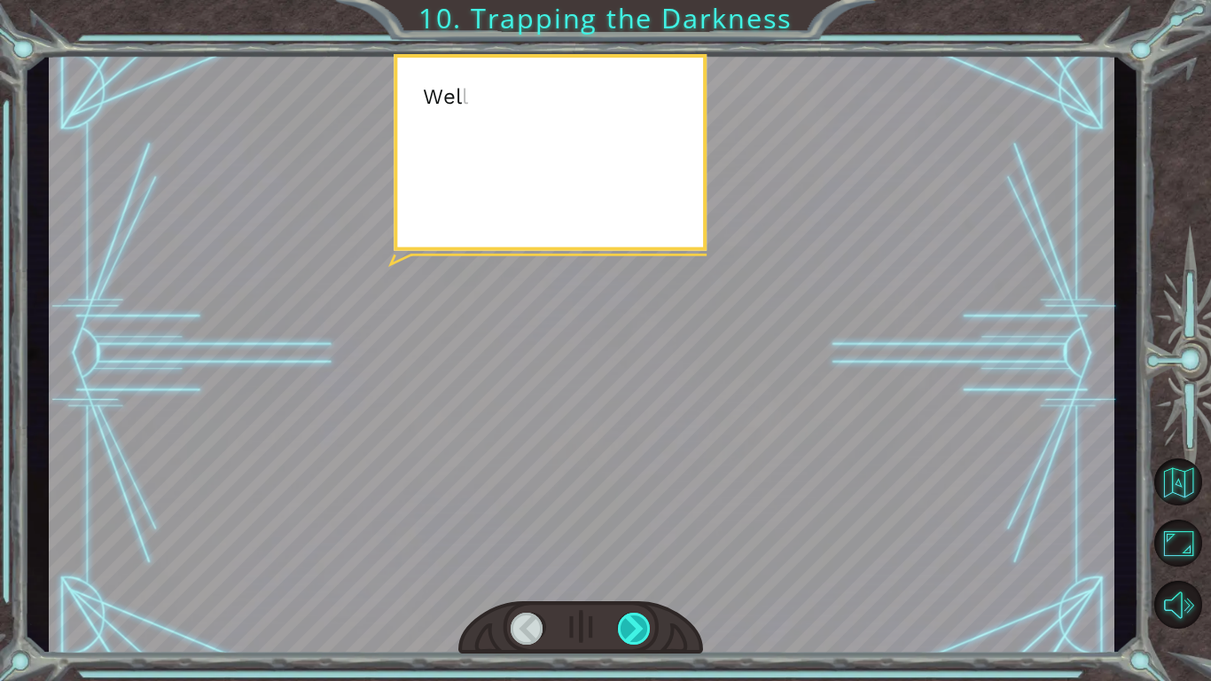
click at [626, 624] on div at bounding box center [635, 629] width 34 height 32
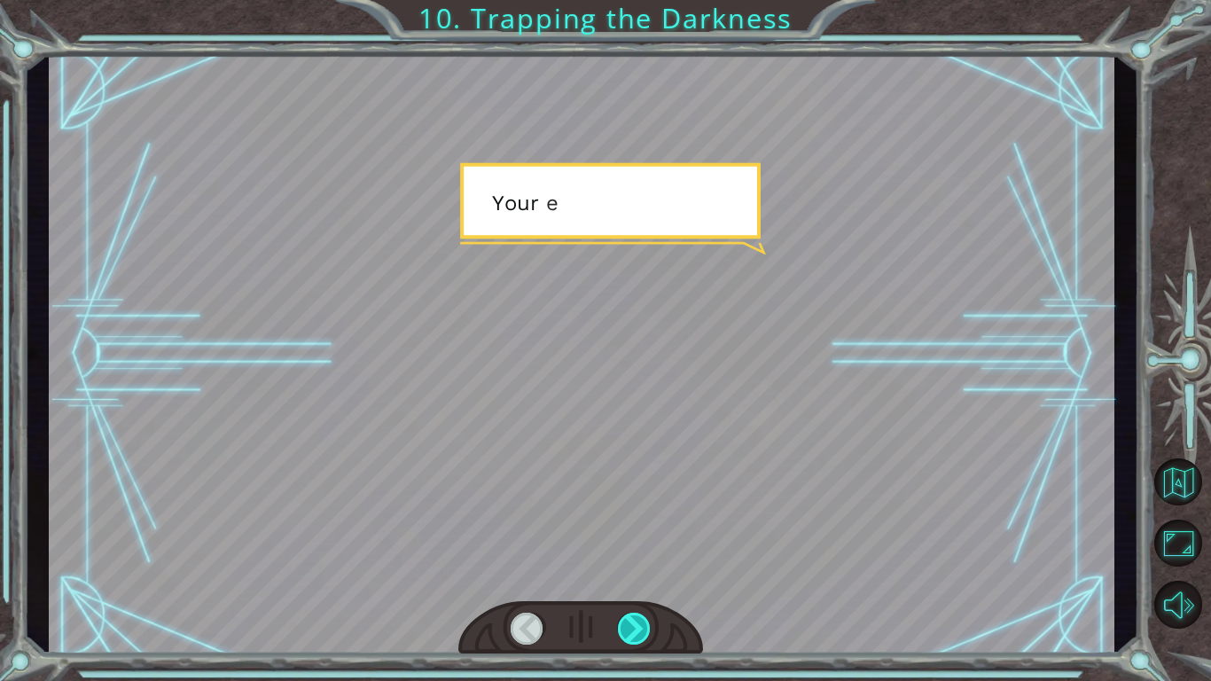
click at [626, 624] on div at bounding box center [635, 629] width 34 height 32
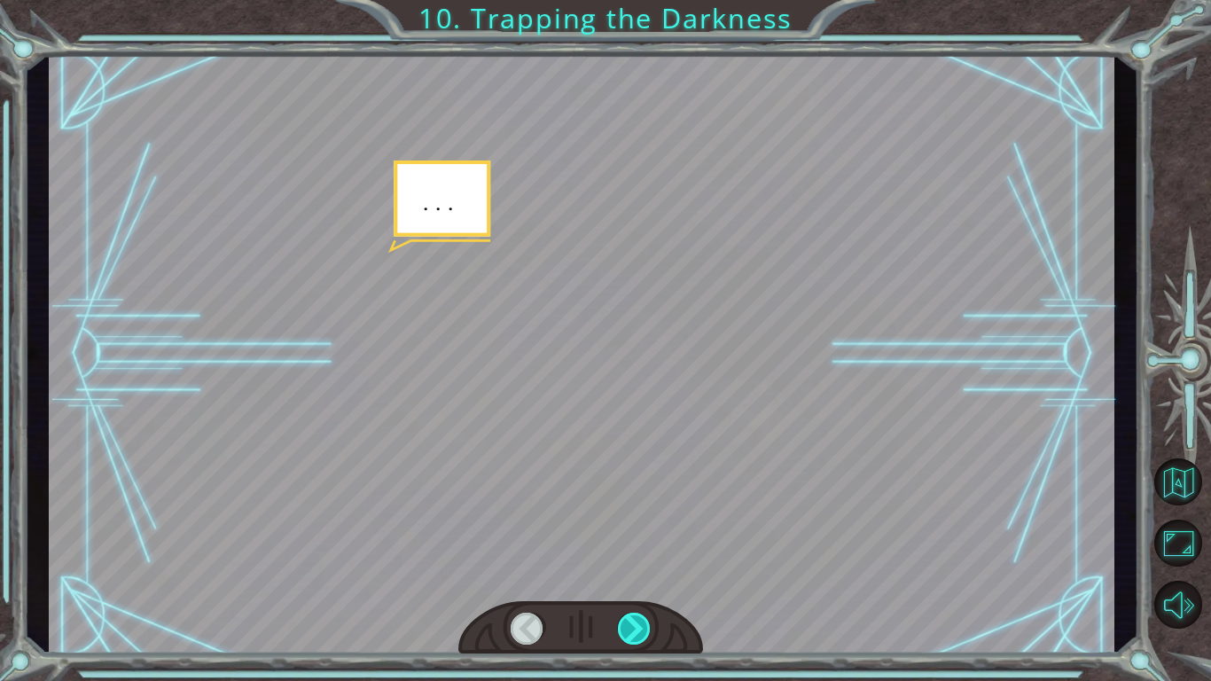
click at [626, 624] on div at bounding box center [635, 629] width 34 height 32
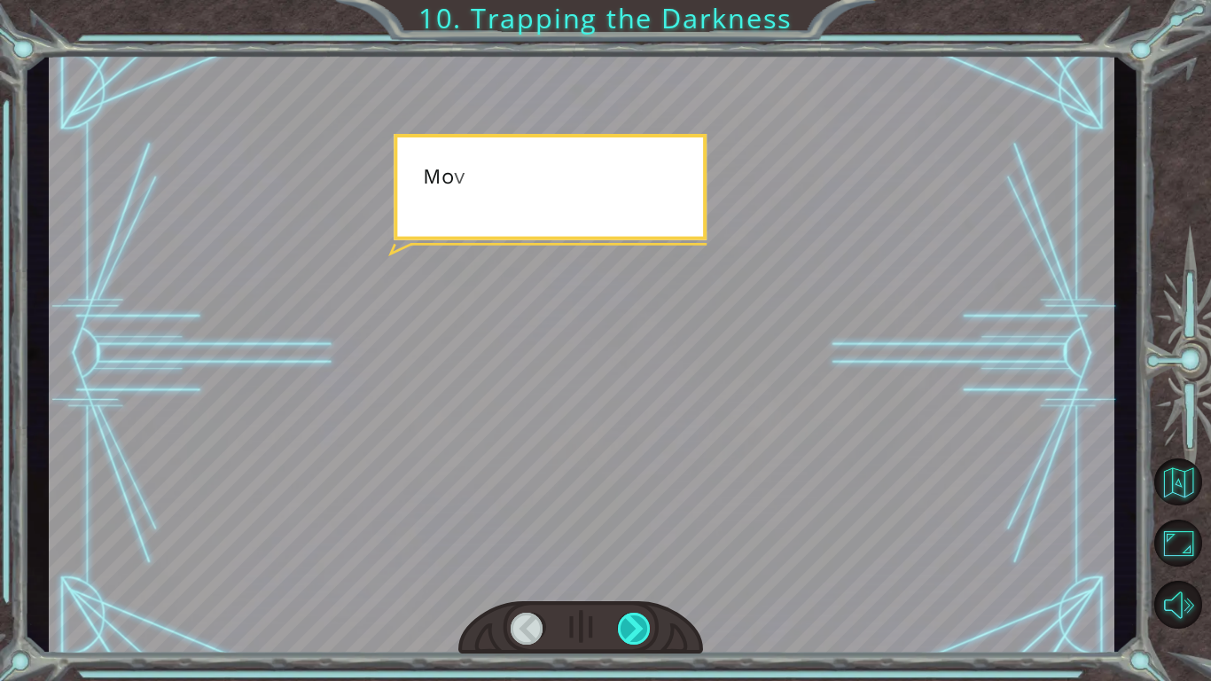
click at [626, 624] on div at bounding box center [635, 629] width 34 height 32
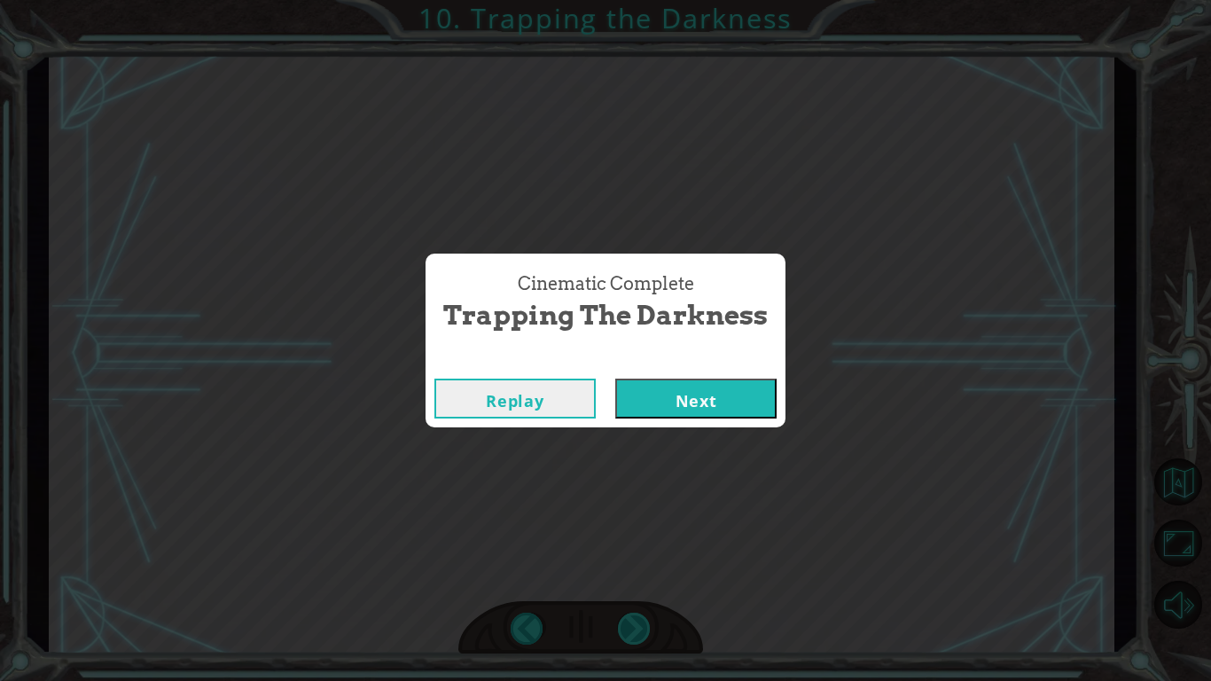
click at [626, 624] on div "Cinematic Complete Trapping the Darkness Replay Next" at bounding box center [605, 340] width 1211 height 681
click at [654, 414] on button "Next" at bounding box center [695, 399] width 161 height 40
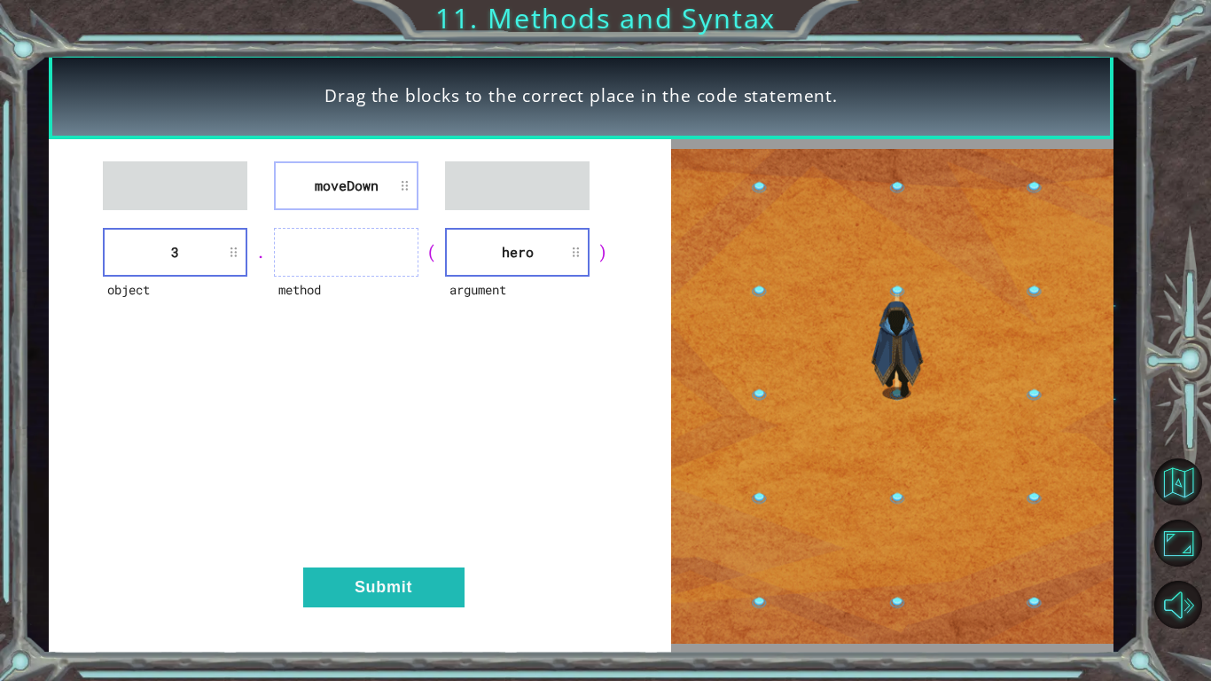
click at [602, 256] on div ")" at bounding box center [603, 251] width 27 height 25
click at [606, 255] on div ")" at bounding box center [603, 251] width 27 height 25
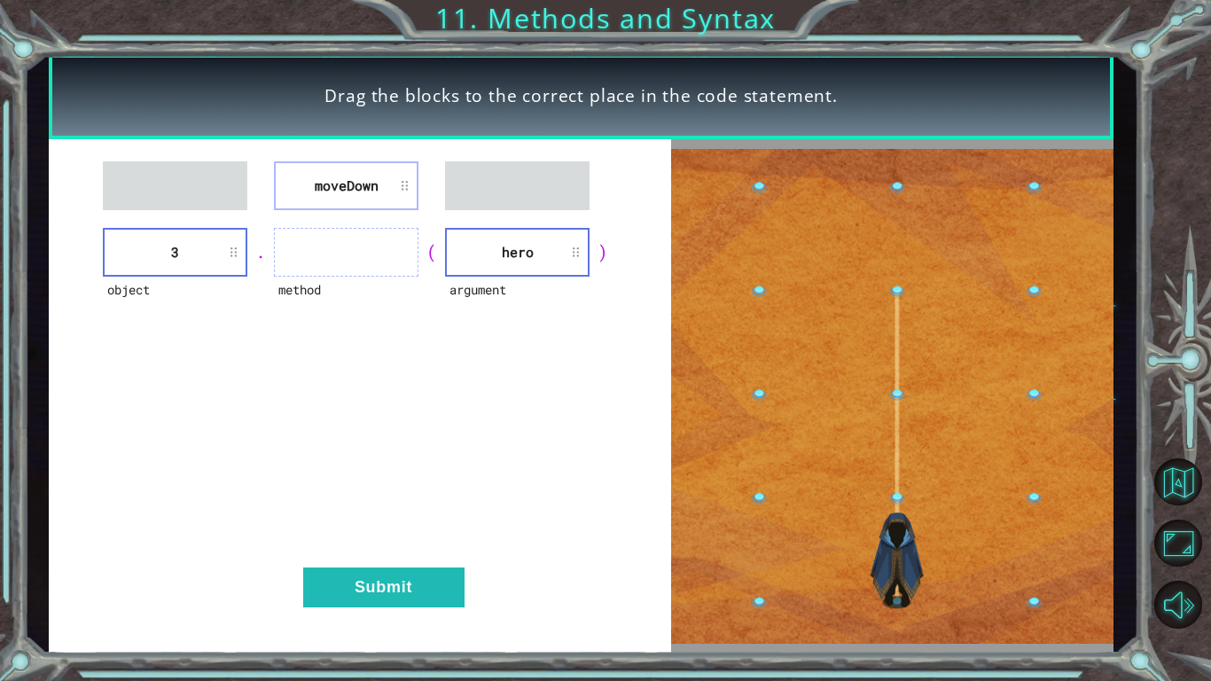
click at [535, 256] on li "hero" at bounding box center [517, 252] width 145 height 49
click at [554, 256] on li "hero" at bounding box center [517, 252] width 145 height 49
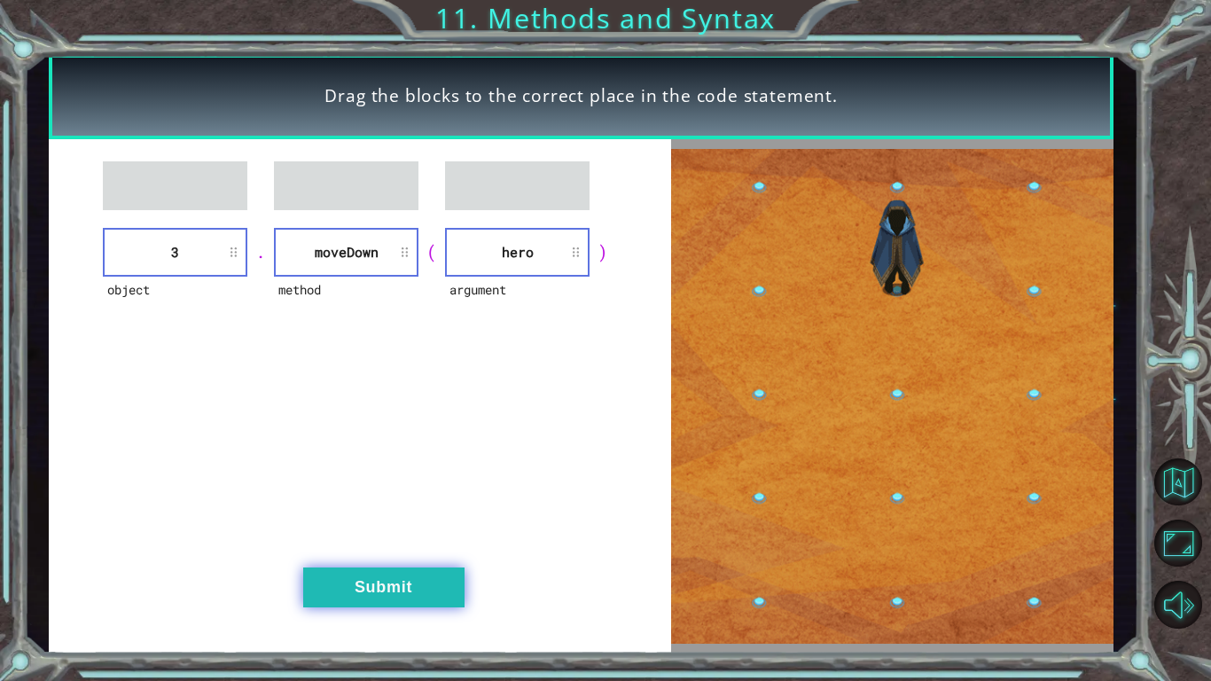
click at [376, 591] on button "Submit" at bounding box center [383, 588] width 161 height 40
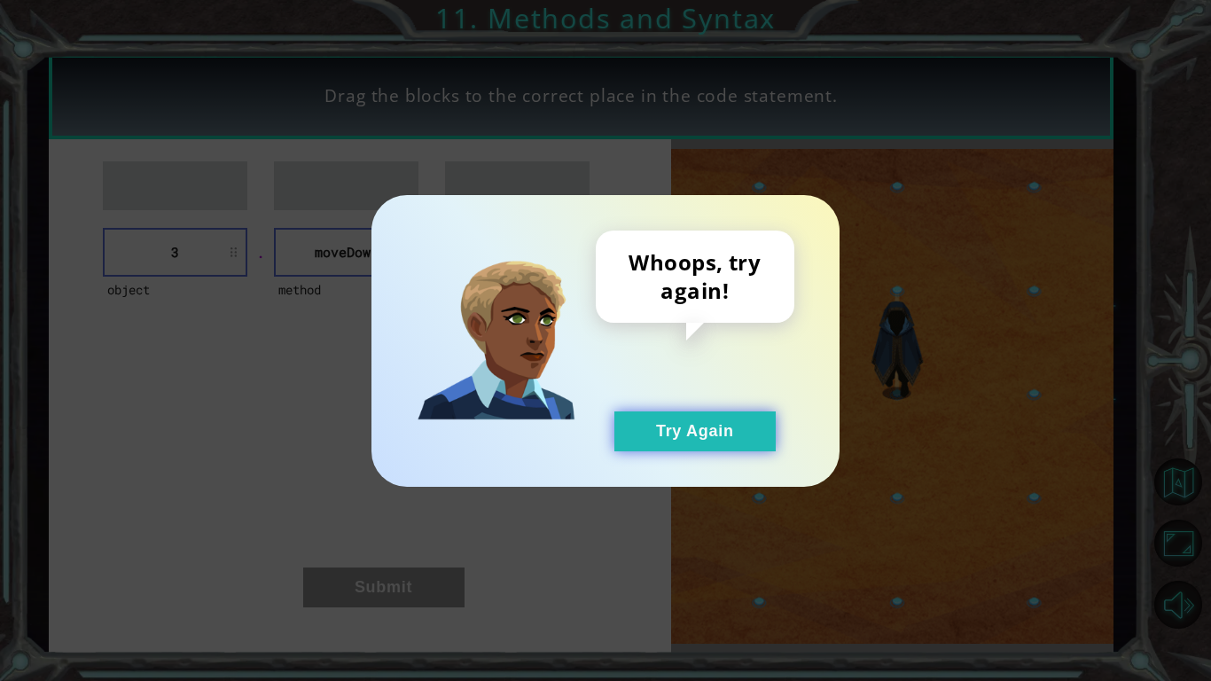
click at [693, 430] on button "Try Again" at bounding box center [695, 432] width 161 height 40
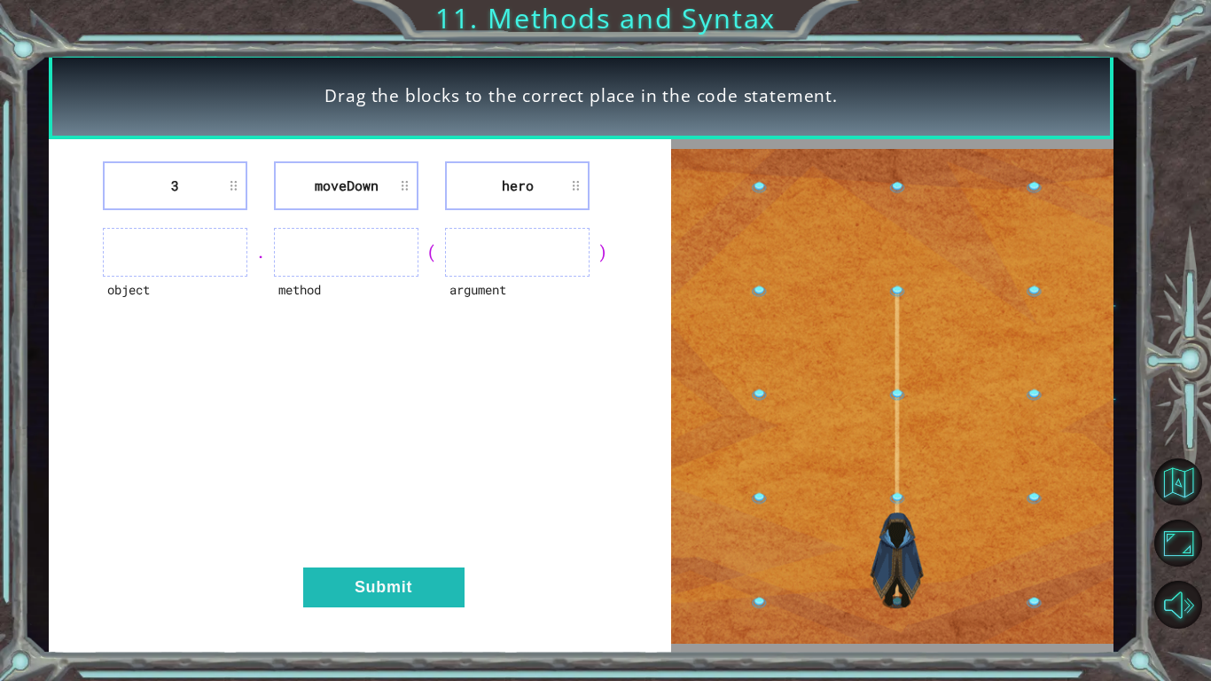
click at [507, 184] on li "hero" at bounding box center [517, 185] width 145 height 49
drag, startPoint x: 507, startPoint y: 184, endPoint x: 198, endPoint y: 241, distance: 314.7
click at [198, 241] on div "3 [GEOGRAPHIC_DATA] hero object . method ( argument ) Submit" at bounding box center [360, 396] width 623 height 515
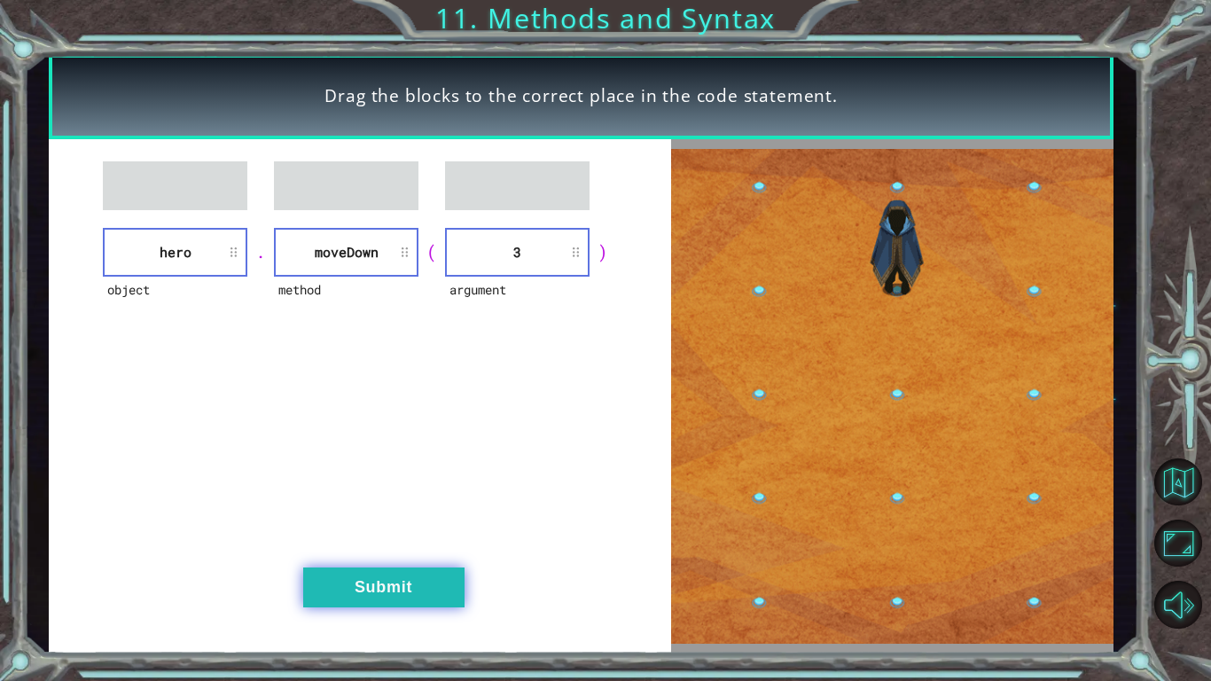
click at [387, 569] on button "Submit" at bounding box center [383, 588] width 161 height 40
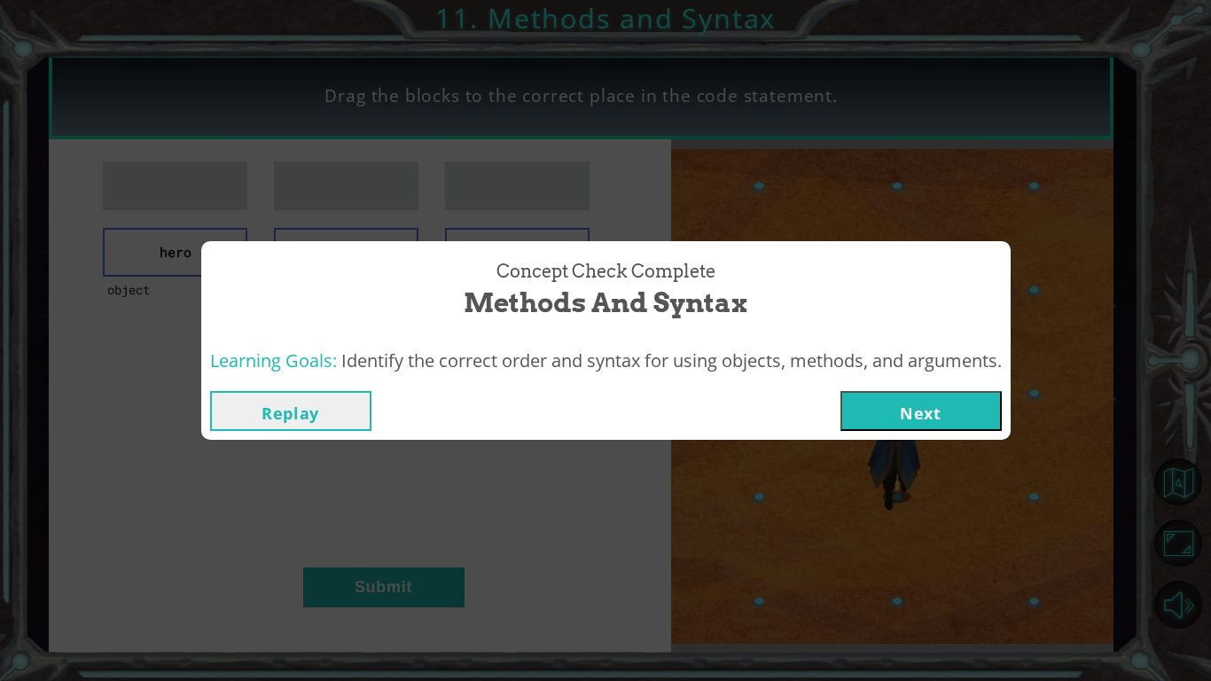
click at [879, 409] on button "Next" at bounding box center [921, 411] width 161 height 40
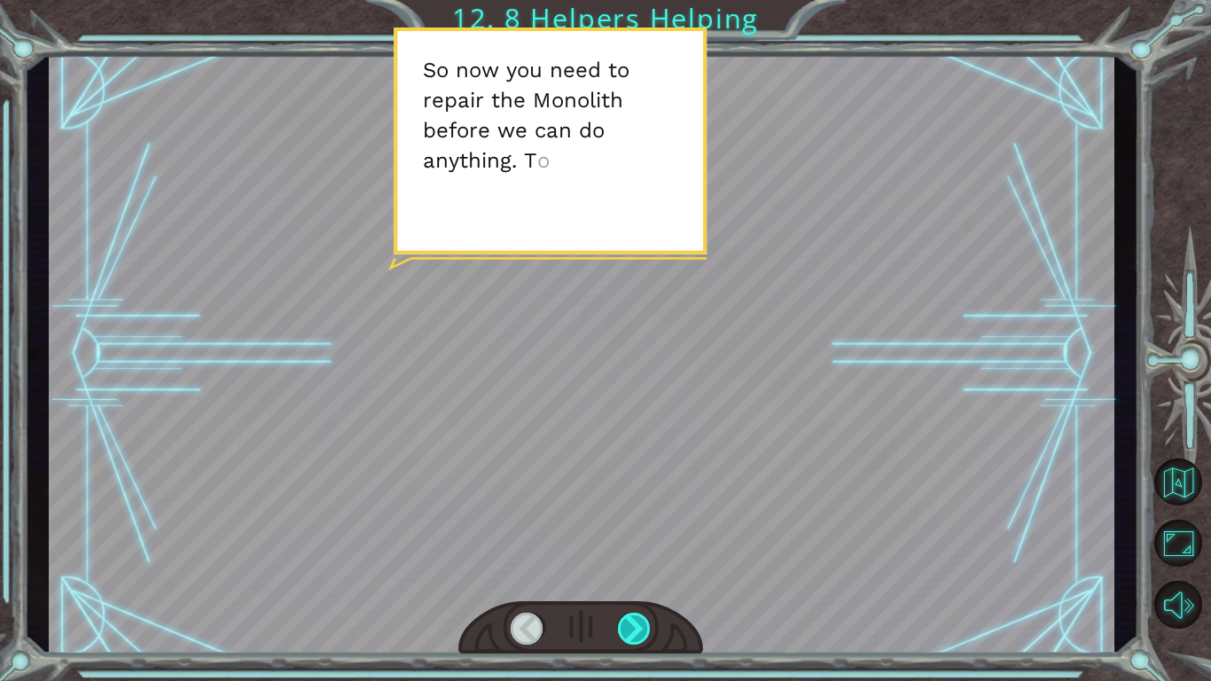
click at [636, 622] on div at bounding box center [635, 629] width 34 height 32
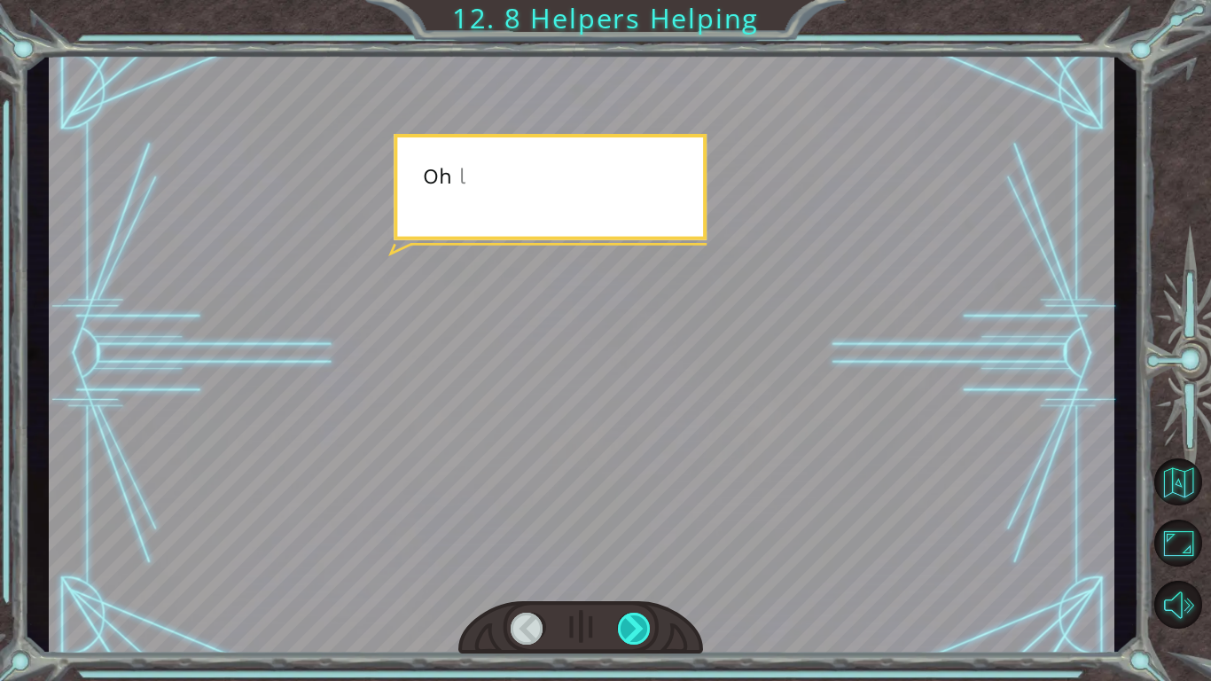
click at [636, 622] on div at bounding box center [635, 629] width 34 height 32
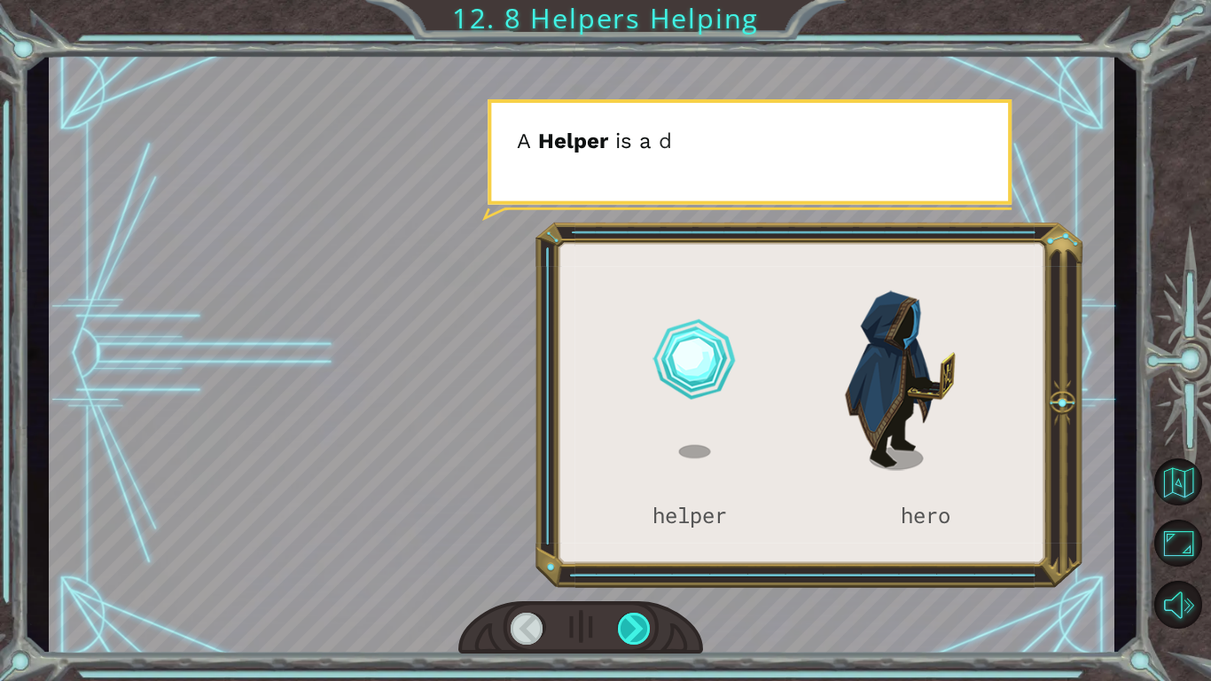
click at [636, 622] on div at bounding box center [635, 629] width 34 height 32
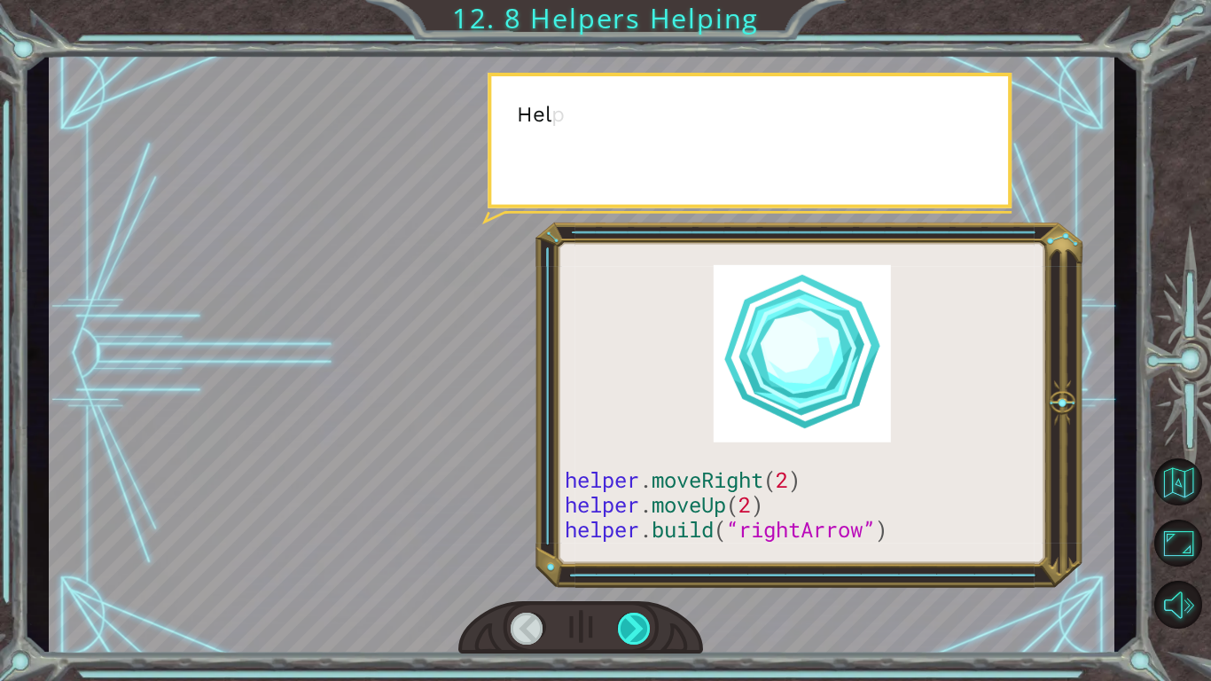
click at [636, 622] on div at bounding box center [635, 629] width 34 height 32
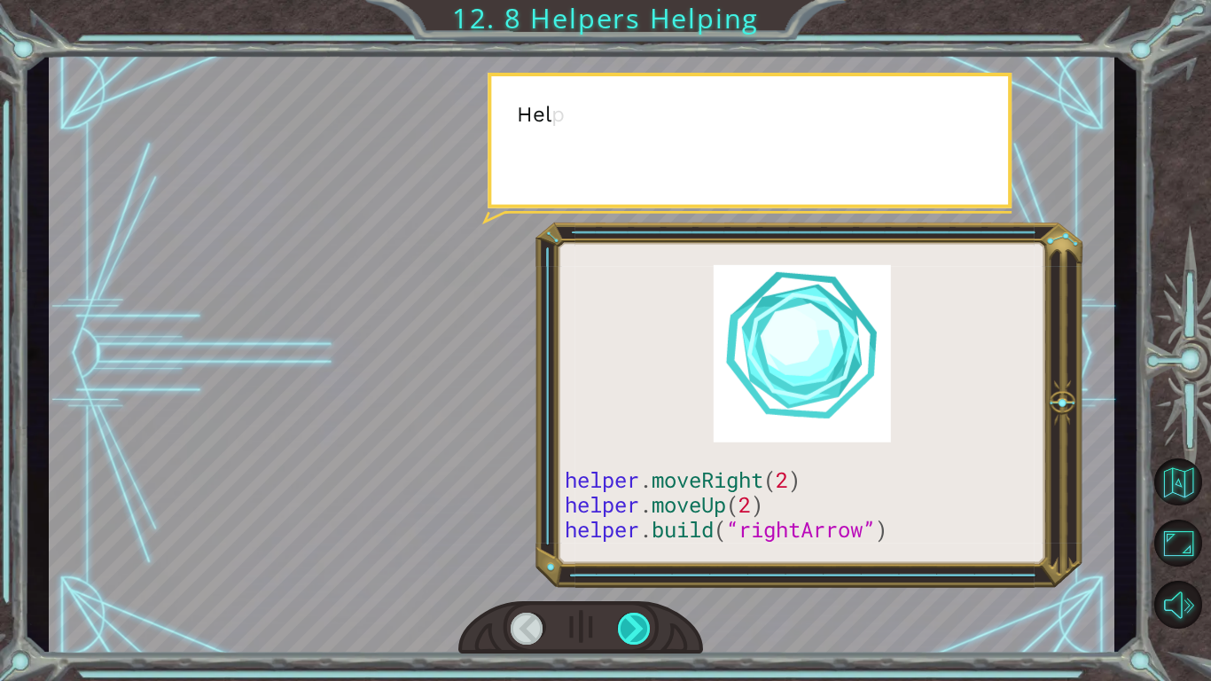
click at [636, 622] on div at bounding box center [635, 629] width 34 height 32
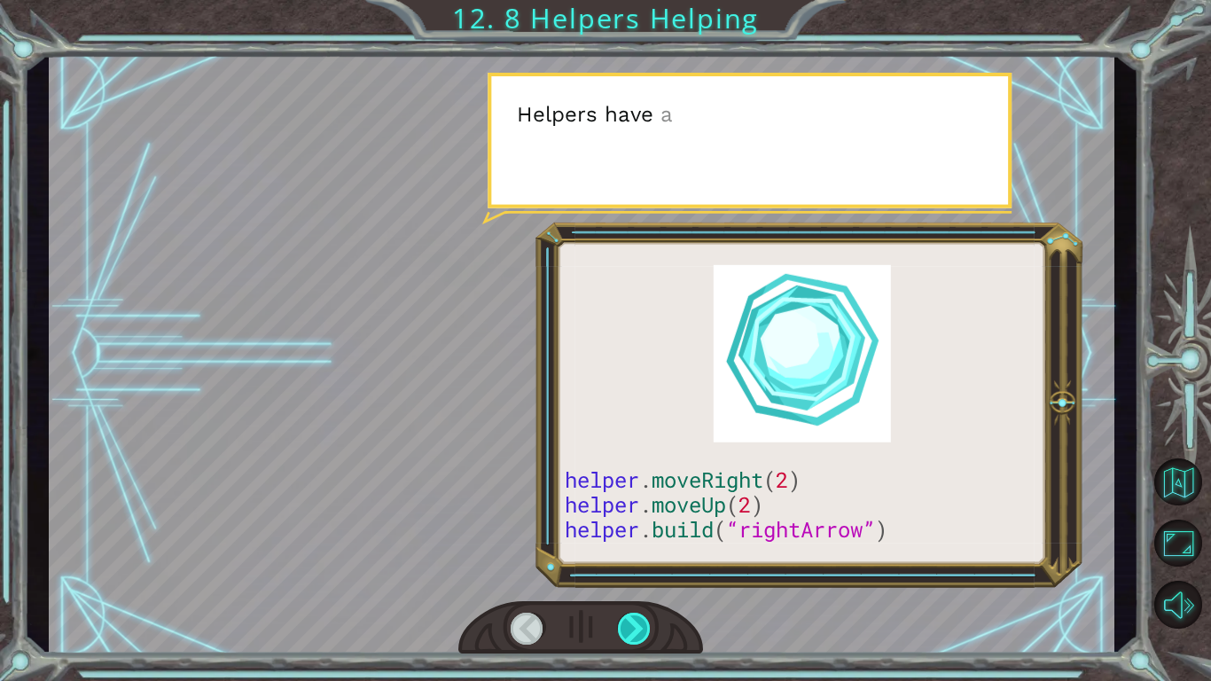
click at [636, 622] on div at bounding box center [635, 629] width 34 height 32
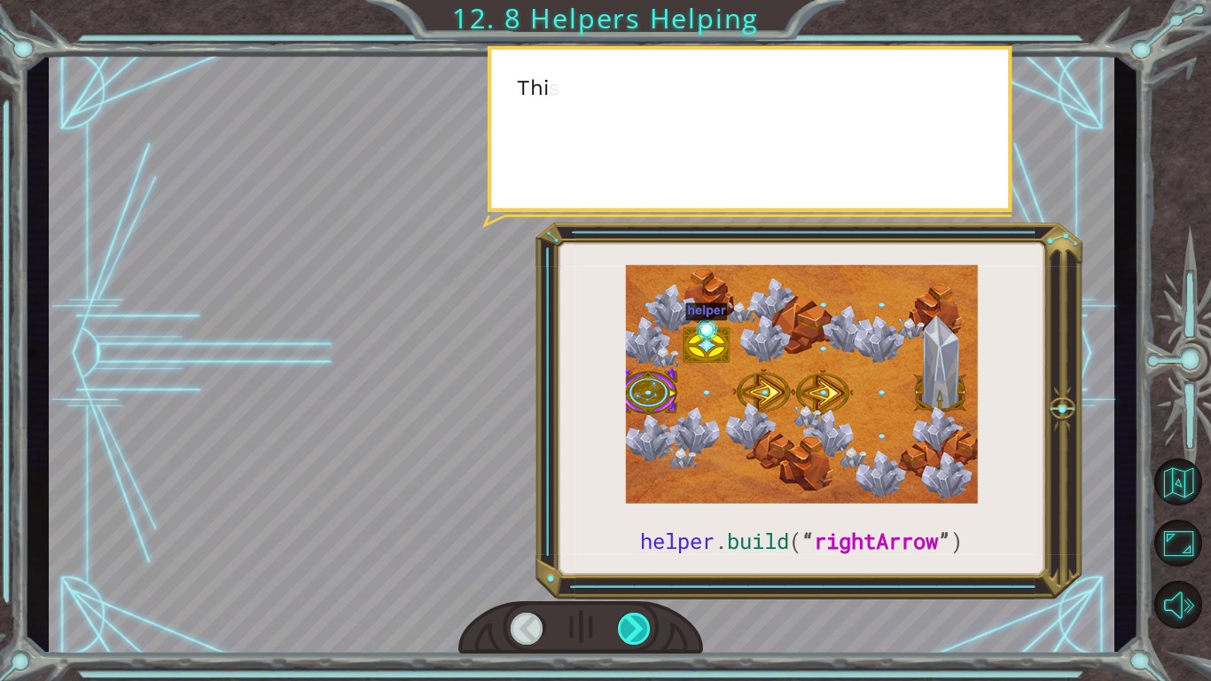
click at [636, 622] on div at bounding box center [635, 629] width 34 height 32
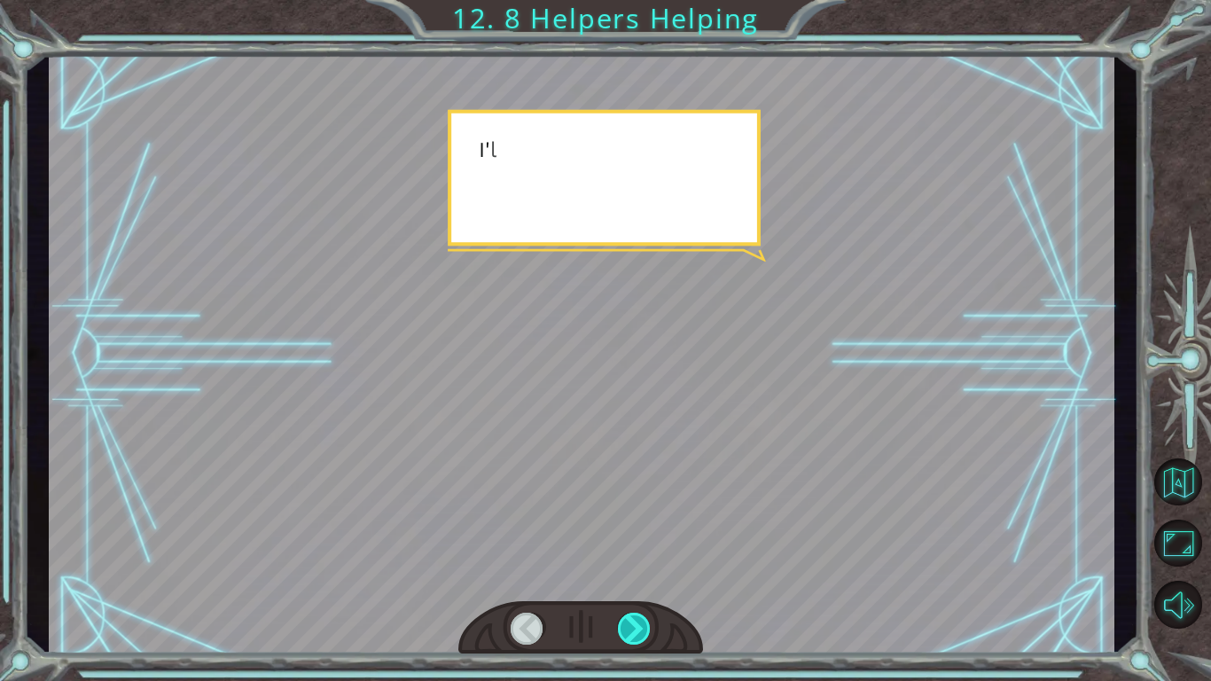
click at [636, 622] on div at bounding box center [635, 629] width 34 height 32
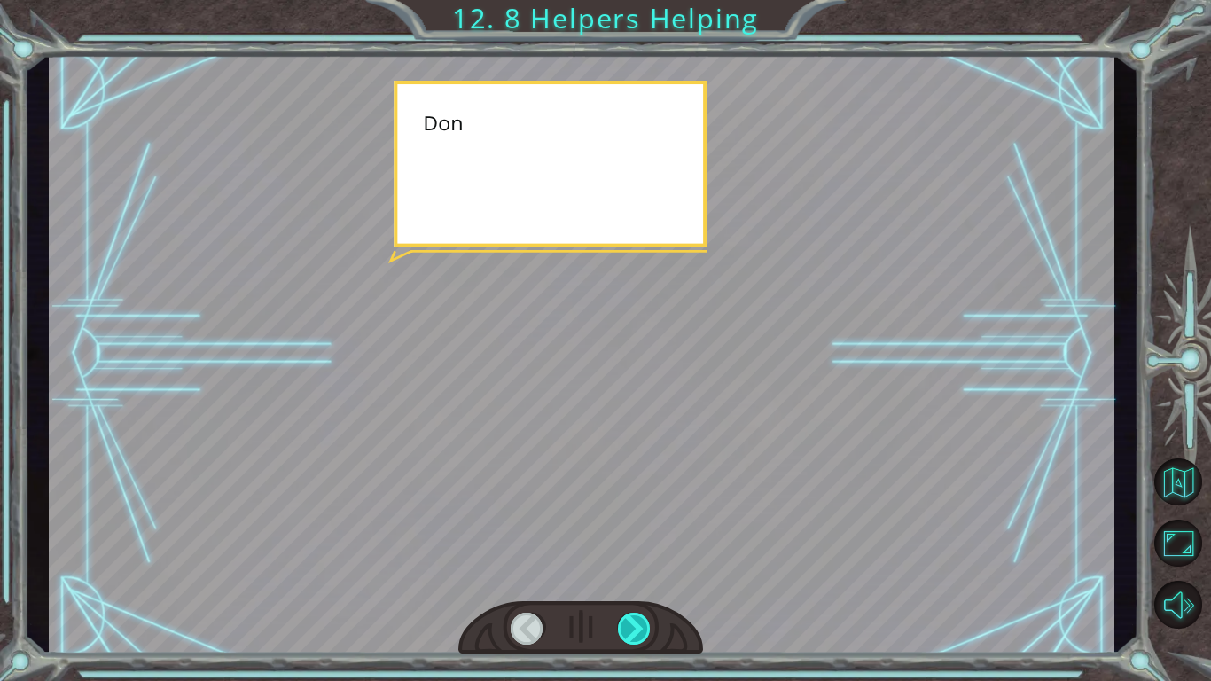
click at [636, 622] on div at bounding box center [635, 629] width 34 height 32
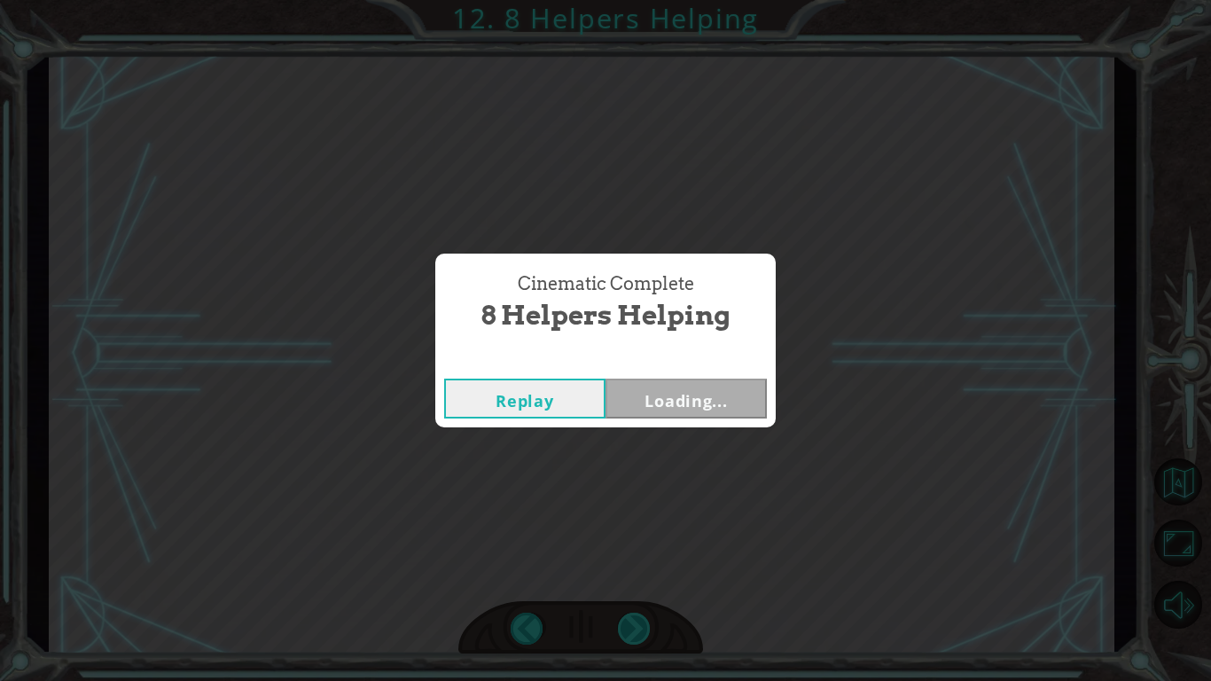
click at [636, 622] on div "Cinematic Complete 8 Helpers Helping Replay Loading..." at bounding box center [605, 340] width 1211 height 681
click at [672, 419] on div "Replay Next" at bounding box center [605, 399] width 341 height 58
click at [661, 409] on button "Next" at bounding box center [686, 399] width 161 height 40
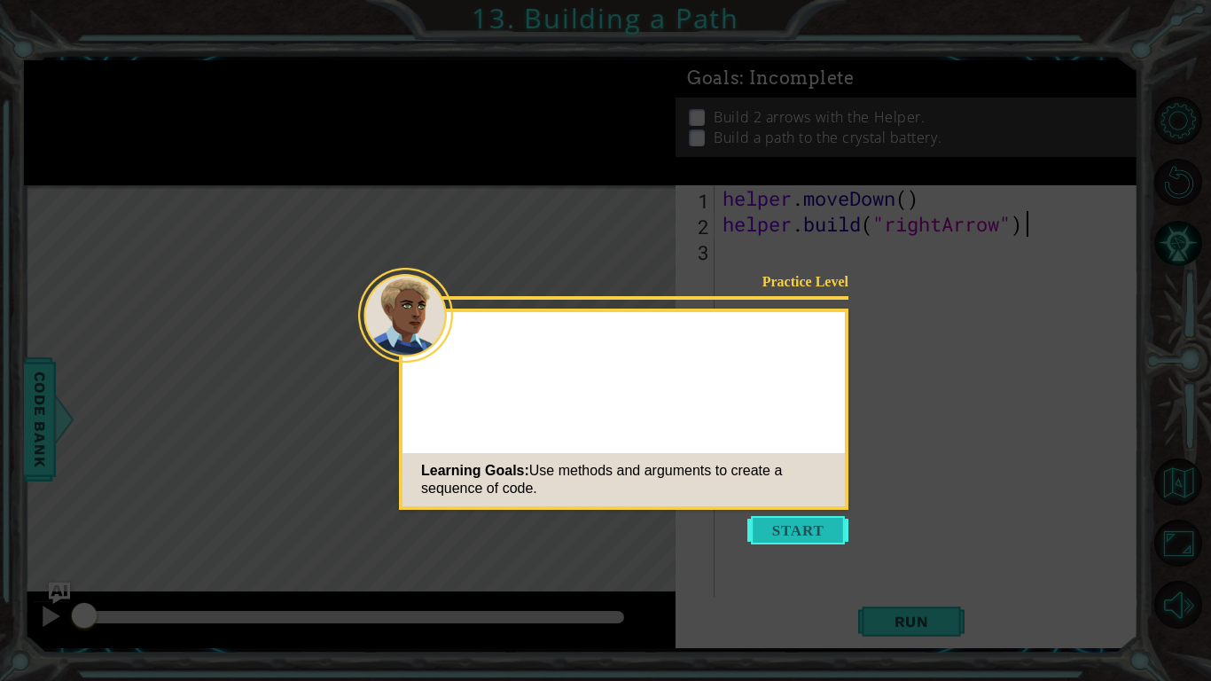
click at [817, 522] on button "Start" at bounding box center [798, 530] width 101 height 28
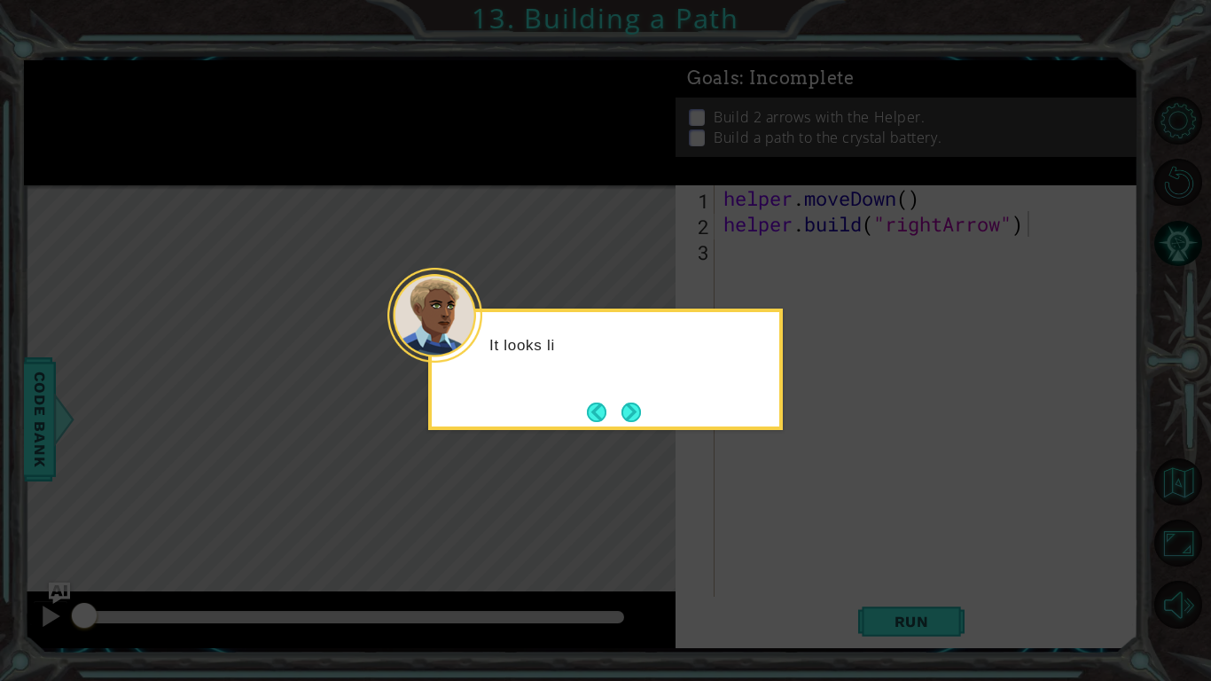
click at [815, 517] on icon at bounding box center [605, 340] width 1211 height 681
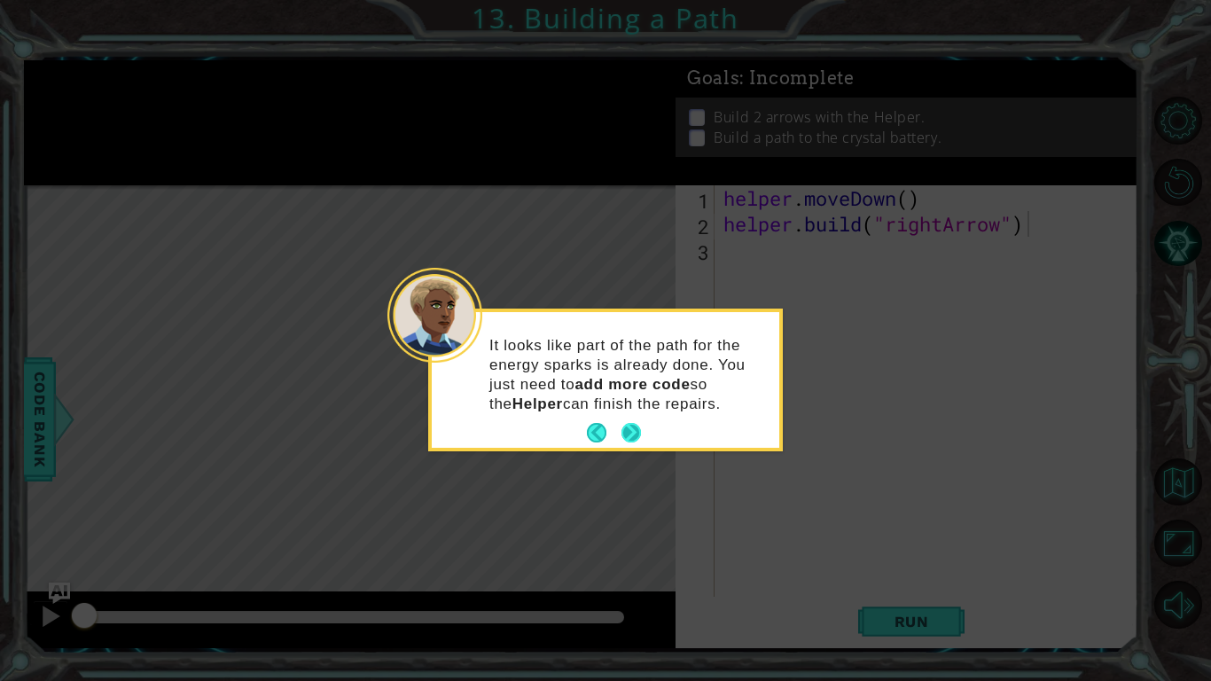
click at [629, 426] on button "Next" at bounding box center [632, 433] width 20 height 20
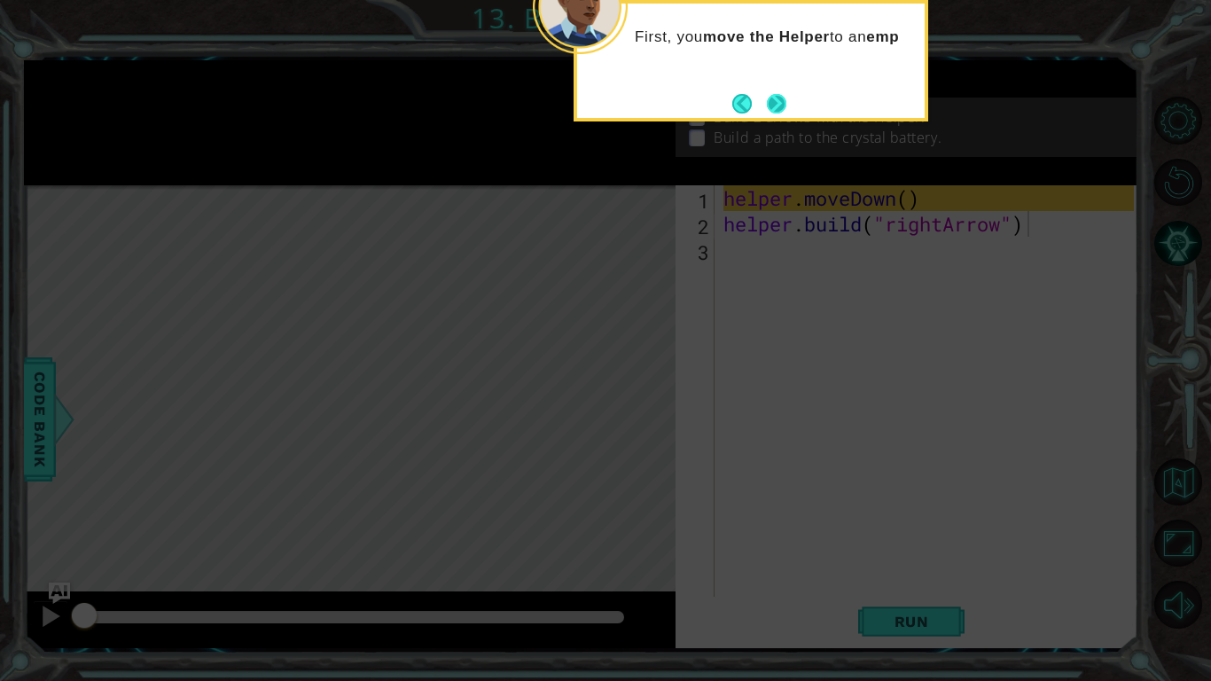
click at [773, 114] on button "Next" at bounding box center [777, 104] width 20 height 20
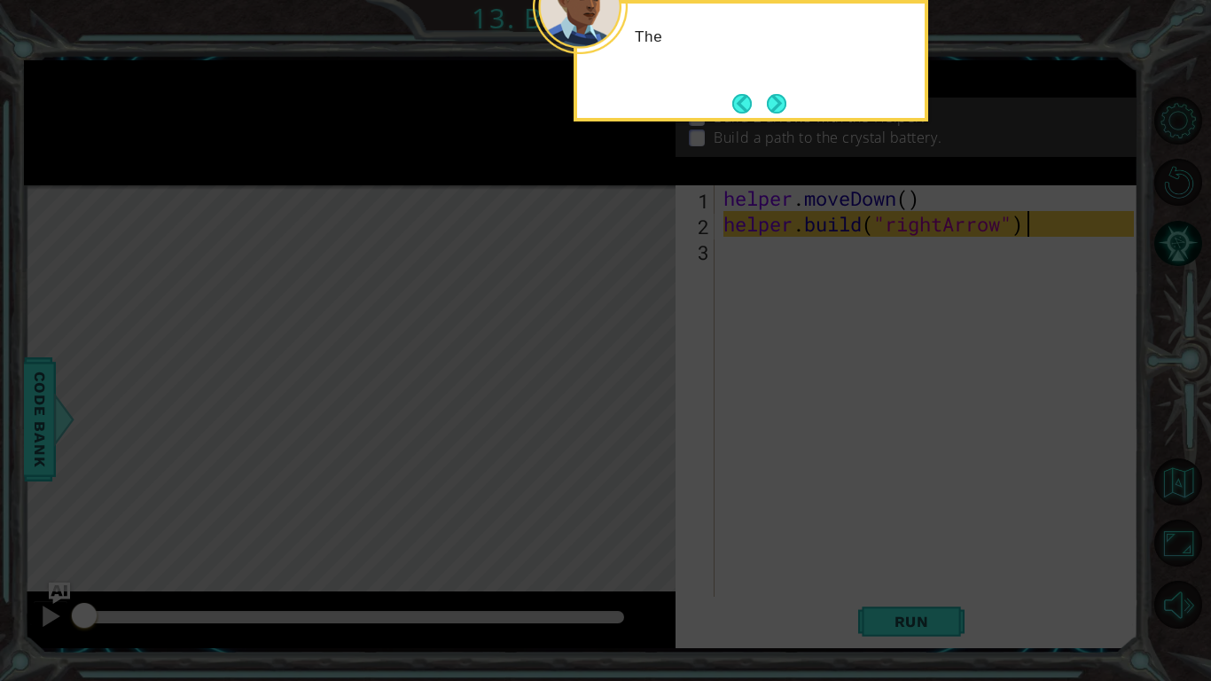
click at [773, 114] on button "Next" at bounding box center [777, 104] width 20 height 20
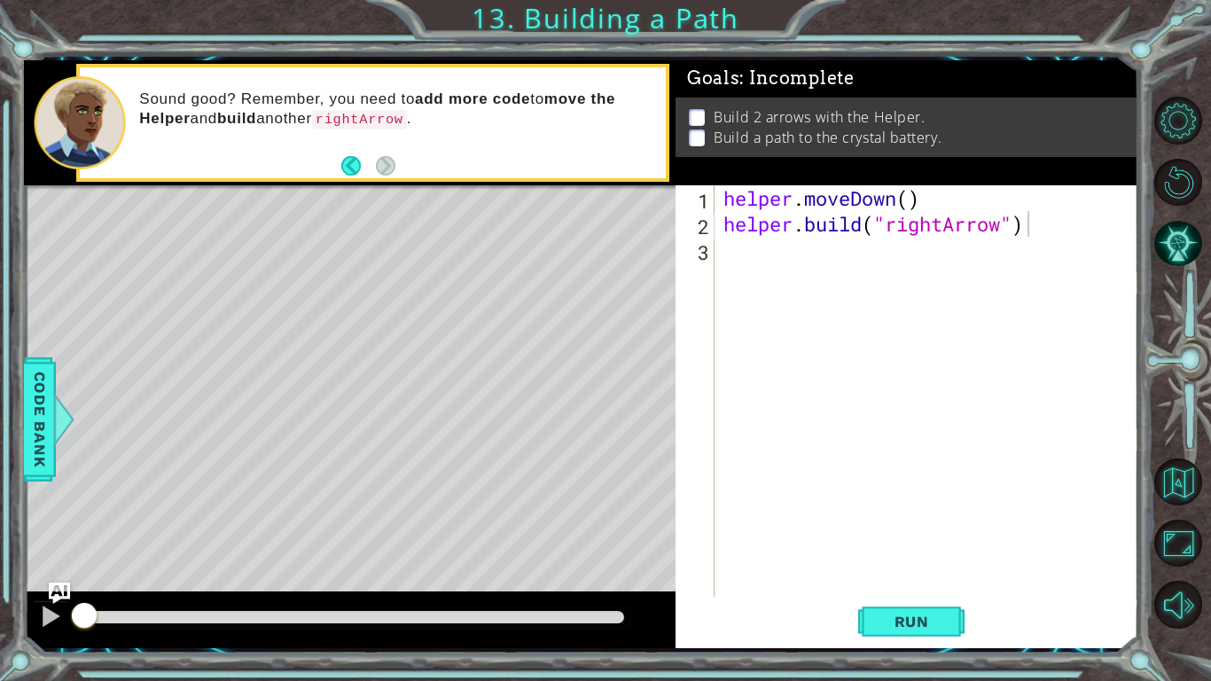
drag, startPoint x: 631, startPoint y: 389, endPoint x: 438, endPoint y: 344, distance: 198.6
click at [438, 344] on div "Level Map" at bounding box center [433, 446] width 819 height 522
click at [875, 629] on button "Run" at bounding box center [911, 622] width 106 height 46
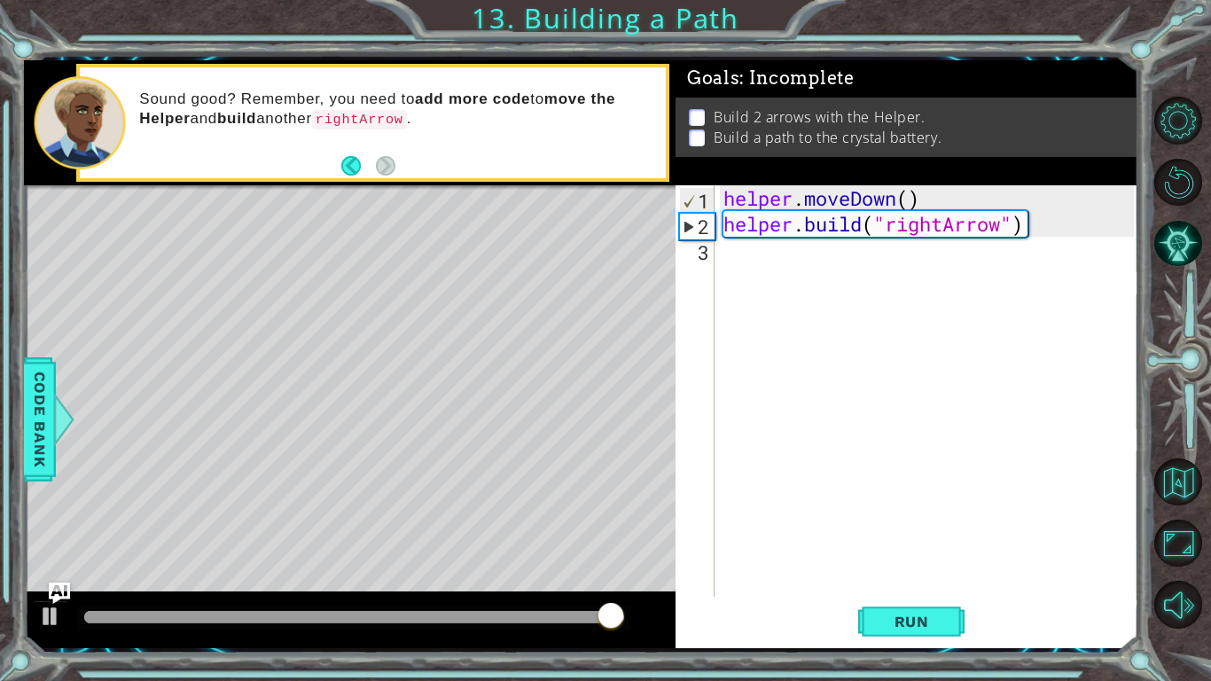
drag, startPoint x: 900, startPoint y: 613, endPoint x: 703, endPoint y: 600, distance: 197.3
click at [703, 600] on div "Run" at bounding box center [911, 622] width 463 height 46
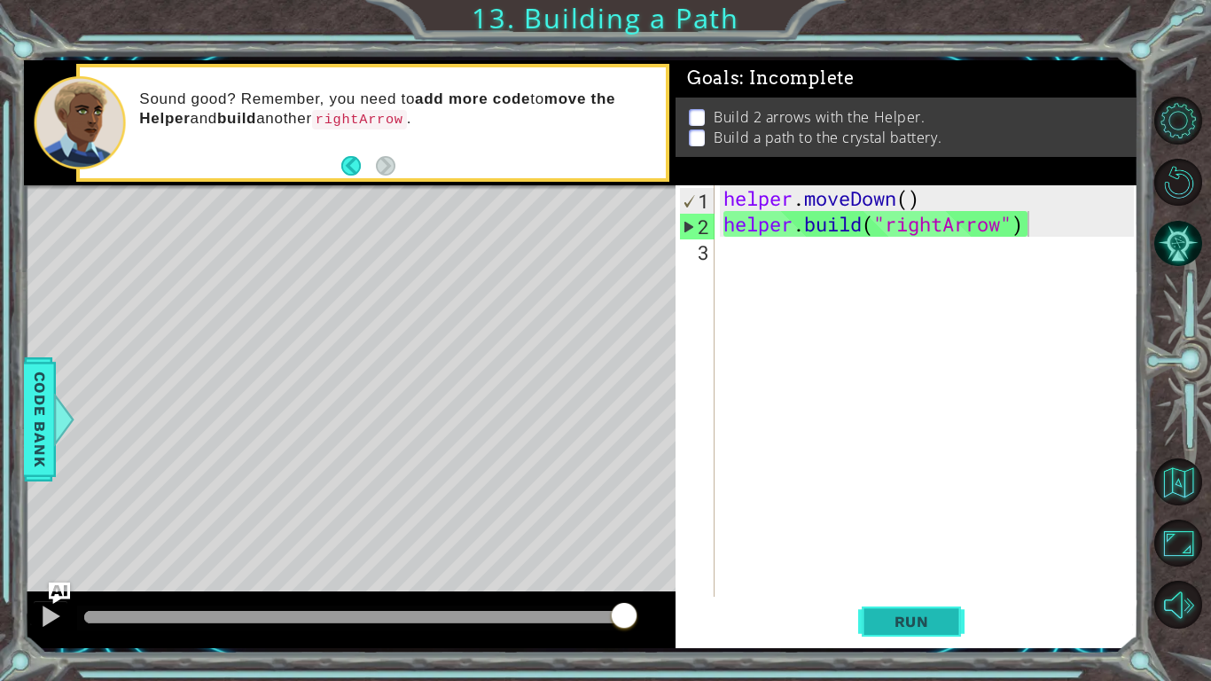
click at [925, 623] on span "Run" at bounding box center [912, 622] width 70 height 18
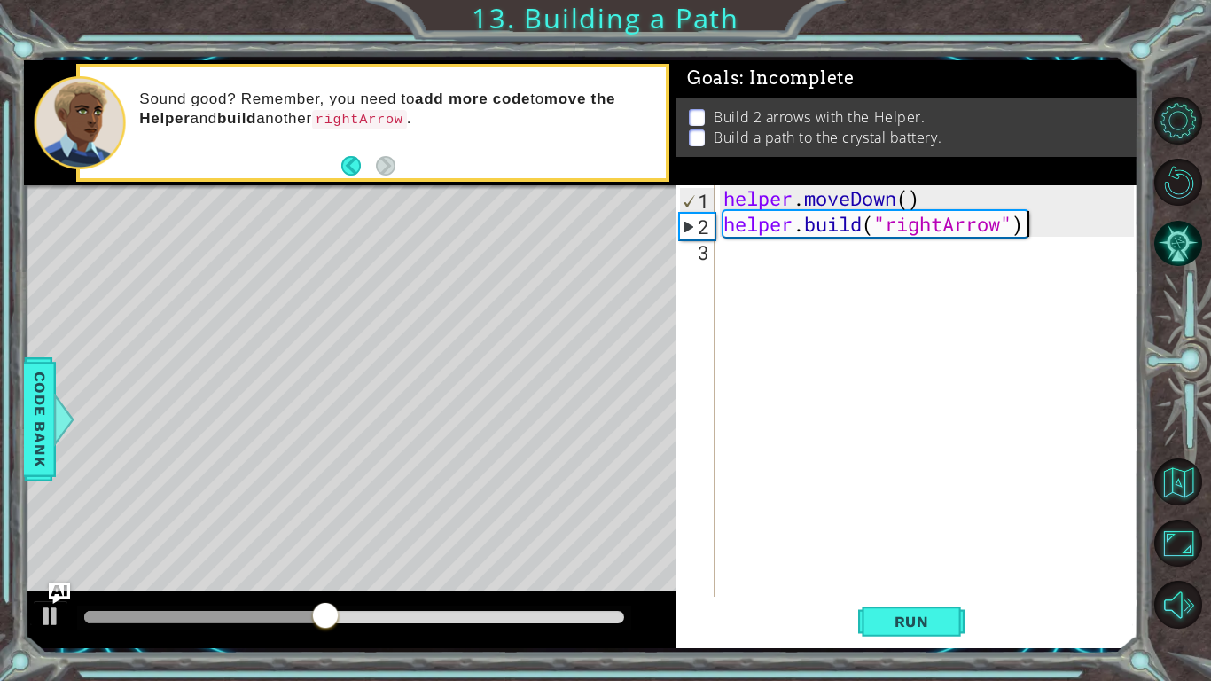
click at [785, 256] on div "helper . moveDown ( ) helper . build ( "rightArrow" )" at bounding box center [931, 416] width 423 height 463
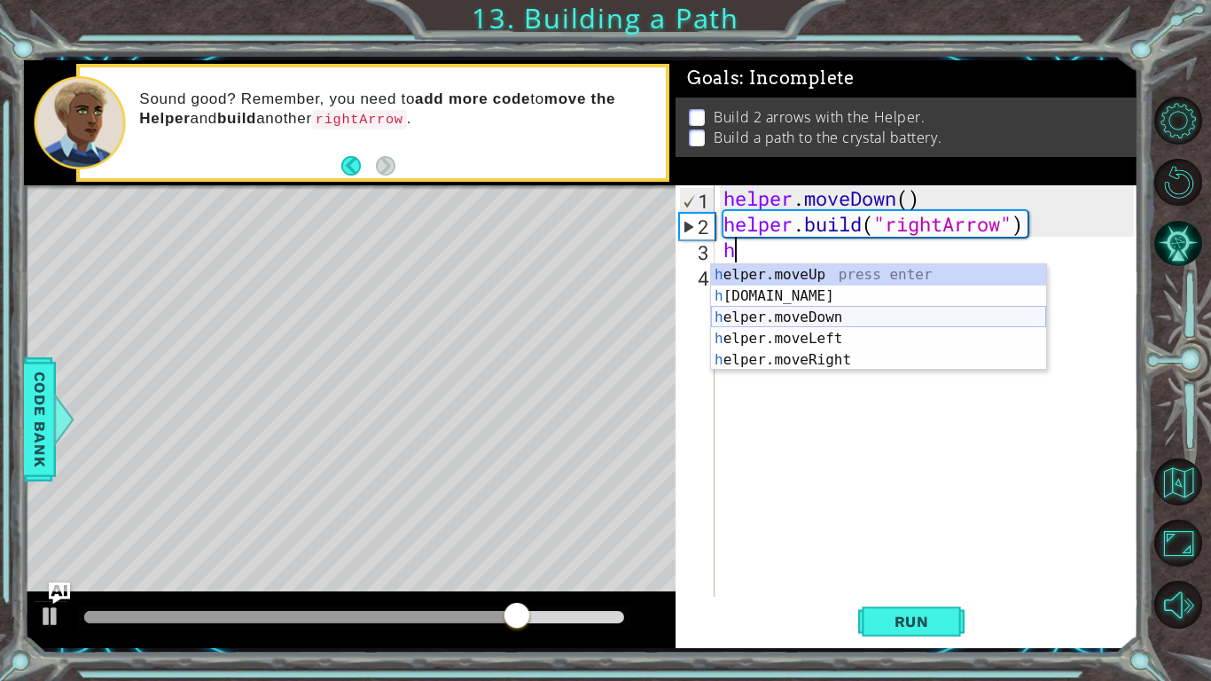
click at [882, 325] on div "h elper.moveUp press enter h [DOMAIN_NAME] press enter h elper.moveDown press e…" at bounding box center [878, 338] width 335 height 149
type textarea "helper.moveDown(1)"
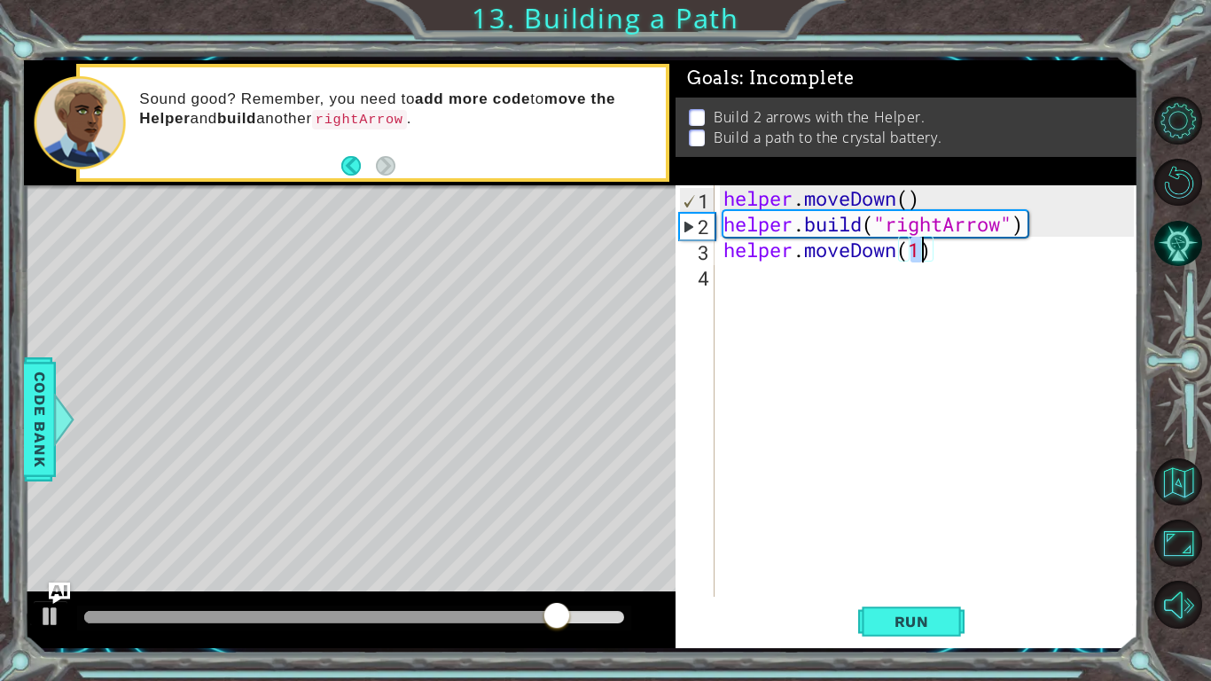
click at [902, 295] on div "helper . moveDown ( ) helper . build ( "rightArrow" ) helper . moveDown ( 1 )" at bounding box center [931, 416] width 423 height 463
click at [905, 607] on button "Run" at bounding box center [911, 622] width 106 height 46
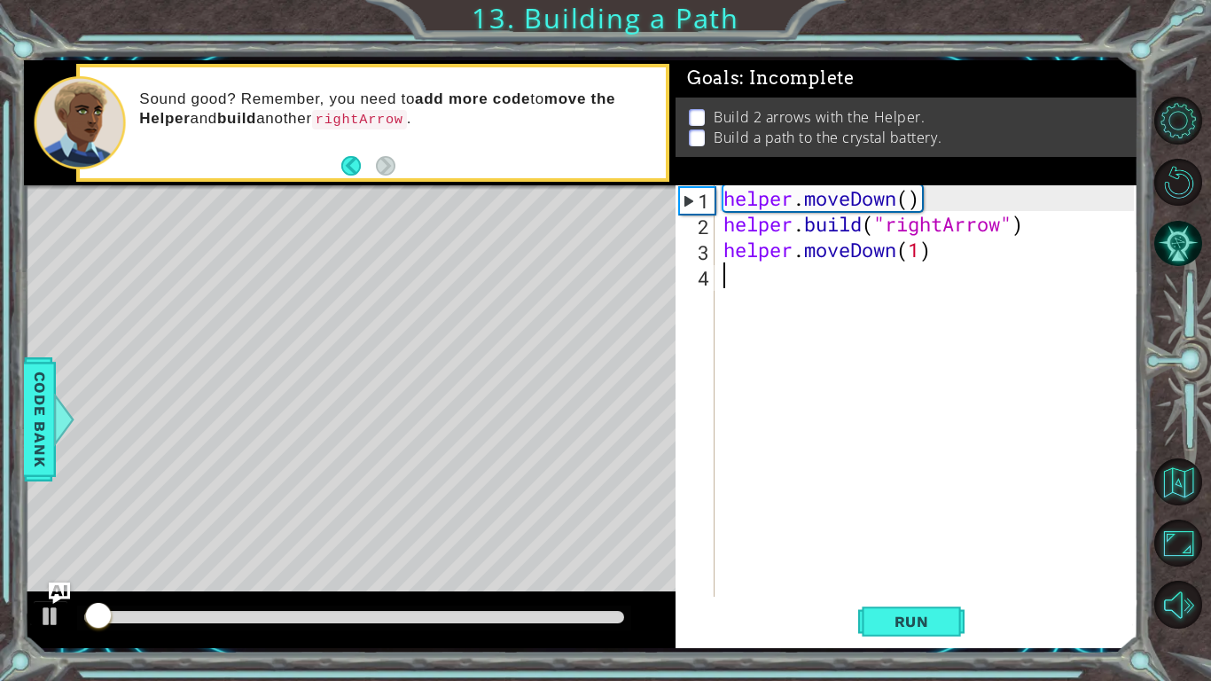
click at [351, 613] on div at bounding box center [354, 617] width 540 height 12
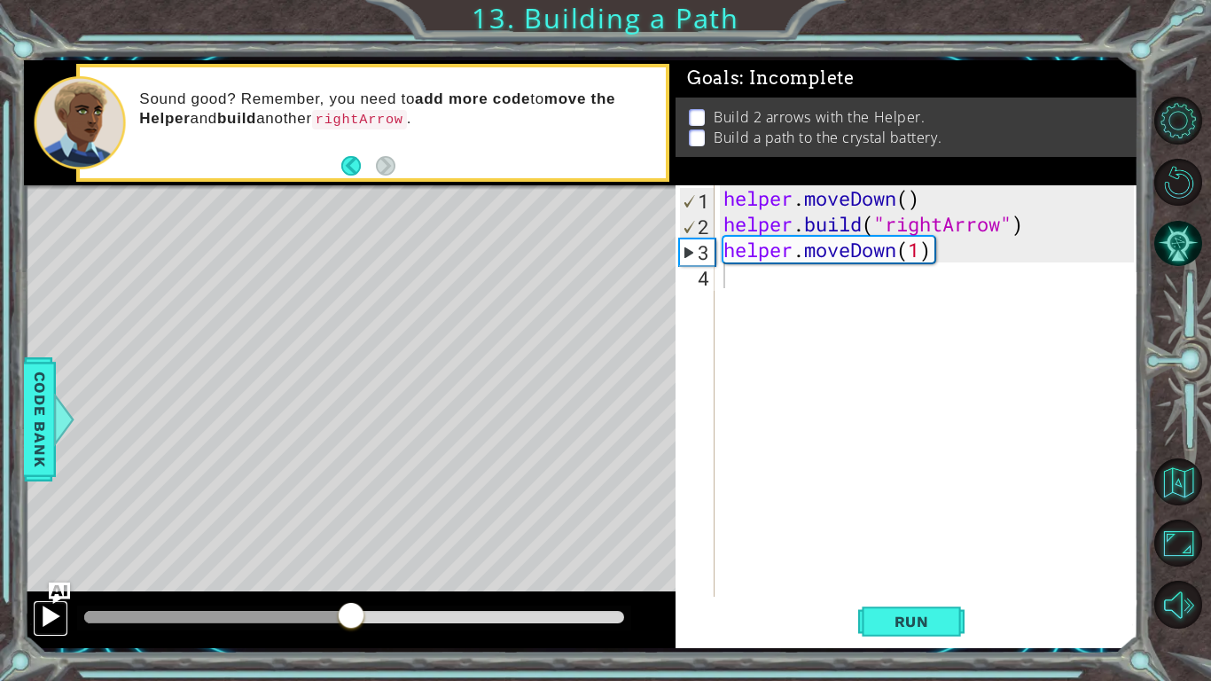
click at [44, 610] on div at bounding box center [50, 616] width 23 height 23
click at [894, 251] on div "helper . moveDown ( ) helper . build ( "rightArrow" ) helper . moveDown ( 1 )" at bounding box center [931, 416] width 423 height 463
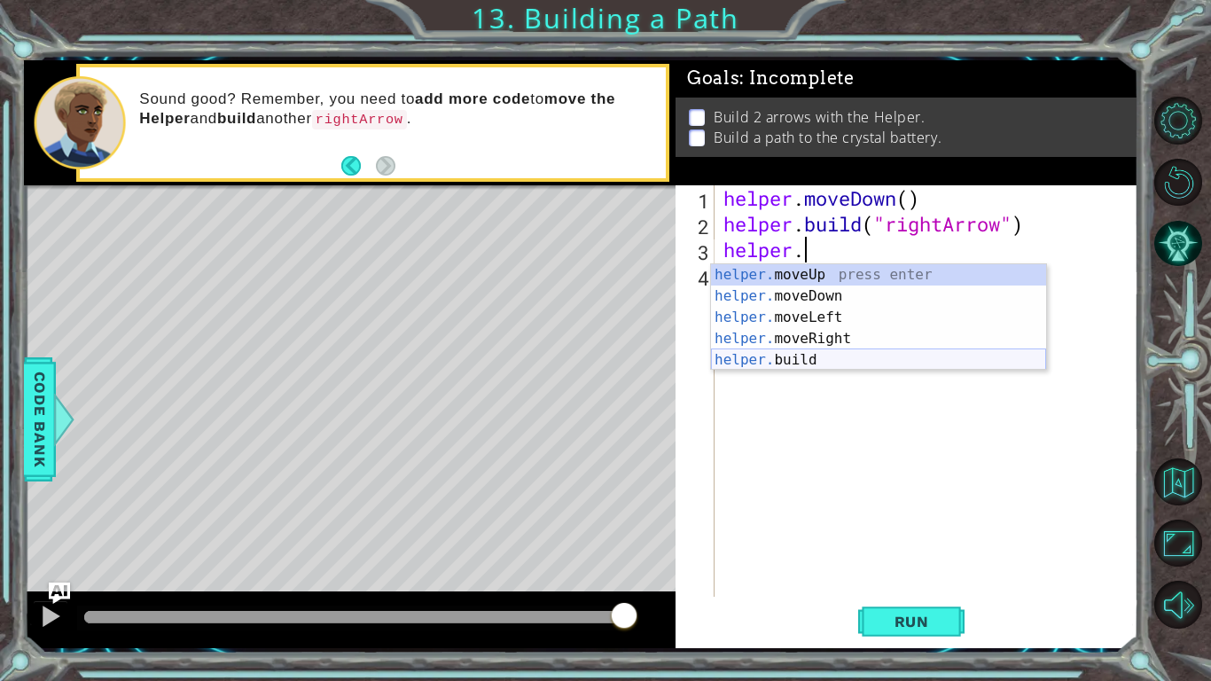
click at [808, 365] on div "helper. moveUp press enter helper. moveDown press enter helper. moveLeft press …" at bounding box center [878, 338] width 335 height 149
type textarea "[DOMAIN_NAME]("rightArrow")"
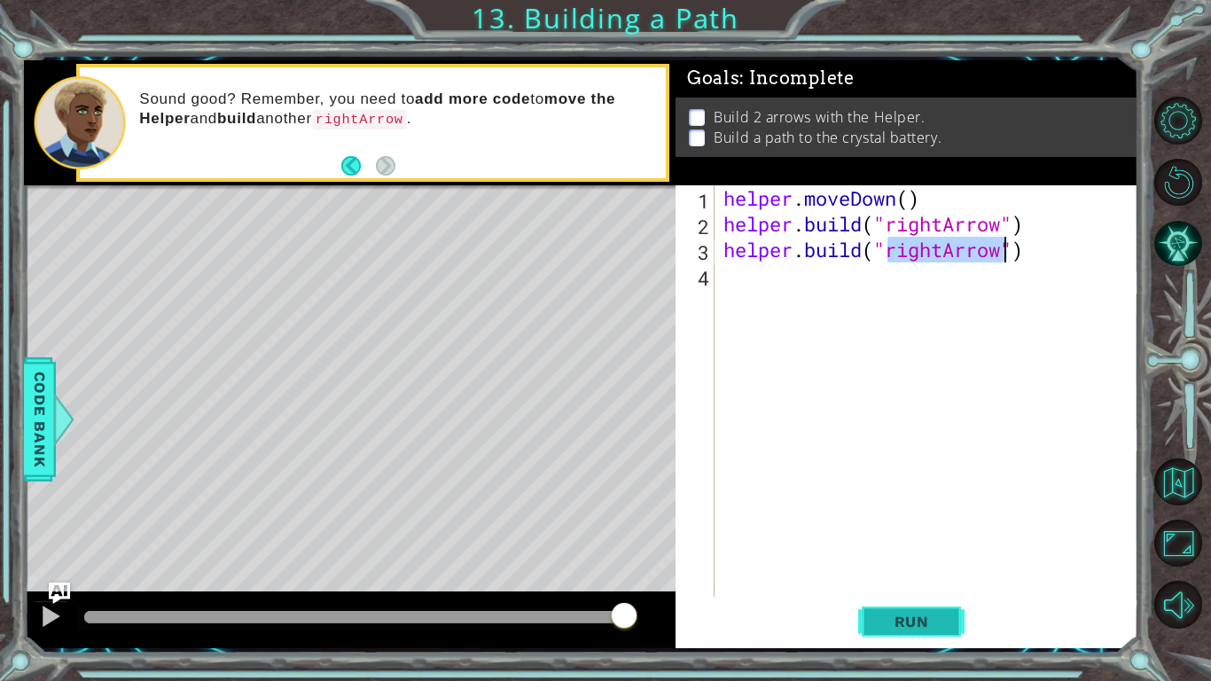
click at [908, 623] on span "Run" at bounding box center [912, 622] width 70 height 18
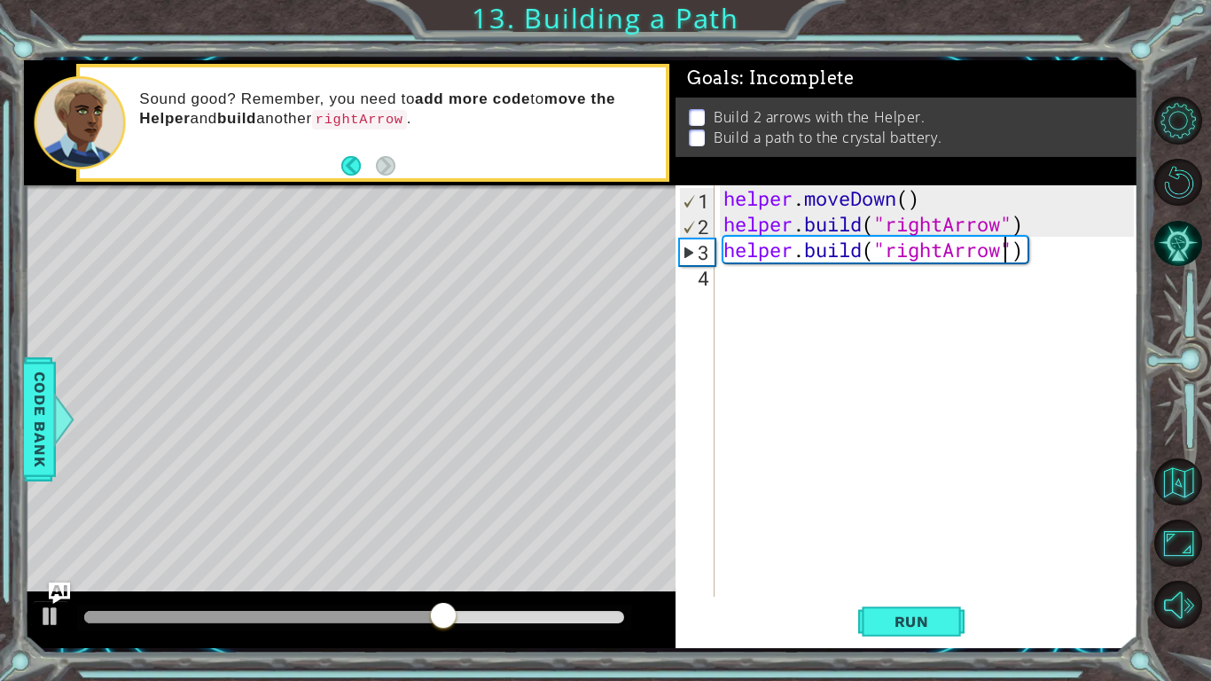
click at [77, 382] on div "Level Map" at bounding box center [433, 446] width 819 height 522
click at [47, 438] on span "Code Bank" at bounding box center [40, 418] width 28 height 108
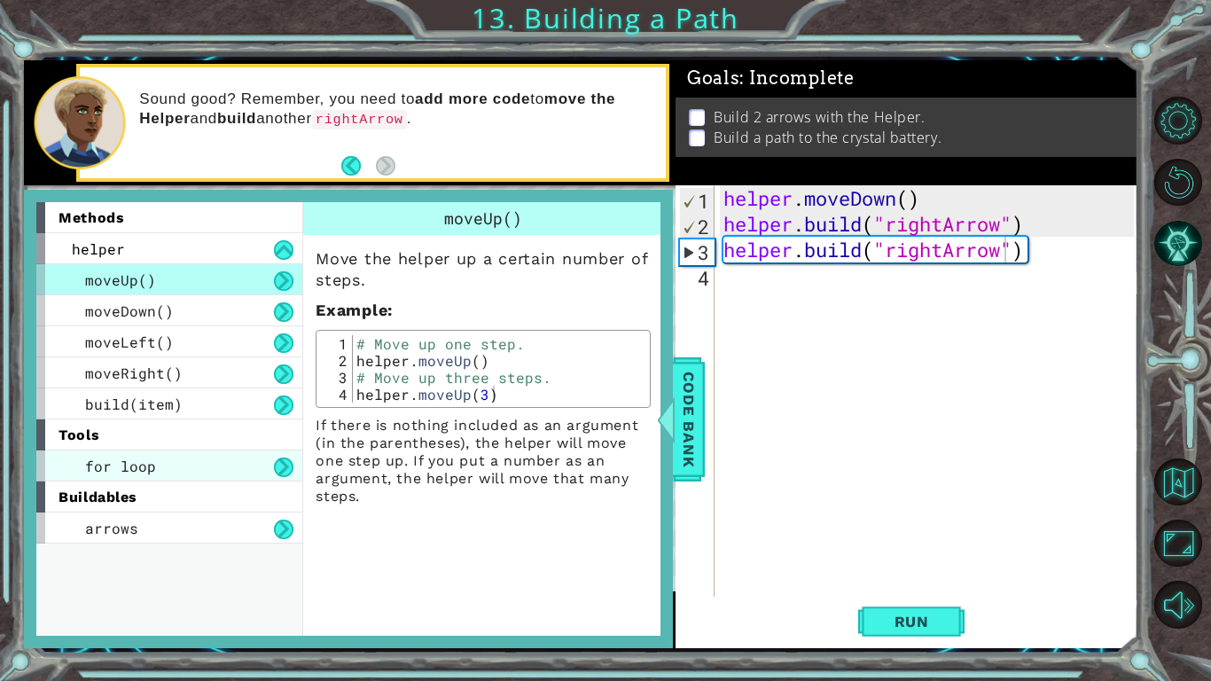
click at [233, 460] on div "for loop" at bounding box center [169, 466] width 266 height 31
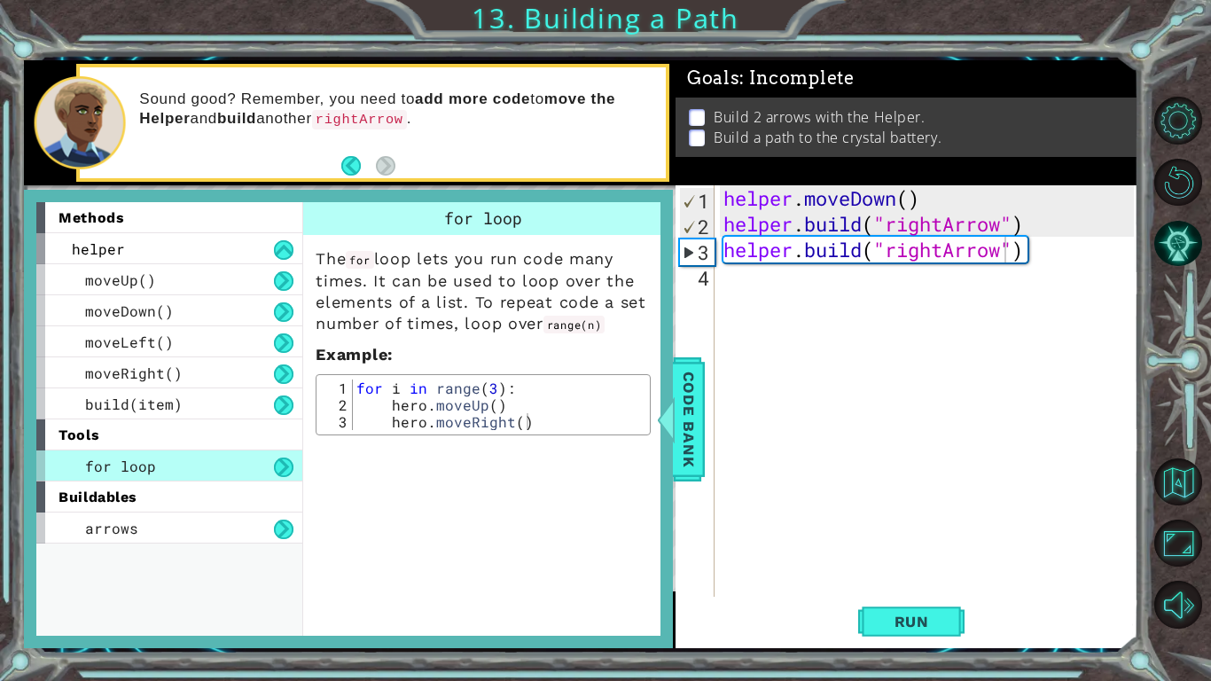
click at [225, 545] on div "methods helper moveUp() moveDown() moveLeft() moveRight() build(item) tools for…" at bounding box center [169, 418] width 266 height 433
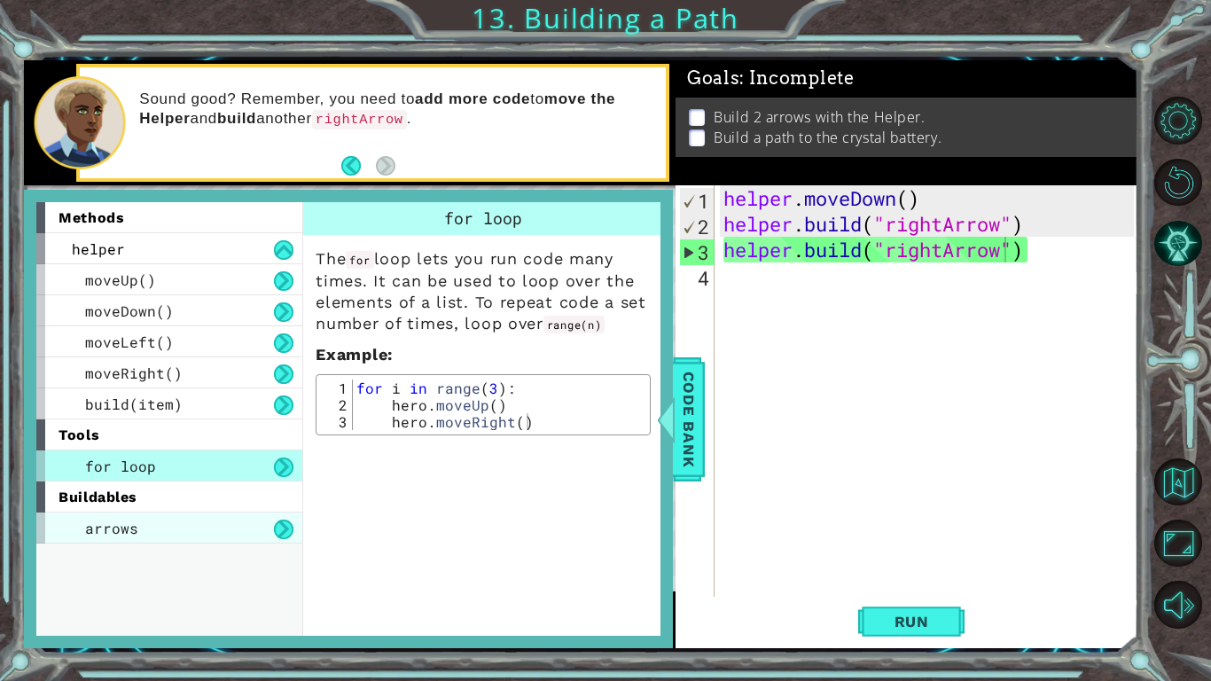
click at [216, 522] on div "arrows" at bounding box center [169, 528] width 266 height 31
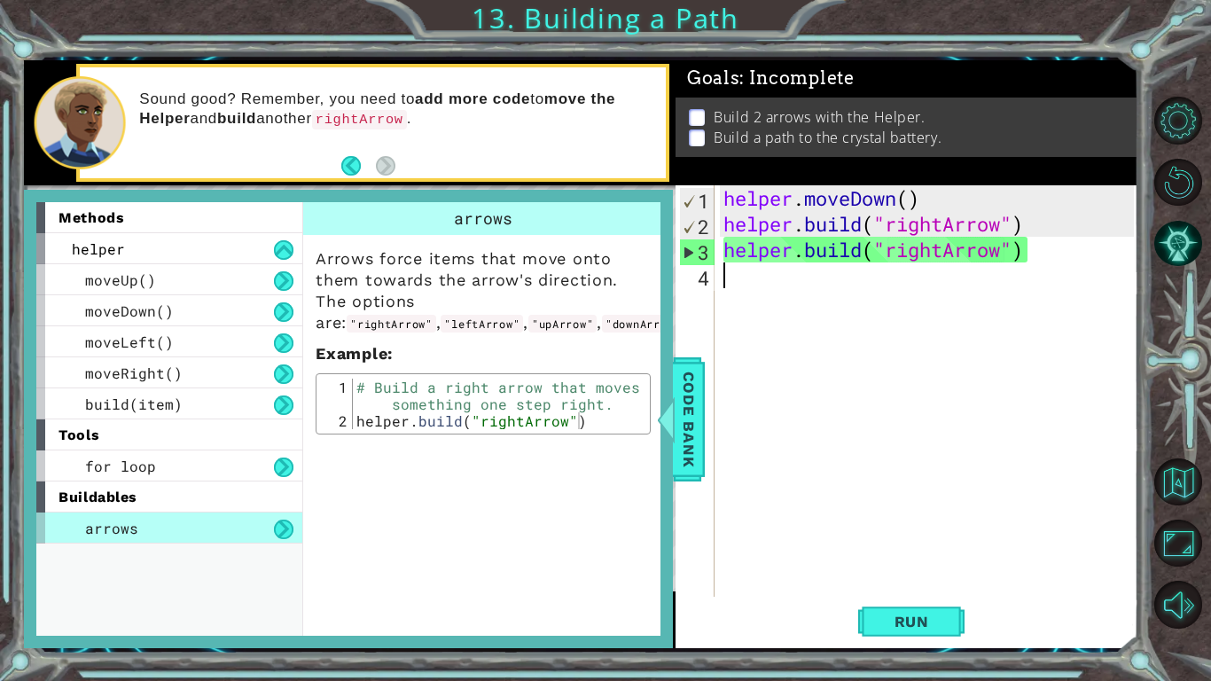
click at [891, 411] on div "helper . moveDown ( ) helper . build ( "rightArrow" ) helper . build ( "rightAr…" at bounding box center [931, 416] width 423 height 463
click at [673, 404] on div at bounding box center [666, 419] width 22 height 53
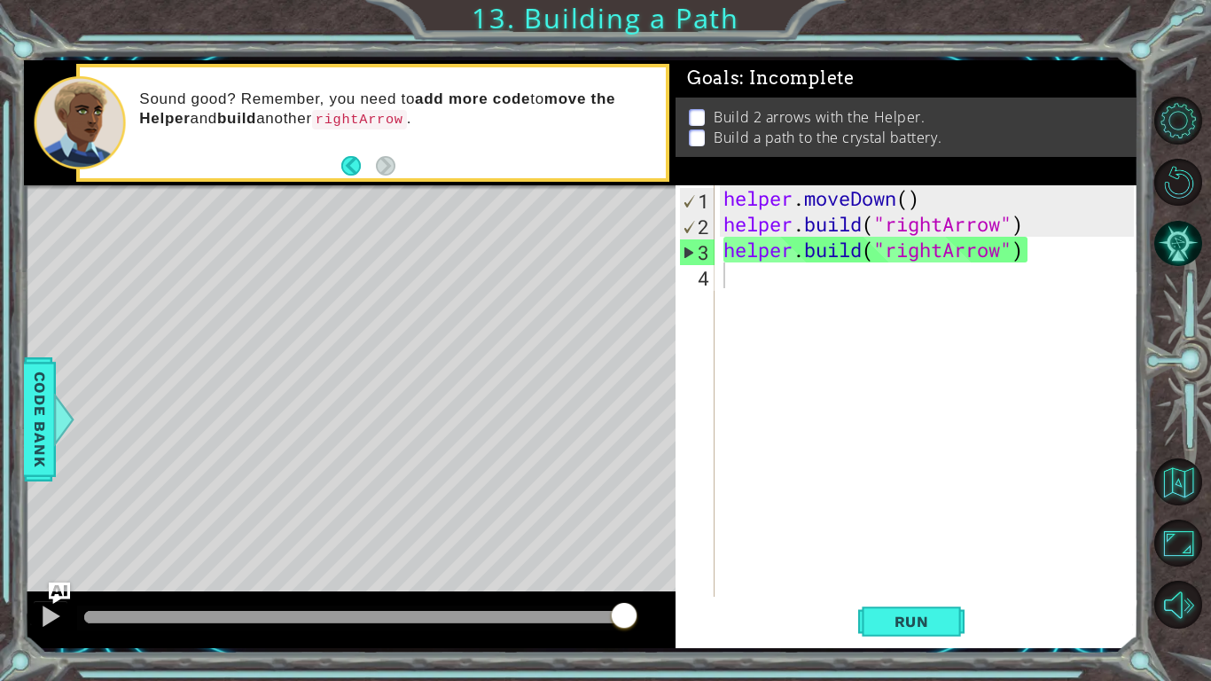
click at [522, 376] on div "Level Map" at bounding box center [433, 446] width 819 height 522
click at [182, 352] on div "Level Map" at bounding box center [433, 446] width 819 height 522
drag, startPoint x: 155, startPoint y: 306, endPoint x: 579, endPoint y: 452, distance: 448.5
click at [579, 452] on div "Level Map" at bounding box center [433, 446] width 819 height 522
click at [687, 255] on div "3" at bounding box center [697, 252] width 35 height 26
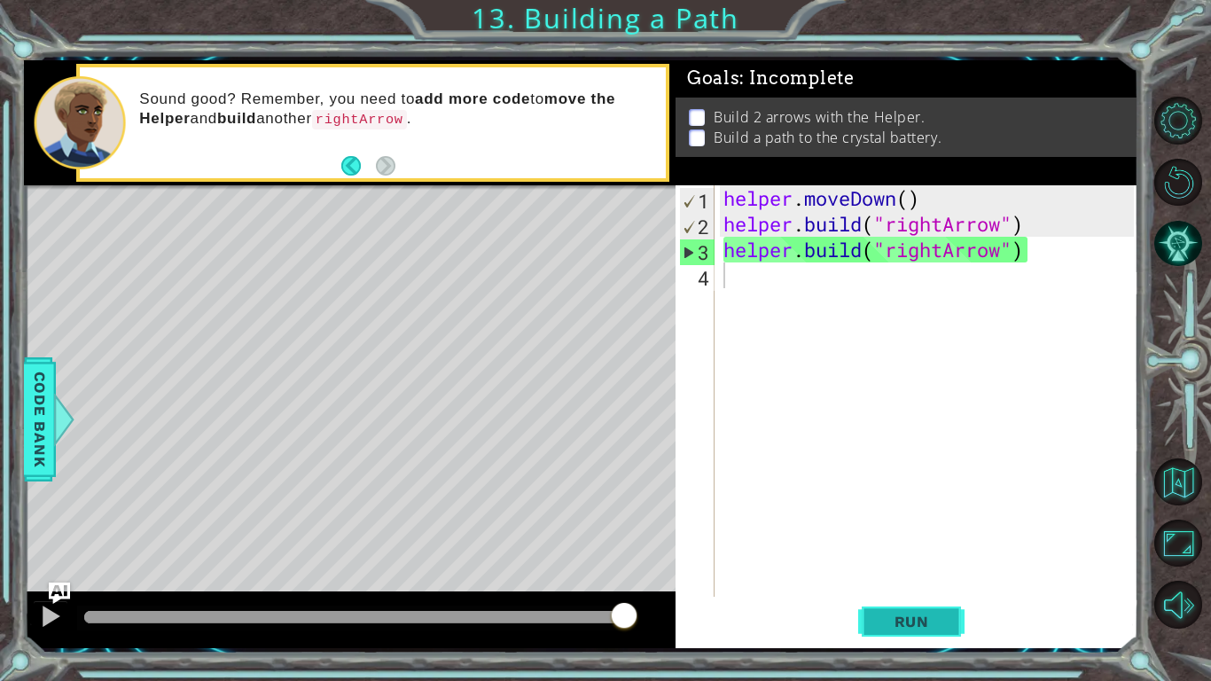
click at [898, 610] on button "Run" at bounding box center [911, 622] width 106 height 46
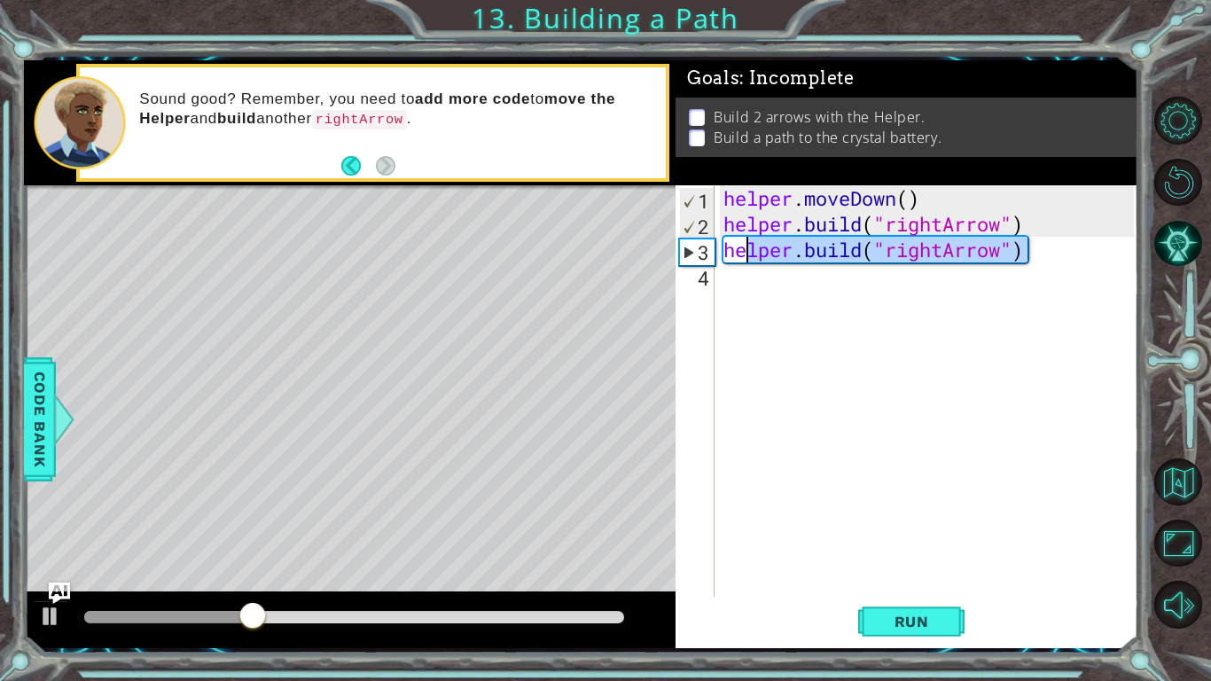
drag, startPoint x: 1032, startPoint y: 263, endPoint x: 737, endPoint y: 251, distance: 295.5
click at [737, 251] on div "helper . moveDown ( ) helper . build ( "rightArrow" ) helper . build ( "rightAr…" at bounding box center [931, 416] width 423 height 463
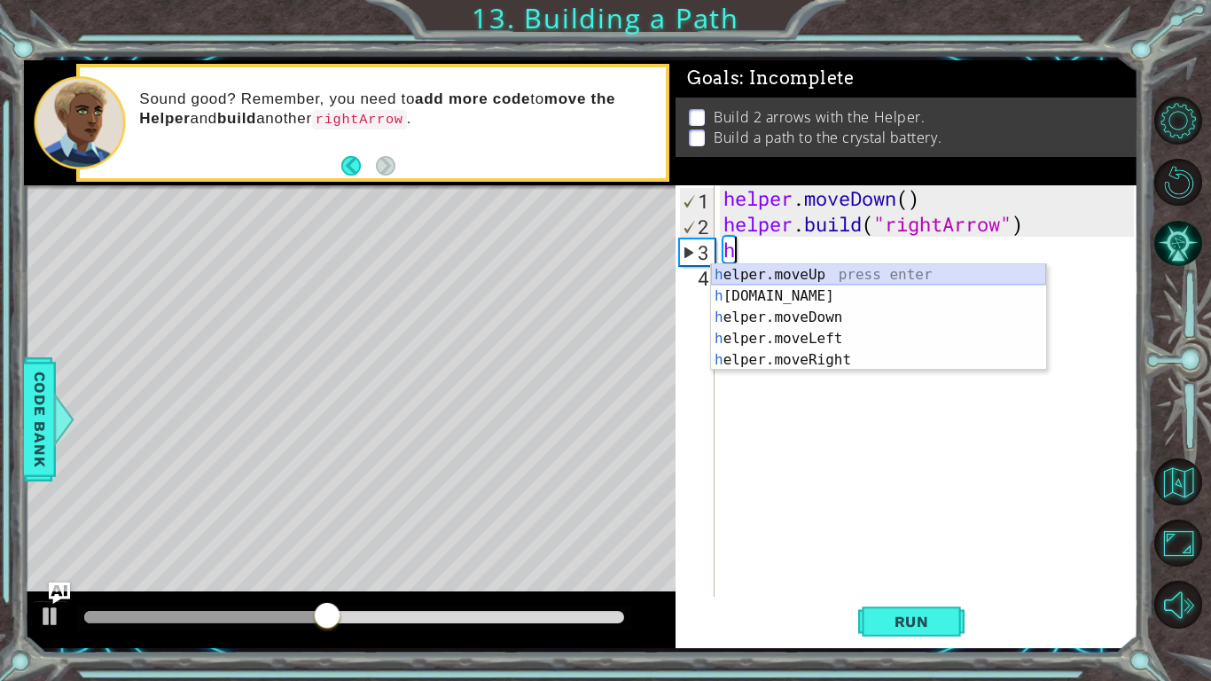
click at [772, 272] on div "h elper.moveUp press enter h [DOMAIN_NAME] press enter h elper.moveDown press e…" at bounding box center [878, 338] width 335 height 149
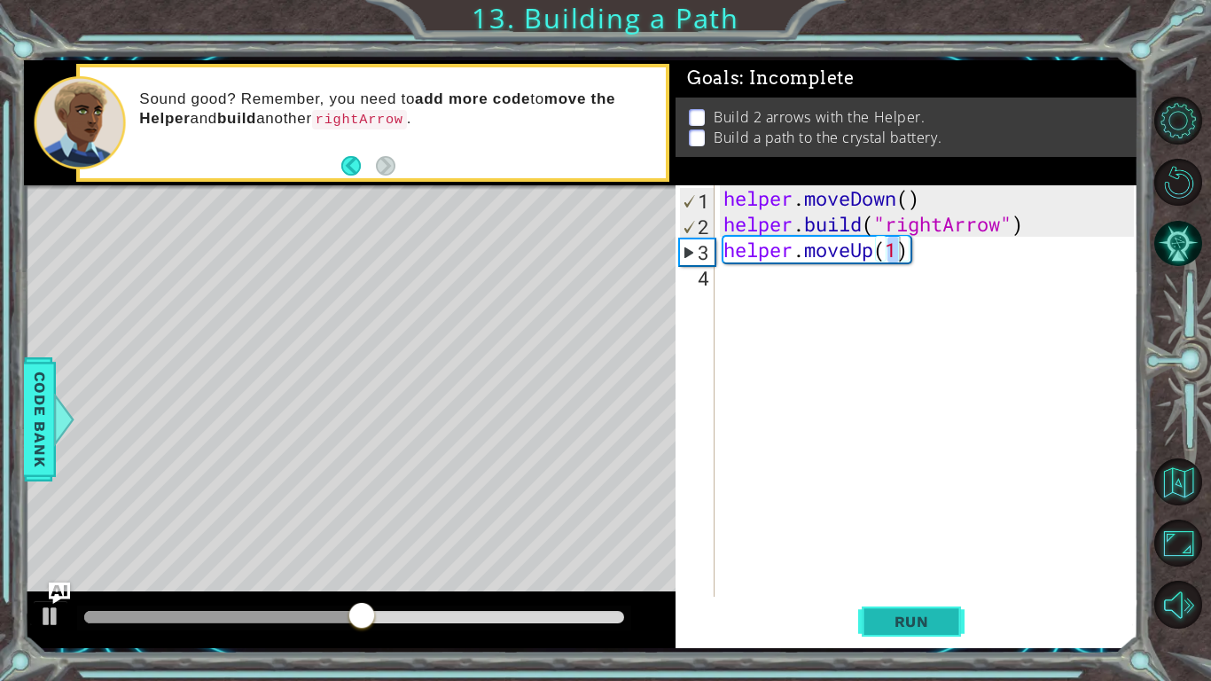
click at [898, 626] on span "Run" at bounding box center [912, 622] width 70 height 18
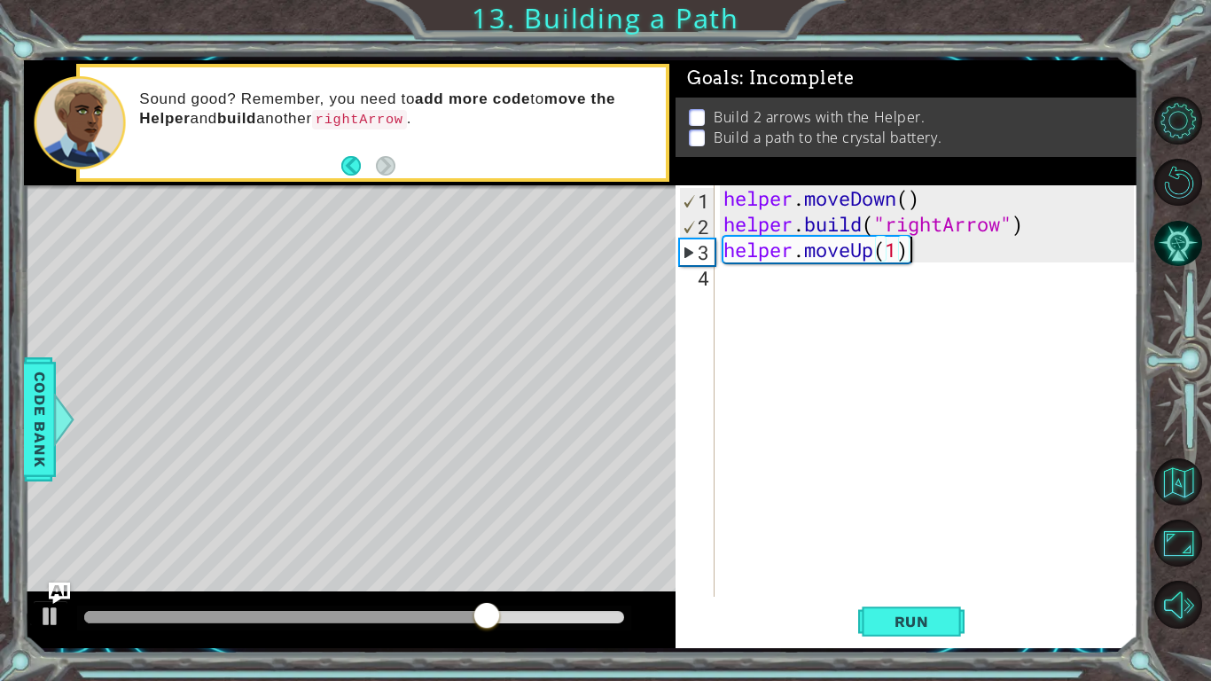
click at [1007, 248] on div "helper . moveDown ( ) helper . build ( "rightArrow" ) helper . moveUp ( 1 )" at bounding box center [931, 416] width 423 height 463
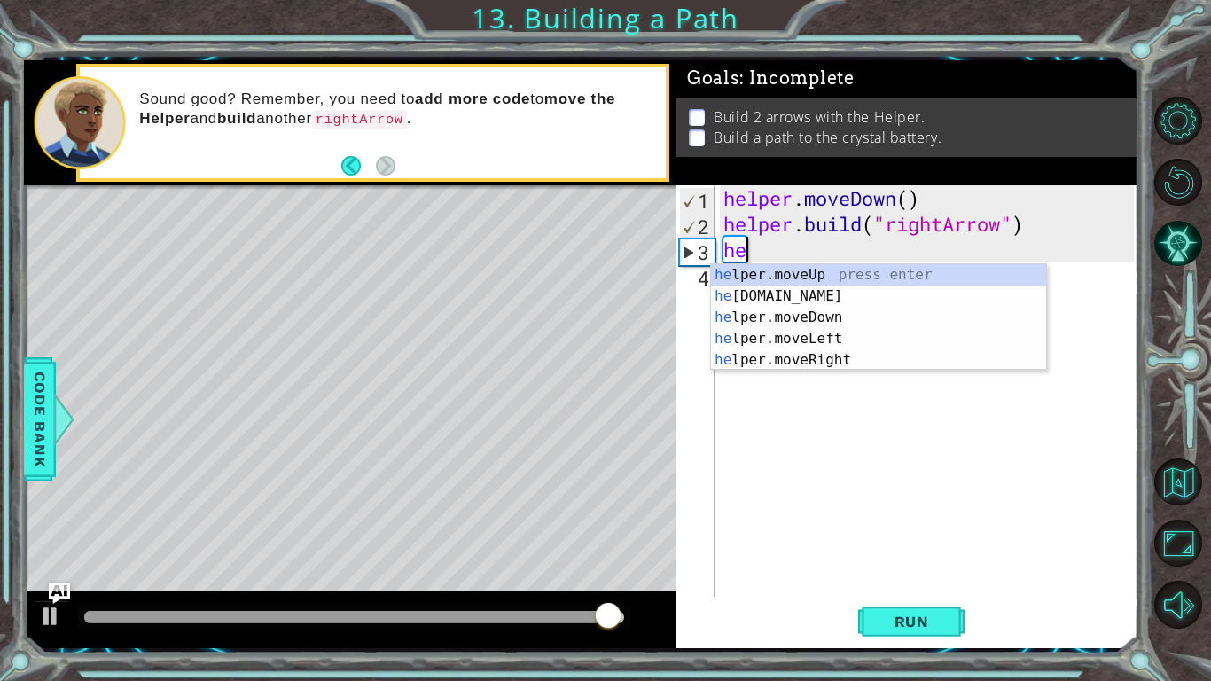
type textarea "h"
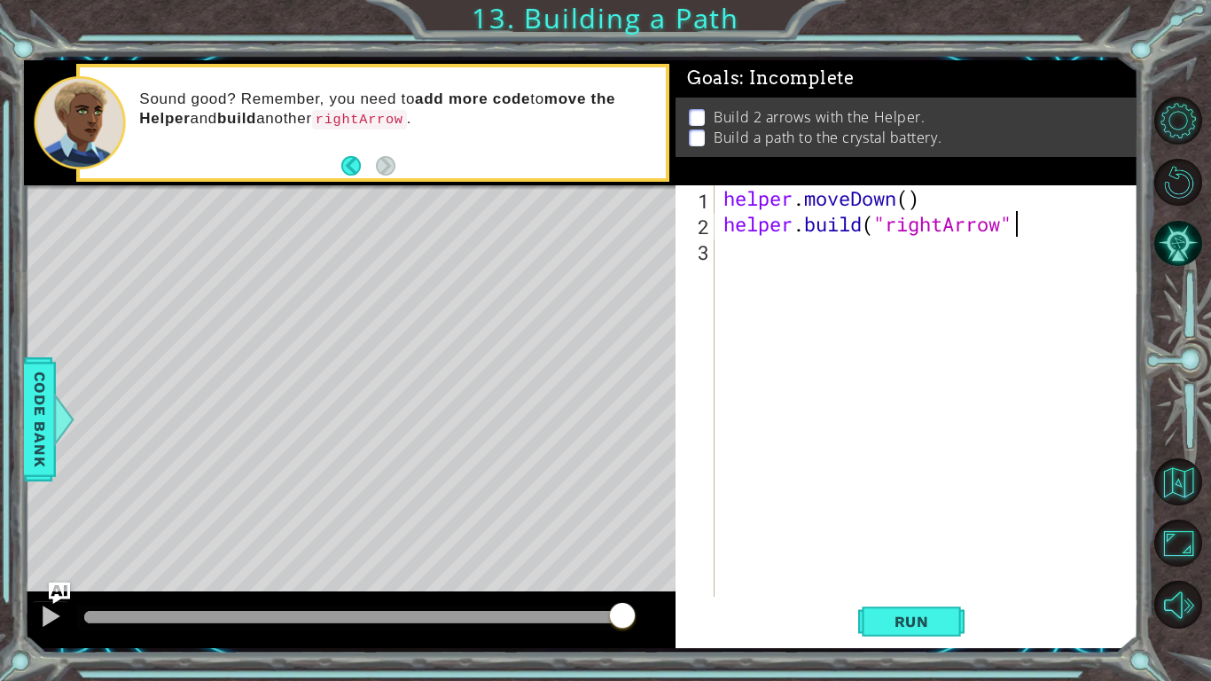
type textarea "[DOMAIN_NAME]("rightArrow"
click at [883, 628] on span "Run" at bounding box center [912, 622] width 70 height 18
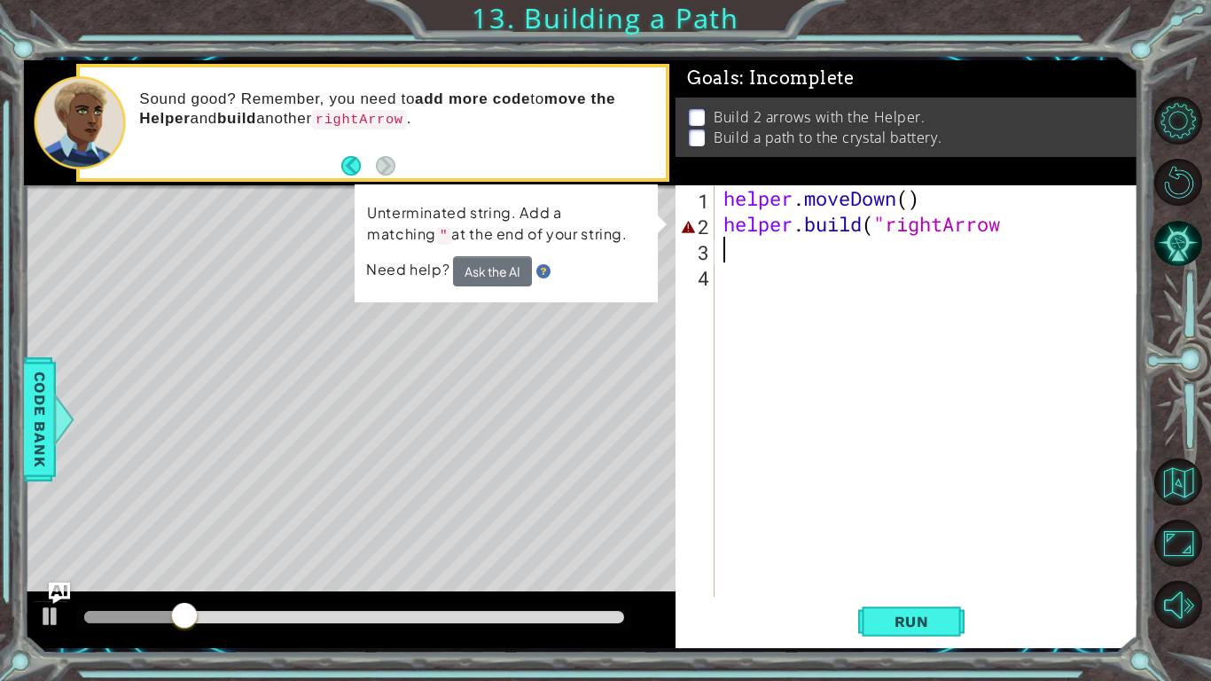
click at [1045, 230] on div "helper . moveDown ( ) helper . build ( "rightArrow" at bounding box center [931, 416] width 423 height 463
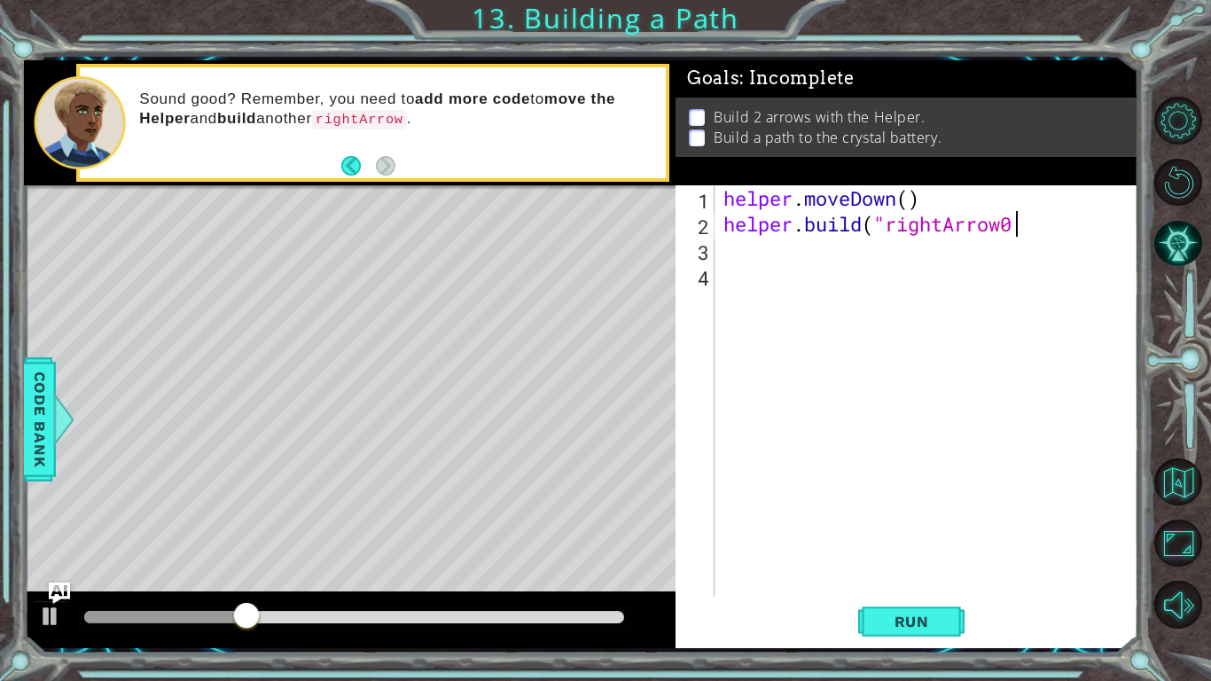
scroll to position [0, 12]
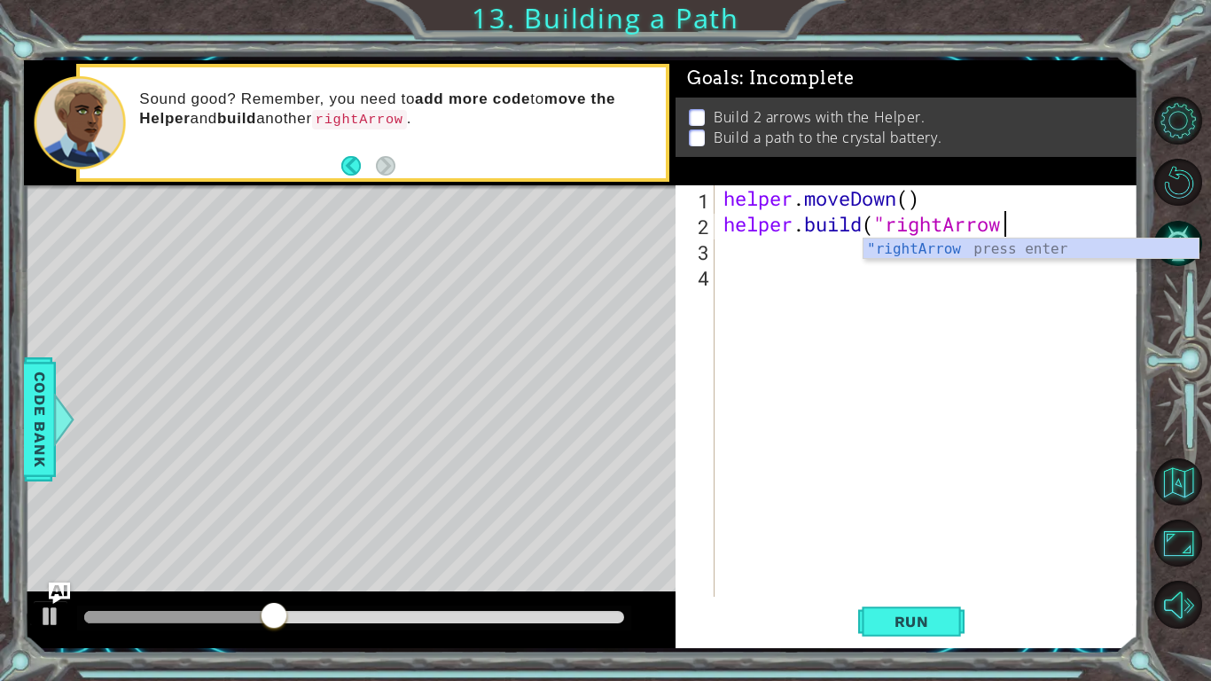
type textarea "[DOMAIN_NAME]("rightArrow)"
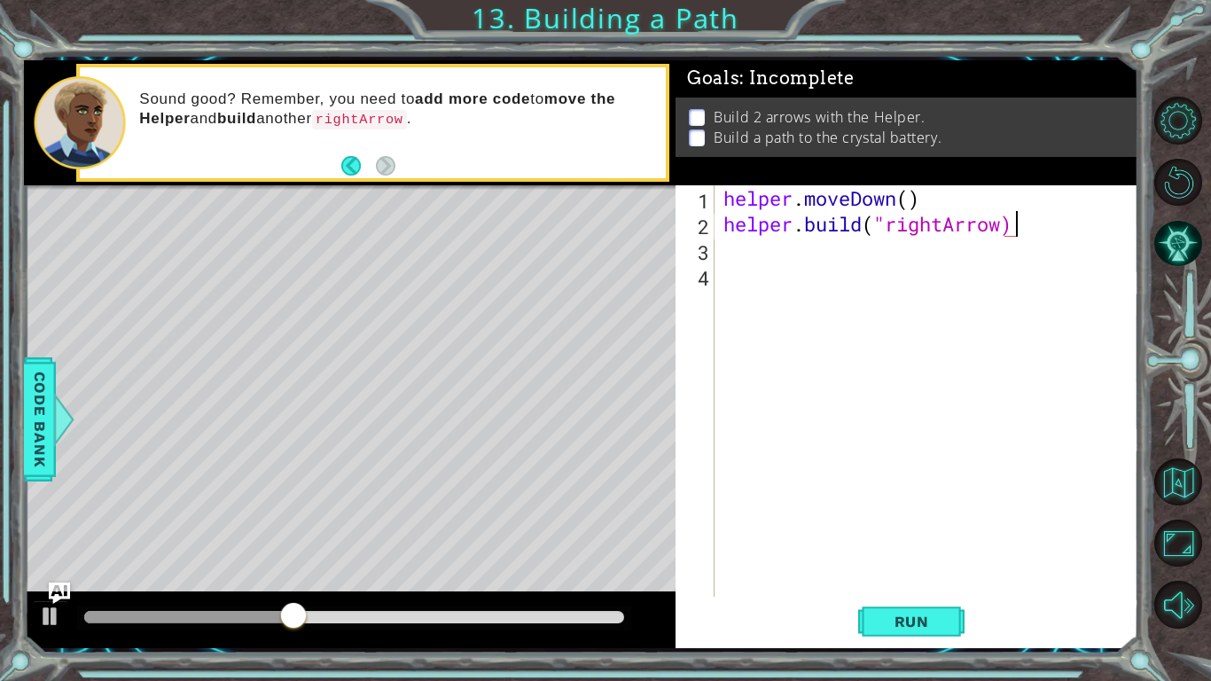
scroll to position [0, 0]
click at [905, 626] on span "Run" at bounding box center [912, 622] width 70 height 18
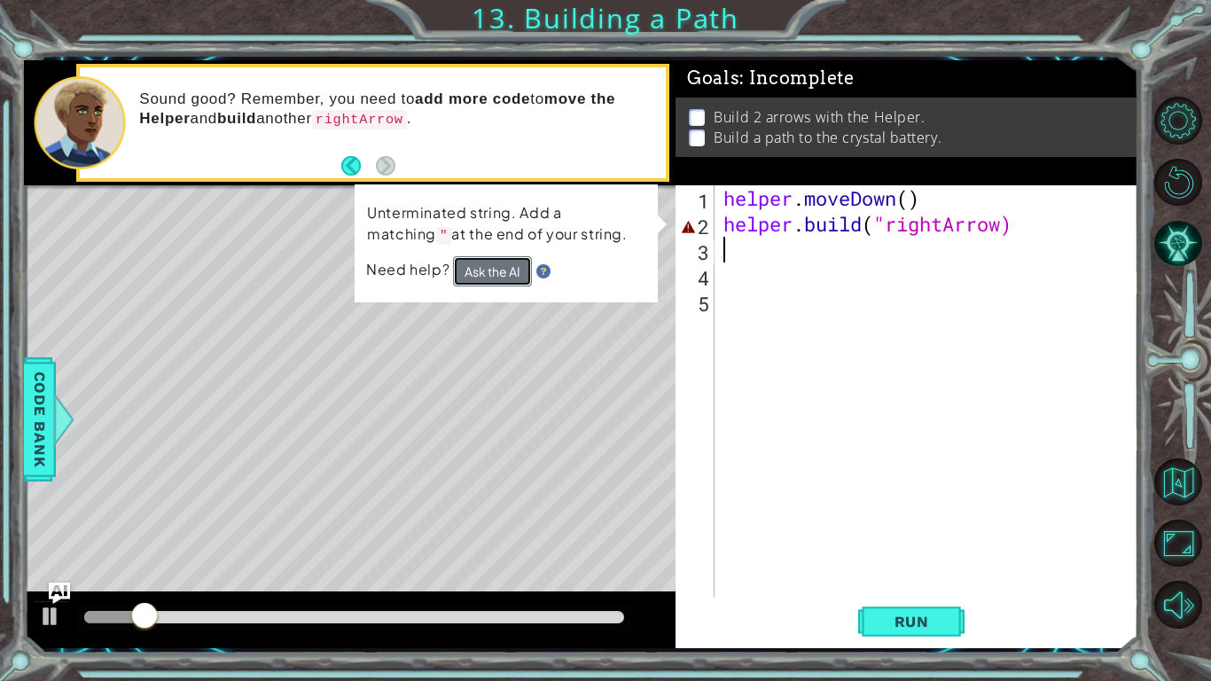
click at [507, 272] on button "Ask the AI" at bounding box center [492, 271] width 79 height 30
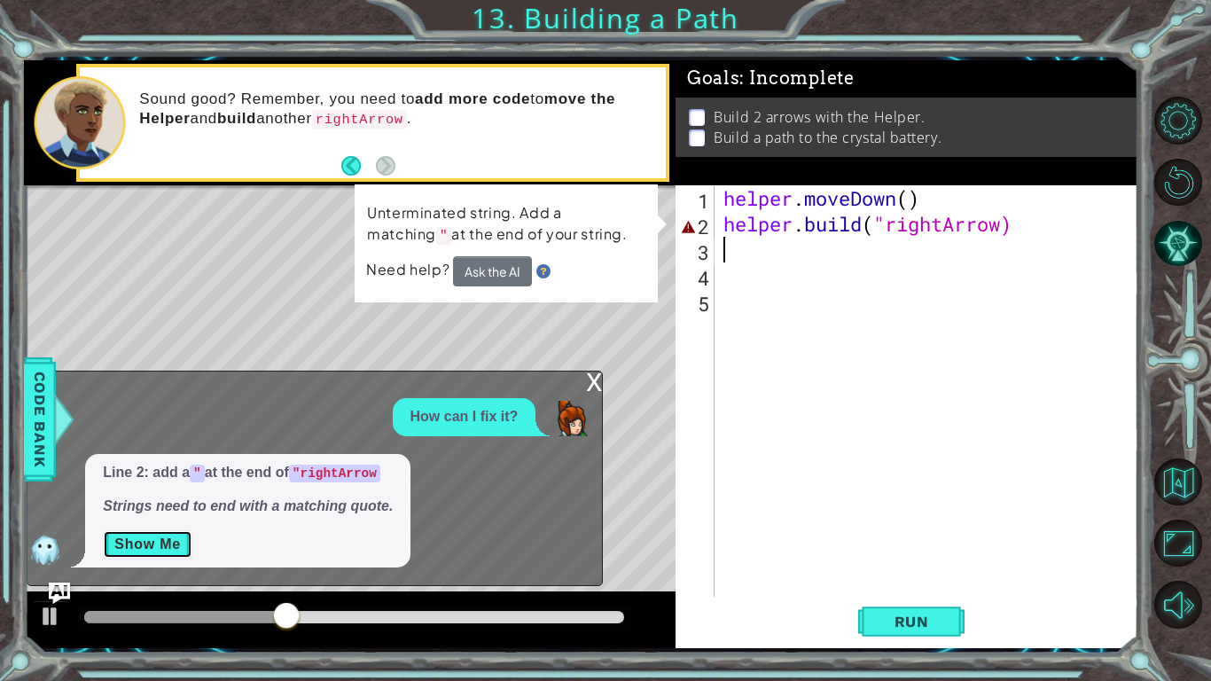
click at [115, 544] on button "Show Me" at bounding box center [148, 544] width 90 height 28
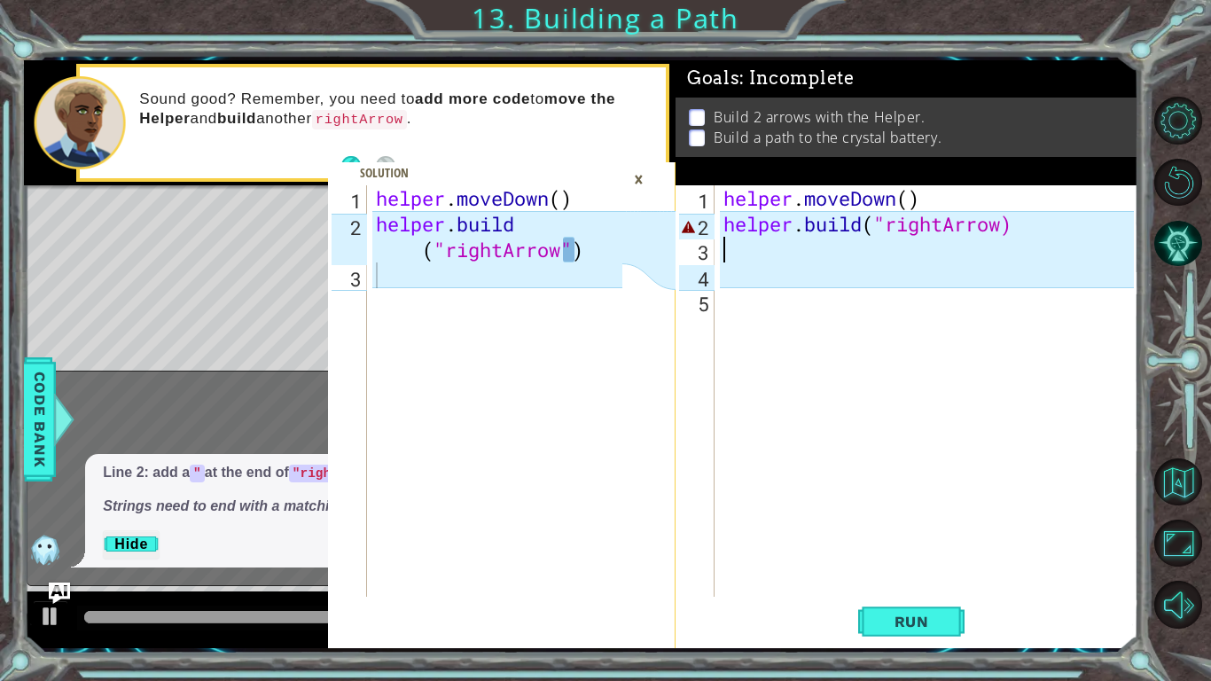
click at [1006, 222] on div "helper . moveDown ( ) helper . build ( "rightArrow)" at bounding box center [931, 416] width 423 height 463
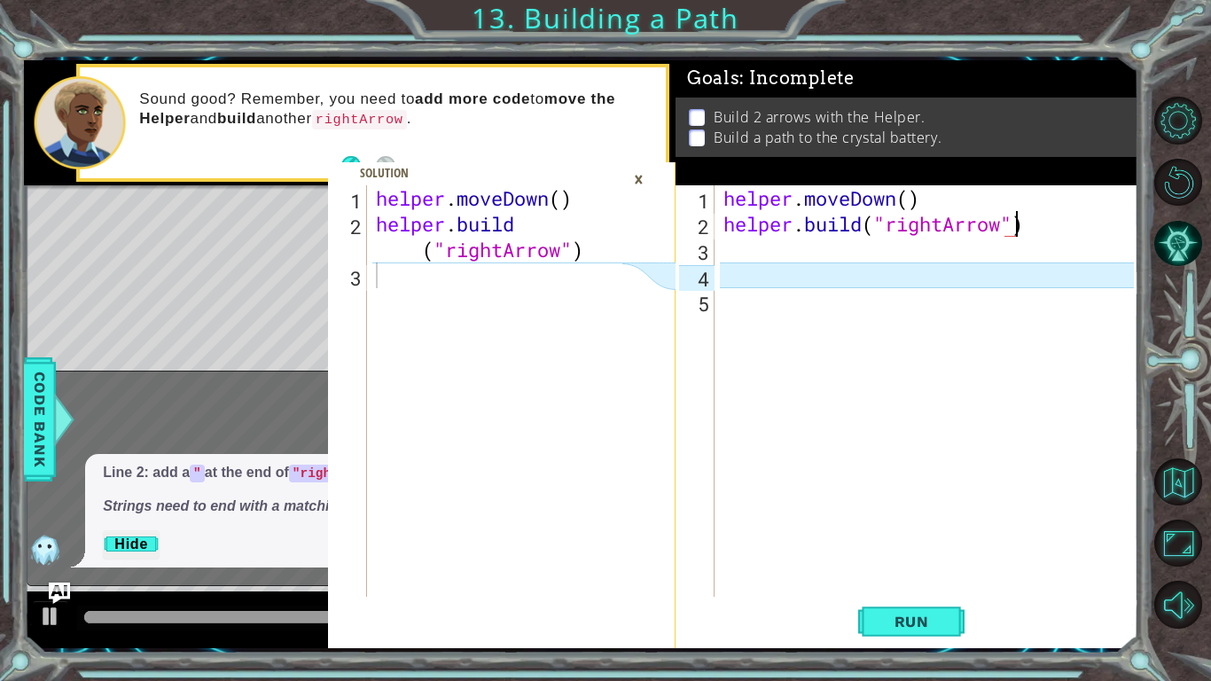
scroll to position [0, 12]
type textarea "[DOMAIN_NAME]("rightArrow")"
click at [944, 622] on span "Run" at bounding box center [912, 622] width 70 height 18
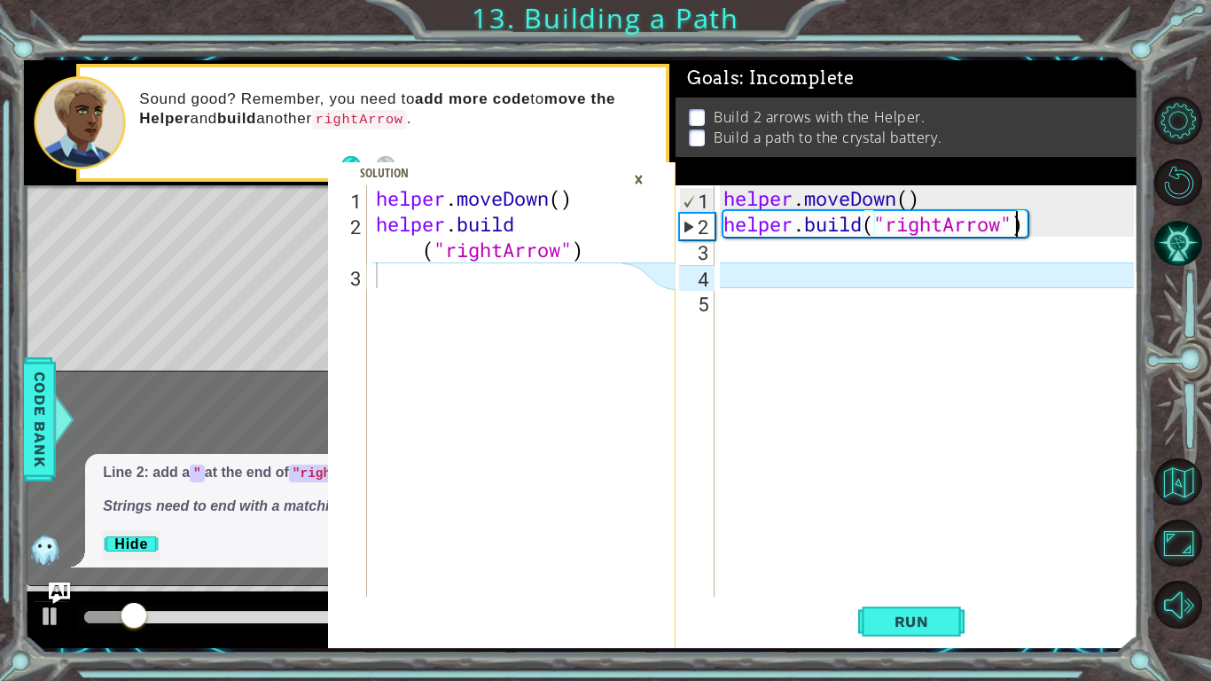
click at [1176, 289] on div at bounding box center [1184, 362] width 54 height 177
click at [289, 250] on div "Level Map" at bounding box center [433, 446] width 819 height 522
click at [584, 275] on div "helper . moveDown ( ) helper . build ( "rightArrow" )" at bounding box center [501, 416] width 259 height 463
click at [638, 181] on div "×" at bounding box center [638, 179] width 27 height 30
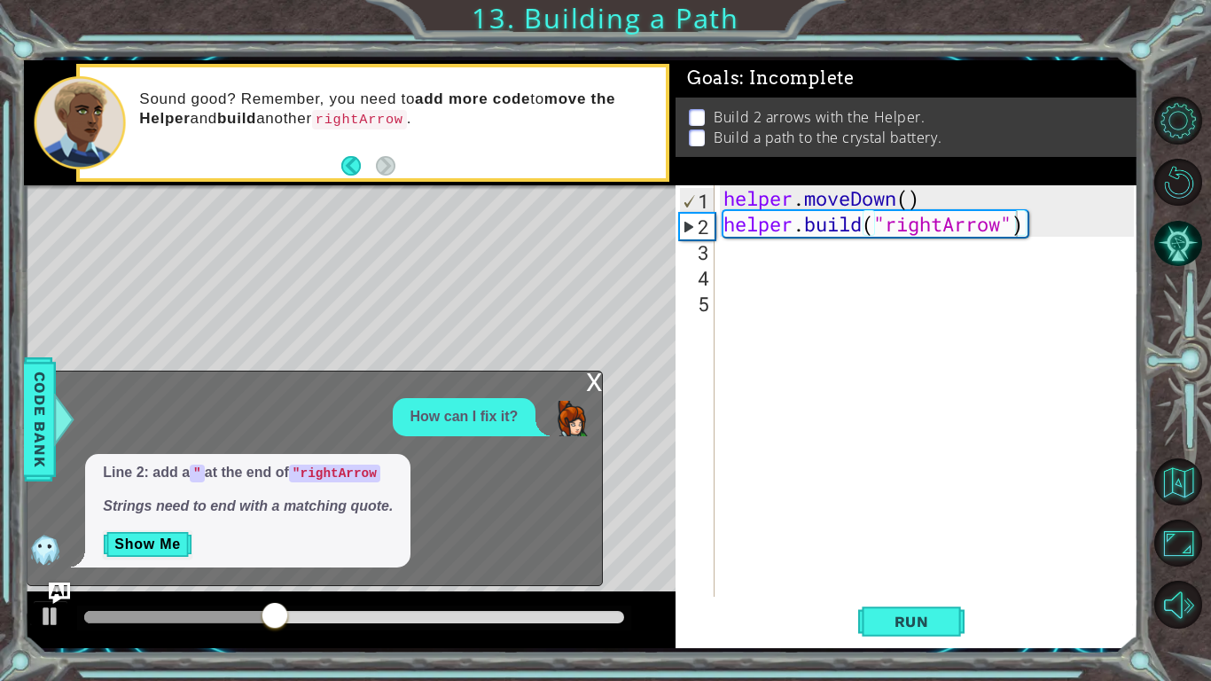
click at [741, 260] on div "helper . moveDown ( ) helper . build ( "rightArrow" )" at bounding box center [931, 416] width 423 height 463
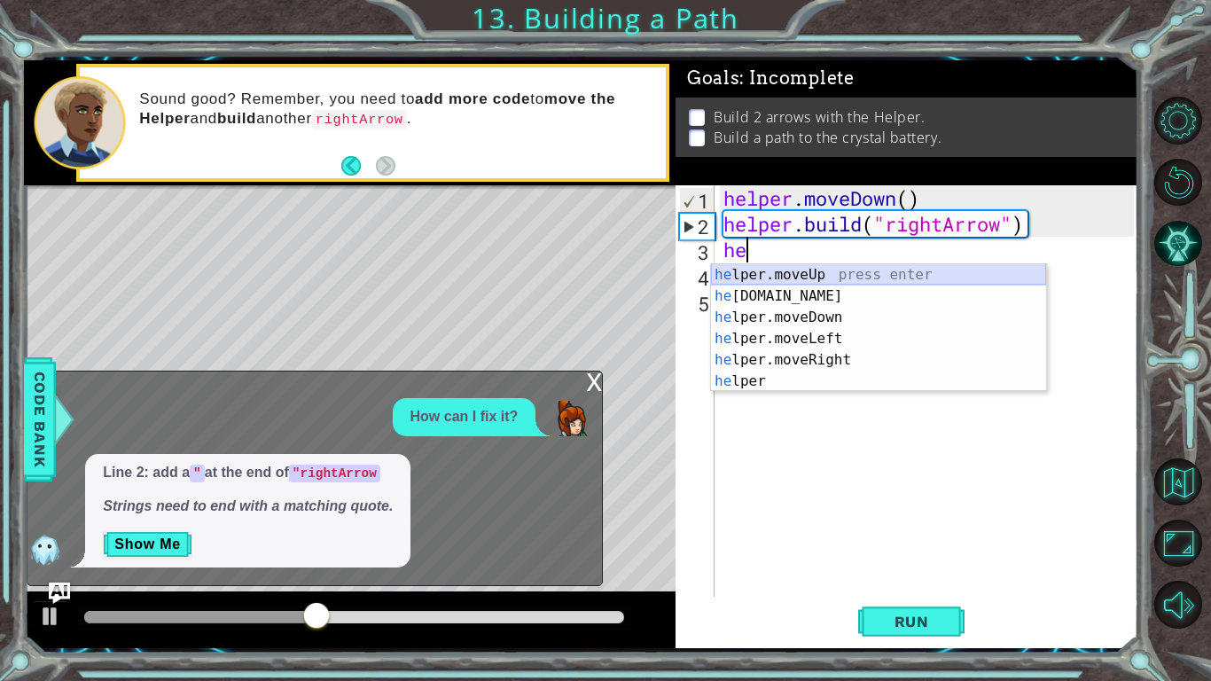
click at [752, 275] on div "he lper.moveUp press enter he [DOMAIN_NAME] press enter he lper.moveDown press …" at bounding box center [878, 349] width 335 height 170
type textarea "helper.moveUp(1)"
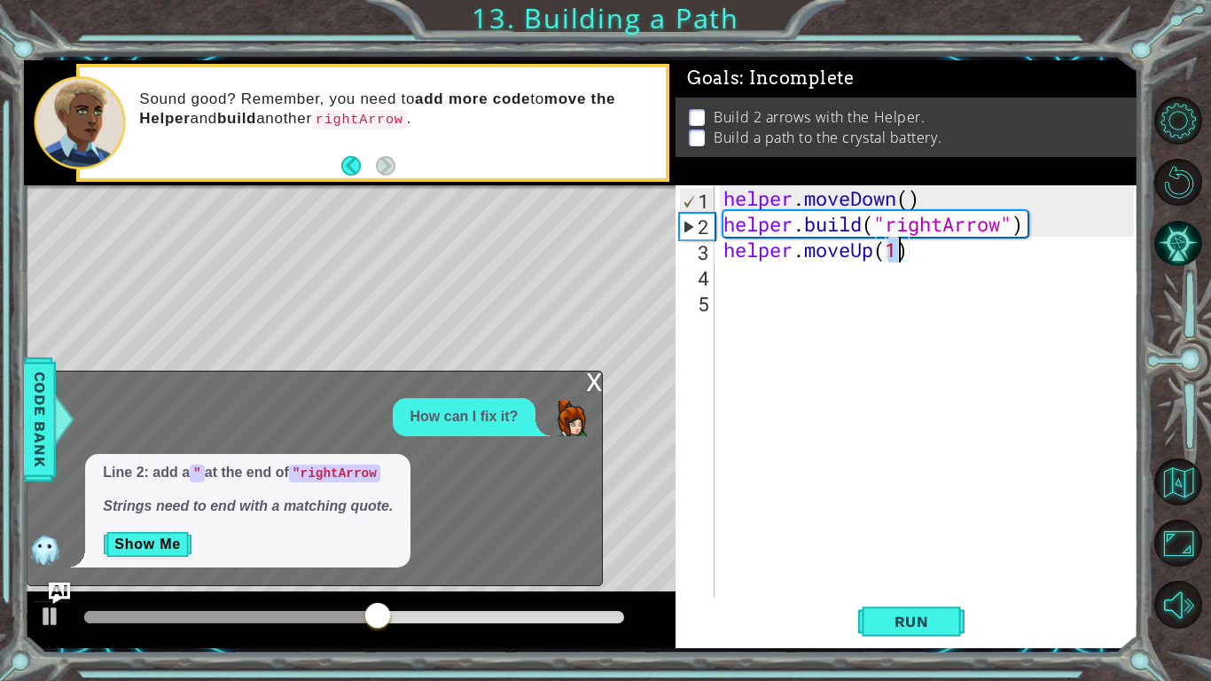
click at [916, 589] on div "helper . moveDown ( ) helper . build ( "rightArrow" ) helper . moveUp ( 1 )" at bounding box center [931, 416] width 423 height 463
click at [911, 608] on button "Run" at bounding box center [911, 622] width 106 height 46
